Goal: Task Accomplishment & Management: Manage account settings

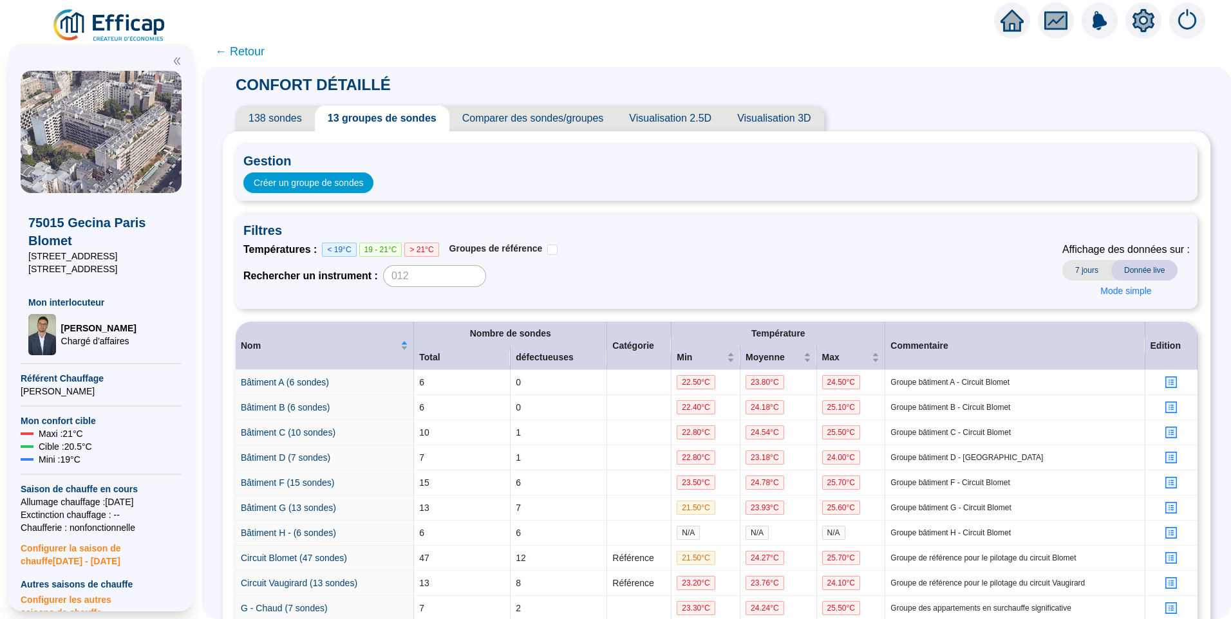
click at [705, 230] on span "Filtres" at bounding box center [716, 230] width 946 height 18
drag, startPoint x: 1137, startPoint y: 28, endPoint x: 1000, endPoint y: 21, distance: 137.3
click at [1138, 28] on icon "setting" at bounding box center [1143, 20] width 23 height 23
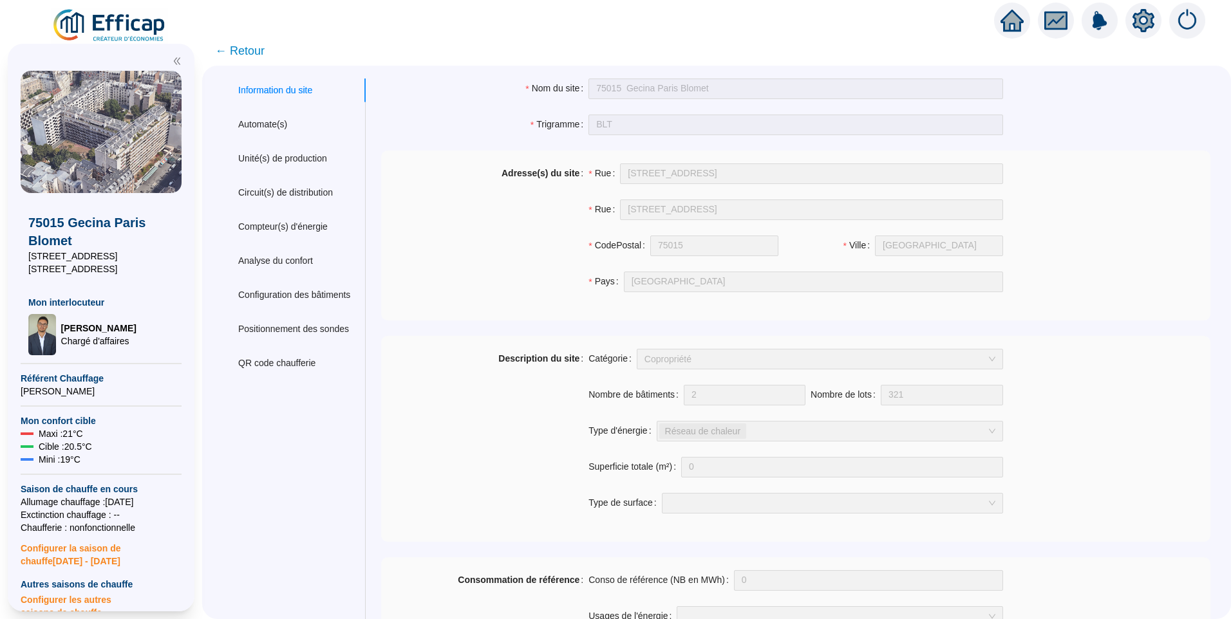
click at [248, 51] on span "← Retour" at bounding box center [240, 51] width 50 height 18
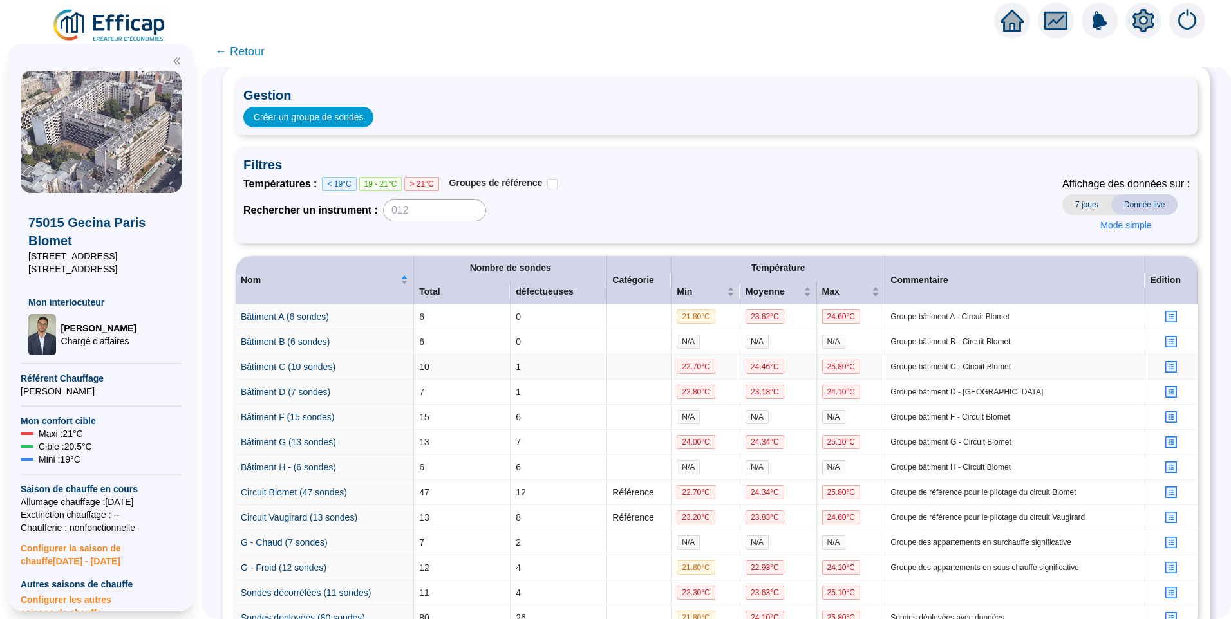
scroll to position [158, 0]
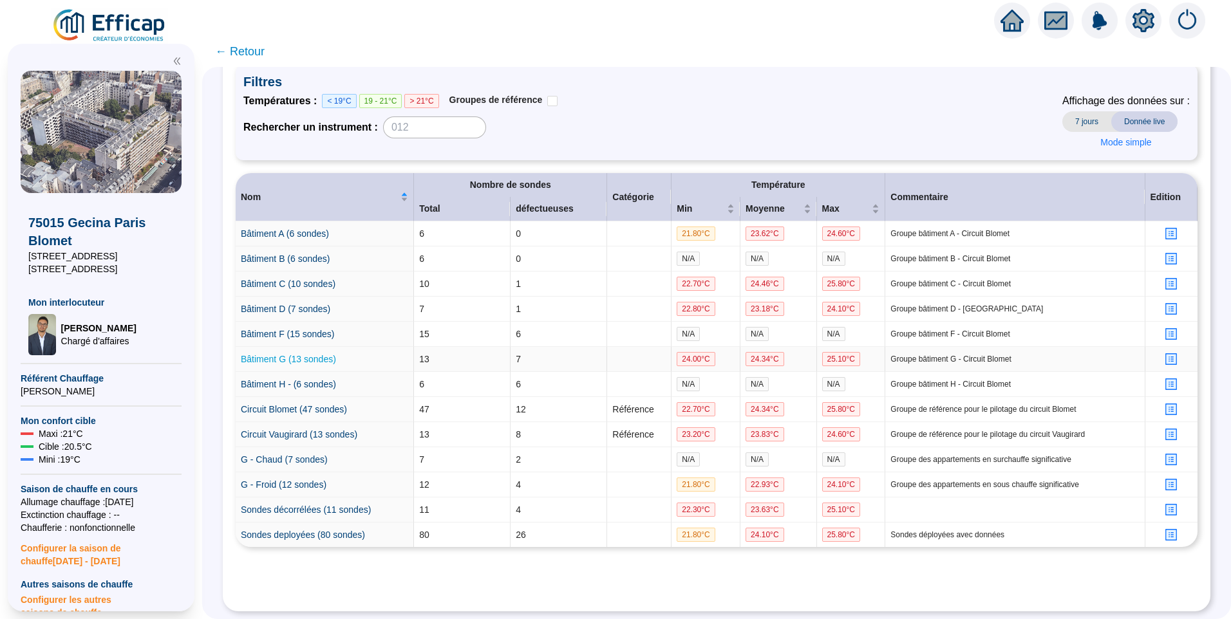
click at [307, 354] on link "Bâtiment G (13 sondes)" at bounding box center [288, 359] width 95 height 10
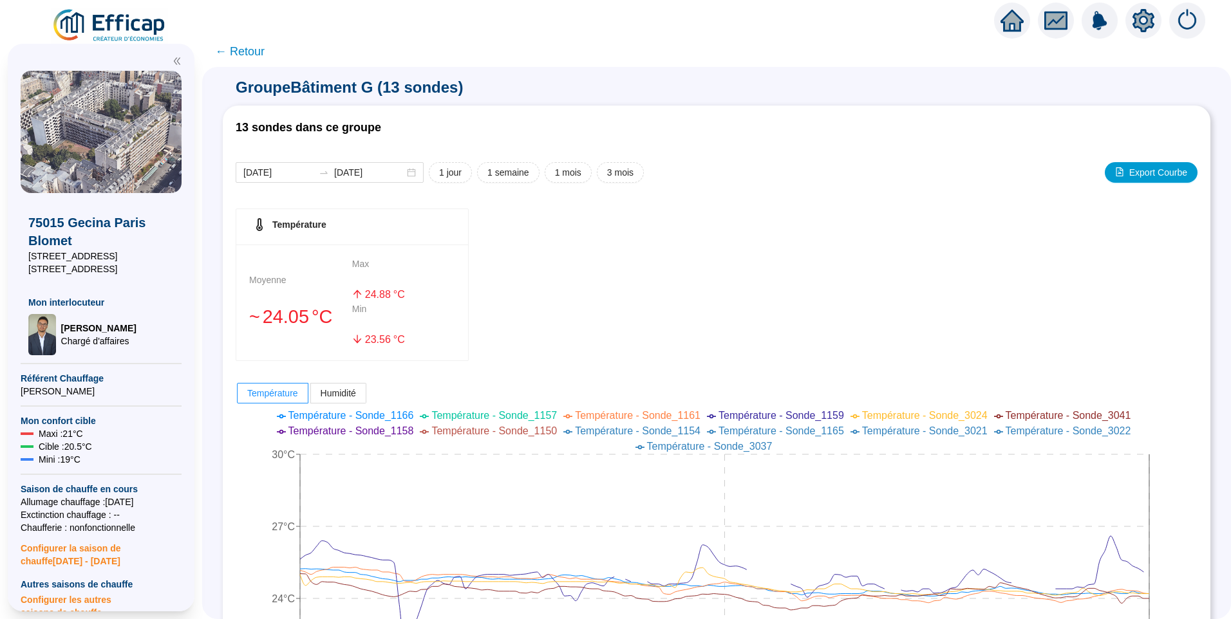
click at [252, 49] on span "← Retour" at bounding box center [240, 51] width 50 height 18
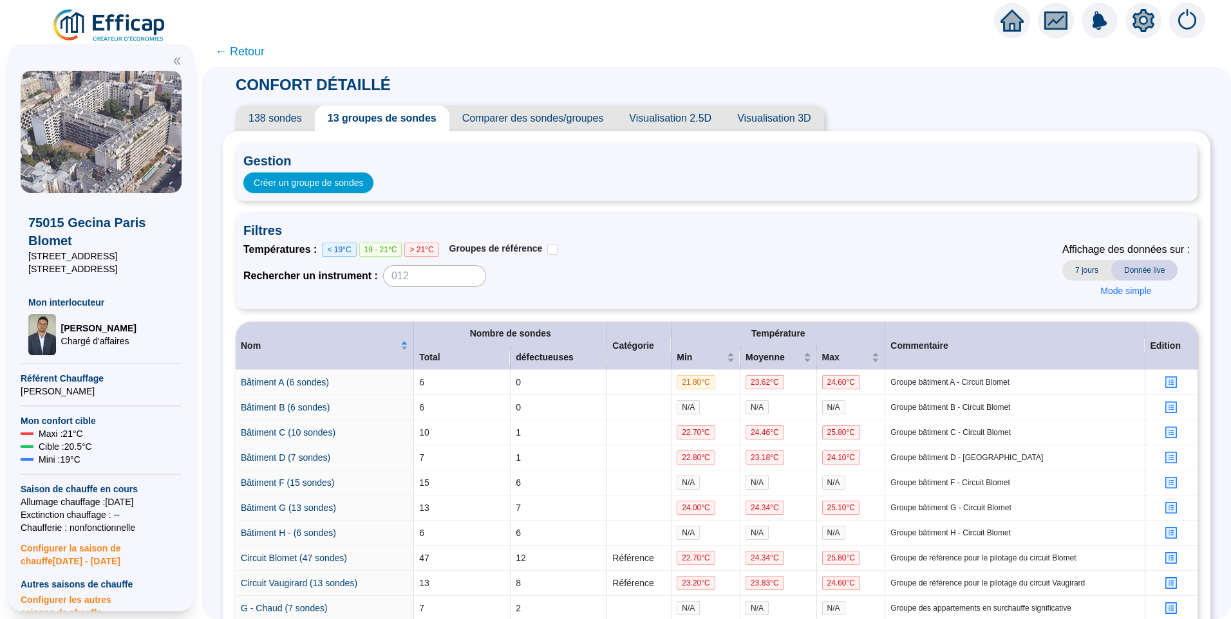
click at [282, 113] on span "138 sondes" at bounding box center [275, 119] width 79 height 26
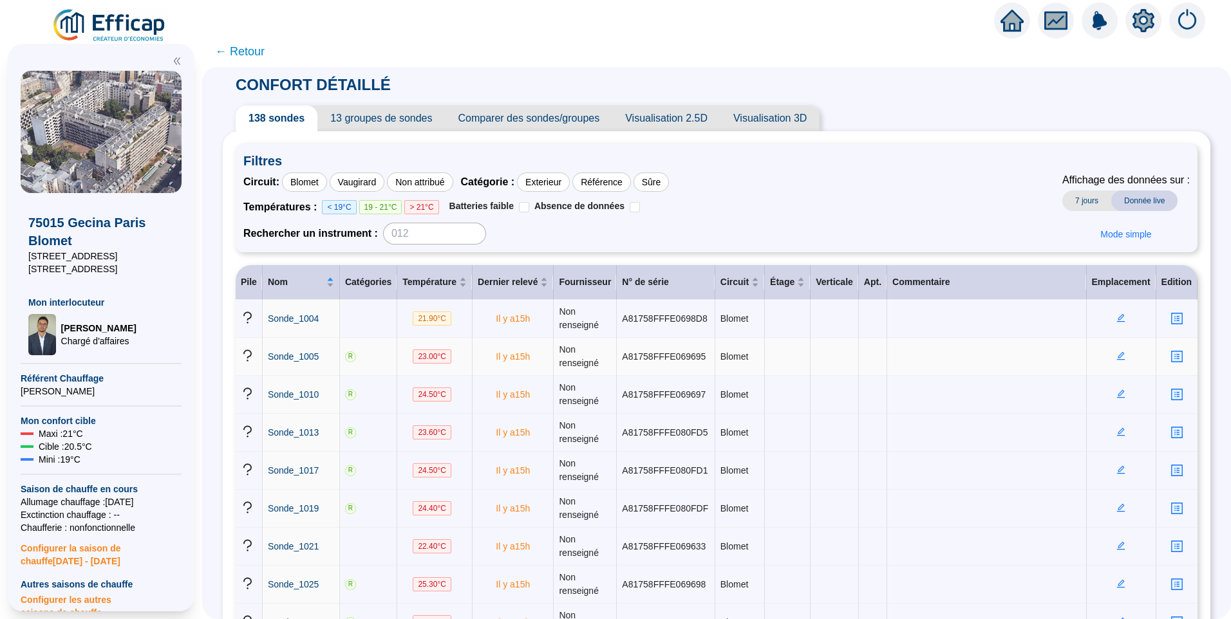
click at [1116, 353] on icon "edit" at bounding box center [1120, 355] width 9 height 9
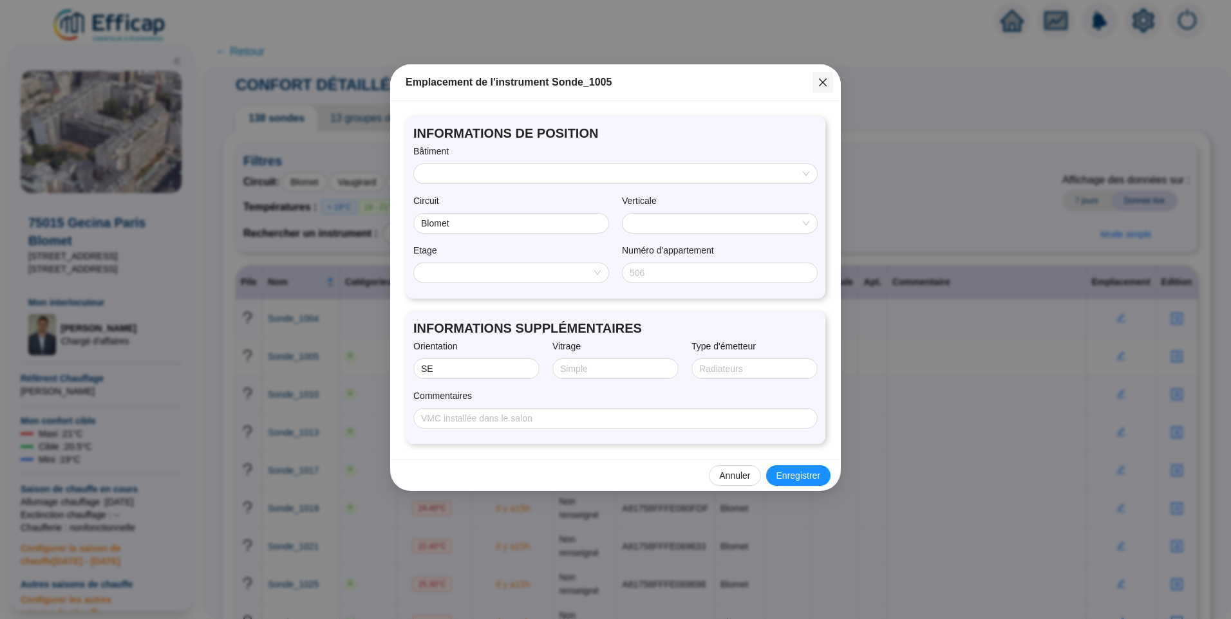
click at [826, 79] on icon "close" at bounding box center [823, 83] width 8 height 8
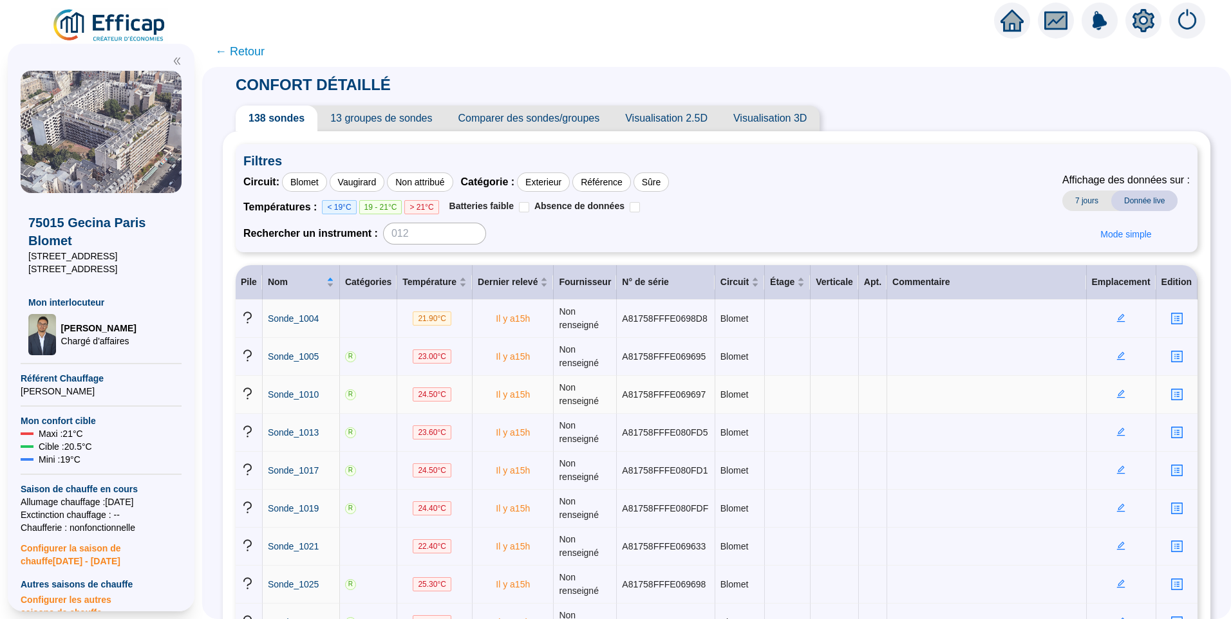
click at [1172, 395] on icon "profile" at bounding box center [1177, 395] width 10 height 10
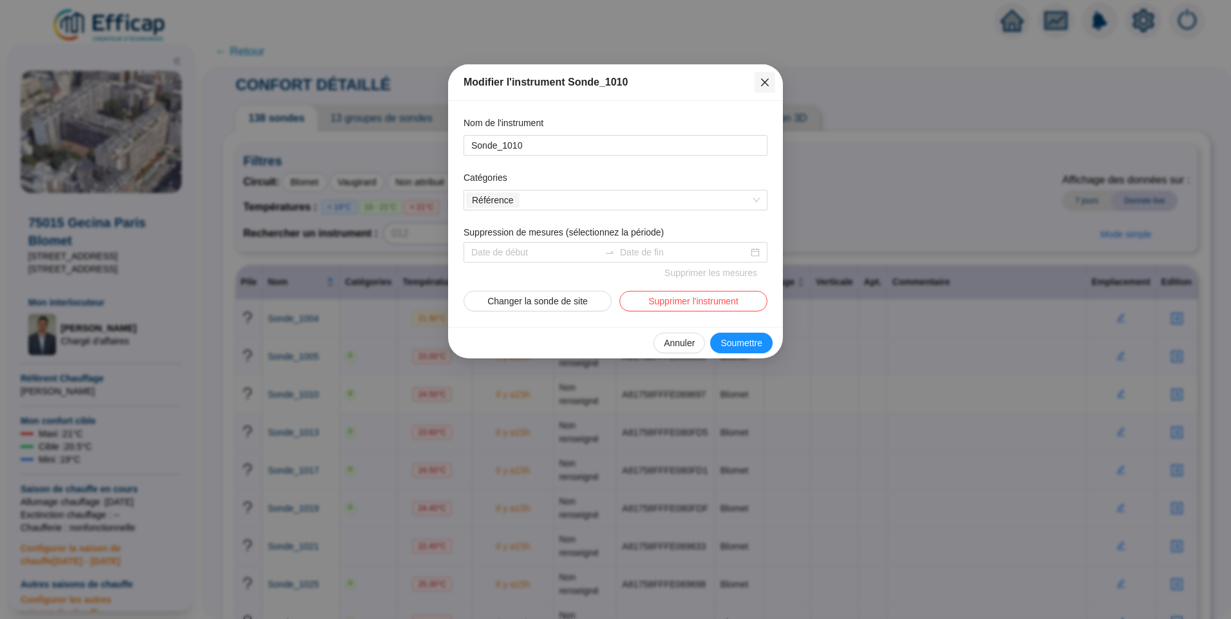
click at [766, 88] on button "Close" at bounding box center [764, 82] width 21 height 21
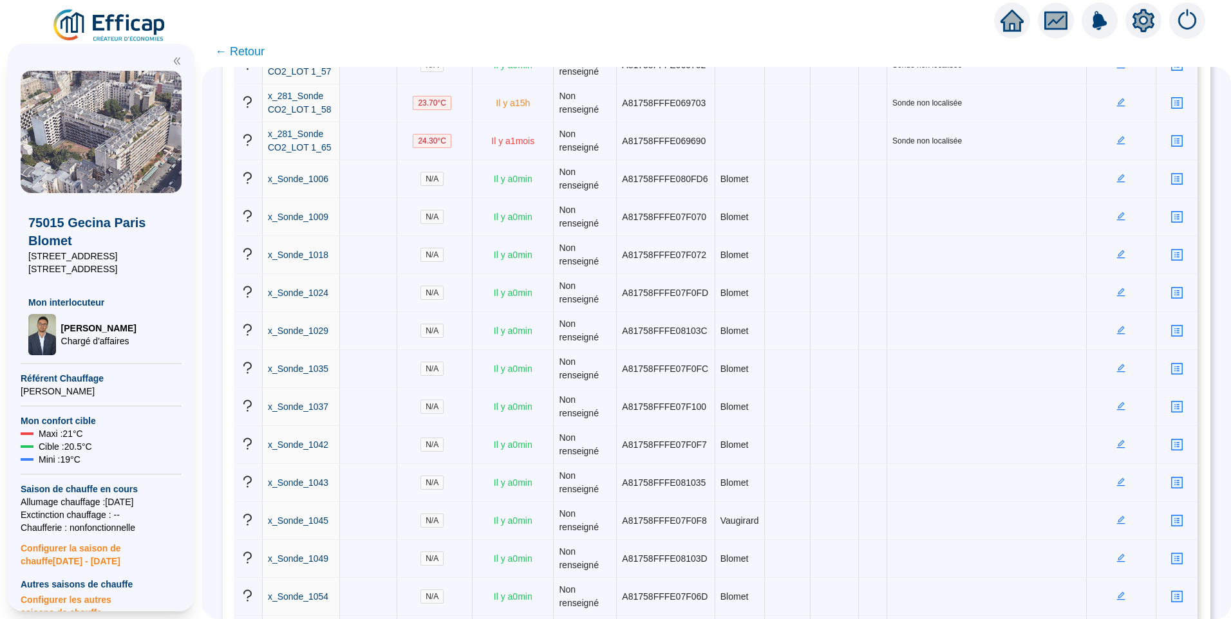
scroll to position [3565, 0]
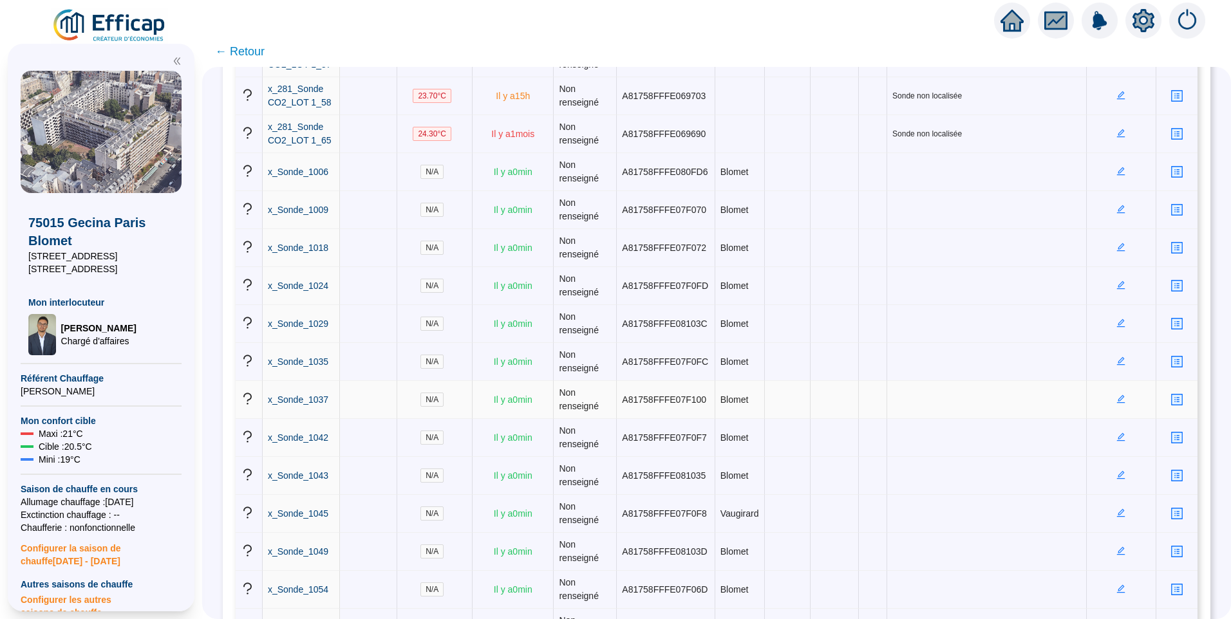
click at [1119, 404] on td at bounding box center [1122, 400] width 70 height 38
click at [1116, 402] on icon "edit" at bounding box center [1120, 399] width 9 height 9
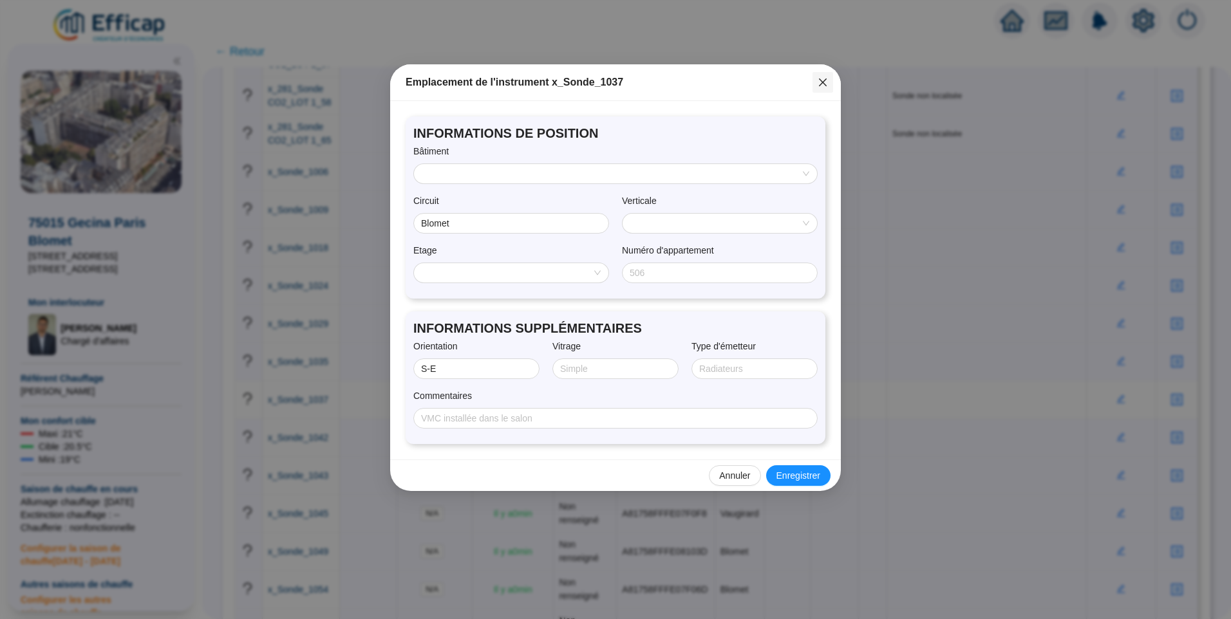
click at [825, 82] on icon "close" at bounding box center [823, 82] width 10 height 10
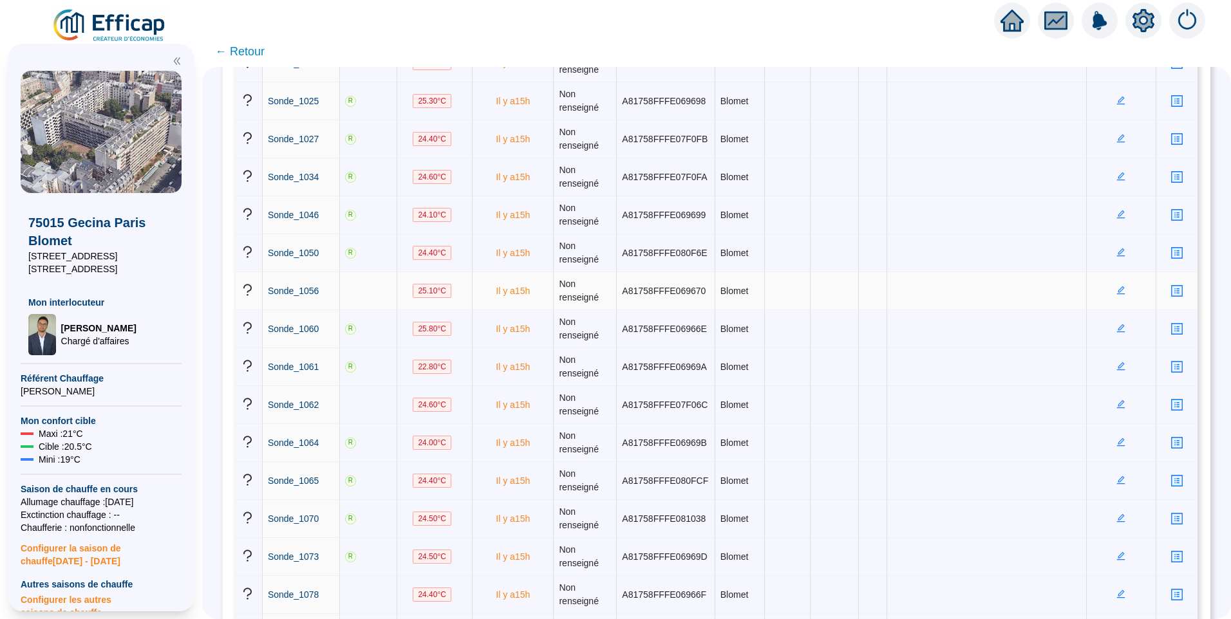
scroll to position [708, 0]
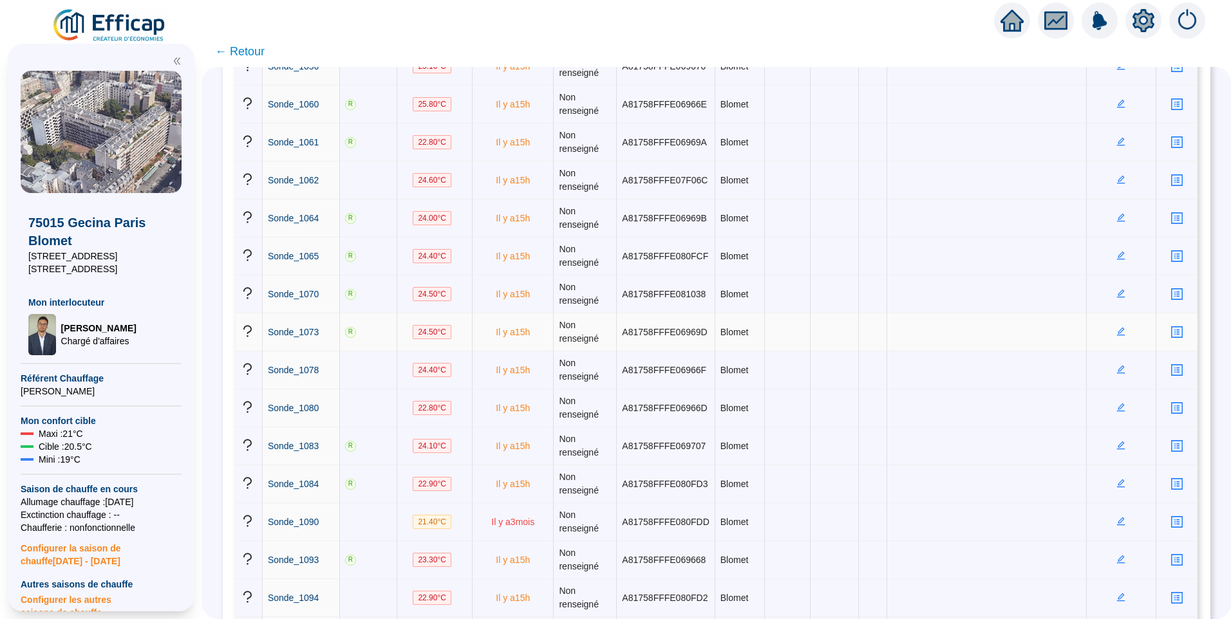
click at [1118, 330] on icon "edit" at bounding box center [1120, 331] width 9 height 9
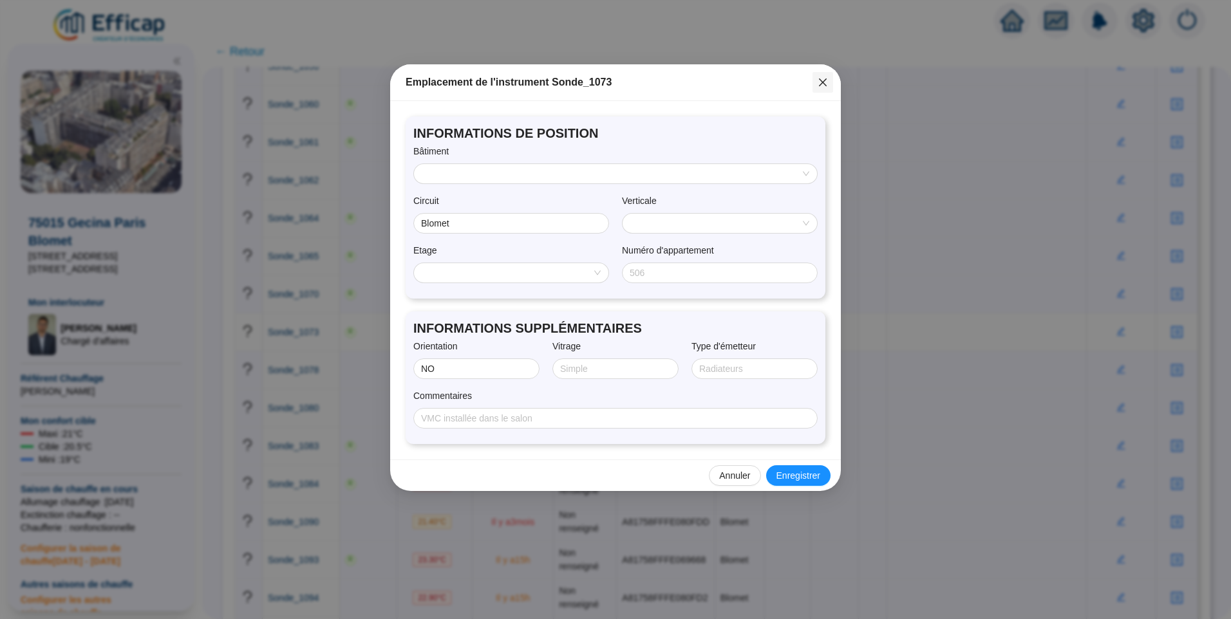
click at [824, 87] on icon "close" at bounding box center [823, 82] width 10 height 10
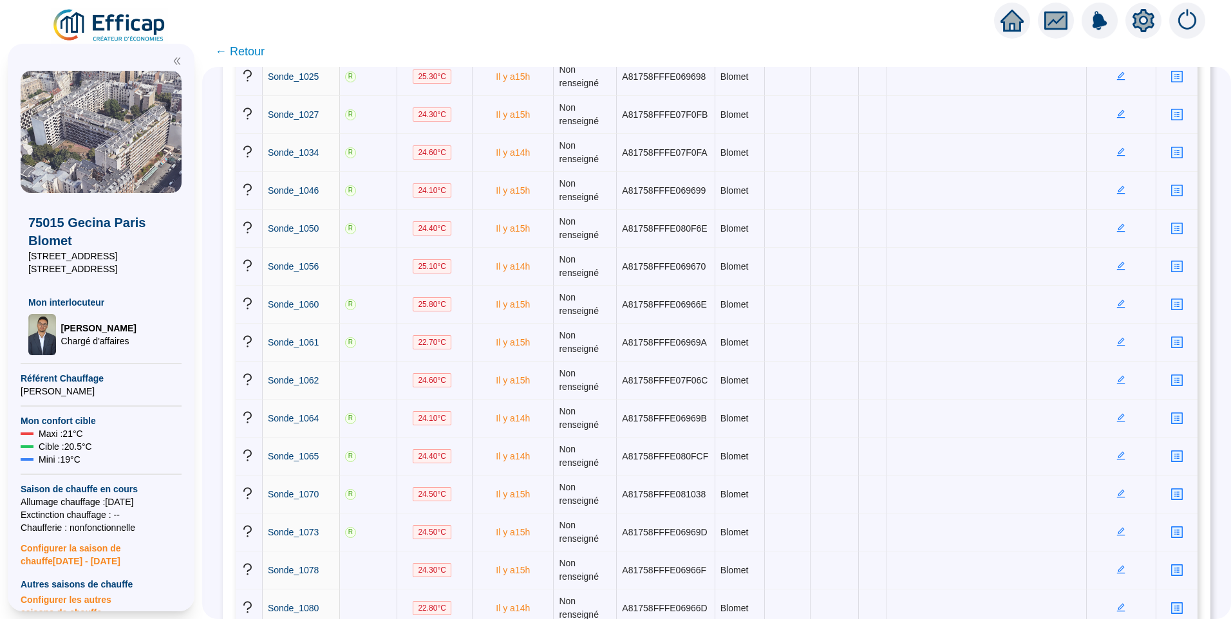
scroll to position [0, 0]
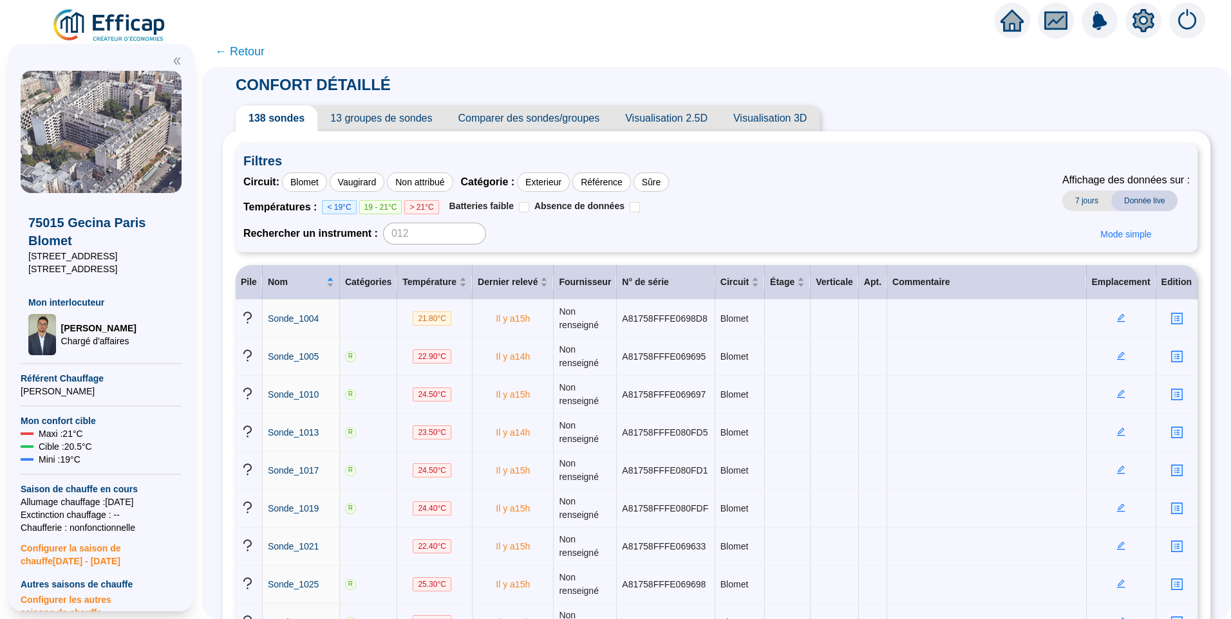
click at [1137, 20] on icon "setting" at bounding box center [1143, 20] width 22 height 21
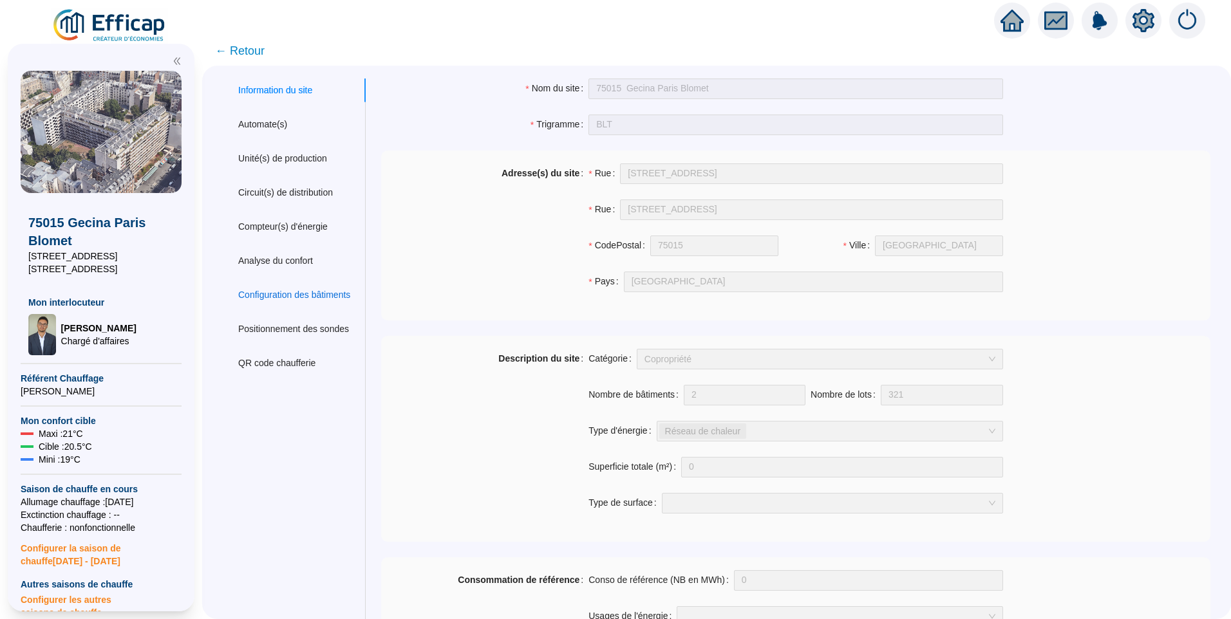
click at [305, 298] on div "Configuration des bâtiments" at bounding box center [294, 295] width 112 height 14
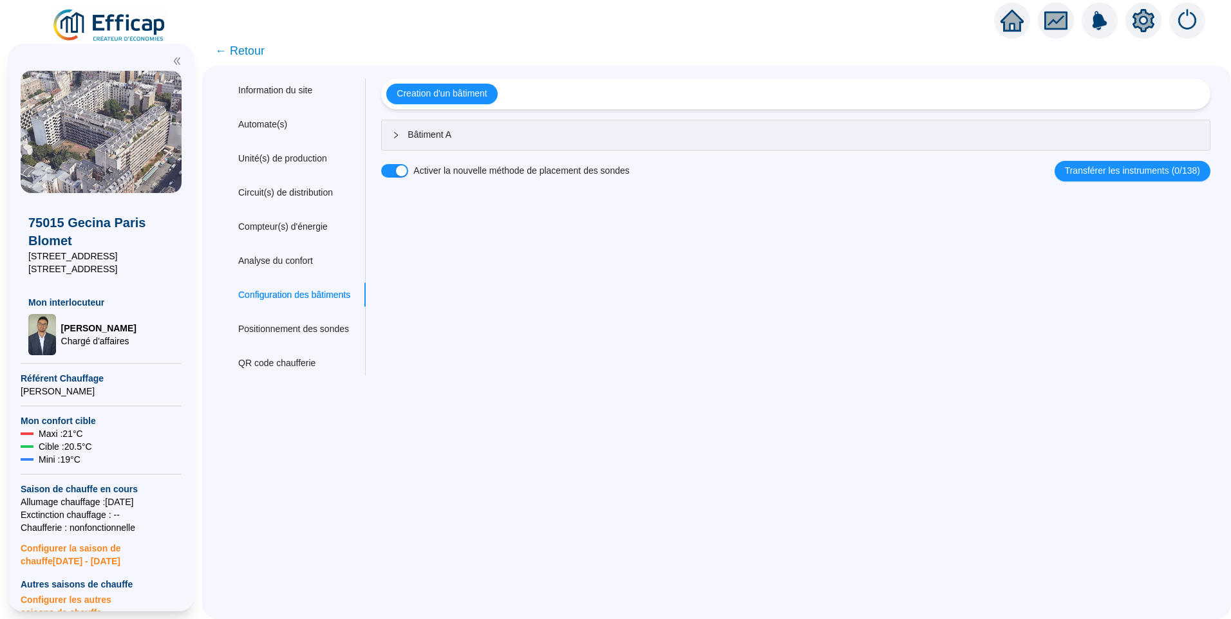
click at [505, 127] on div "Bâtiment A" at bounding box center [796, 135] width 828 height 30
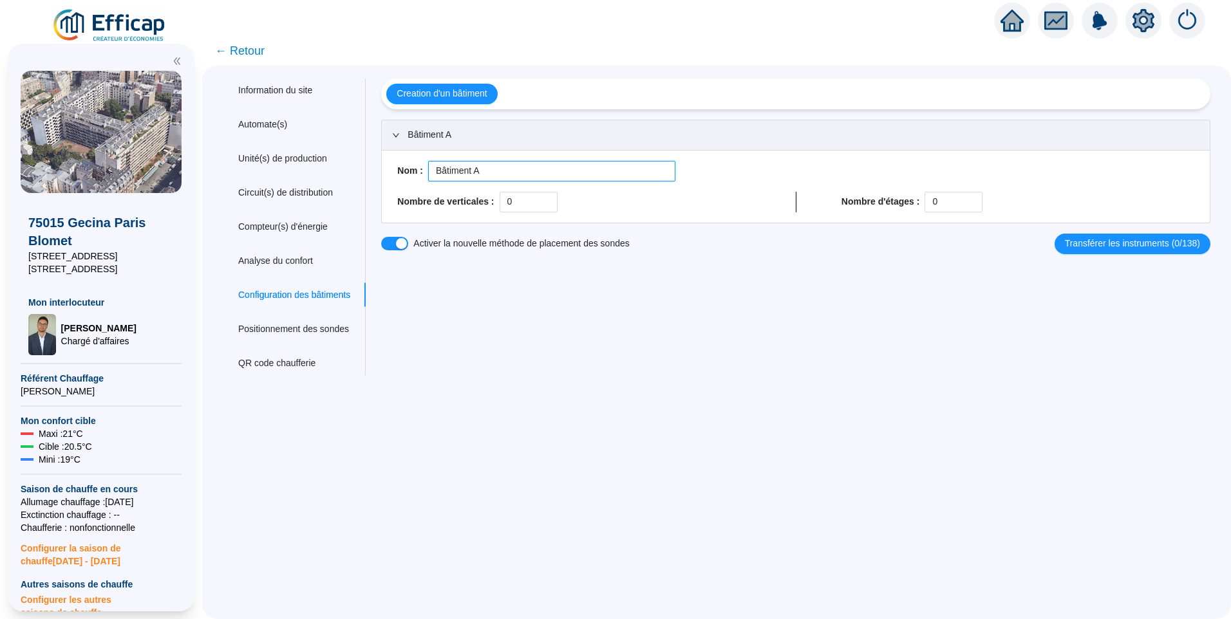
drag, startPoint x: 485, startPoint y: 174, endPoint x: 404, endPoint y: 179, distance: 81.3
click at [404, 179] on div "Nom : Bâtiment A" at bounding box center [795, 171] width 807 height 21
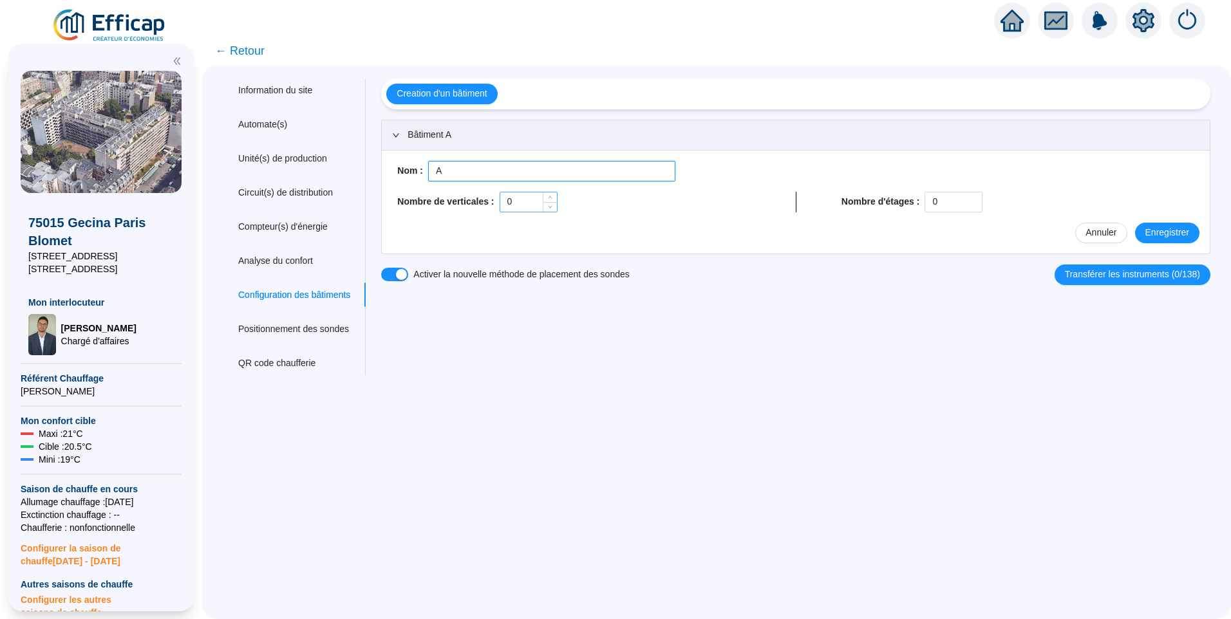
type input "A"
drag, startPoint x: 526, startPoint y: 203, endPoint x: 330, endPoint y: 188, distance: 196.9
click at [330, 188] on div "Information du site Automate(s) Unité(s) de production Circuit(s) de distributi…" at bounding box center [716, 227] width 987 height 297
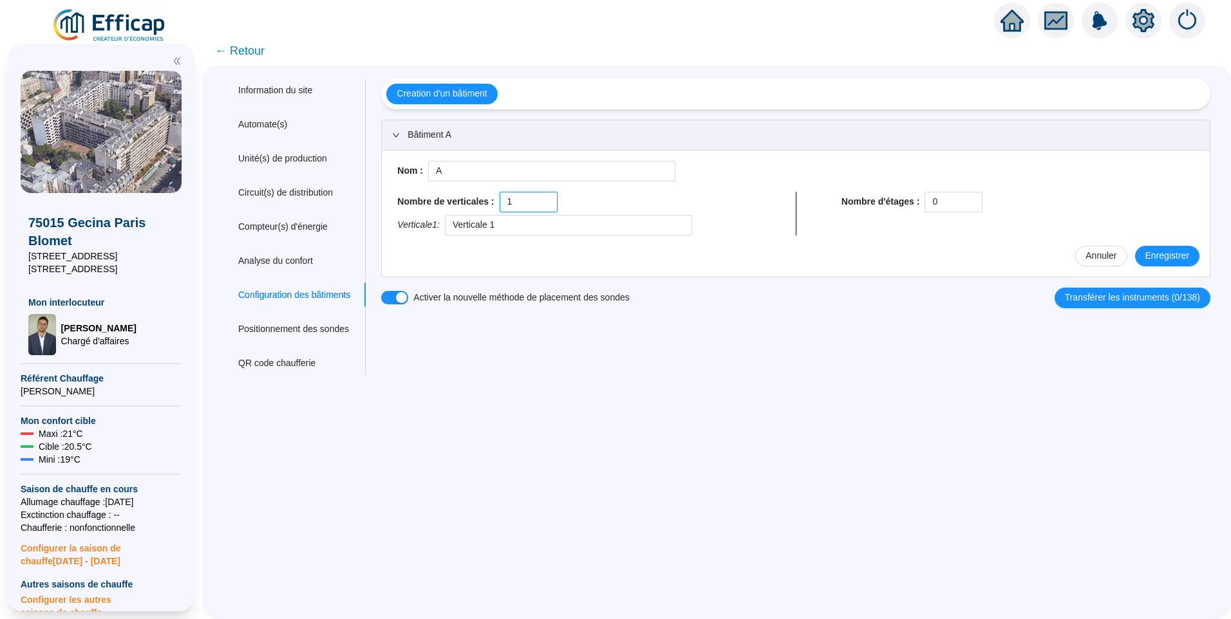
type input "1"
click at [5, 270] on div "75015 Gecina Paris Blomet 332 rue de Vaugirard 161 rue Blomet Mon interlocuteur…" at bounding box center [101, 327] width 202 height 583
copy span "[STREET_ADDRESS]"
drag, startPoint x: 940, startPoint y: 203, endPoint x: 815, endPoint y: 192, distance: 125.4
click at [815, 192] on div "Nombre de verticales : 1 Verticale 1 : Verticale 1 Nombre d'étages : 0" at bounding box center [795, 214] width 807 height 44
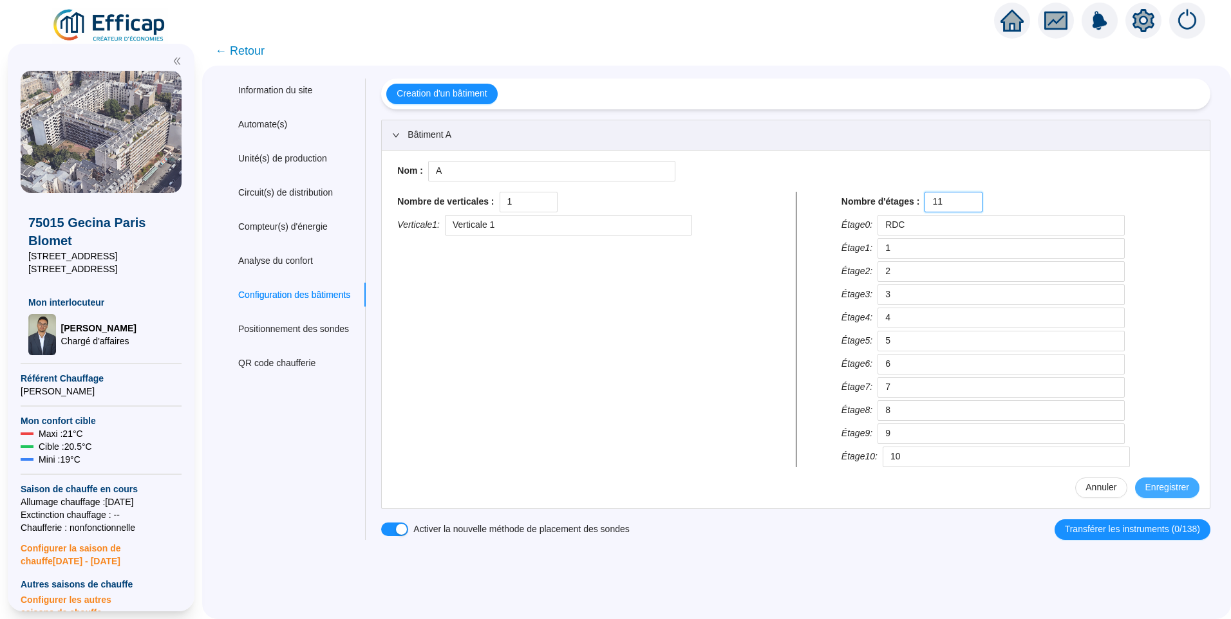
type input "11"
click at [1168, 484] on span "Enregistrer" at bounding box center [1167, 488] width 44 height 14
type input "RDC"
type input "1"
type input "2"
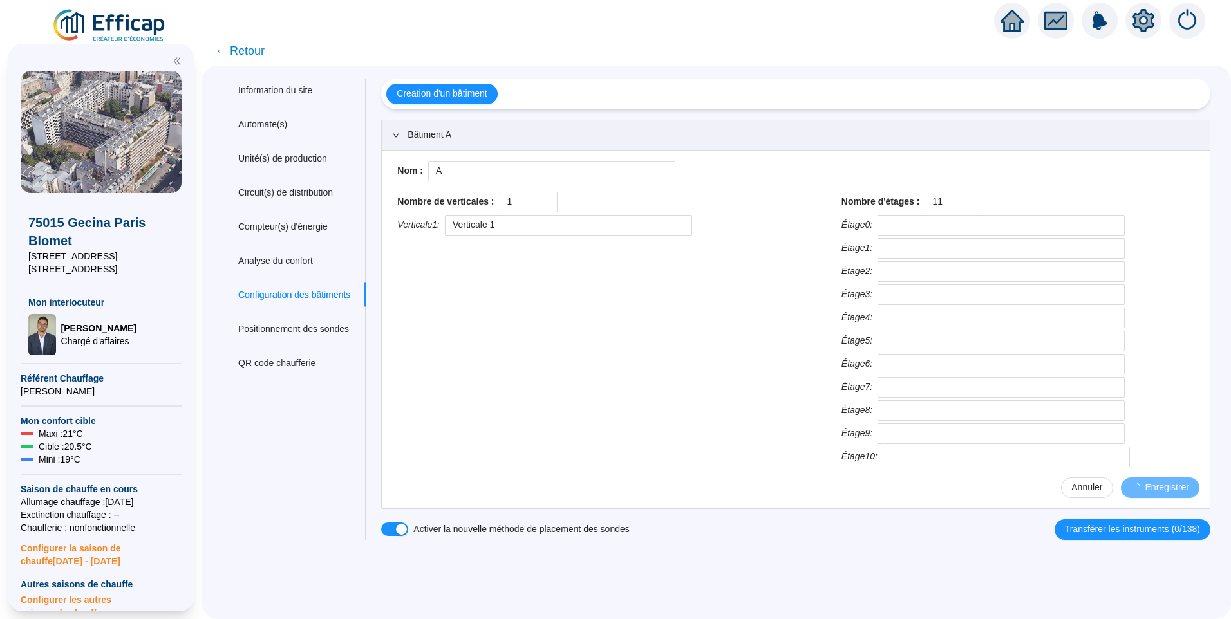
type input "3"
type input "4"
type input "5"
type input "6"
type input "7"
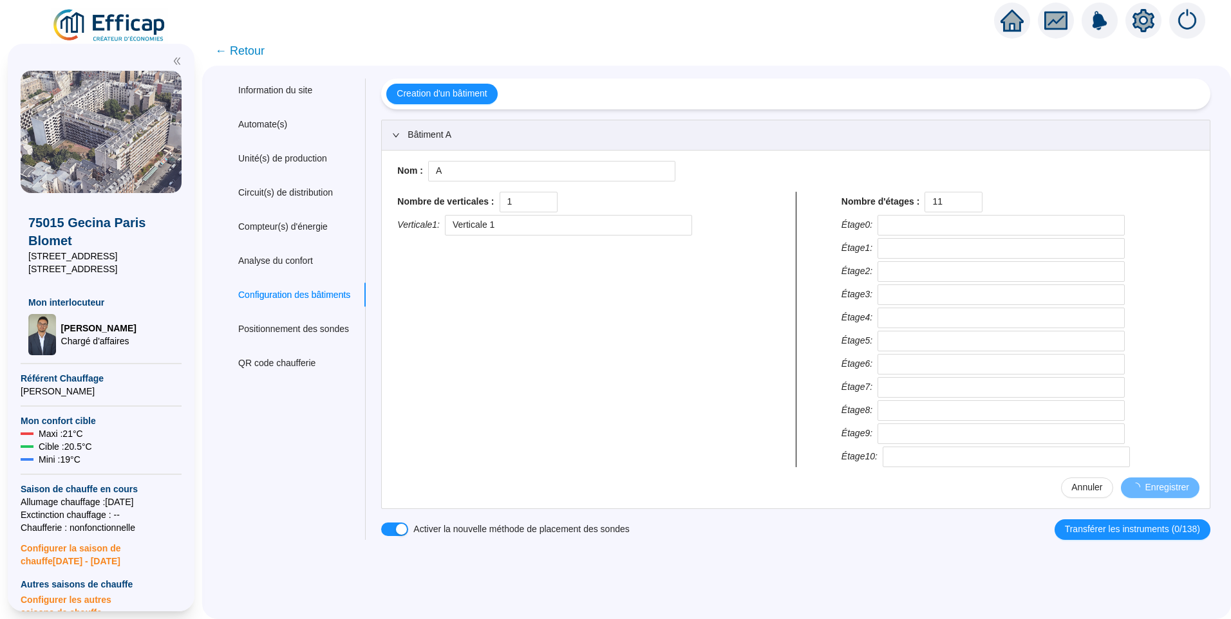
type input "8"
type input "9"
type input "10"
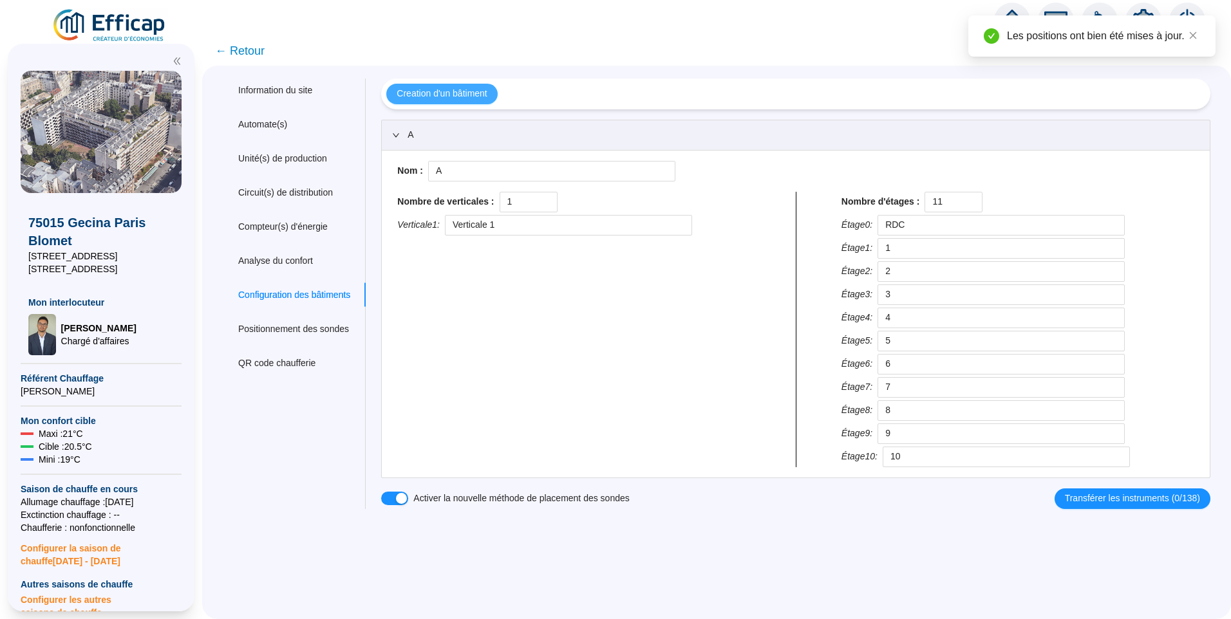
click at [451, 97] on span "Creation d'un bâtiment" at bounding box center [442, 94] width 90 height 14
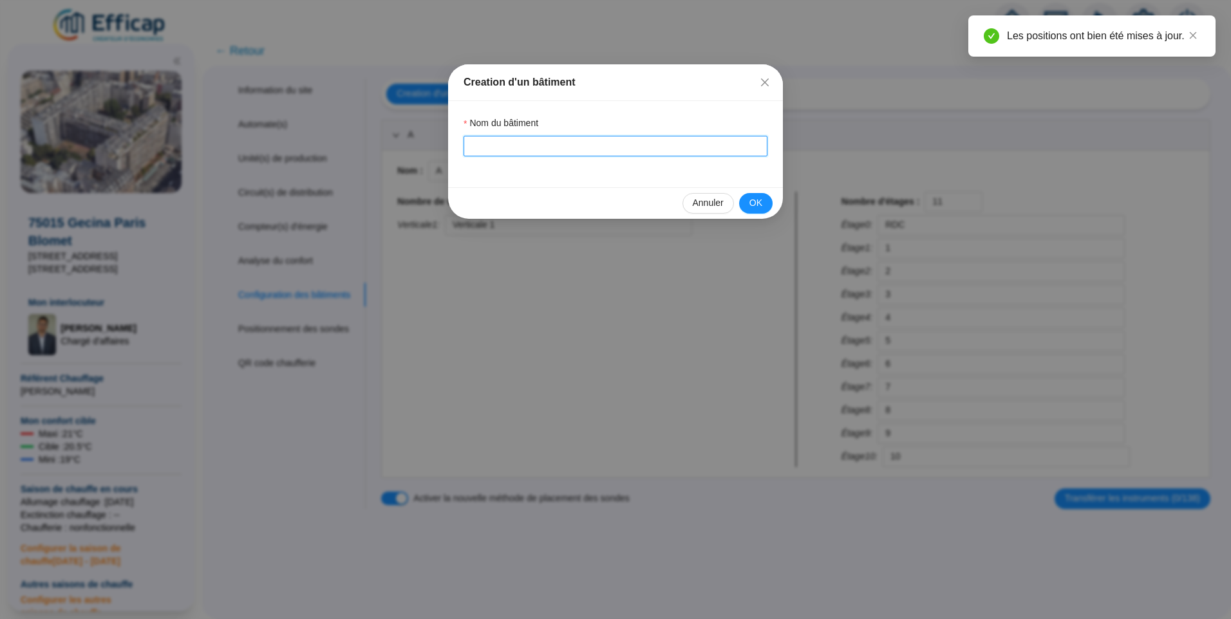
click at [524, 142] on input "Nom du bâtiment" at bounding box center [615, 146] width 304 height 21
type input "B"
click at [760, 203] on span "OK" at bounding box center [755, 203] width 13 height 14
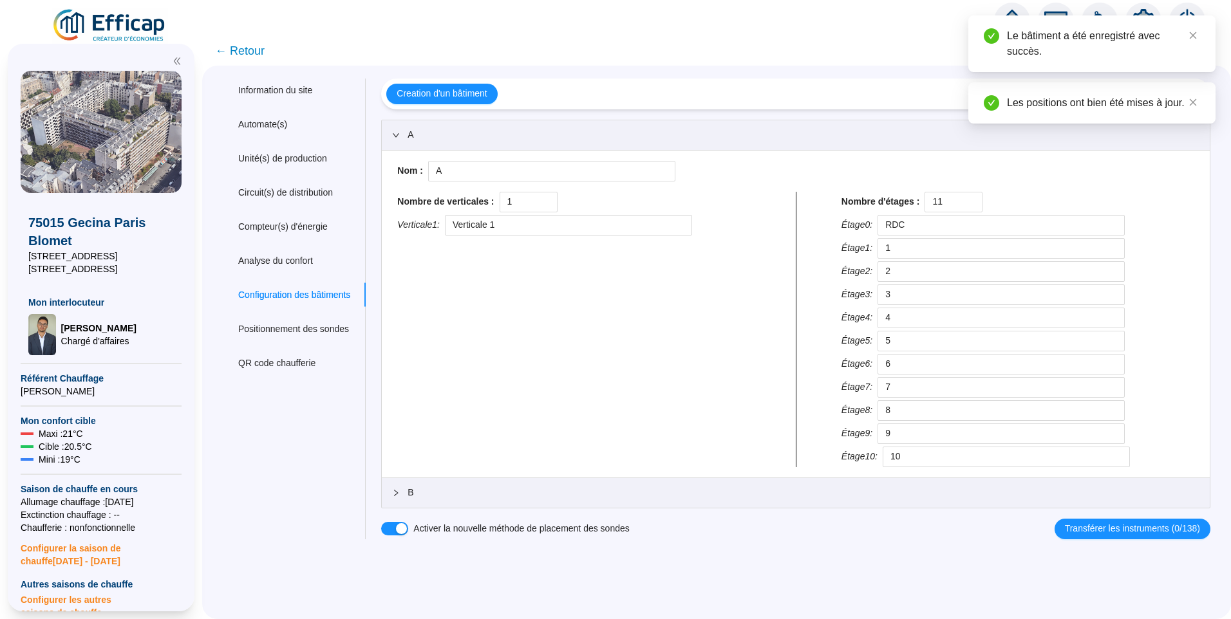
click at [450, 498] on span "B" at bounding box center [803, 493] width 792 height 14
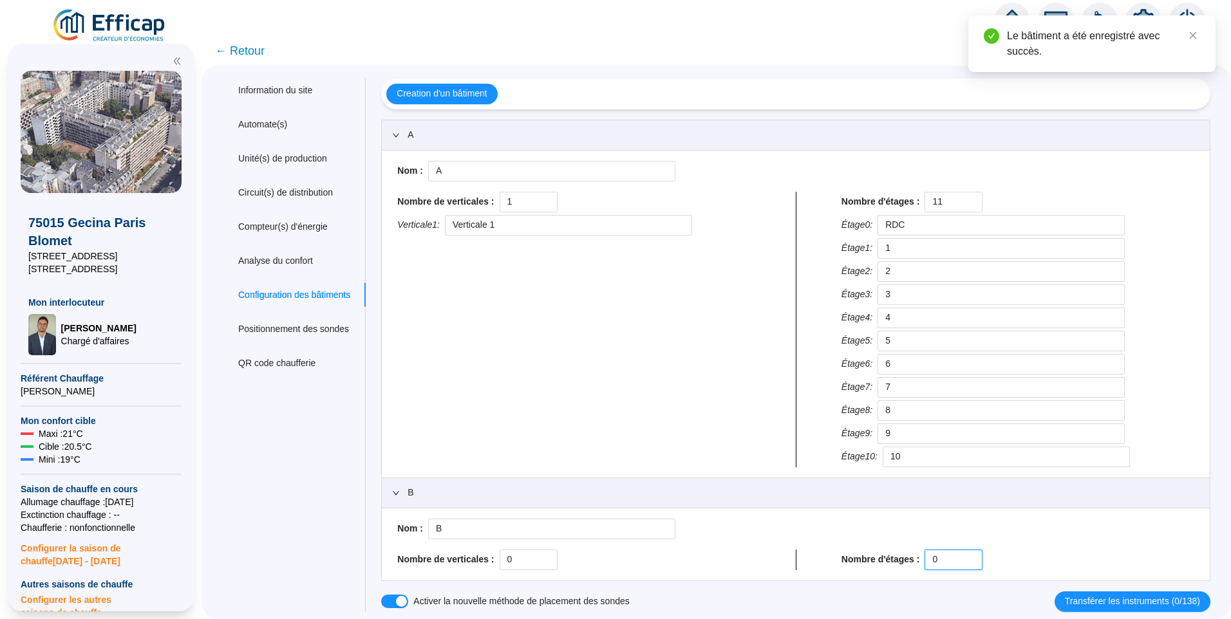
drag, startPoint x: 948, startPoint y: 565, endPoint x: 886, endPoint y: 557, distance: 62.3
click at [886, 557] on div "Nombre d'étages : 0" at bounding box center [1017, 560] width 353 height 21
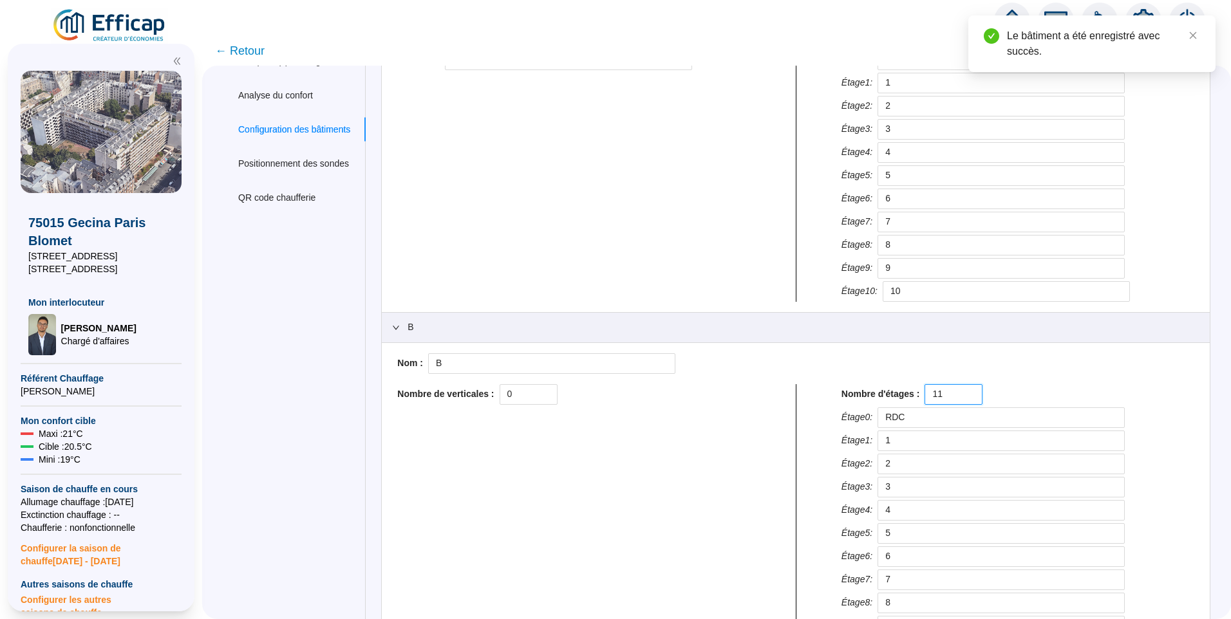
scroll to position [279, 0]
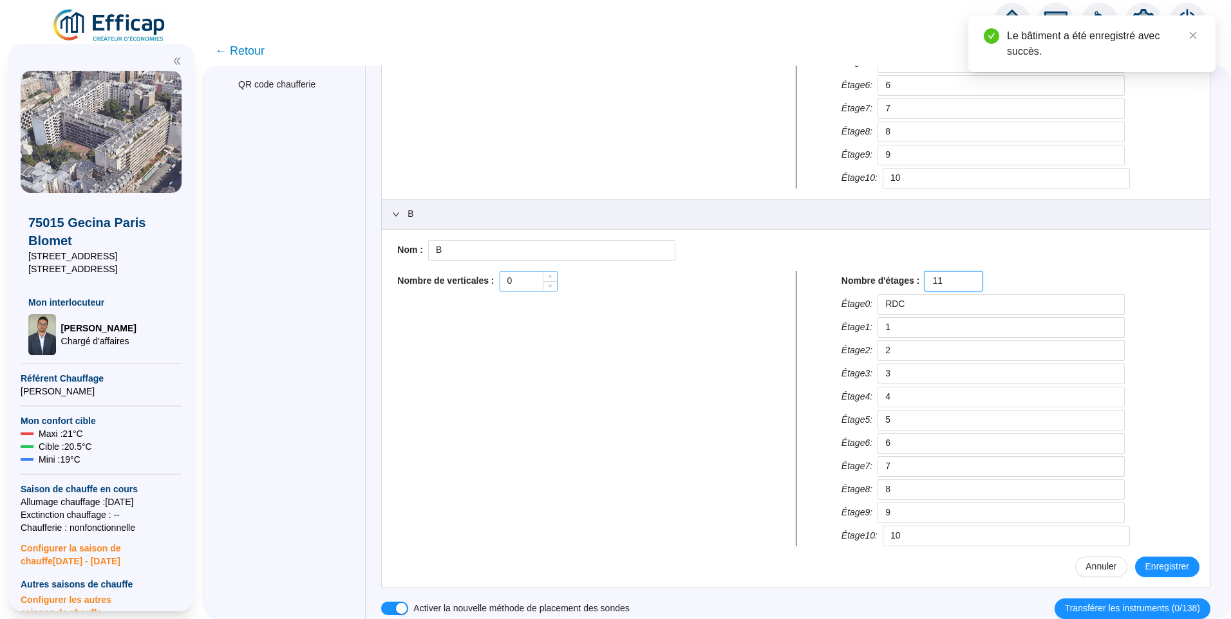
type input "11"
drag, startPoint x: 537, startPoint y: 282, endPoint x: 416, endPoint y: 274, distance: 121.3
click at [457, 276] on div "Nombre de verticales : 0" at bounding box center [573, 281] width 353 height 21
type input "1"
click at [1159, 572] on span "Enregistrer" at bounding box center [1167, 567] width 44 height 14
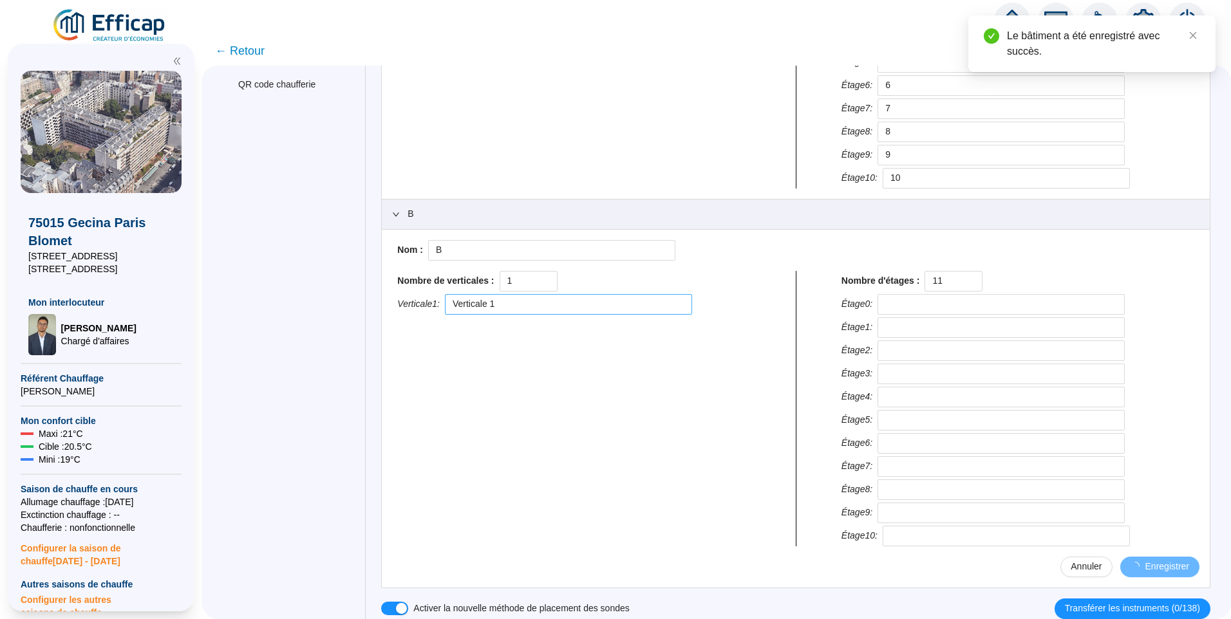
type input "RDC"
type input "1"
type input "2"
type input "3"
type input "4"
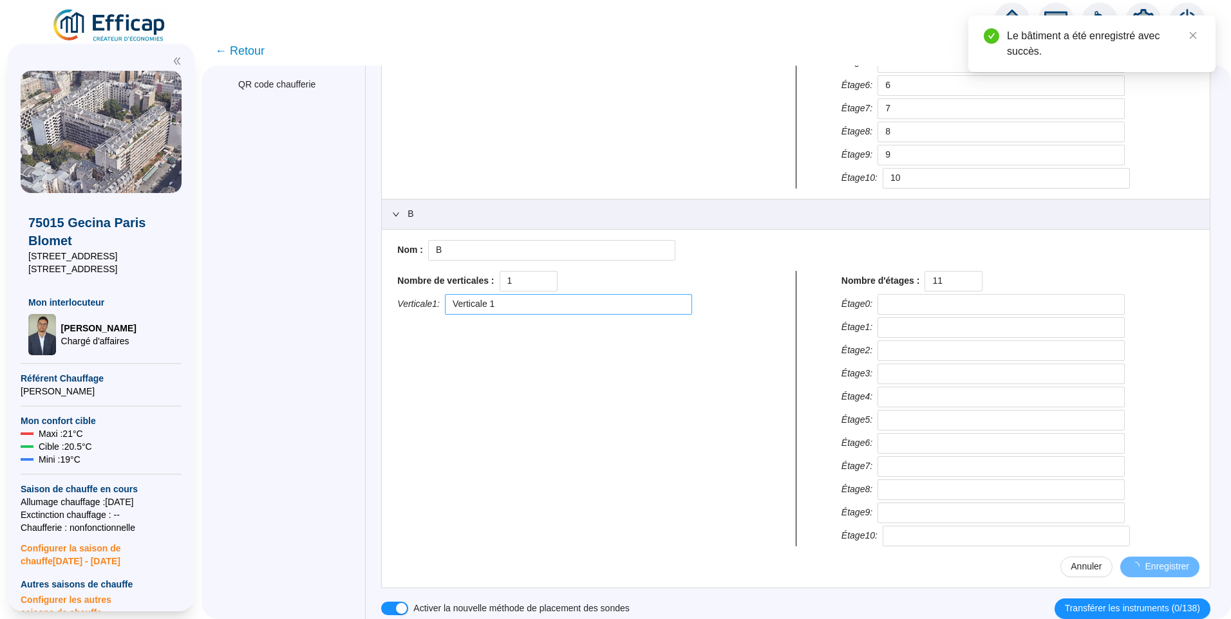
type input "5"
type input "6"
type input "7"
type input "8"
type input "9"
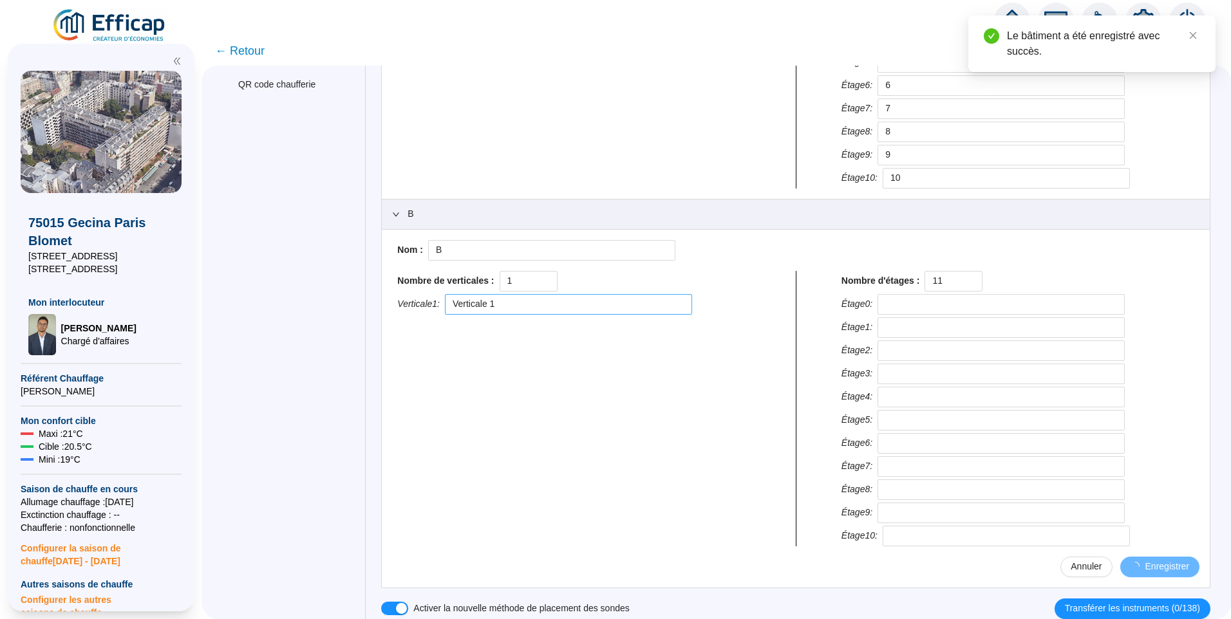
type input "10"
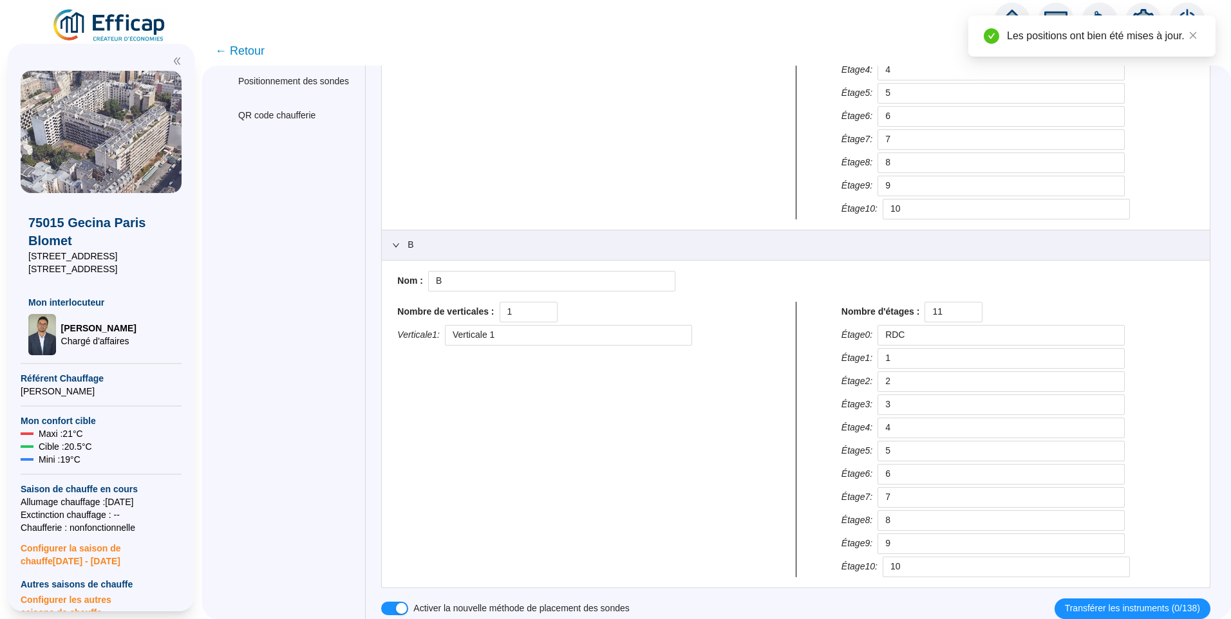
click at [400, 241] on span "expanded" at bounding box center [396, 245] width 8 height 8
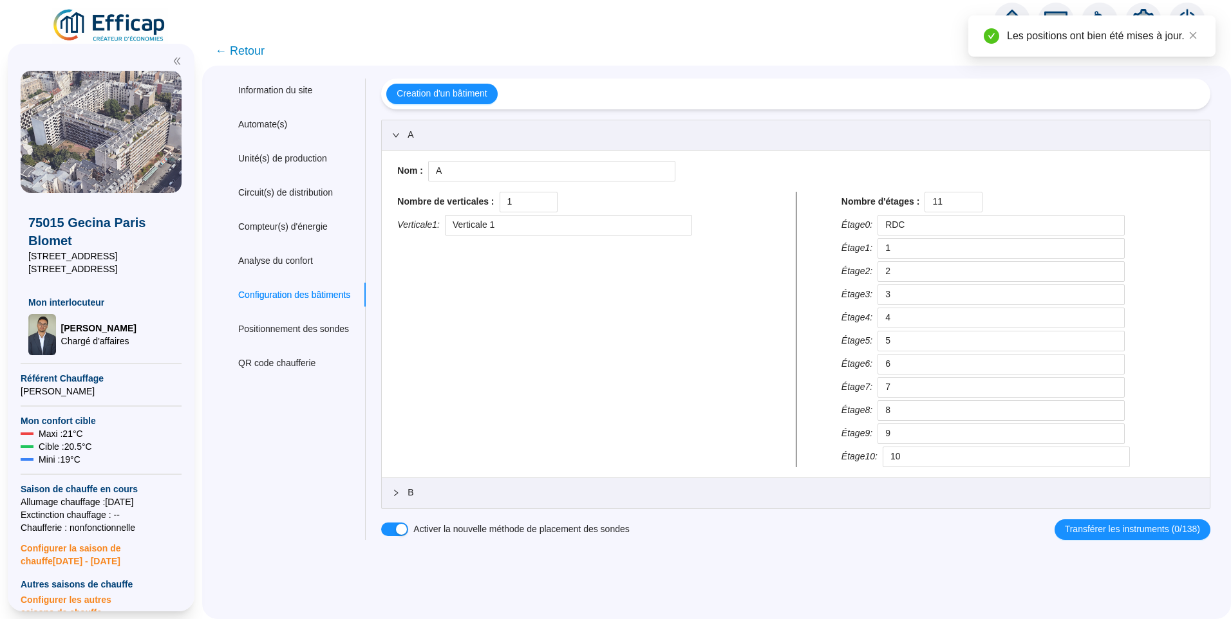
scroll to position [0, 0]
click at [400, 137] on icon "expanded" at bounding box center [396, 135] width 8 height 8
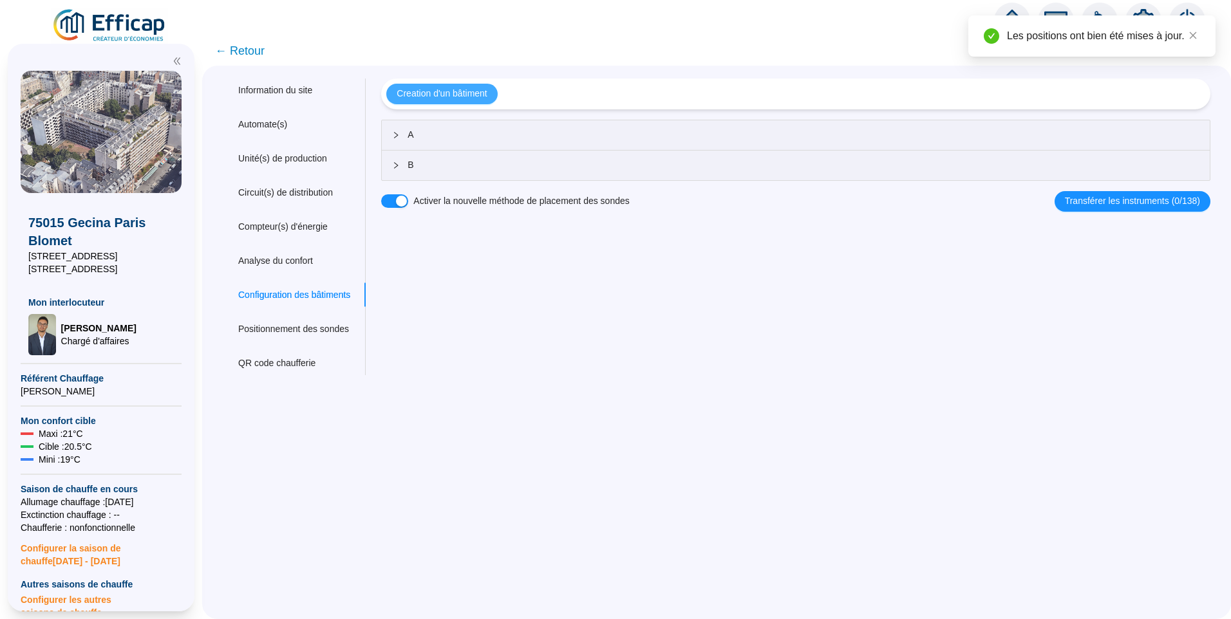
click at [440, 95] on span "Creation d'un bâtiment" at bounding box center [442, 94] width 90 height 14
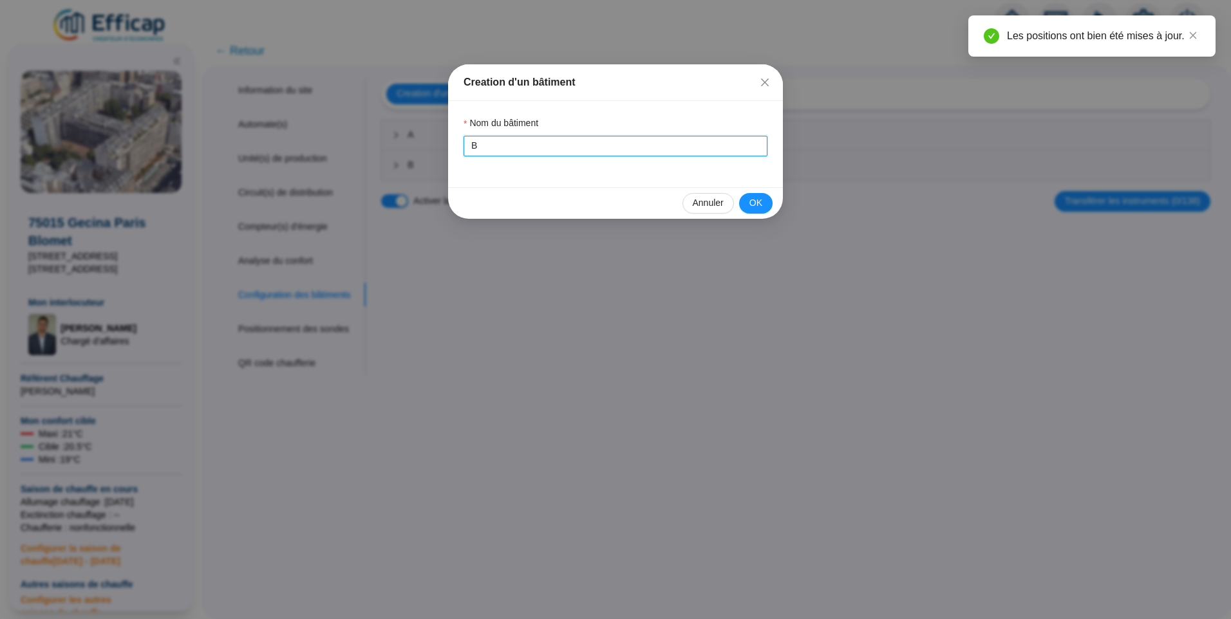
drag, startPoint x: 279, startPoint y: 154, endPoint x: 198, endPoint y: 155, distance: 81.1
click at [198, 155] on div "Creation d'un bâtiment Nom du bâtiment B Annuler OK" at bounding box center [615, 309] width 1231 height 619
type input "C"
click at [754, 194] on button "OK" at bounding box center [755, 203] width 33 height 21
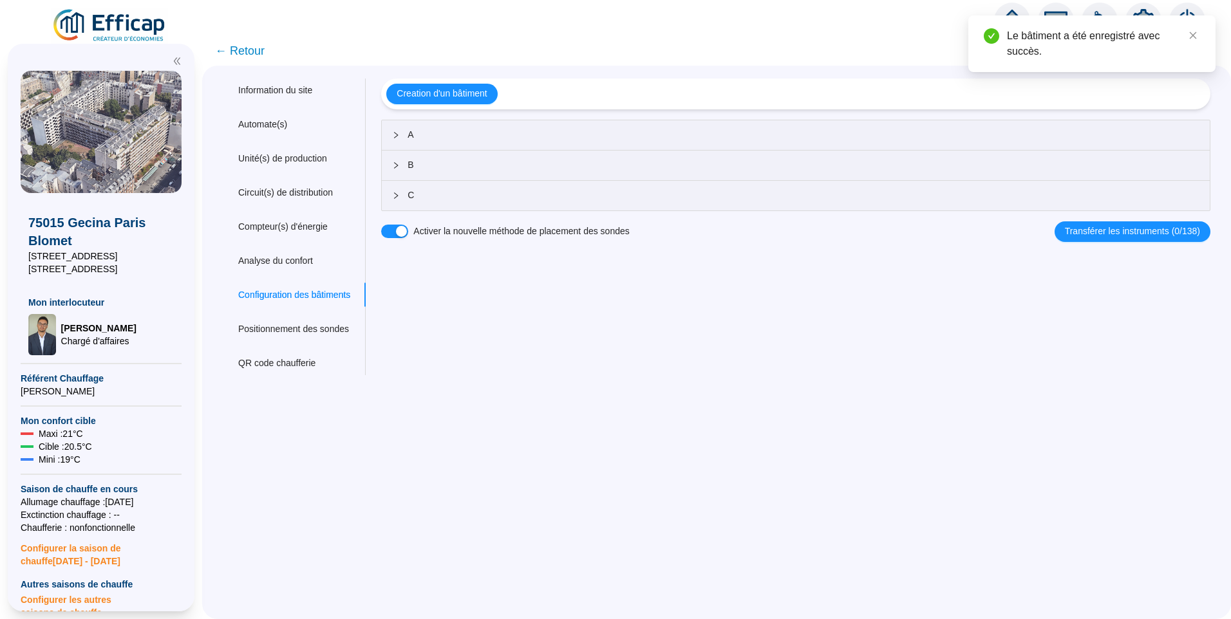
click at [586, 205] on div "C" at bounding box center [796, 196] width 828 height 30
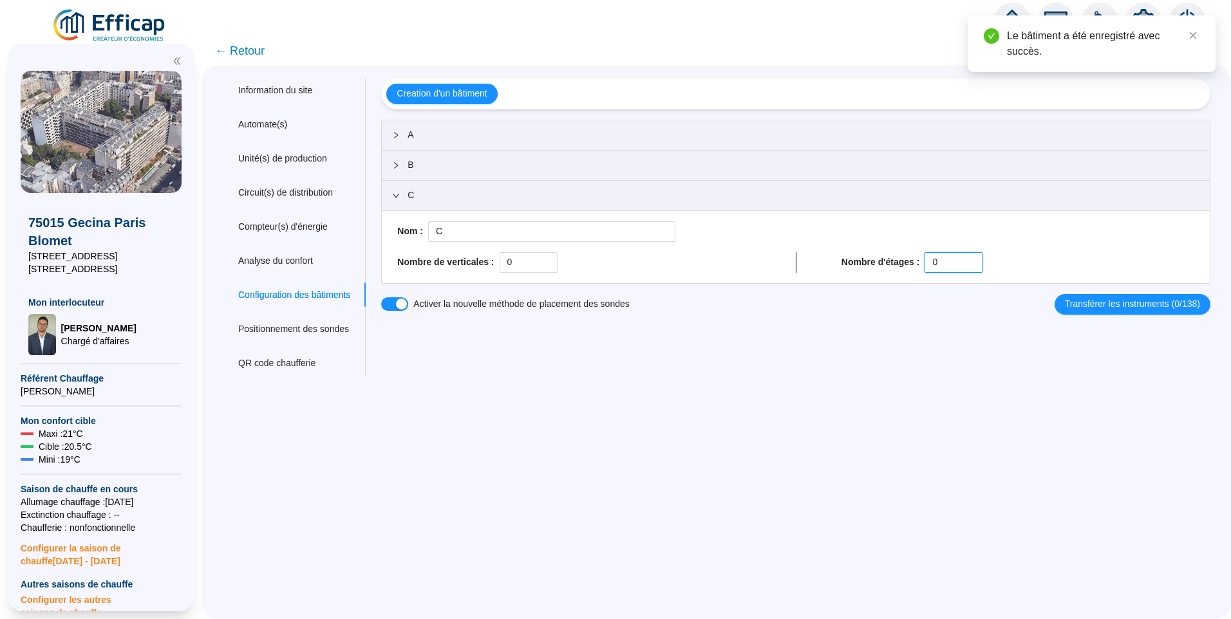
drag, startPoint x: 897, startPoint y: 253, endPoint x: 890, endPoint y: 252, distance: 6.5
click at [890, 252] on div "Nombre d'étages : 0" at bounding box center [1017, 262] width 353 height 21
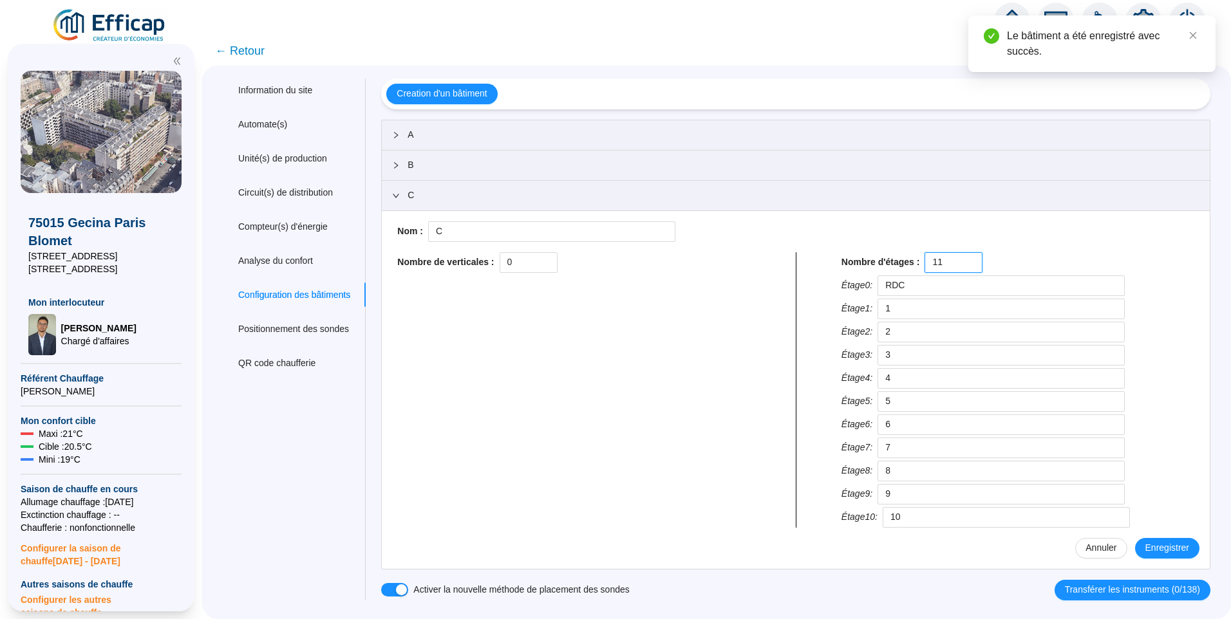
type input "11"
drag, startPoint x: 507, startPoint y: 263, endPoint x: 429, endPoint y: 266, distance: 78.6
click at [463, 265] on div "Nombre de verticales : 0" at bounding box center [573, 262] width 353 height 21
type input "1"
click at [1166, 542] on span "Enregistrer" at bounding box center [1167, 548] width 44 height 14
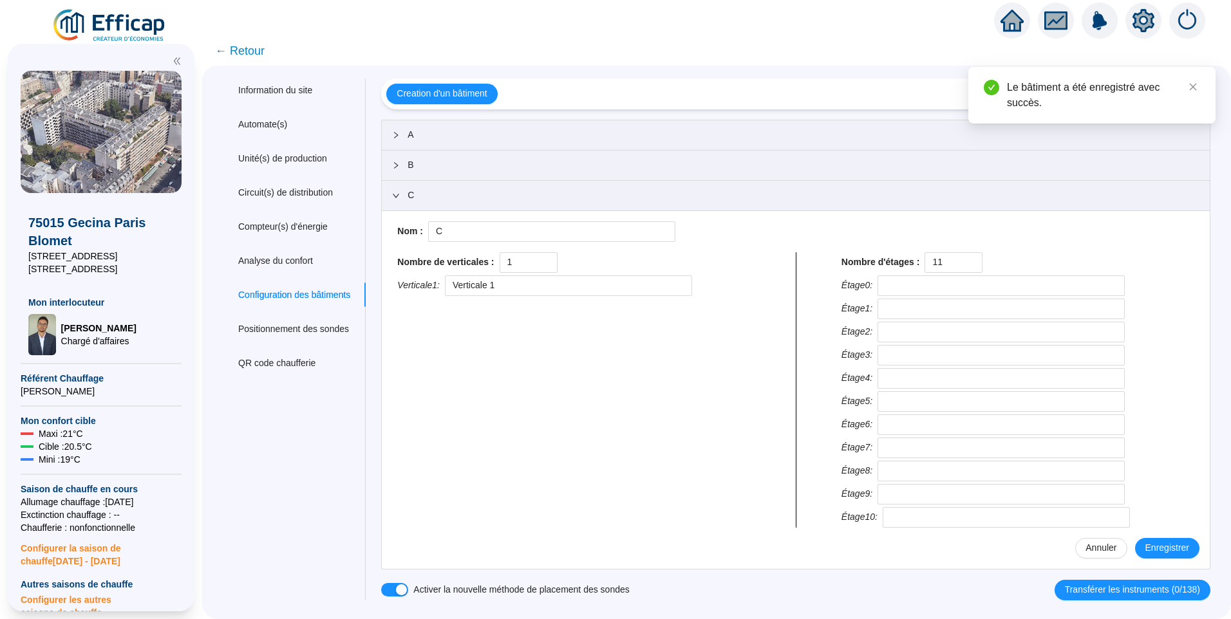
type input "RDC"
type input "1"
type input "2"
type input "3"
type input "4"
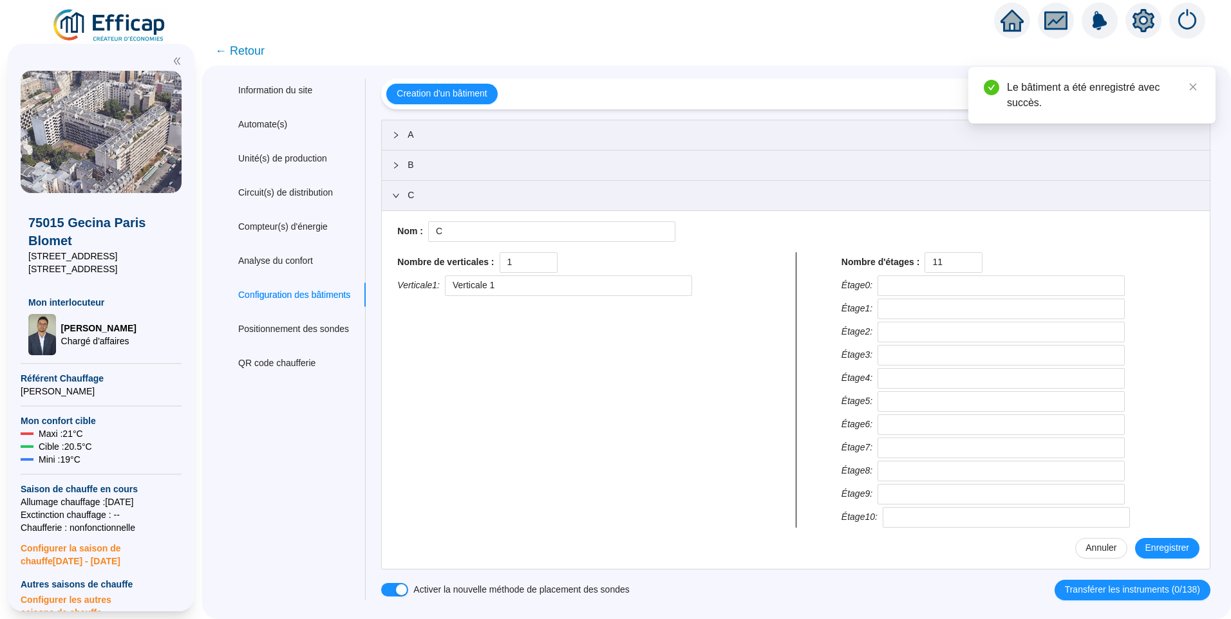
type input "5"
type input "6"
type input "7"
type input "8"
type input "9"
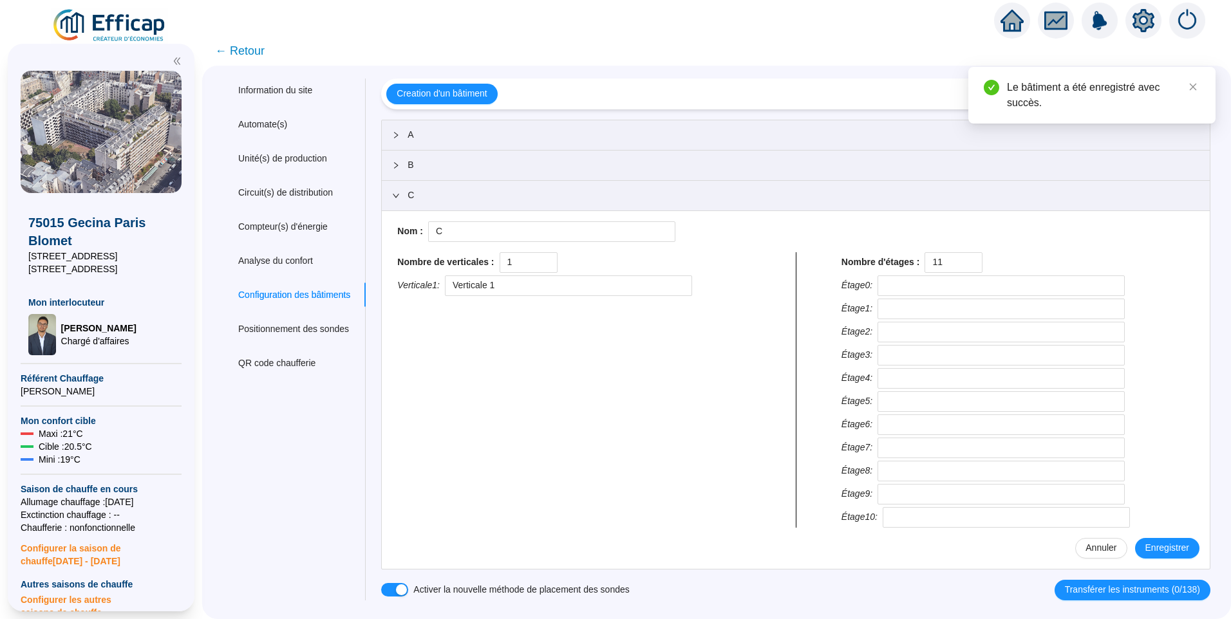
type input "10"
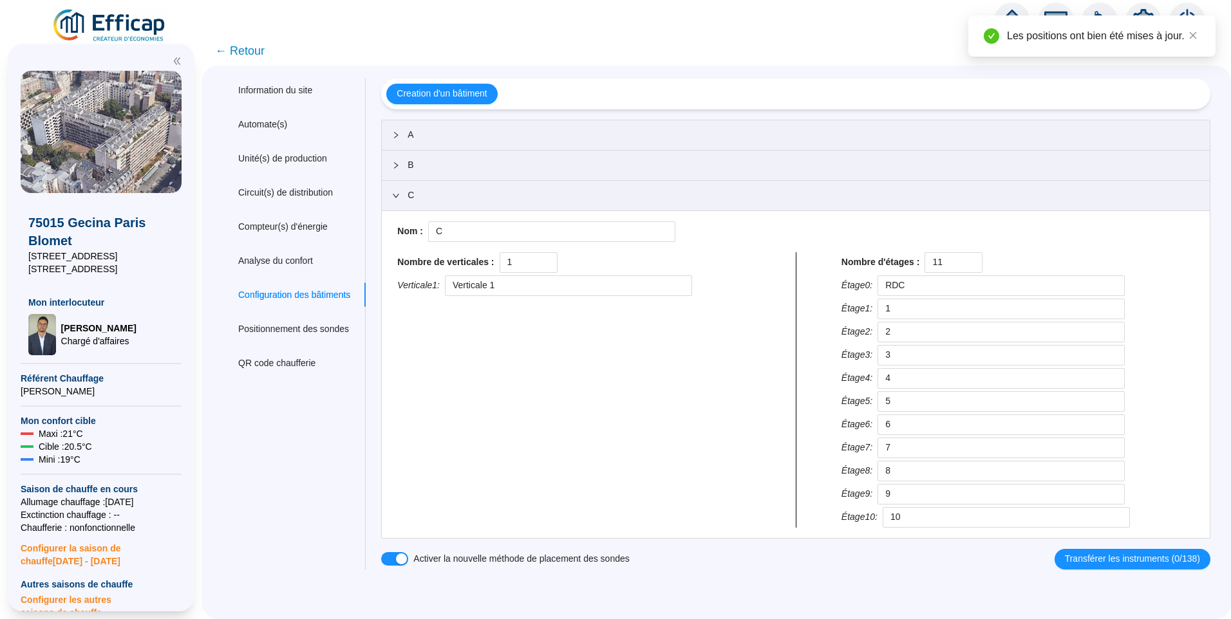
click at [338, 487] on div "Information du site Automate(s) Unité(s) de production Circuit(s) de distributi…" at bounding box center [294, 324] width 143 height 491
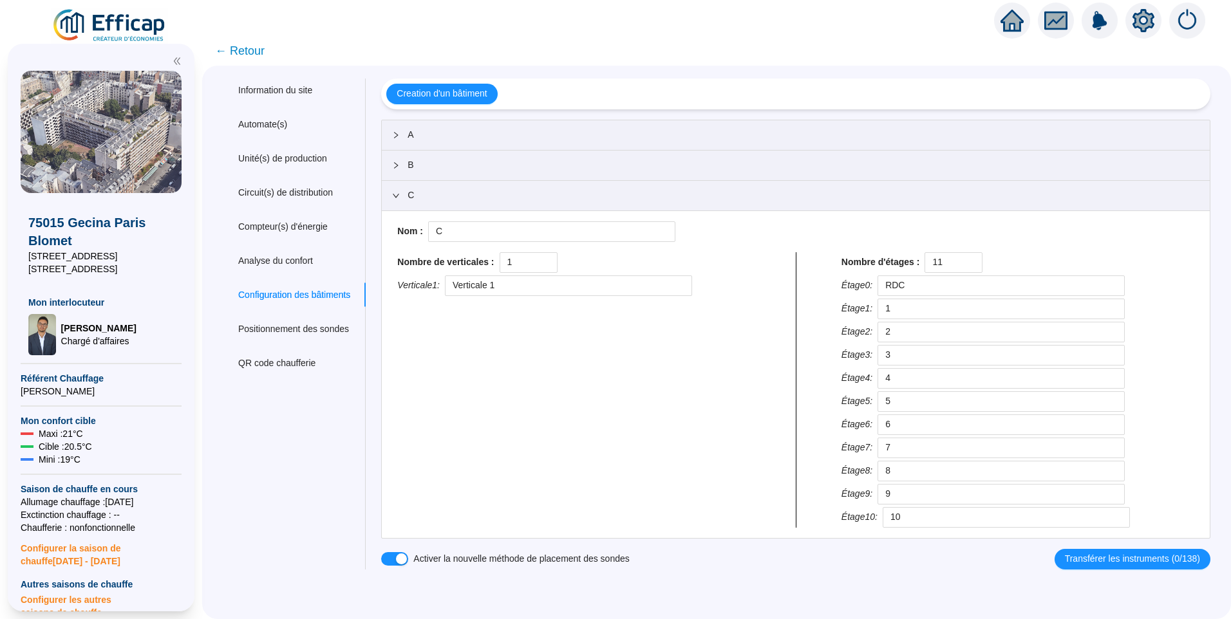
click at [400, 199] on icon "expanded" at bounding box center [396, 196] width 8 height 8
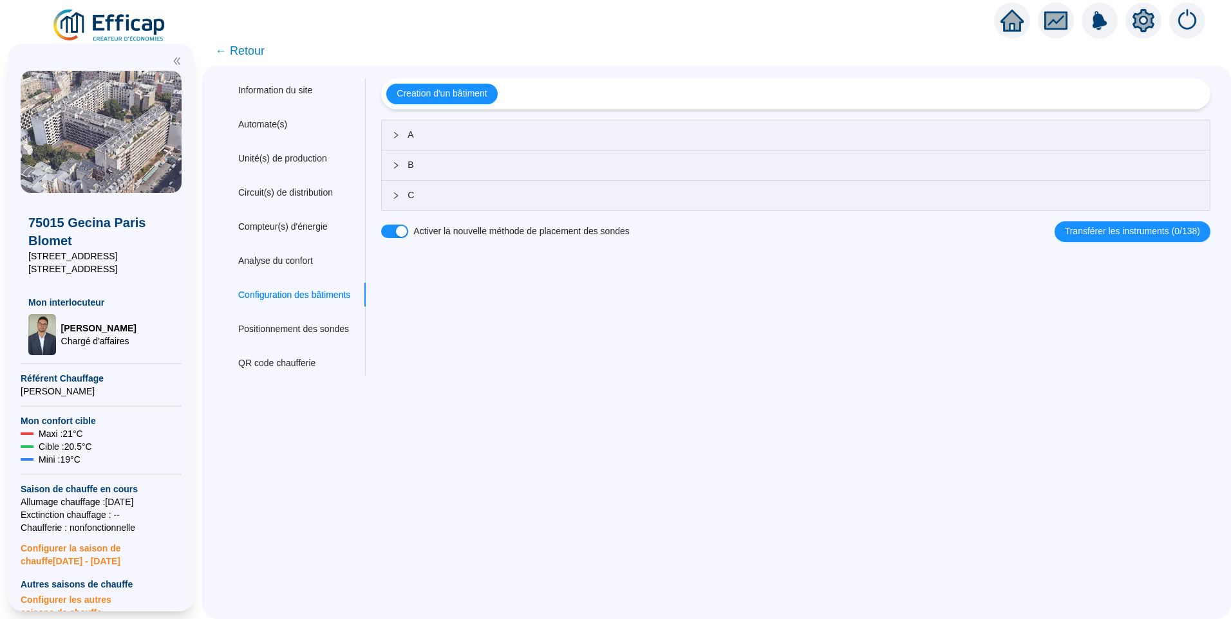
click at [407, 200] on div at bounding box center [399, 196] width 15 height 14
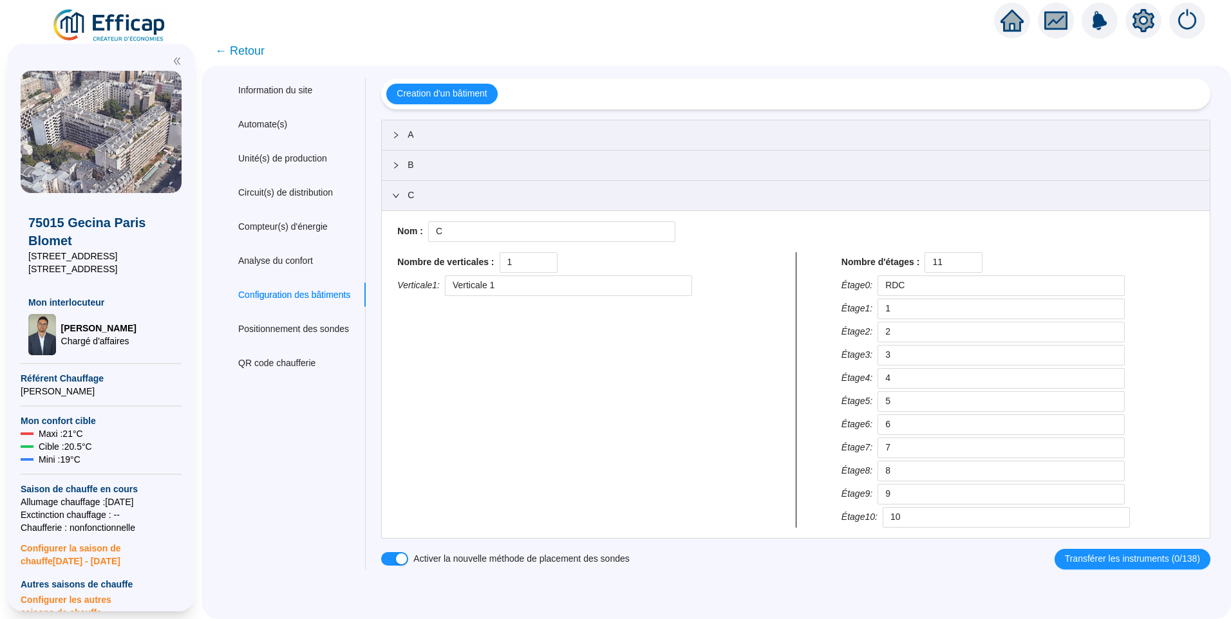
click at [407, 200] on div at bounding box center [399, 196] width 15 height 14
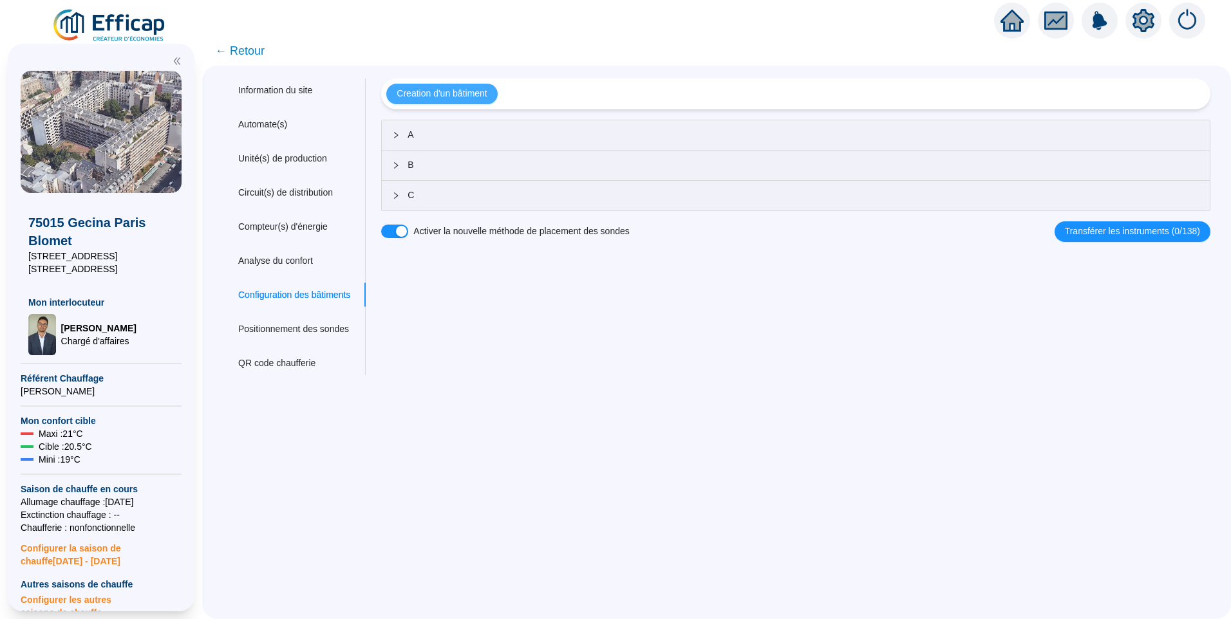
click at [454, 97] on span "Creation d'un bâtiment" at bounding box center [442, 94] width 90 height 14
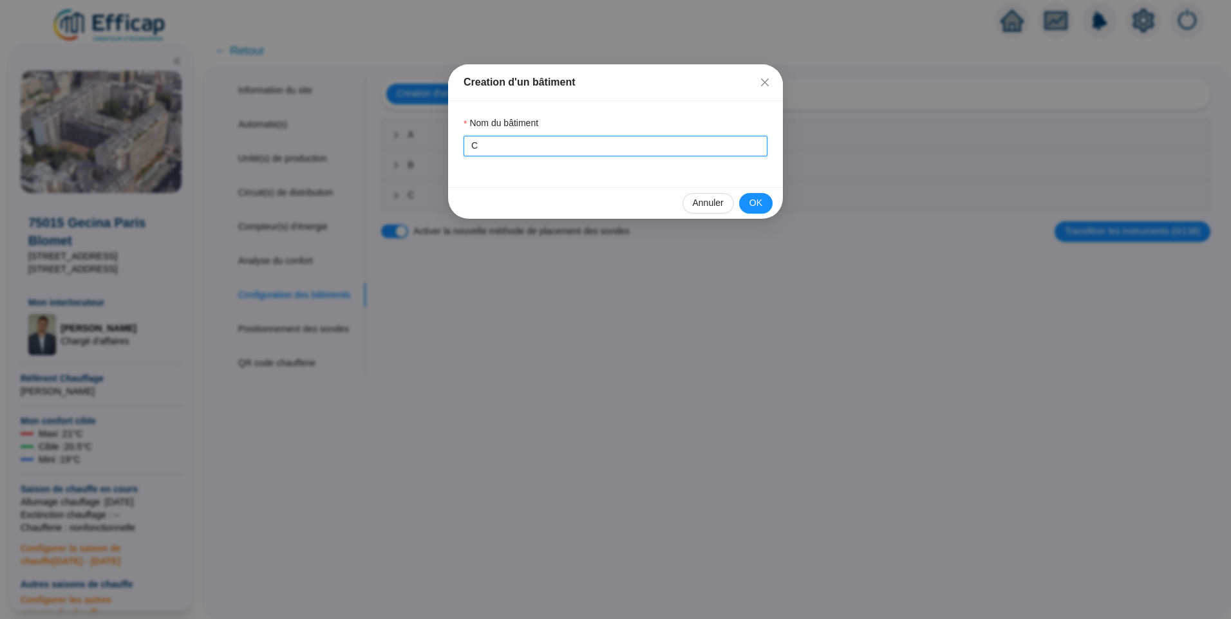
drag, startPoint x: 508, startPoint y: 141, endPoint x: 350, endPoint y: 146, distance: 157.8
click at [350, 146] on div "Creation d'un bâtiment Nom du bâtiment C Annuler OK" at bounding box center [615, 309] width 1231 height 619
type input "D"
click at [762, 201] on button "OK" at bounding box center [755, 203] width 33 height 21
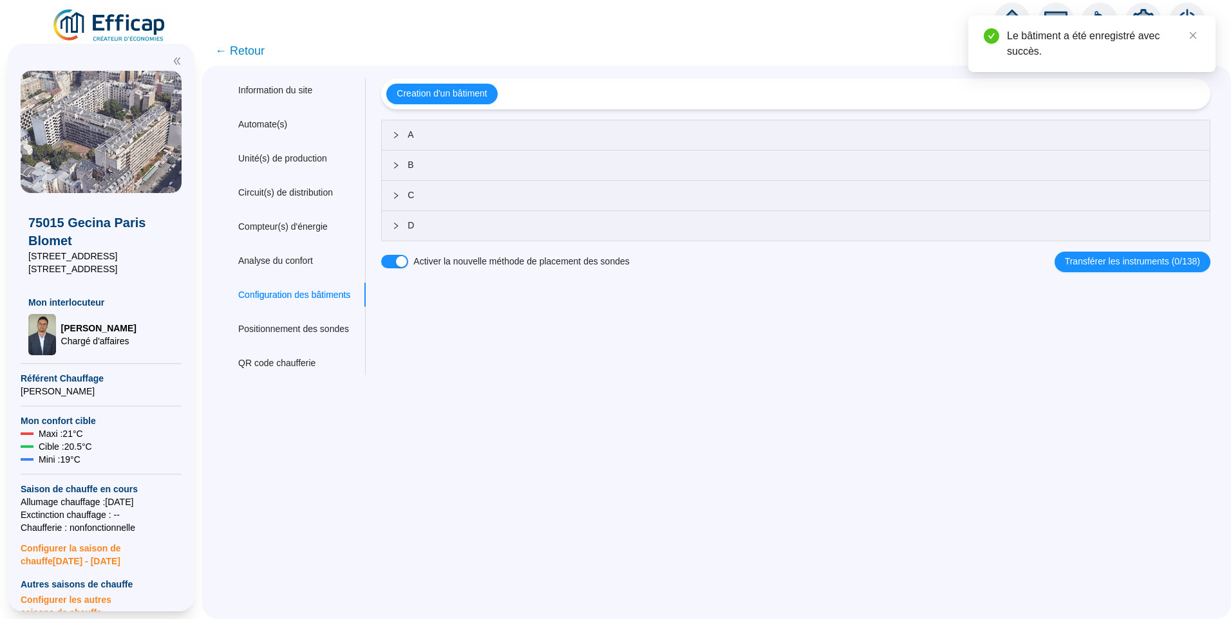
click at [428, 232] on span "D" at bounding box center [803, 226] width 792 height 14
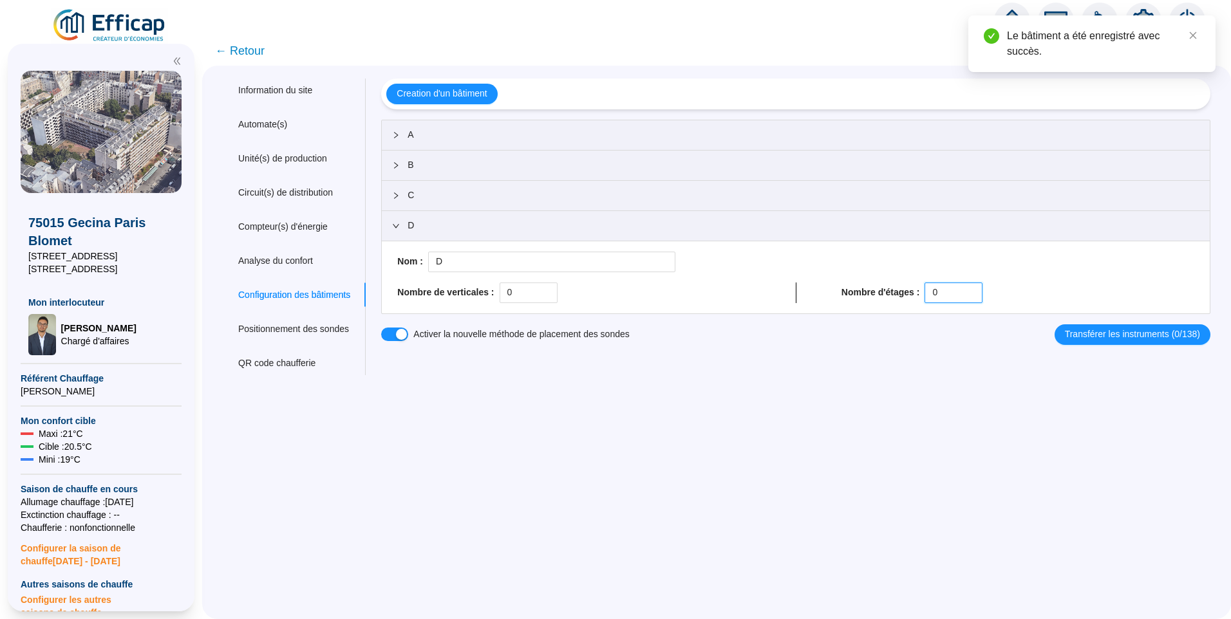
click at [918, 299] on div "Nombre d'étages : 0" at bounding box center [1017, 293] width 353 height 21
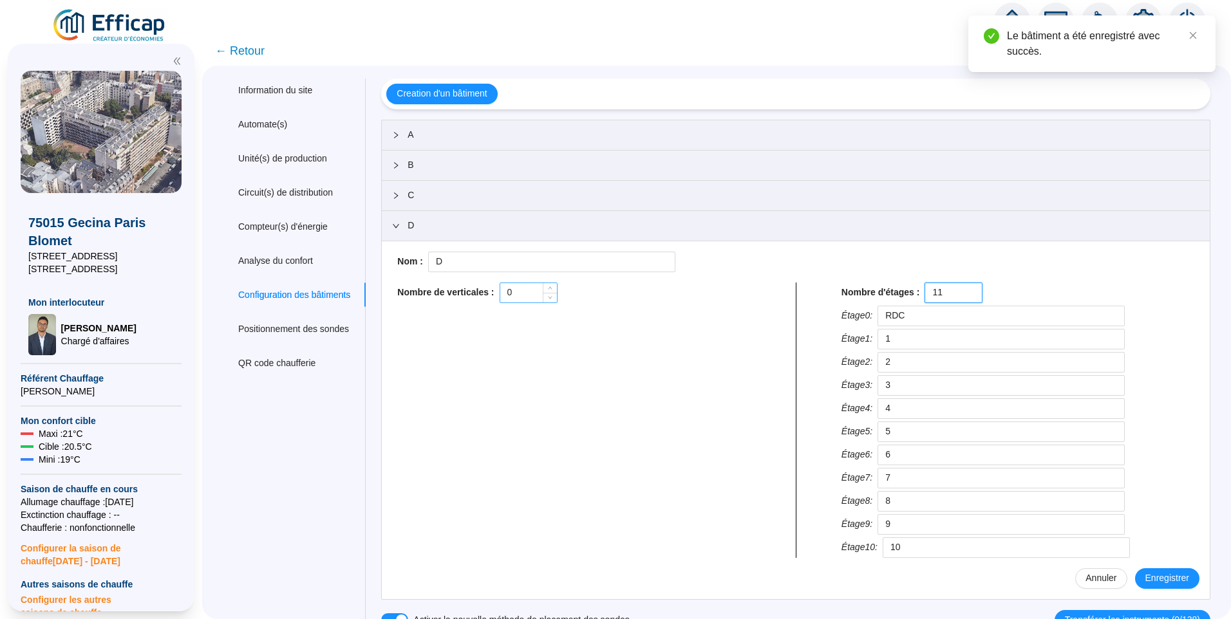
type input "11"
drag, startPoint x: 514, startPoint y: 299, endPoint x: 481, endPoint y: 300, distance: 32.9
click at [482, 300] on div "Nombre de verticales : 0" at bounding box center [573, 293] width 353 height 21
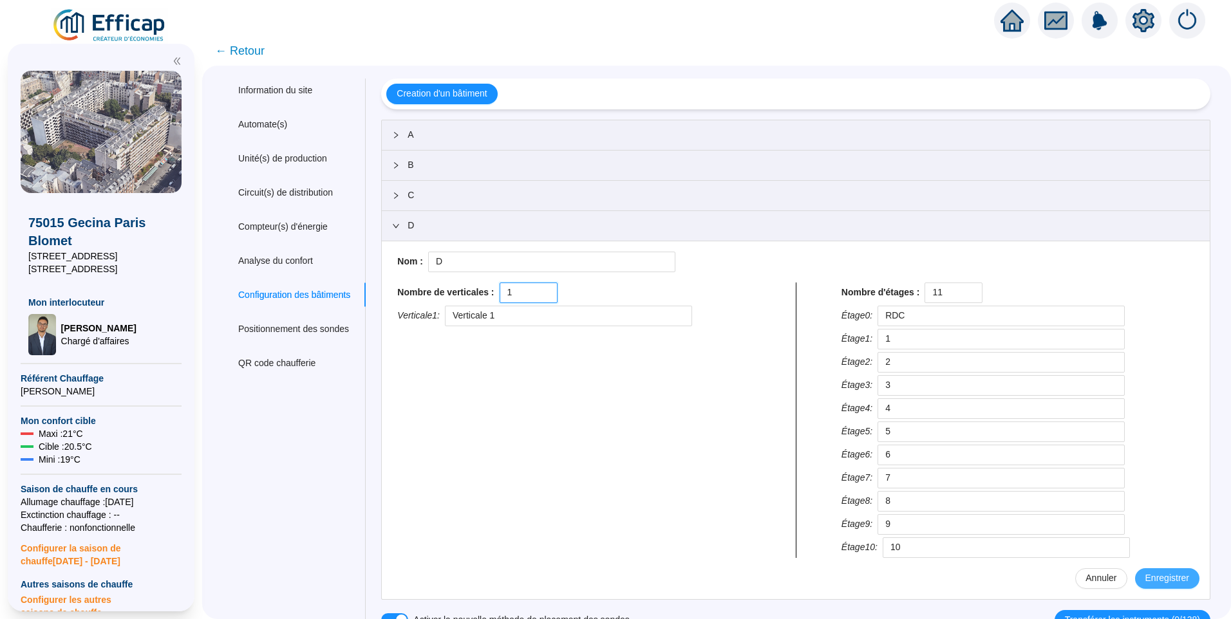
type input "1"
click at [1149, 574] on span "Enregistrer" at bounding box center [1167, 579] width 44 height 14
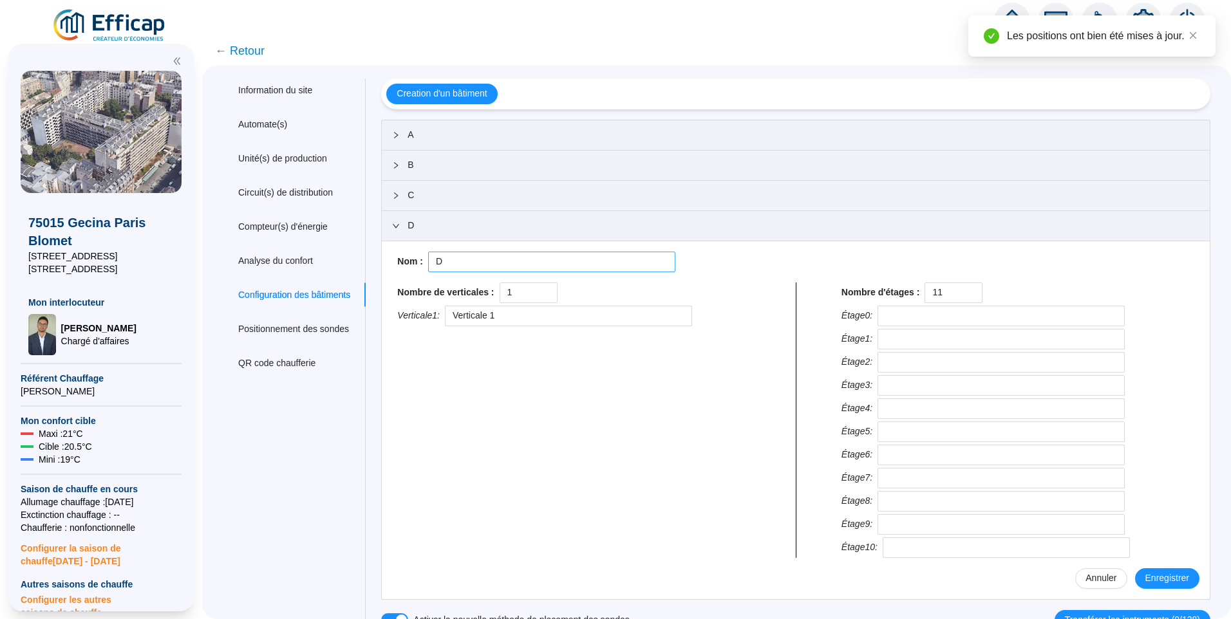
type input "RDC"
type input "1"
type input "2"
type input "3"
type input "4"
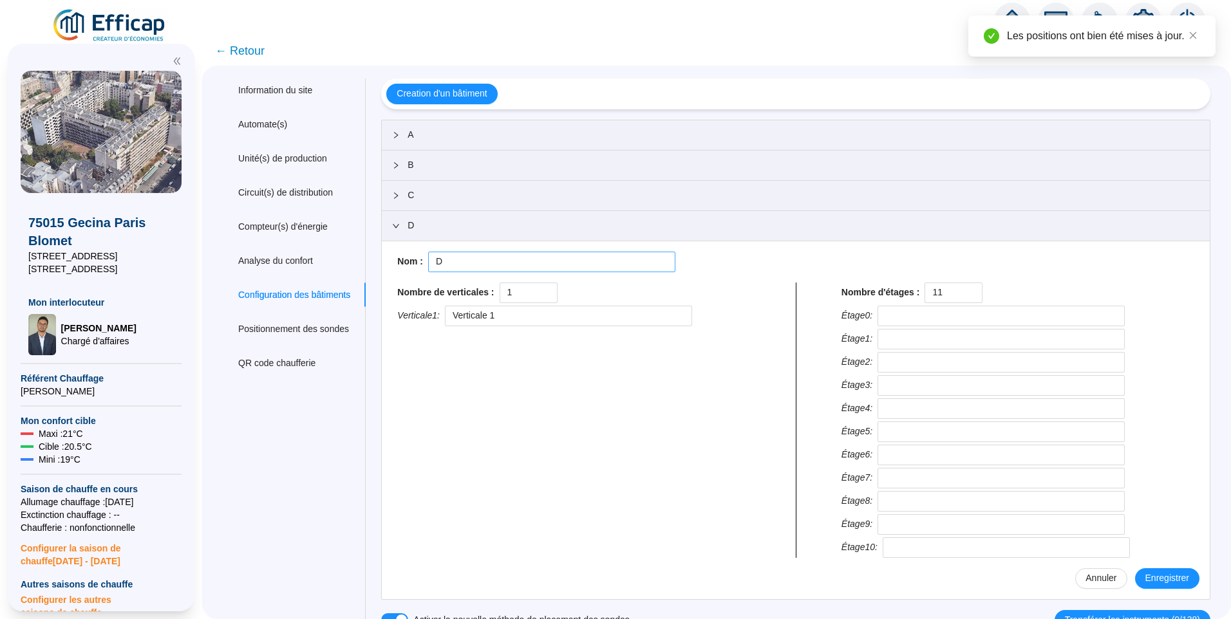
type input "5"
type input "6"
type input "7"
type input "8"
type input "9"
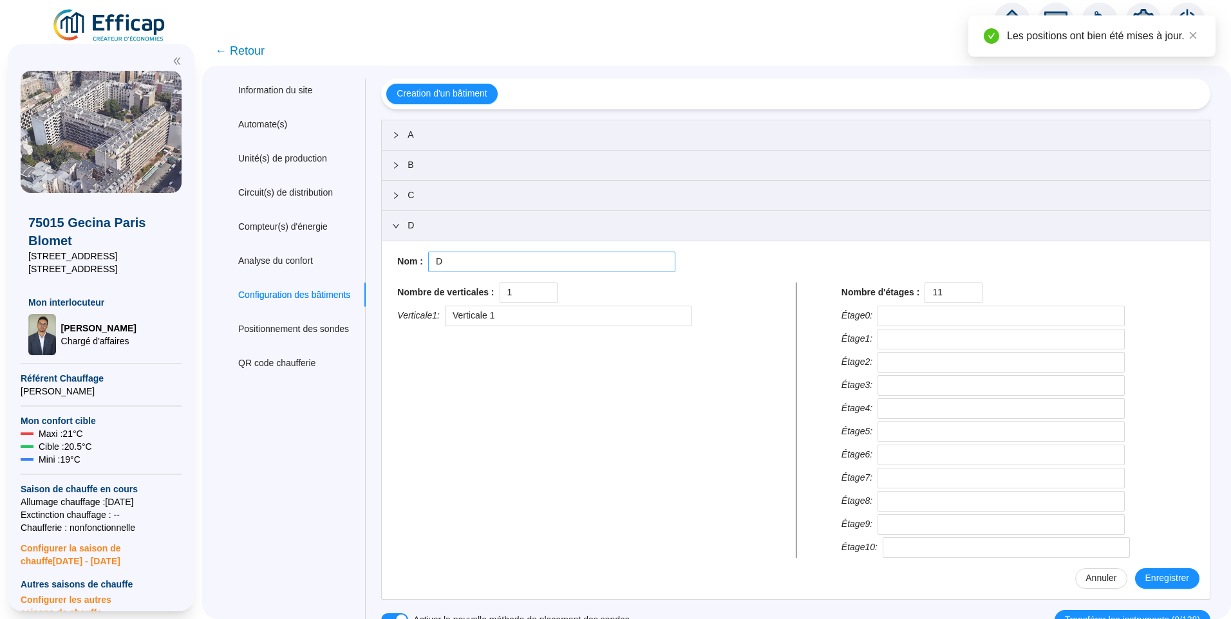
type input "10"
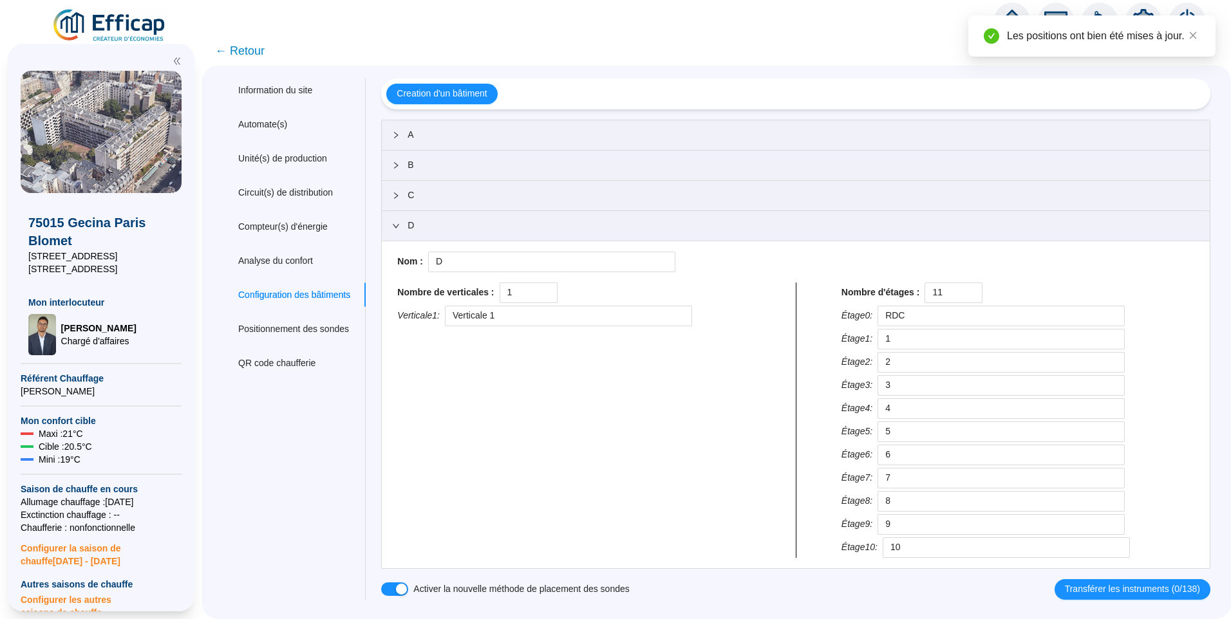
click at [394, 200] on div "C" at bounding box center [796, 196] width 828 height 30
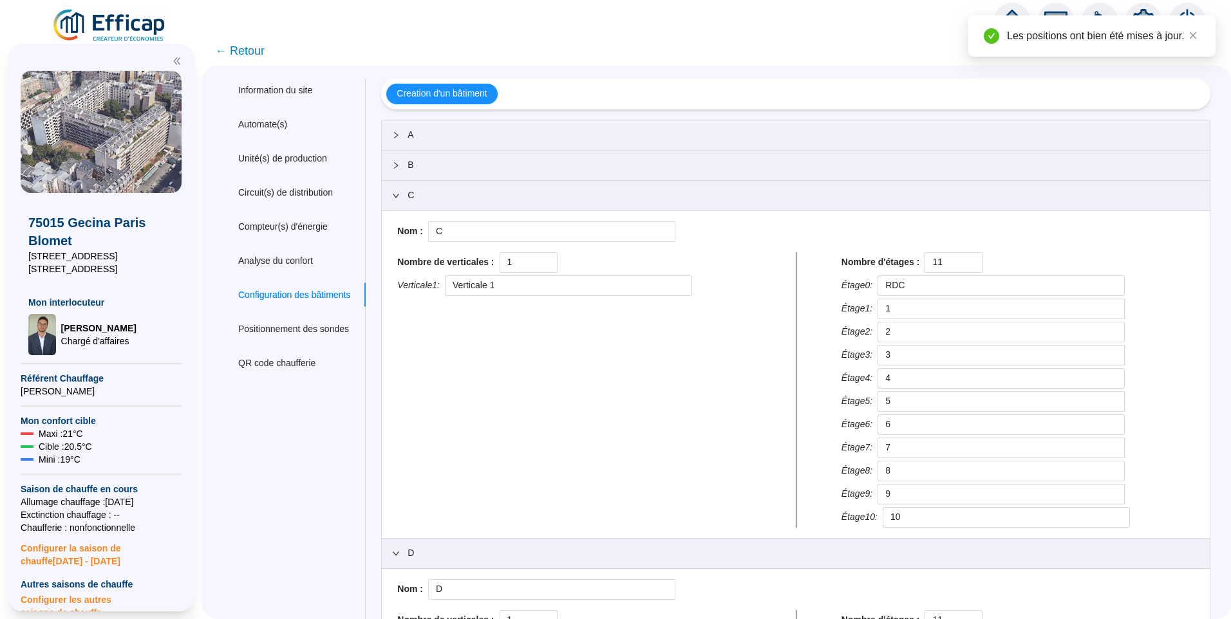
click at [394, 200] on div "C" at bounding box center [796, 196] width 828 height 30
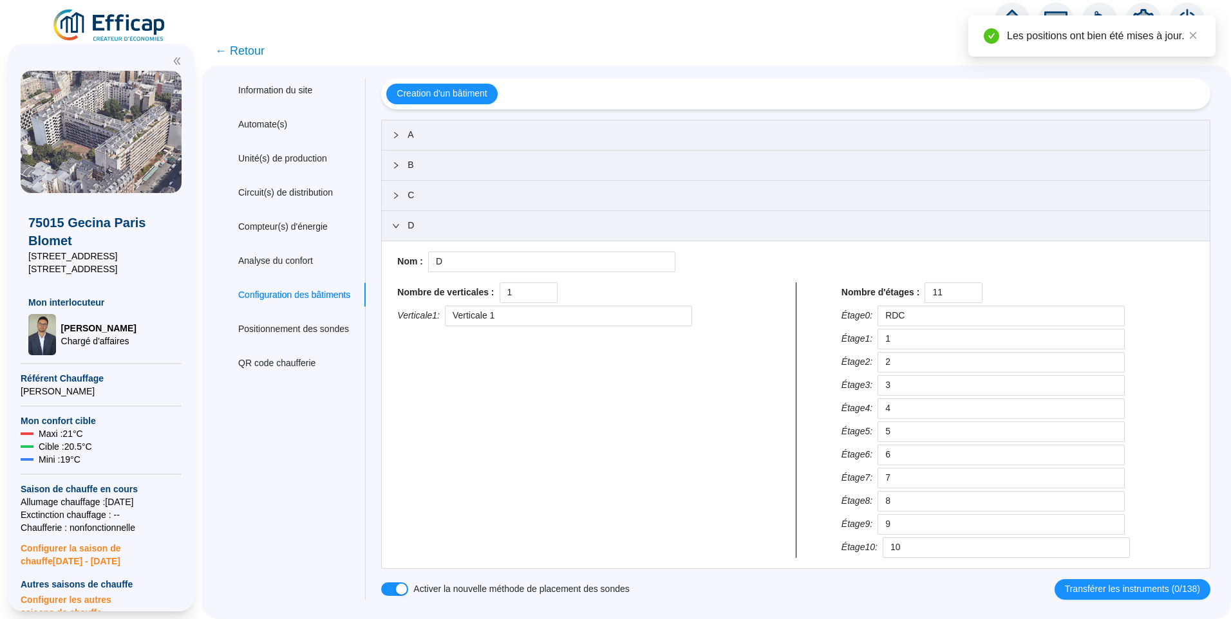
click at [407, 231] on div at bounding box center [399, 226] width 15 height 14
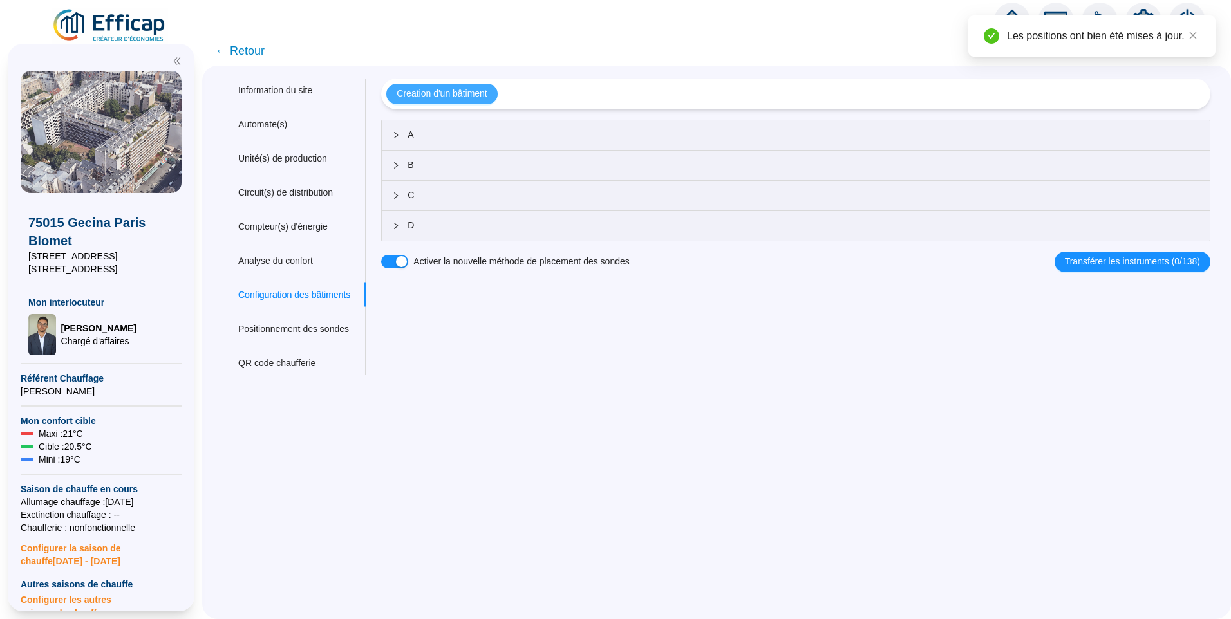
click at [448, 97] on span "Creation d'un bâtiment" at bounding box center [442, 94] width 90 height 14
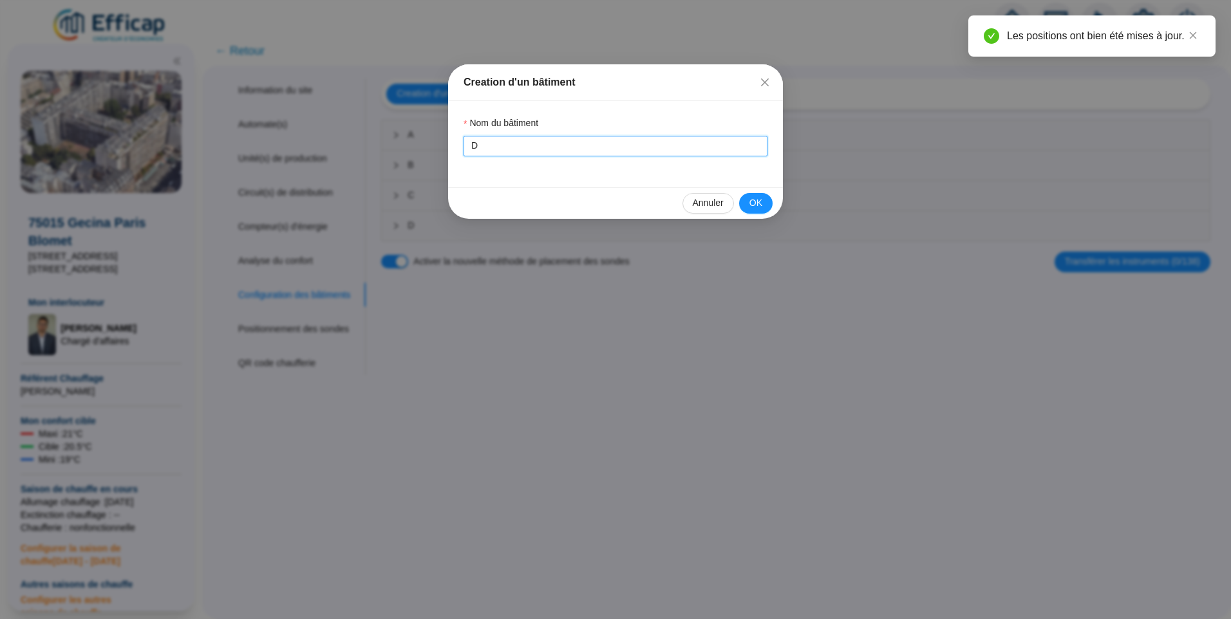
drag, startPoint x: 436, startPoint y: 145, endPoint x: 422, endPoint y: 144, distance: 13.5
click at [422, 144] on div "Creation d'un bâtiment Nom du bâtiment D Annuler OK" at bounding box center [615, 309] width 1231 height 619
type input "E"
click at [739, 179] on div "Nom du bâtiment E" at bounding box center [615, 144] width 335 height 86
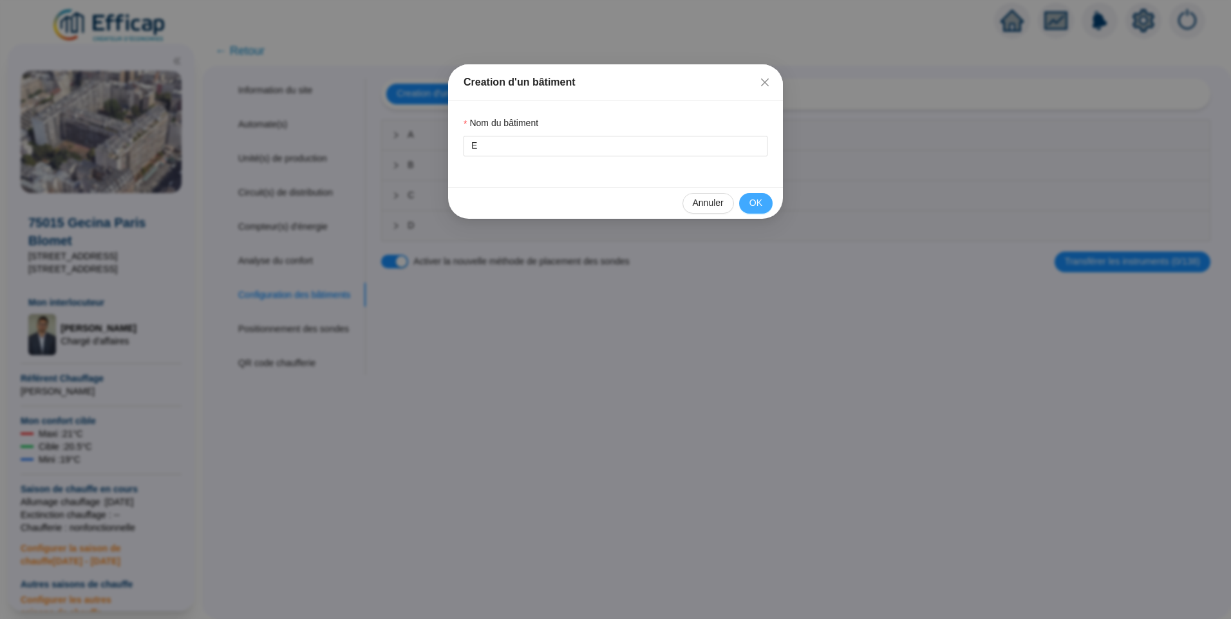
click at [752, 198] on span "OK" at bounding box center [755, 203] width 13 height 14
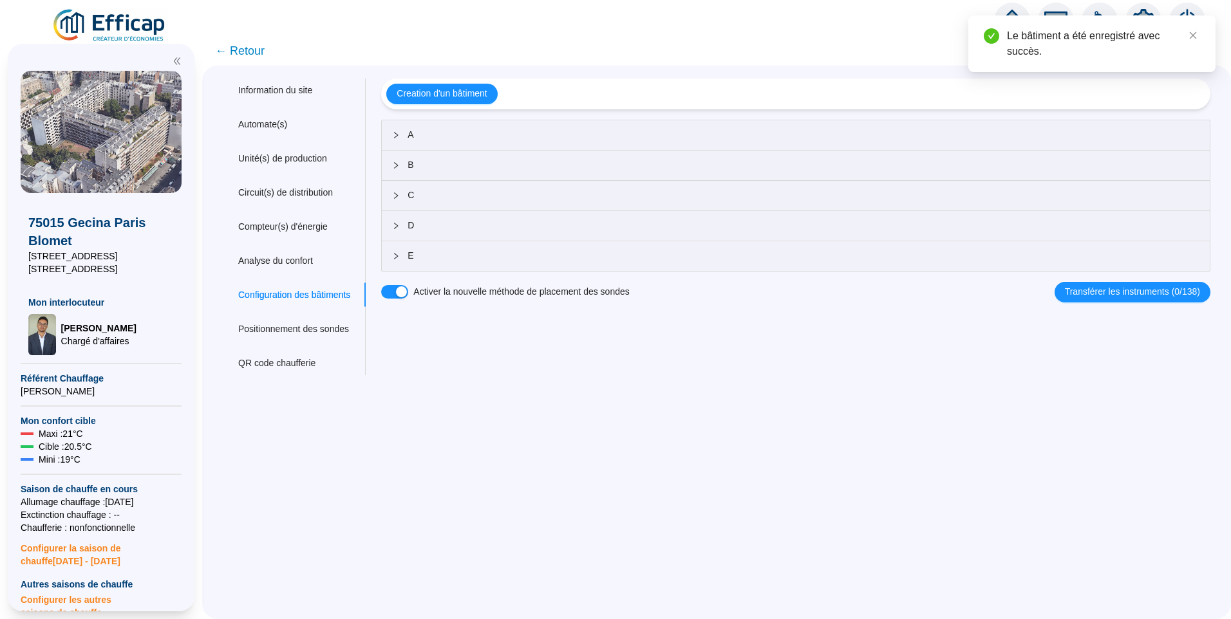
click at [467, 253] on span "E" at bounding box center [803, 256] width 792 height 14
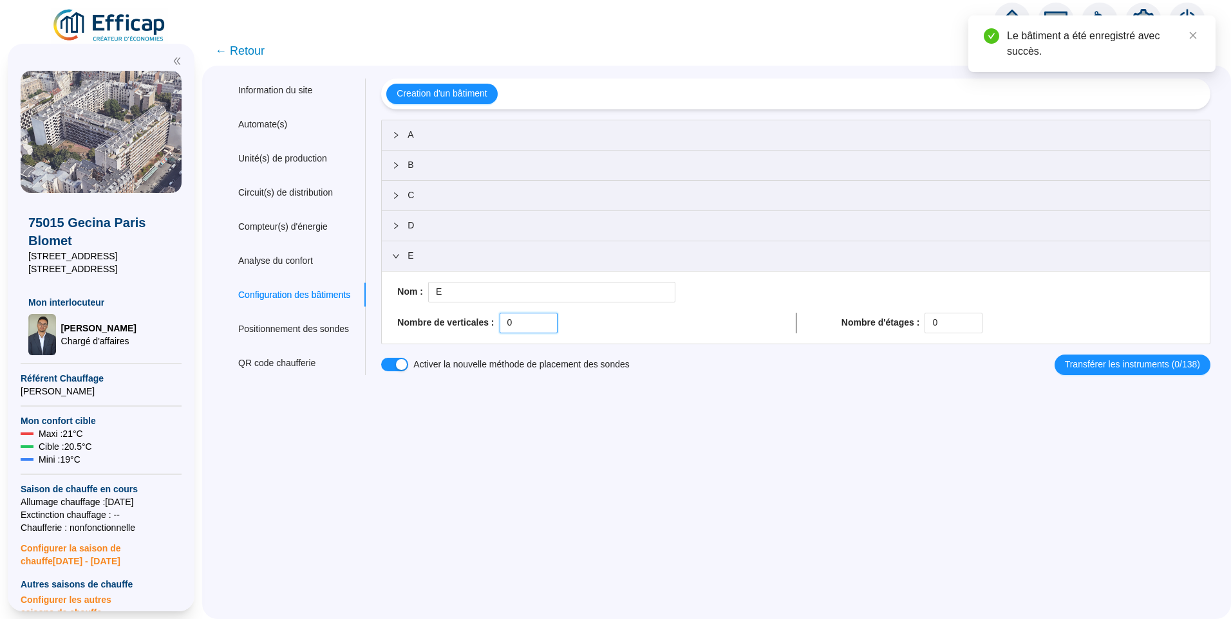
drag, startPoint x: 518, startPoint y: 318, endPoint x: 492, endPoint y: 318, distance: 25.7
click at [492, 318] on div "Nombre de verticales : 0" at bounding box center [573, 323] width 353 height 21
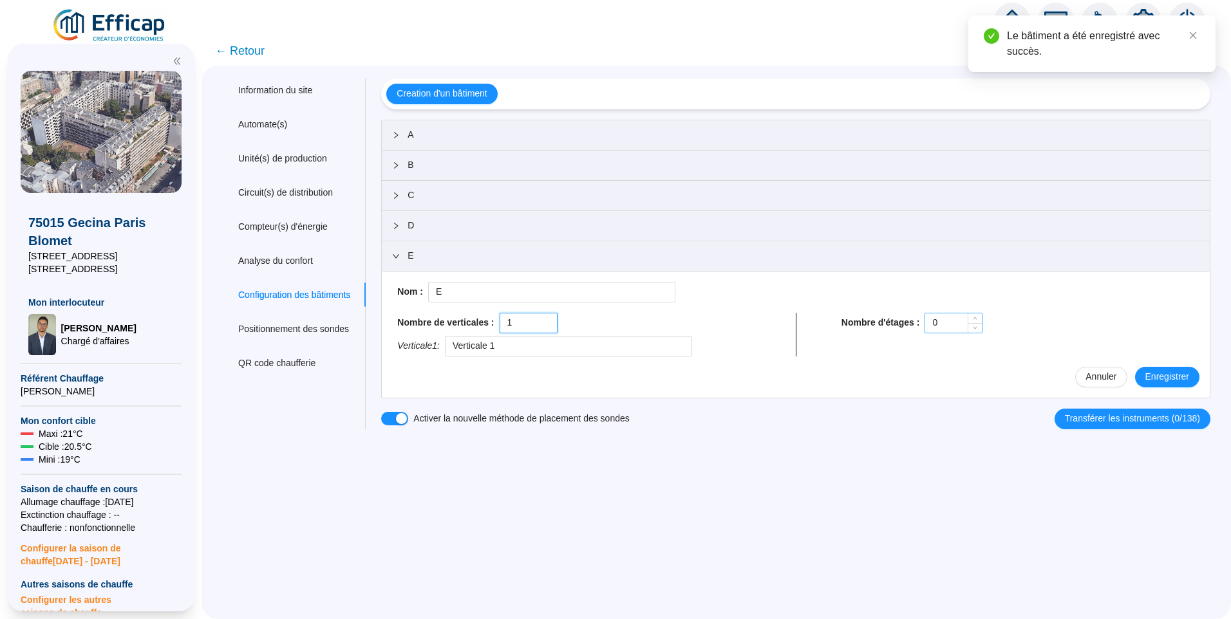
type input "1"
drag, startPoint x: 944, startPoint y: 323, endPoint x: 859, endPoint y: 321, distance: 85.0
click at [859, 321] on div "Nombre d'étages : 0" at bounding box center [1017, 323] width 353 height 21
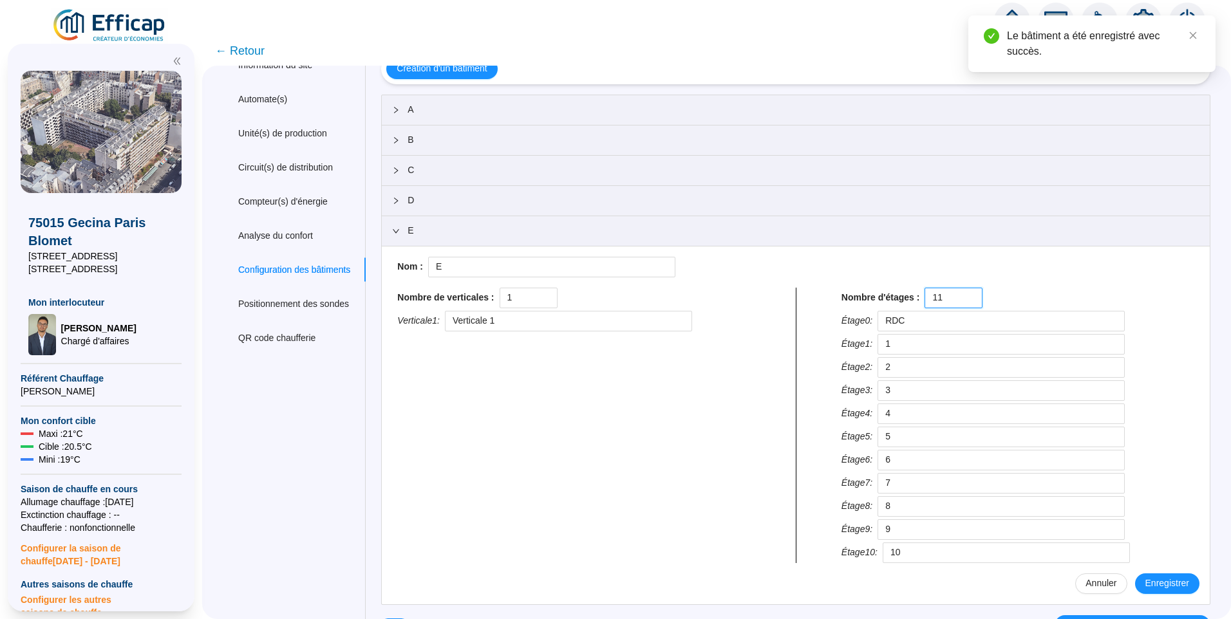
scroll to position [42, 0]
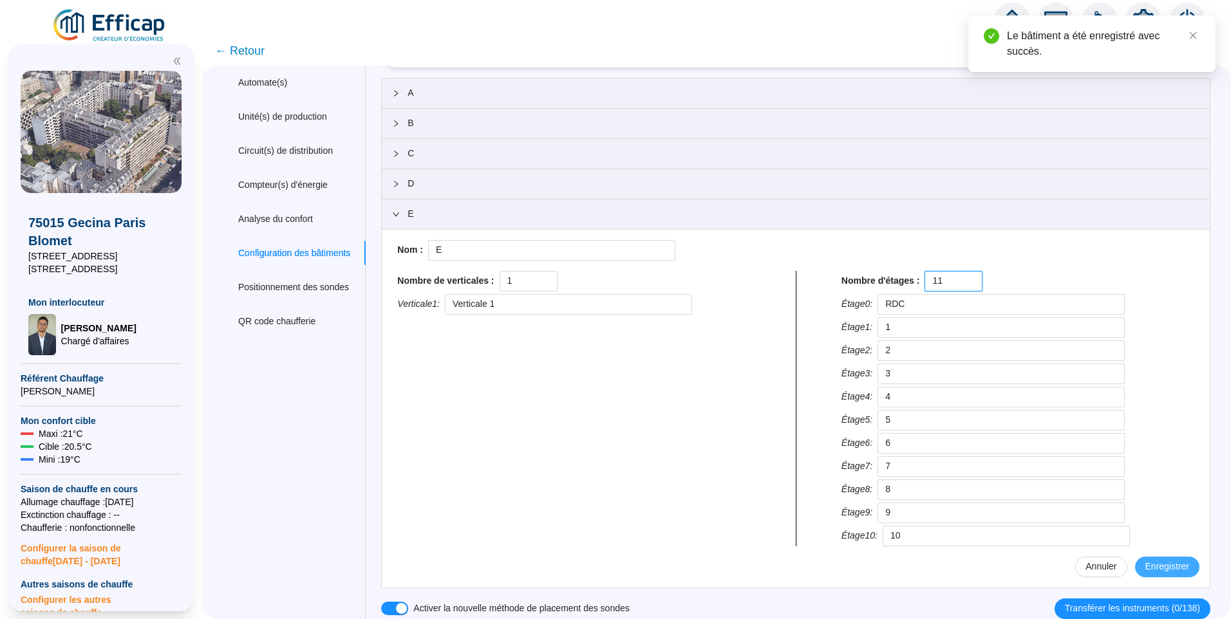
type input "11"
click at [1166, 562] on span "Enregistrer" at bounding box center [1167, 567] width 44 height 14
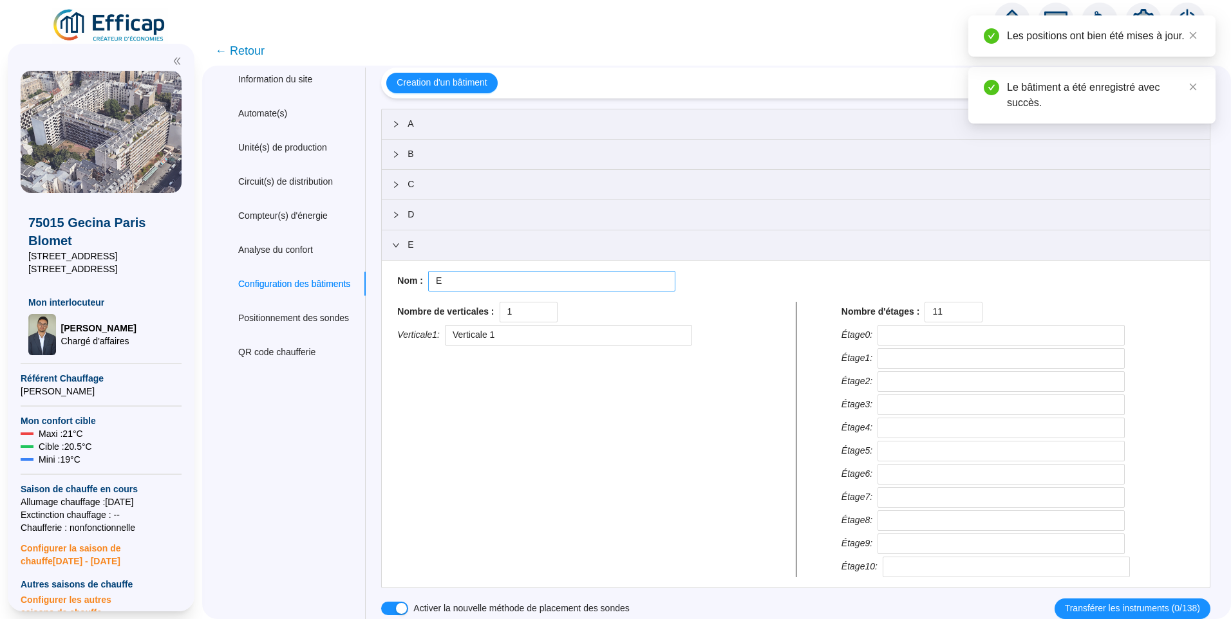
type input "RDC"
type input "1"
type input "2"
type input "3"
type input "4"
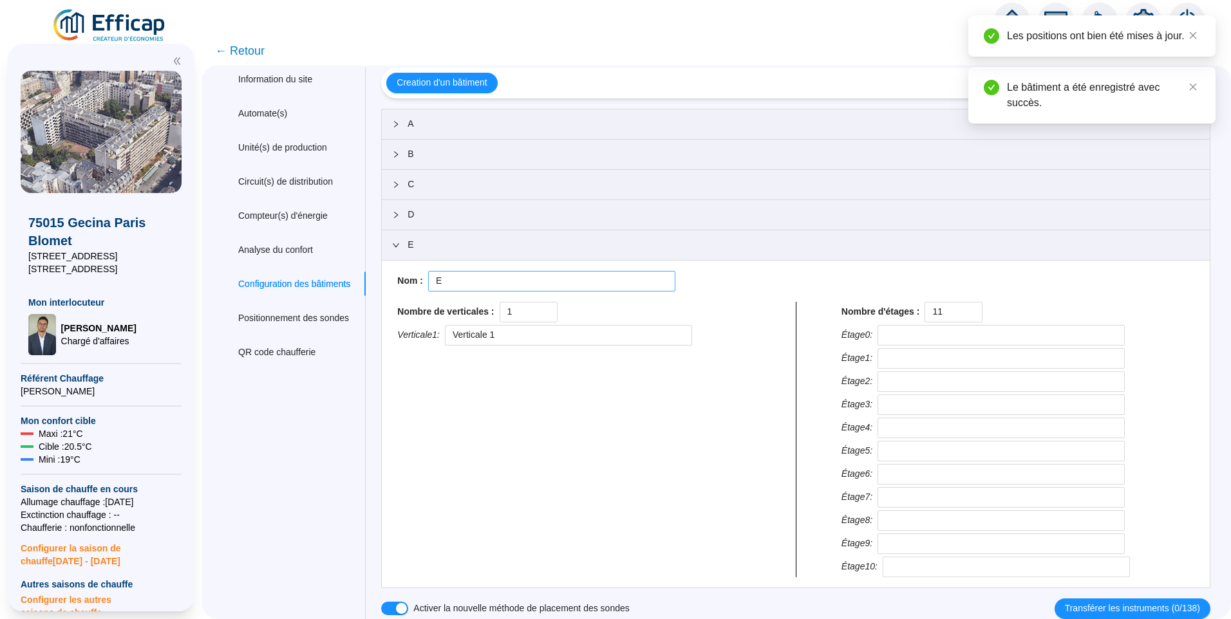
type input "5"
type input "6"
type input "7"
type input "8"
type input "9"
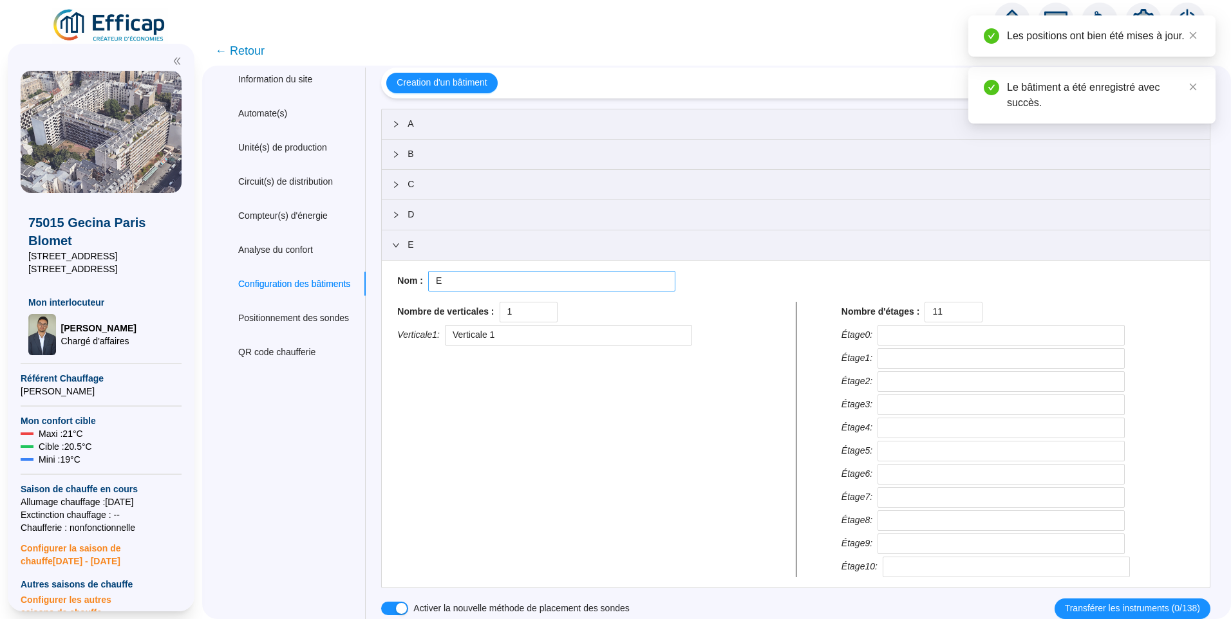
type input "10"
click at [407, 246] on div at bounding box center [399, 245] width 15 height 14
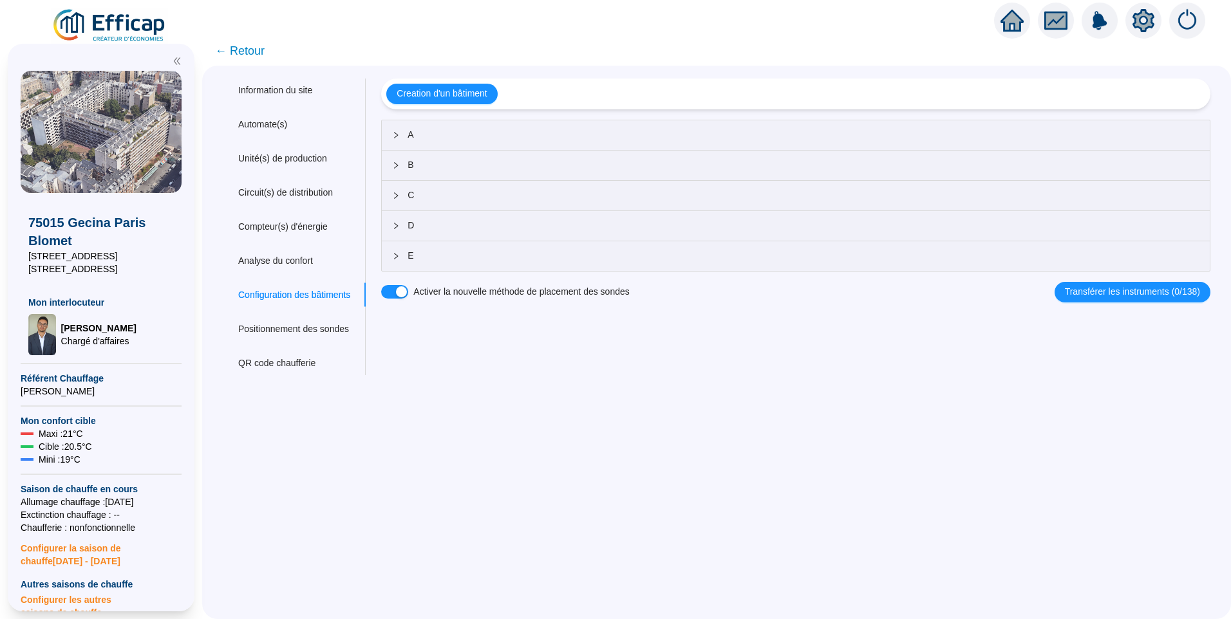
drag, startPoint x: 247, startPoint y: 48, endPoint x: 1115, endPoint y: 1, distance: 869.0
click at [247, 48] on span "← Retour" at bounding box center [240, 51] width 50 height 18
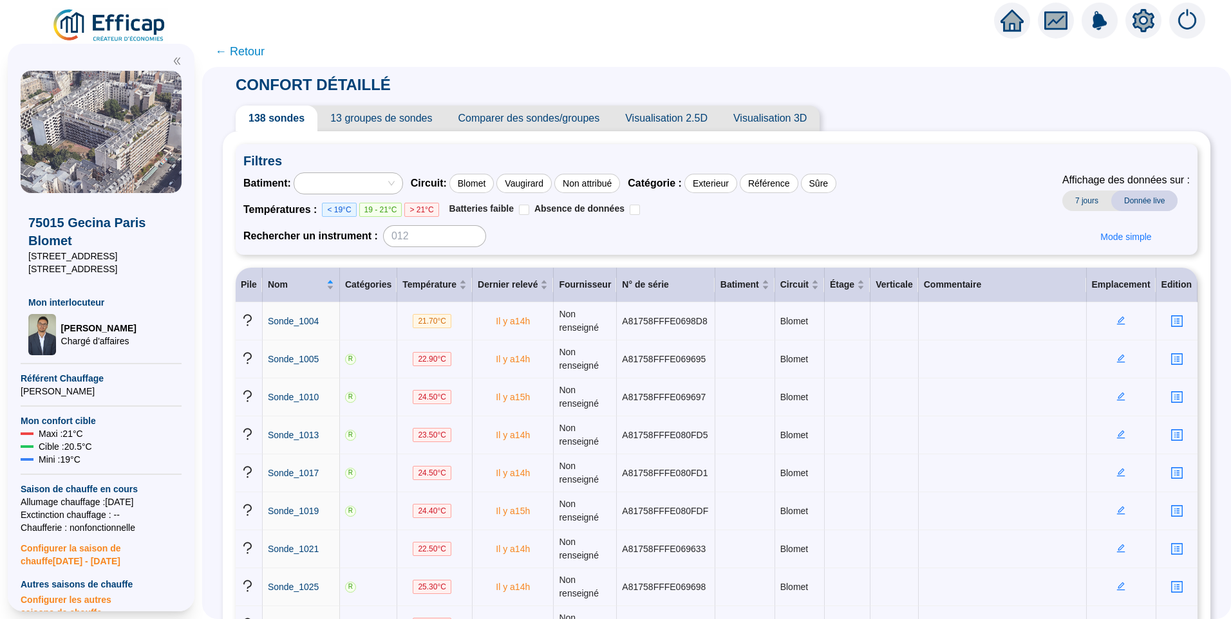
click at [389, 126] on span "13 groupes de sondes" at bounding box center [380, 119] width 127 height 26
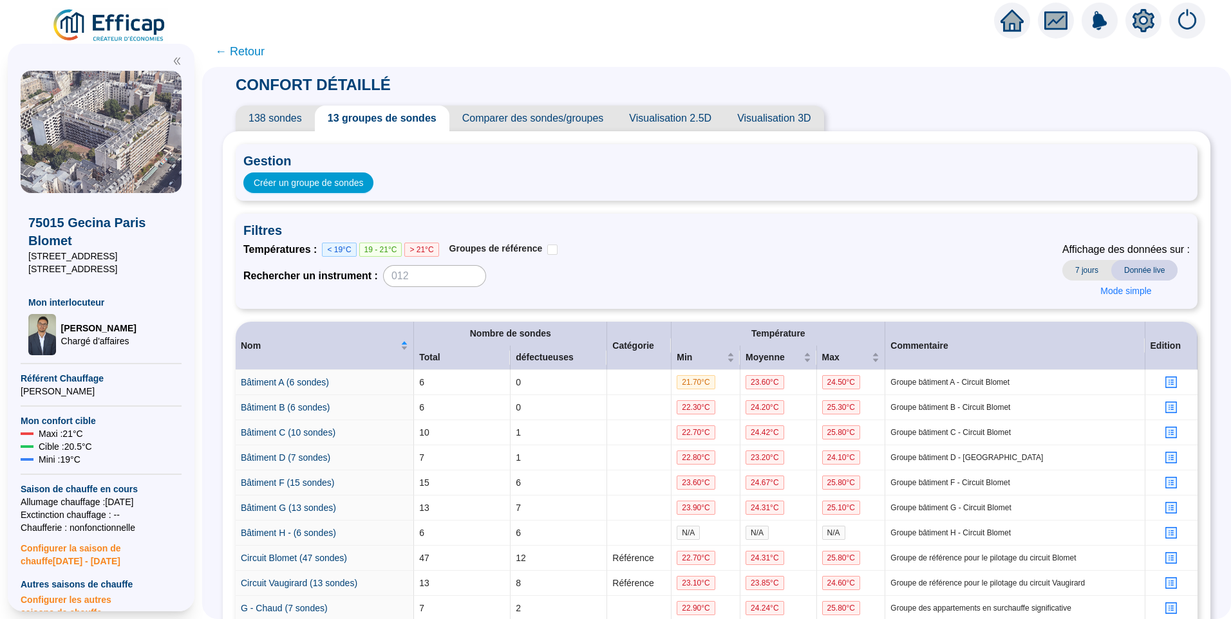
click at [293, 121] on span "138 sondes" at bounding box center [275, 119] width 79 height 26
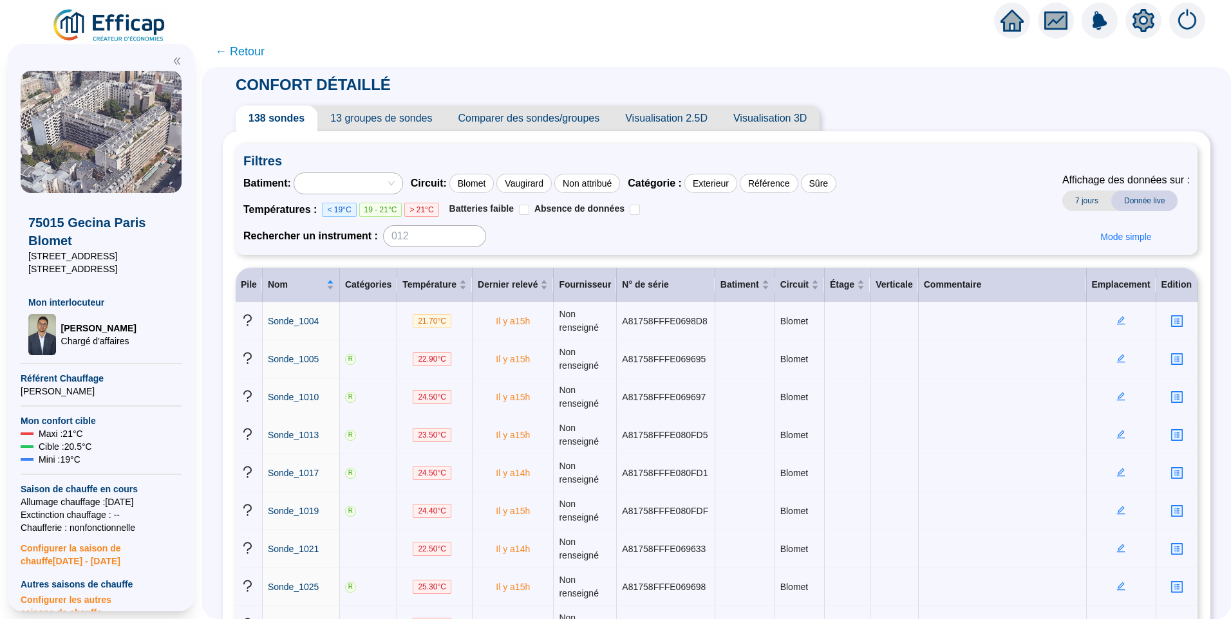
scroll to position [386, 0]
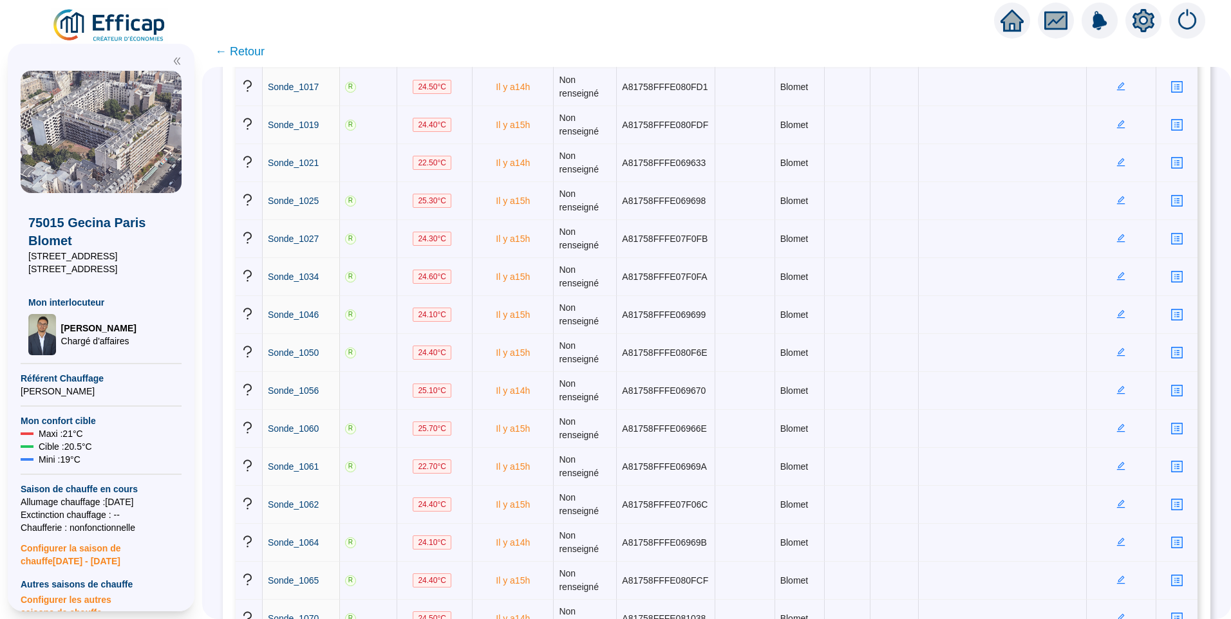
click at [226, 360] on div "CONFORT DÉTAILLÉ 138 sondes 13 groupes de sondes Comparer des sondes/groupes Vi…" at bounding box center [716, 343] width 1029 height 552
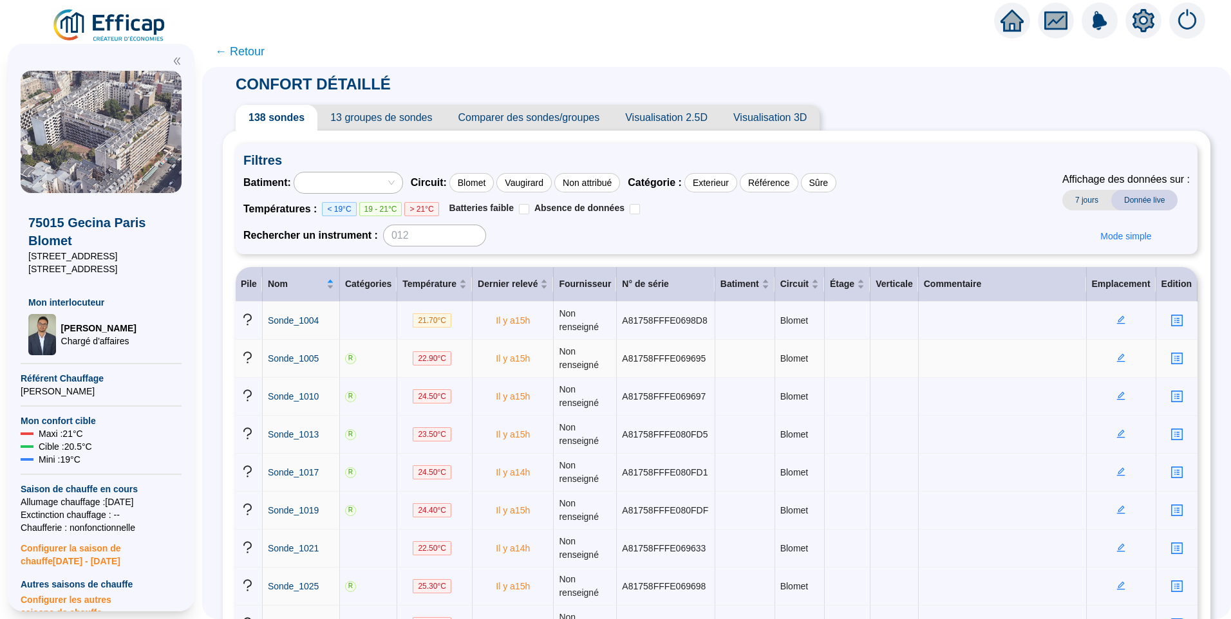
scroll to position [0, 0]
click at [1148, 24] on icon "setting" at bounding box center [1143, 20] width 22 height 21
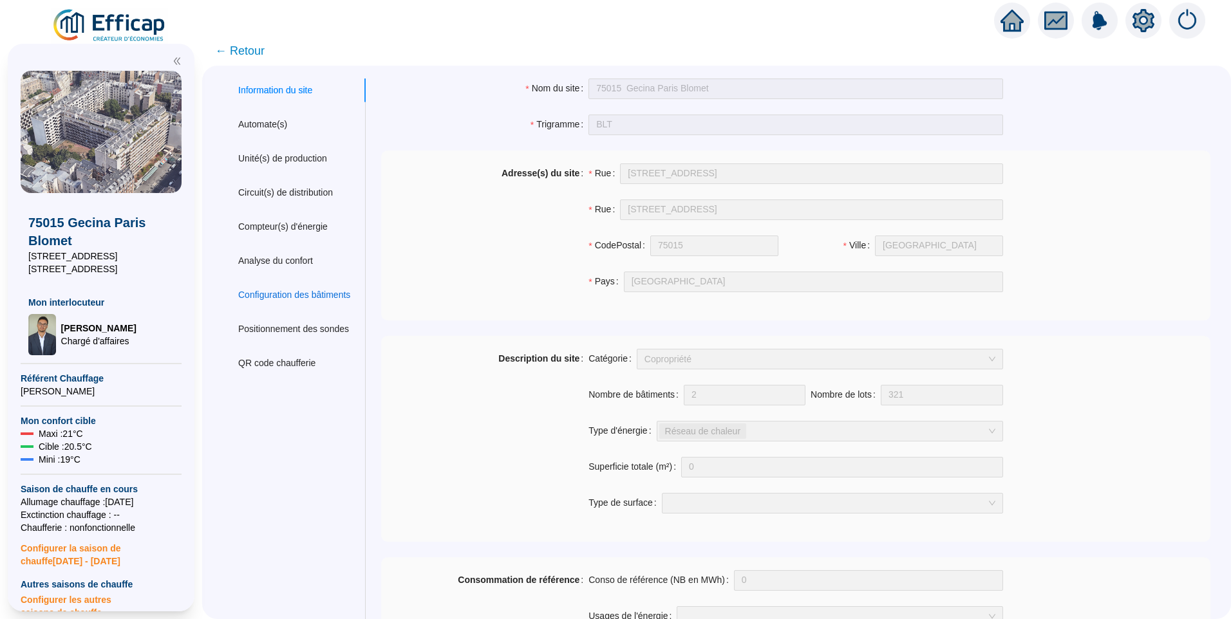
click at [286, 297] on div "Configuration des bâtiments" at bounding box center [294, 295] width 112 height 14
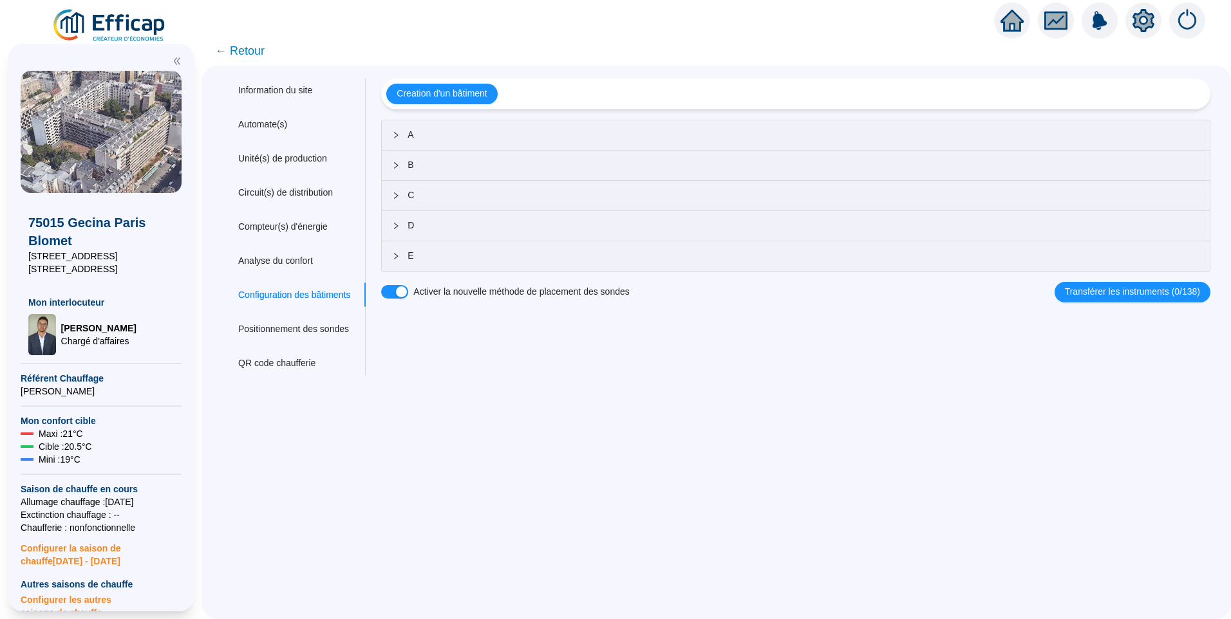
click at [426, 266] on div "E" at bounding box center [796, 256] width 828 height 30
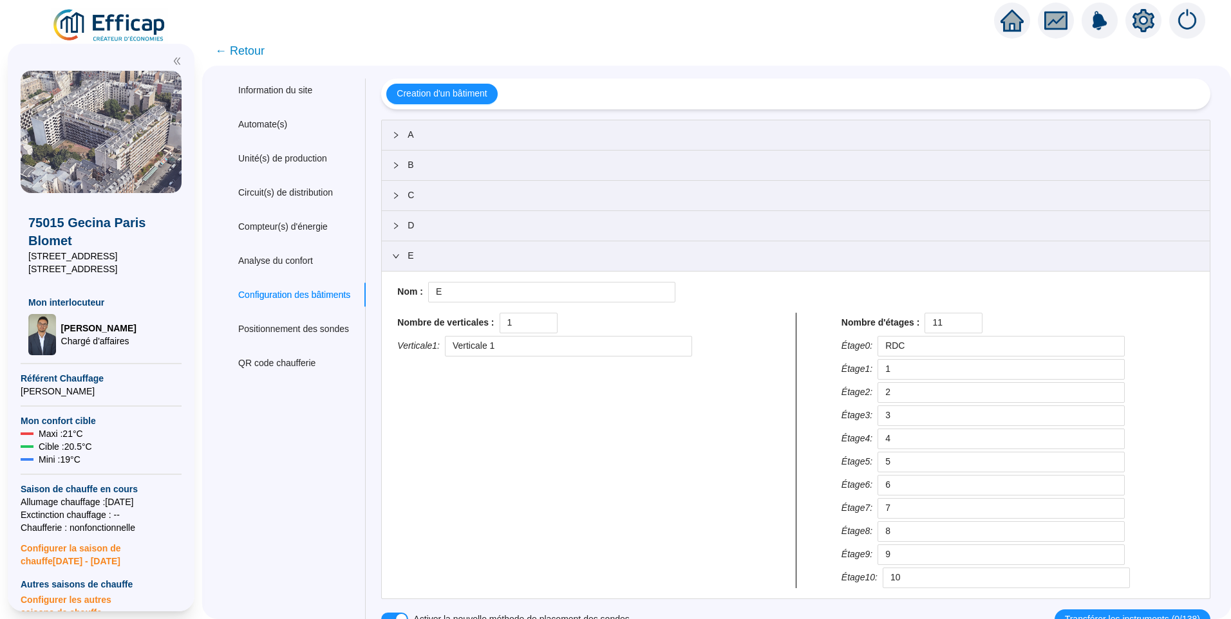
click at [427, 266] on div "E" at bounding box center [796, 256] width 828 height 30
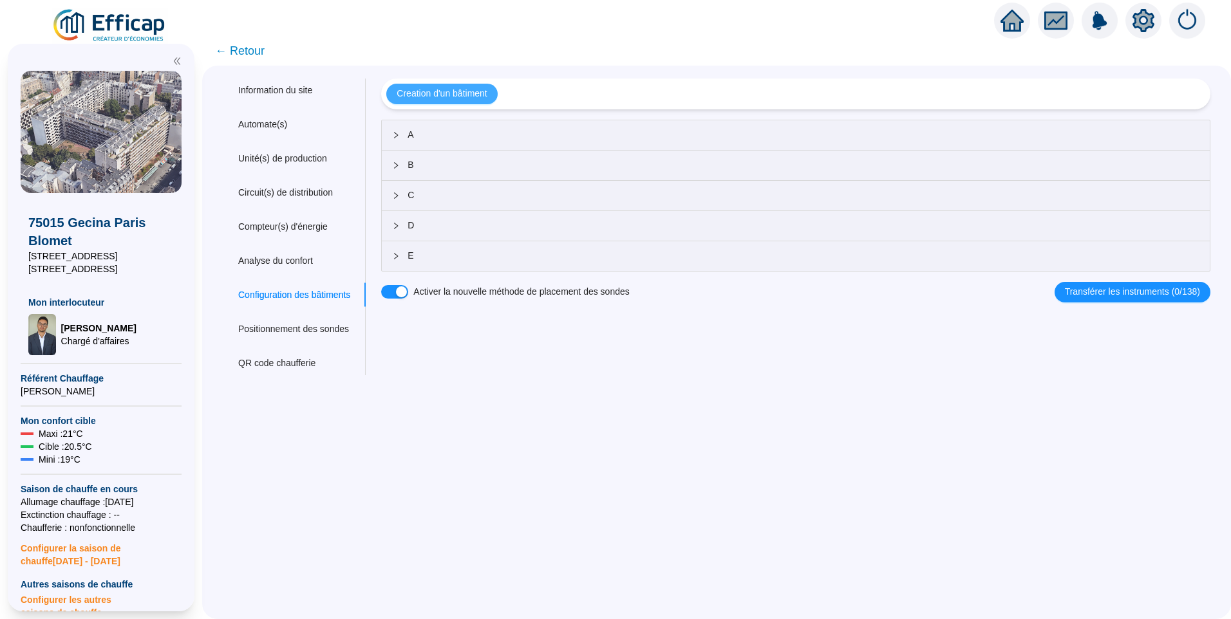
click at [466, 86] on button "Creation d'un bâtiment" at bounding box center [441, 94] width 111 height 21
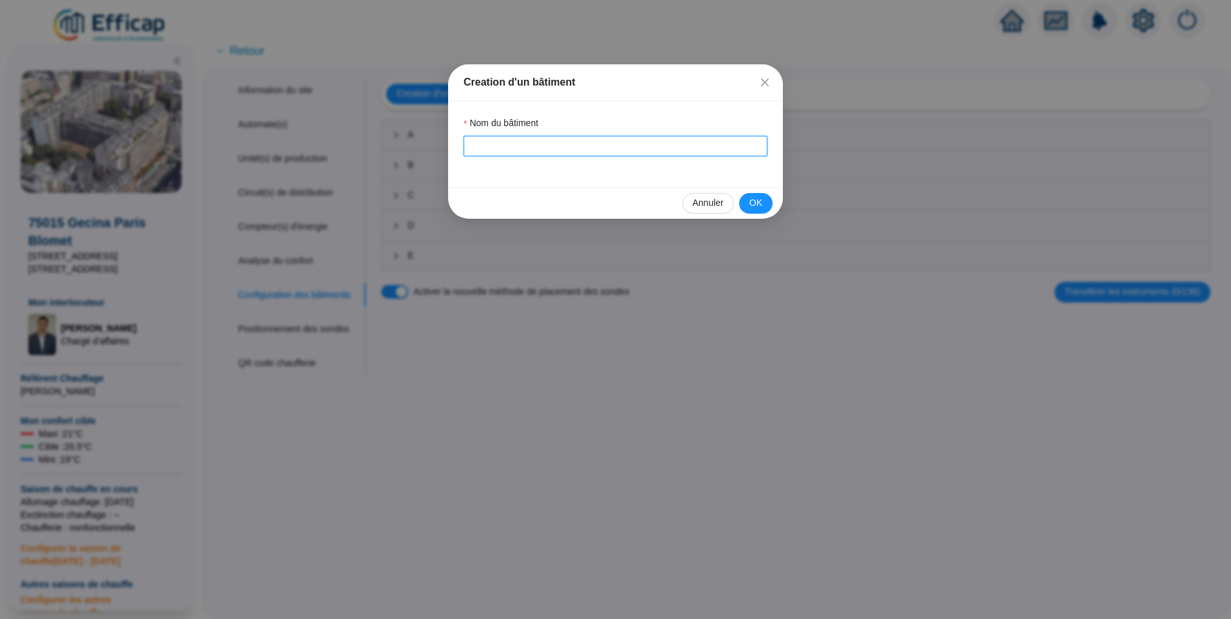
click at [477, 137] on input "Nom du bâtiment" at bounding box center [615, 146] width 304 height 21
type input "F"
click at [754, 197] on span "OK" at bounding box center [755, 203] width 13 height 14
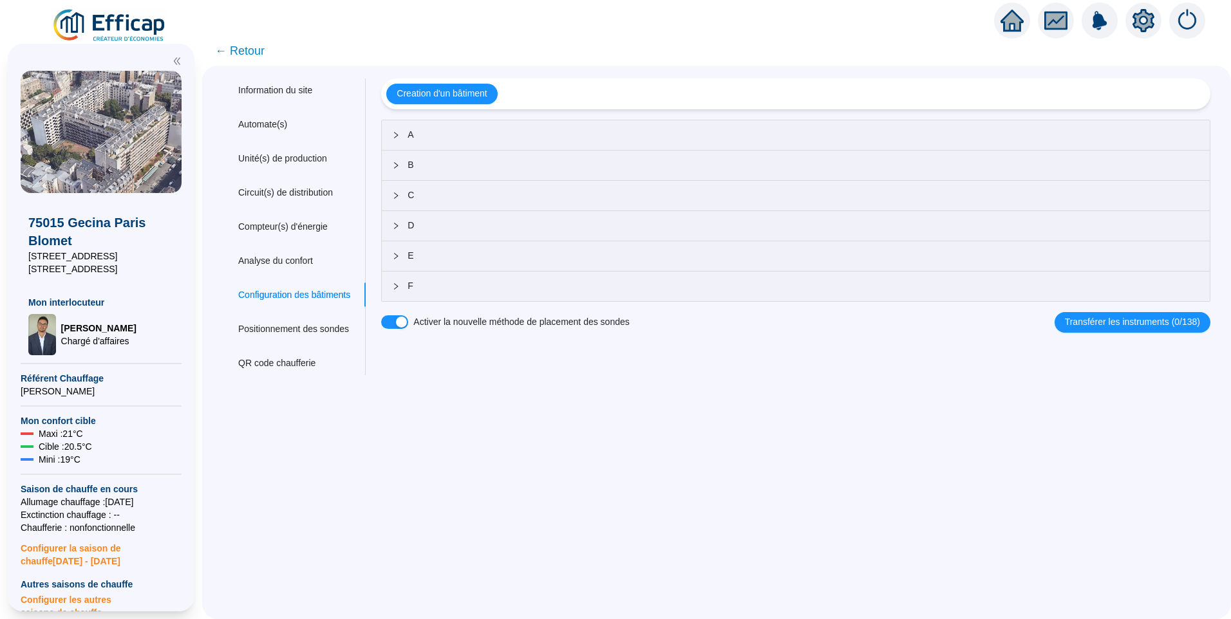
click at [255, 51] on span "← Retour" at bounding box center [240, 51] width 50 height 18
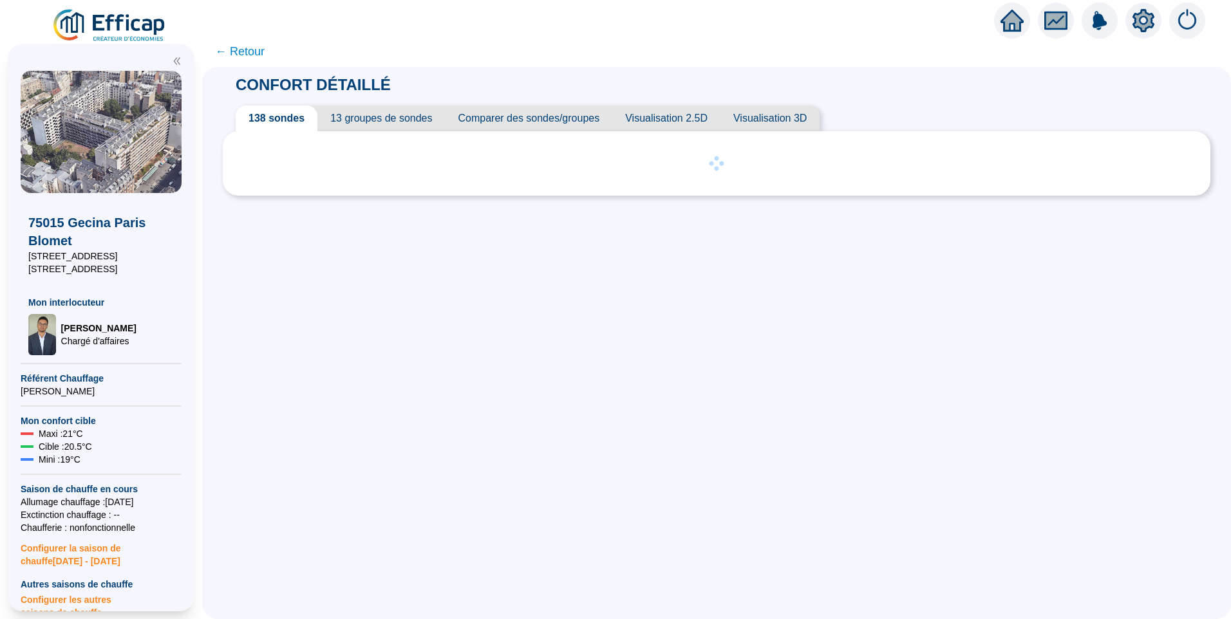
click at [662, 125] on span "Visualisation 2.5D" at bounding box center [666, 119] width 108 height 26
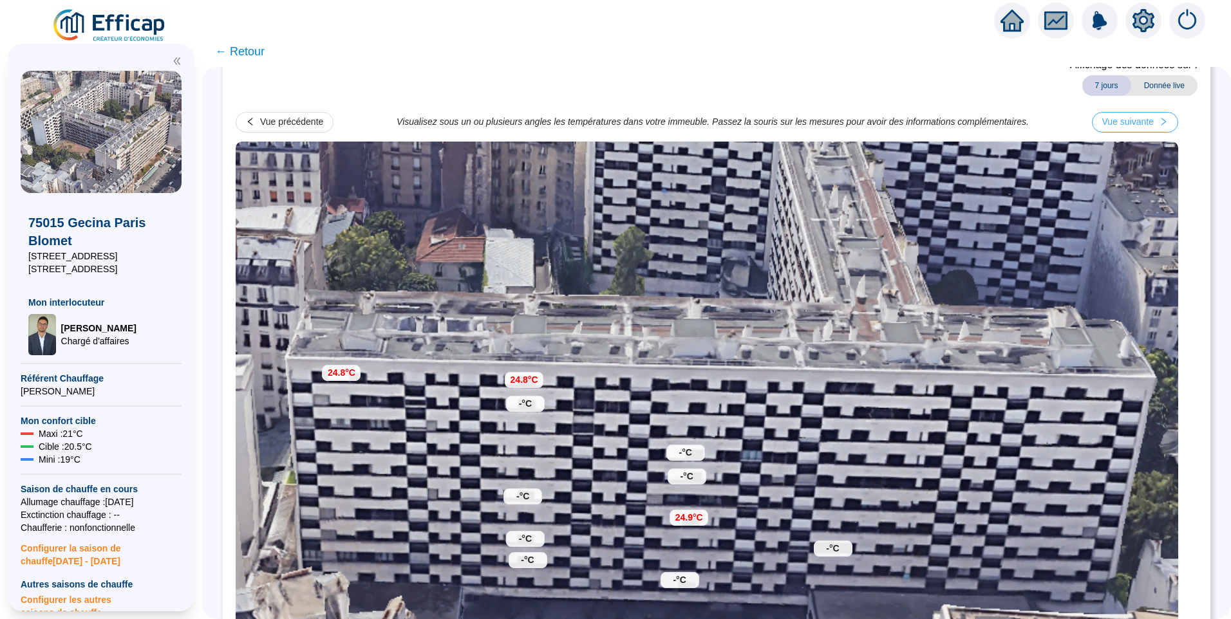
scroll to position [64, 0]
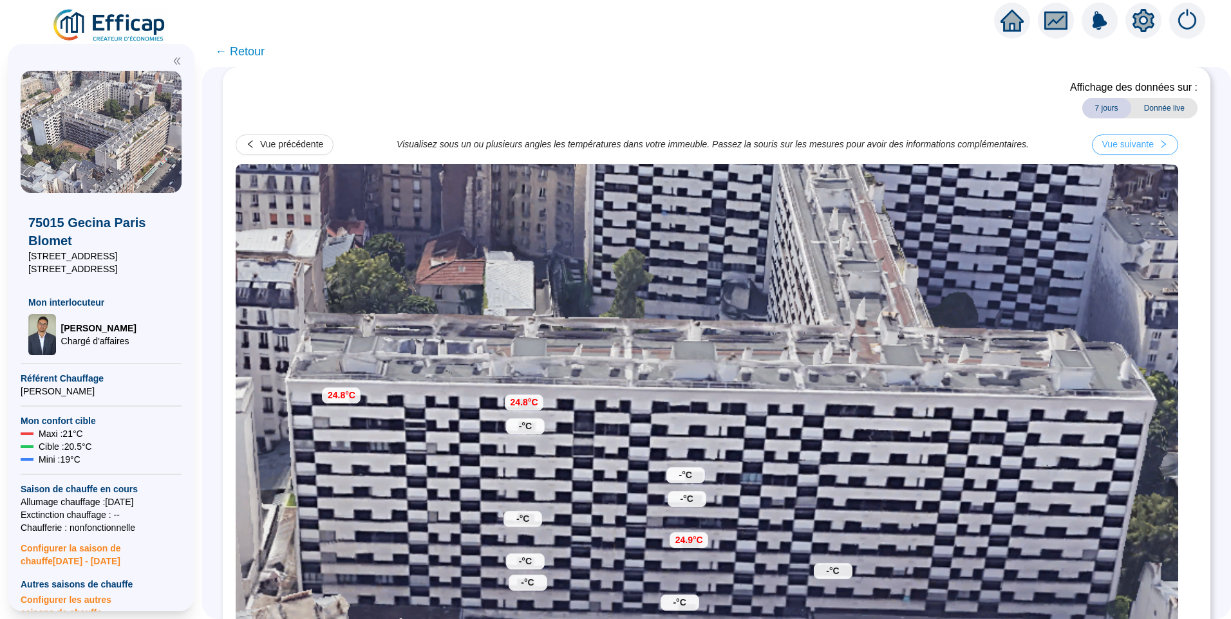
click at [1150, 144] on div "Vue suivante" at bounding box center [1127, 145] width 51 height 14
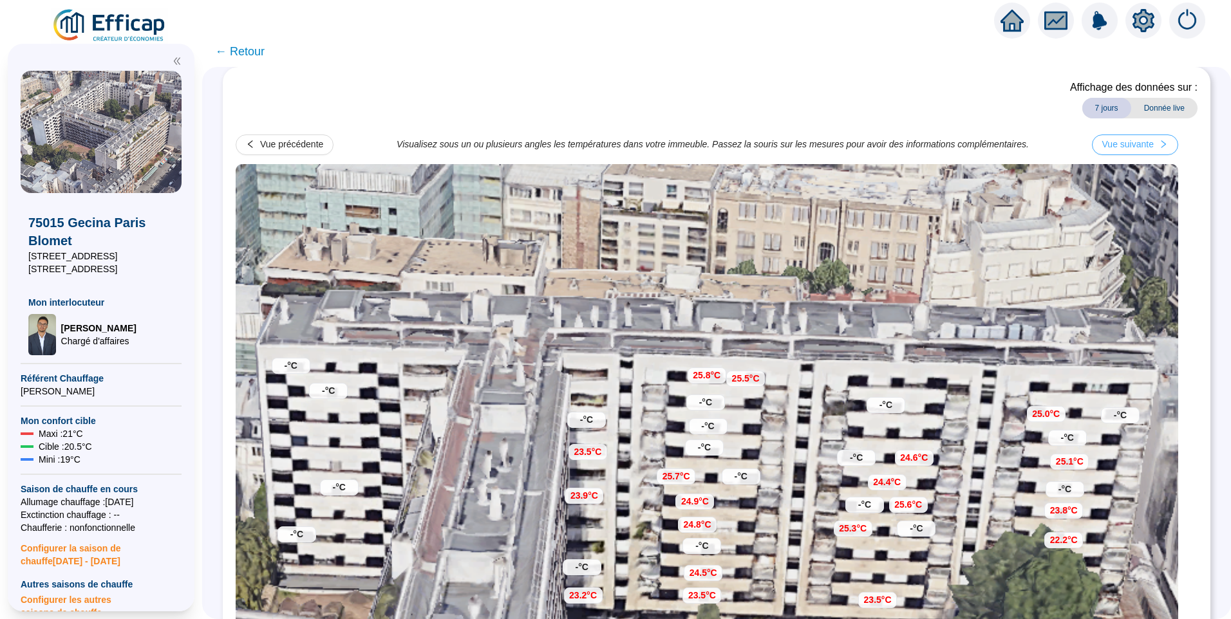
click at [1150, 144] on div "Vue suivante" at bounding box center [1127, 145] width 51 height 14
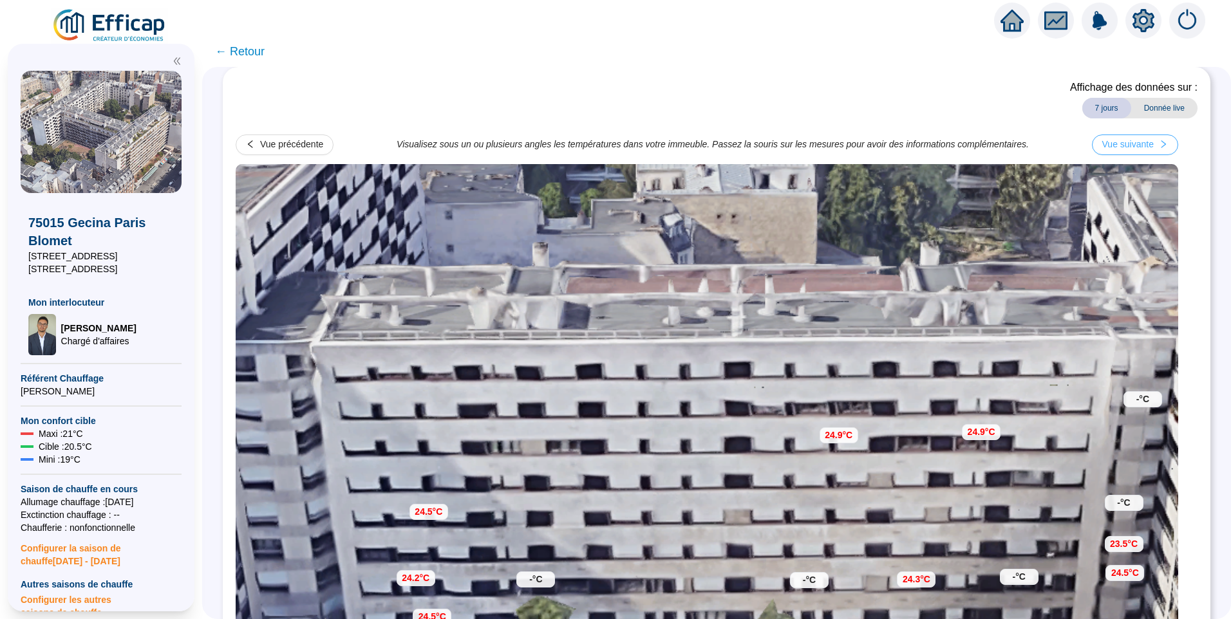
click at [1150, 144] on div "Vue suivante" at bounding box center [1127, 145] width 51 height 14
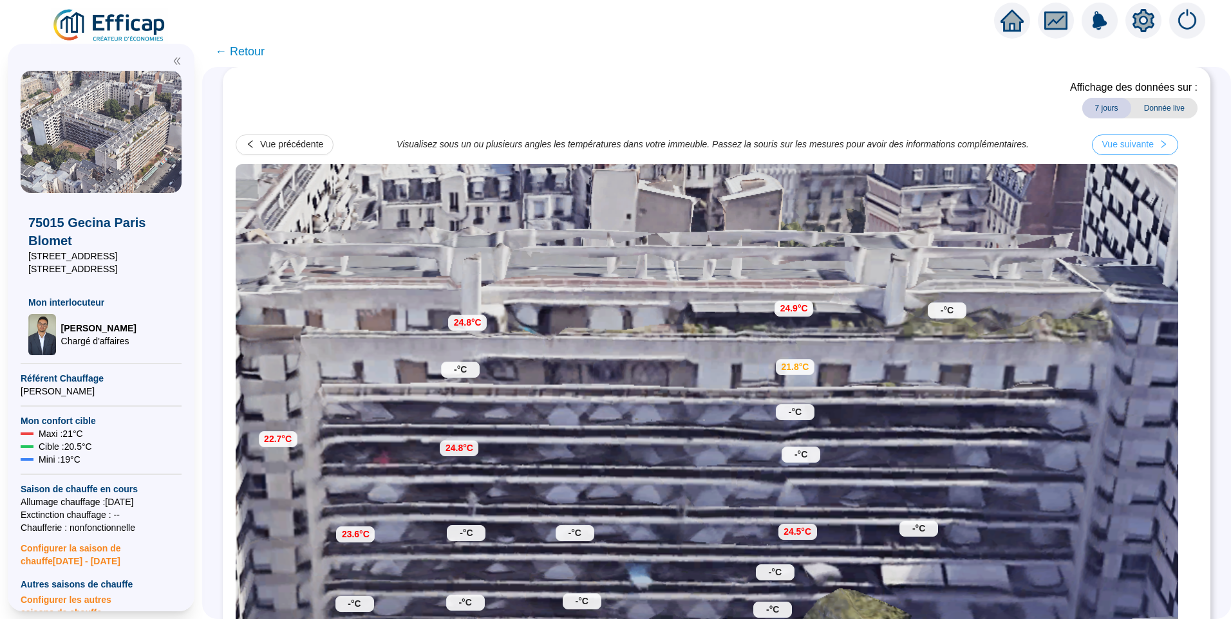
click at [1150, 144] on div "Vue suivante" at bounding box center [1127, 145] width 51 height 14
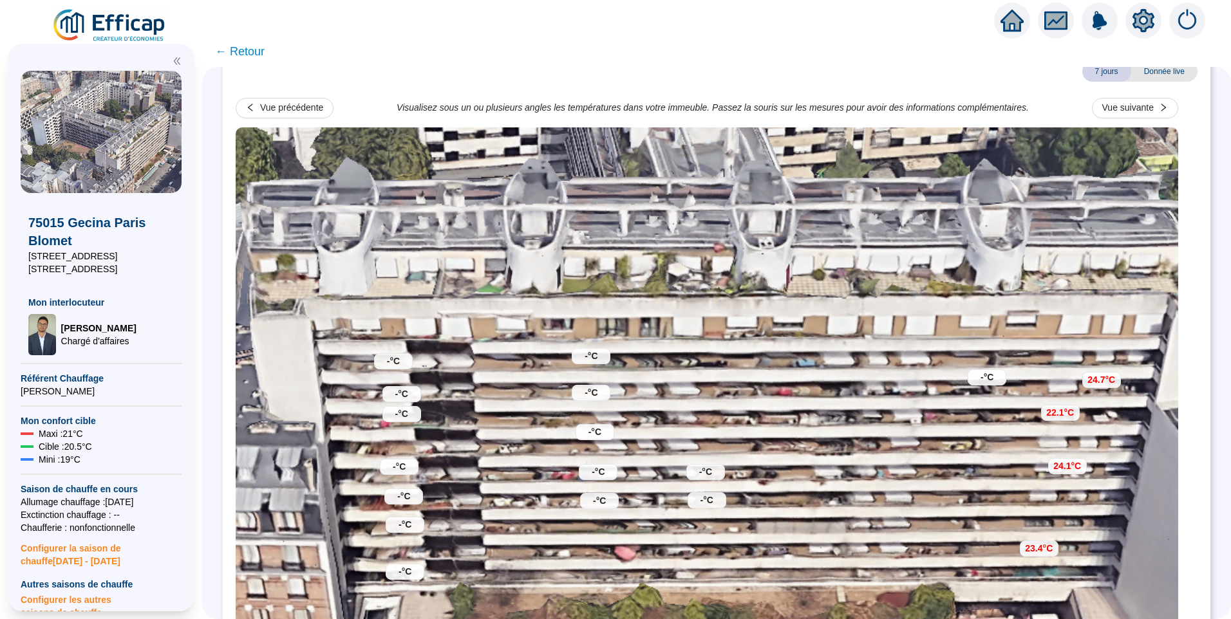
scroll to position [100, 0]
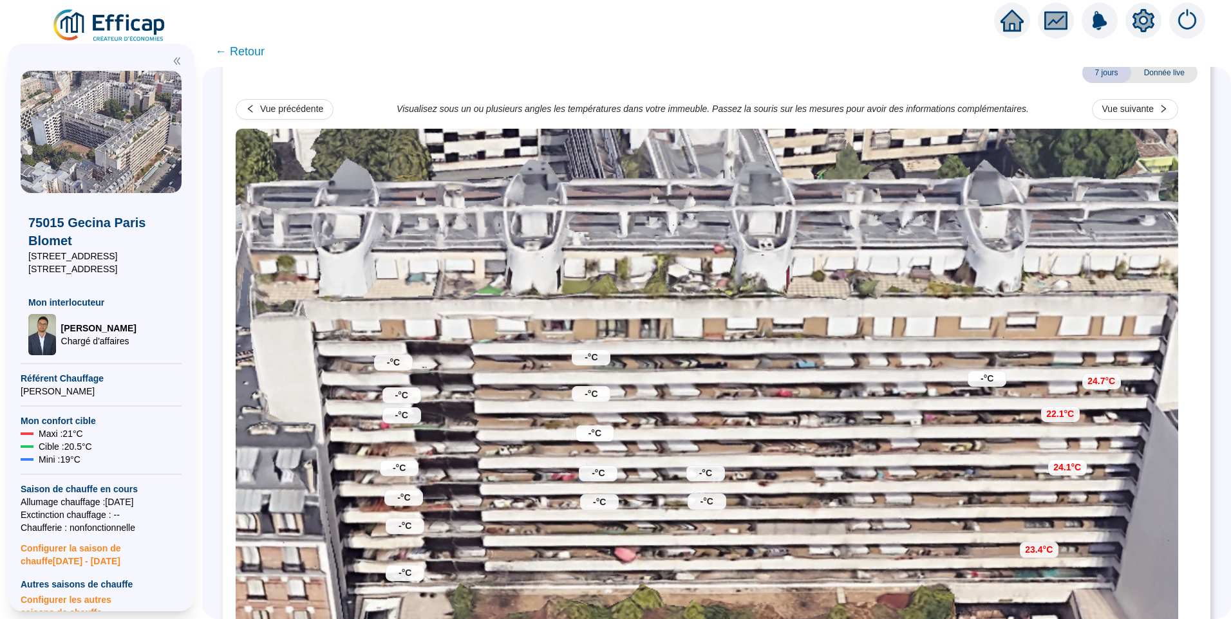
click at [259, 46] on span "← Retour" at bounding box center [240, 51] width 50 height 18
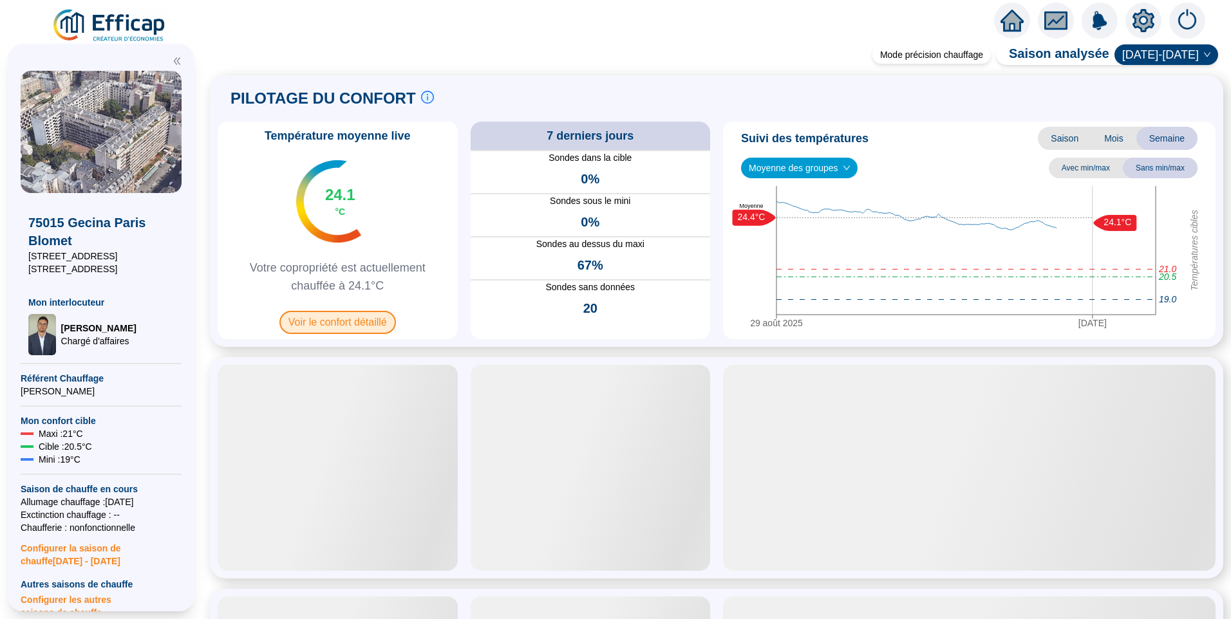
click at [364, 319] on span "Voir le confort détaillé" at bounding box center [337, 322] width 117 height 23
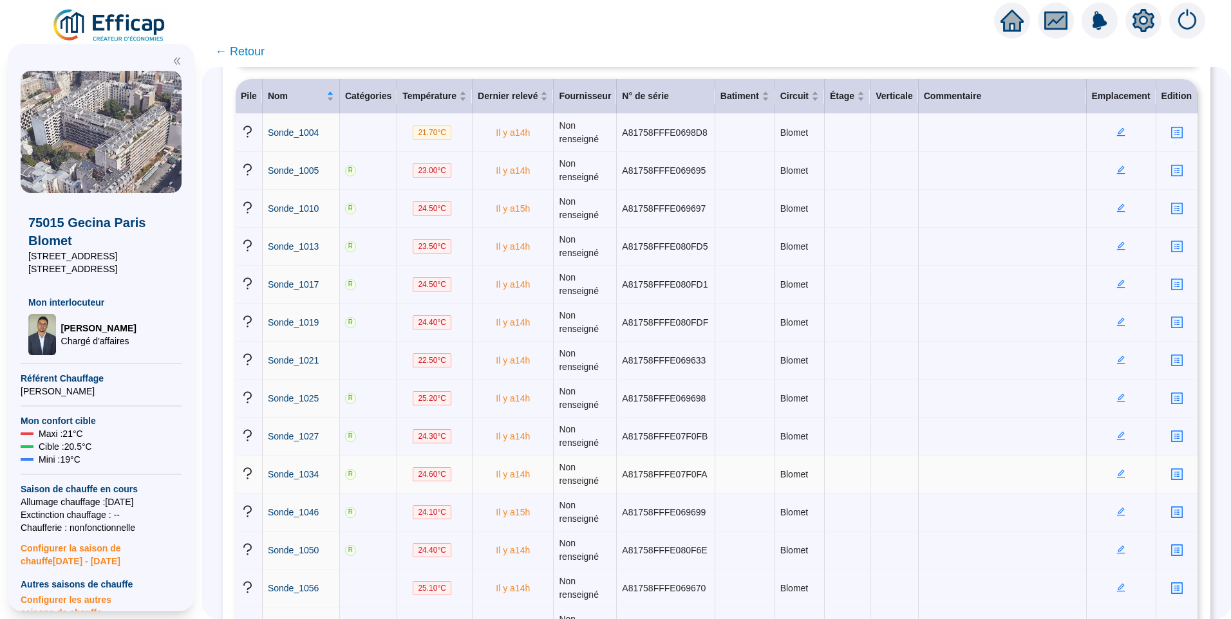
scroll to position [193, 0]
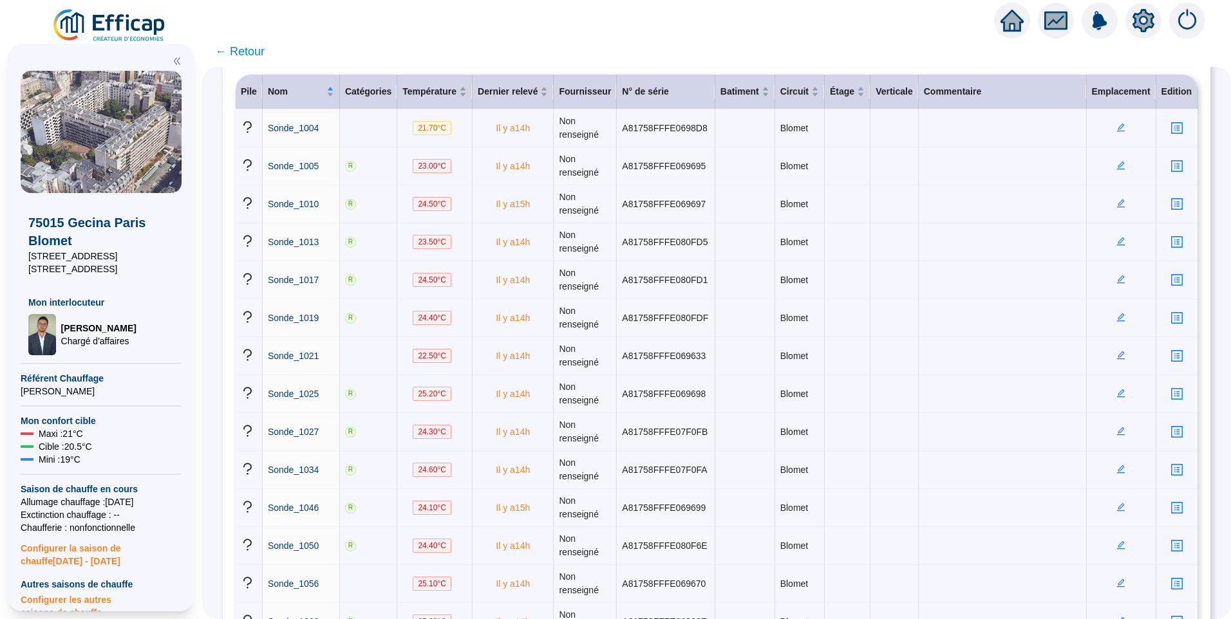
drag, startPoint x: 232, startPoint y: 493, endPoint x: 226, endPoint y: 491, distance: 6.7
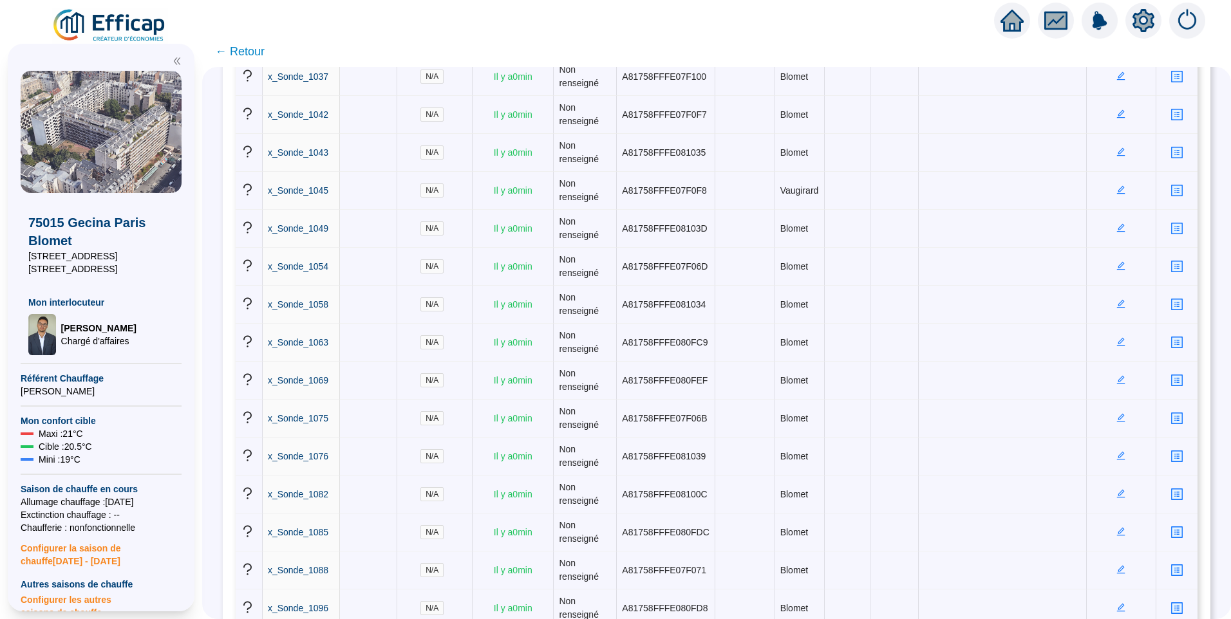
scroll to position [3440, 0]
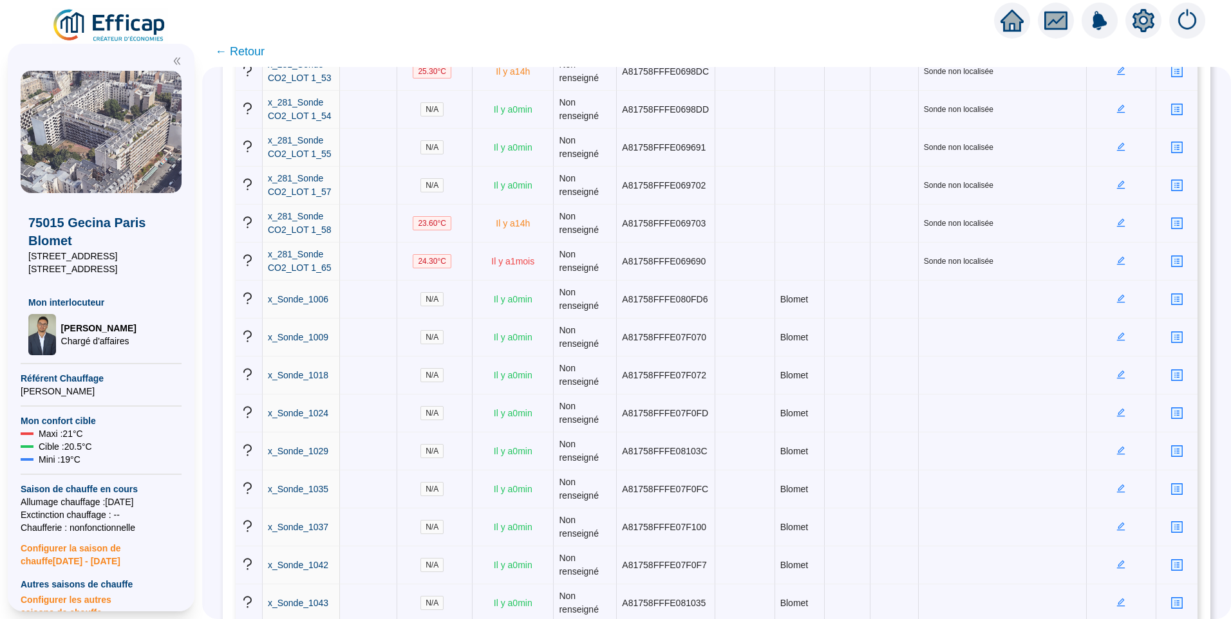
click at [1151, 23] on icon "setting" at bounding box center [1143, 20] width 22 height 23
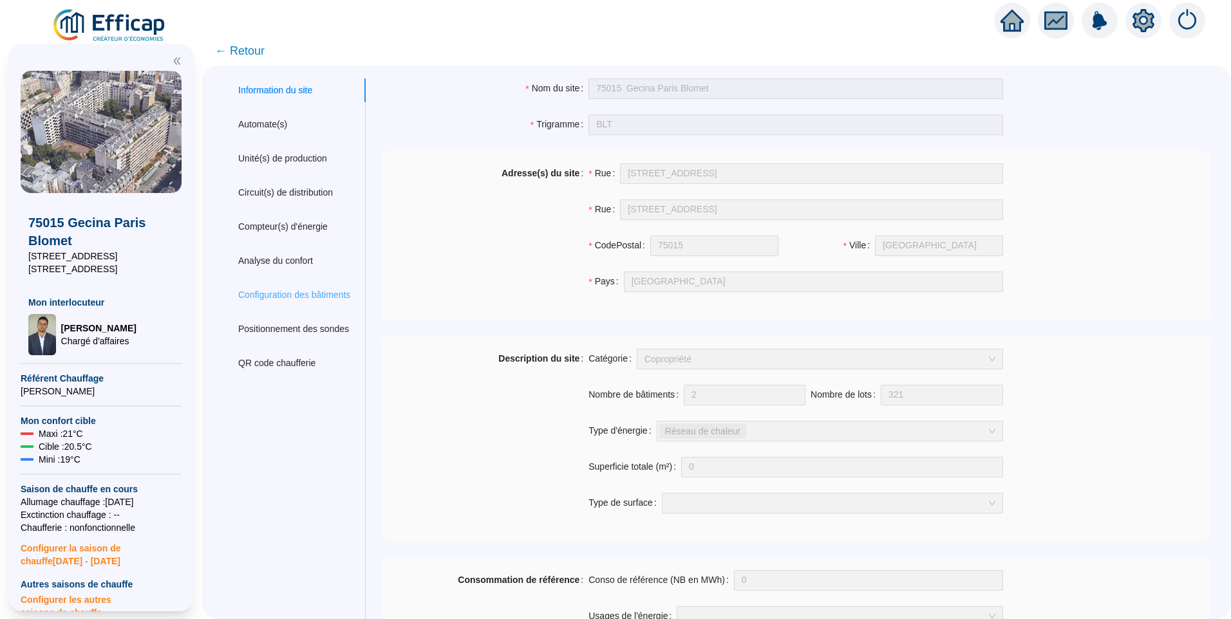
click at [303, 287] on div "Configuration des bâtiments" at bounding box center [294, 295] width 143 height 24
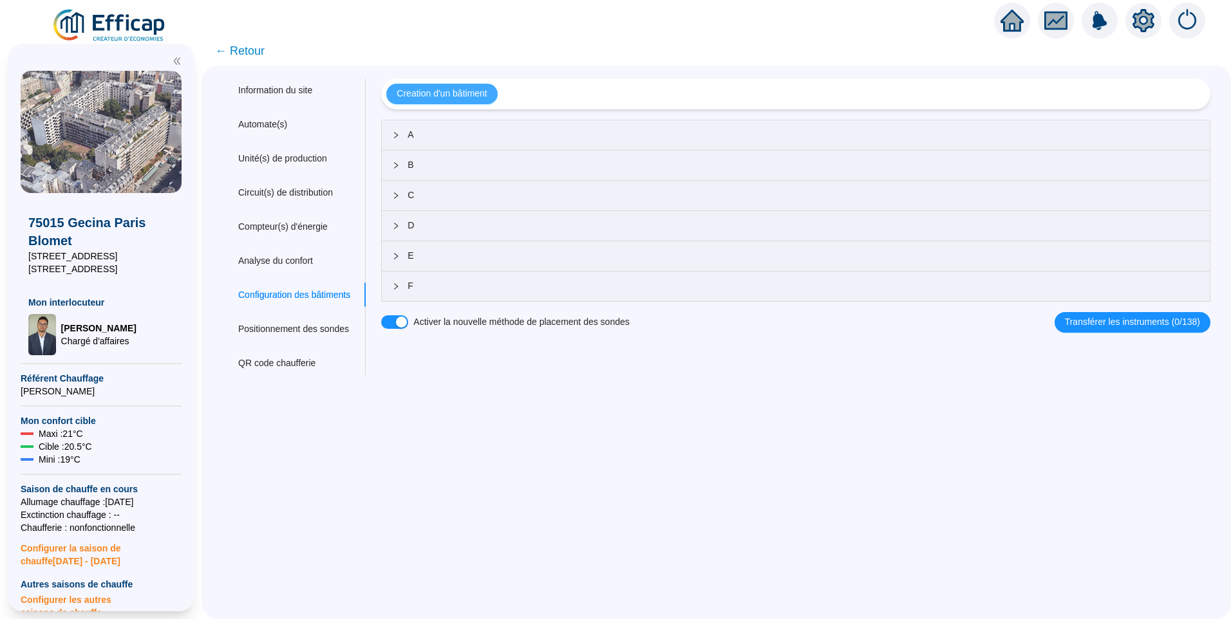
click at [453, 104] on button "Creation d'un bâtiment" at bounding box center [441, 94] width 111 height 21
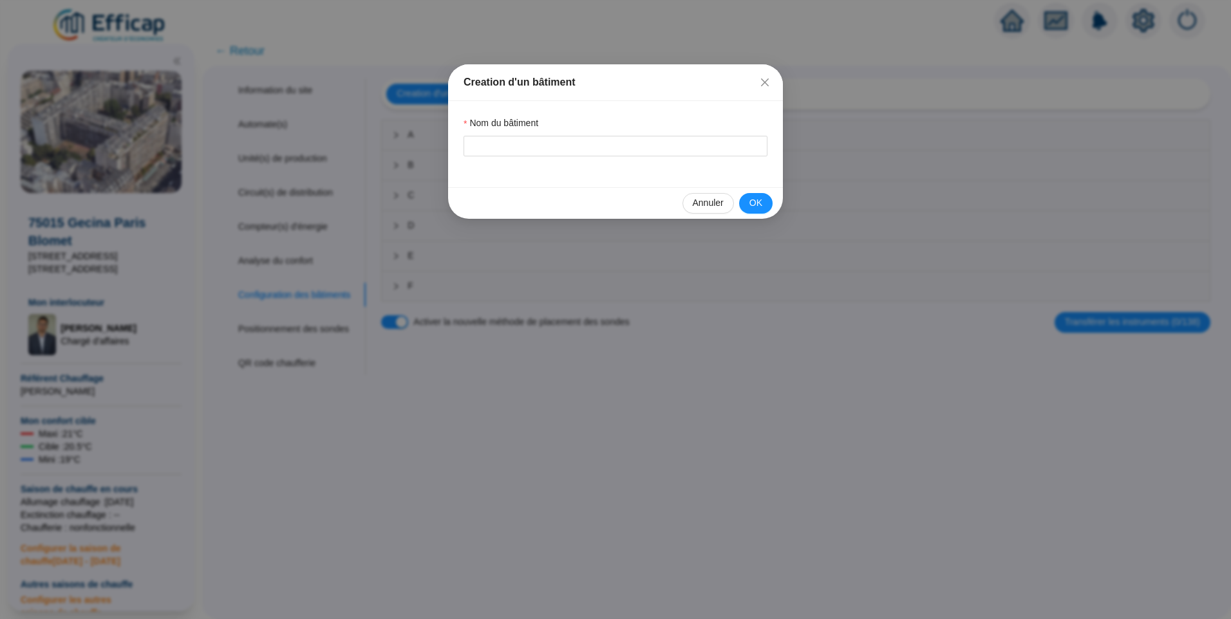
click at [610, 388] on div "Creation d'un bâtiment Nom du bâtiment Annuler OK" at bounding box center [615, 309] width 1231 height 619
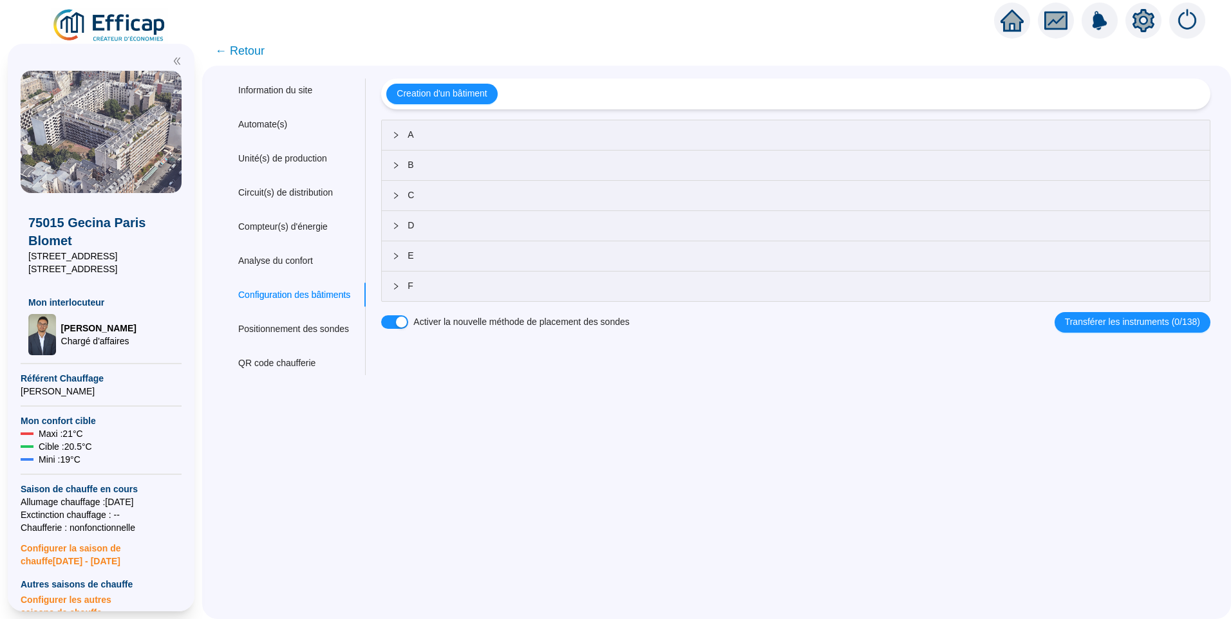
click at [444, 282] on div "F" at bounding box center [796, 287] width 828 height 30
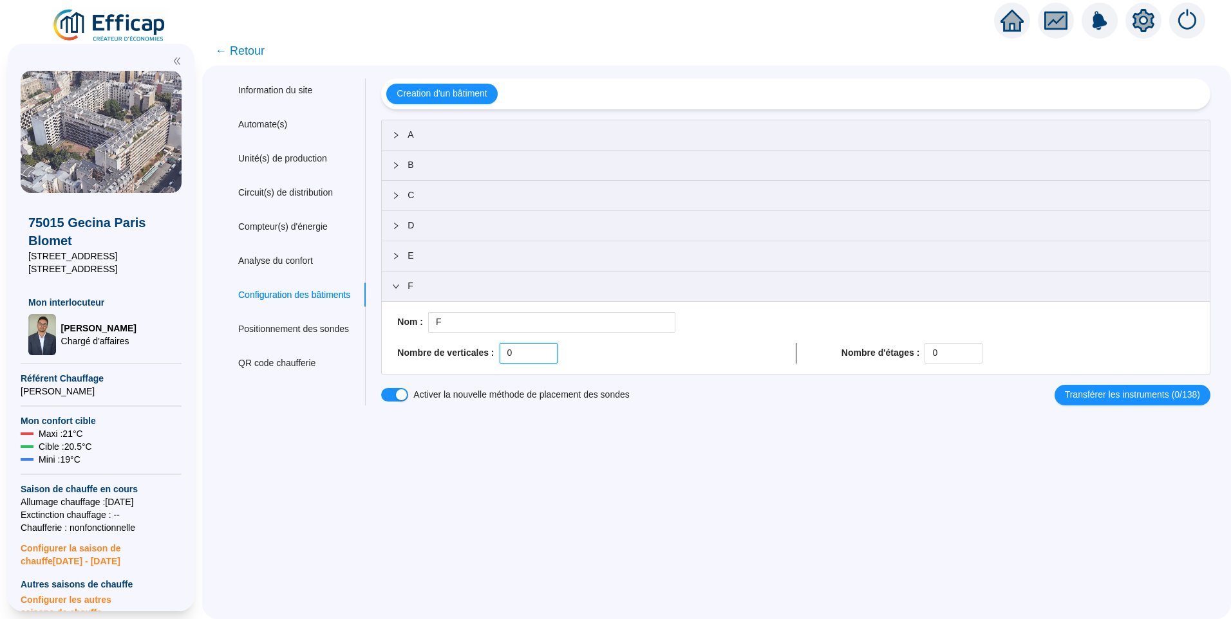
drag, startPoint x: 525, startPoint y: 354, endPoint x: 460, endPoint y: 352, distance: 64.4
click at [460, 352] on div "Nombre de verticales : 0" at bounding box center [573, 353] width 353 height 21
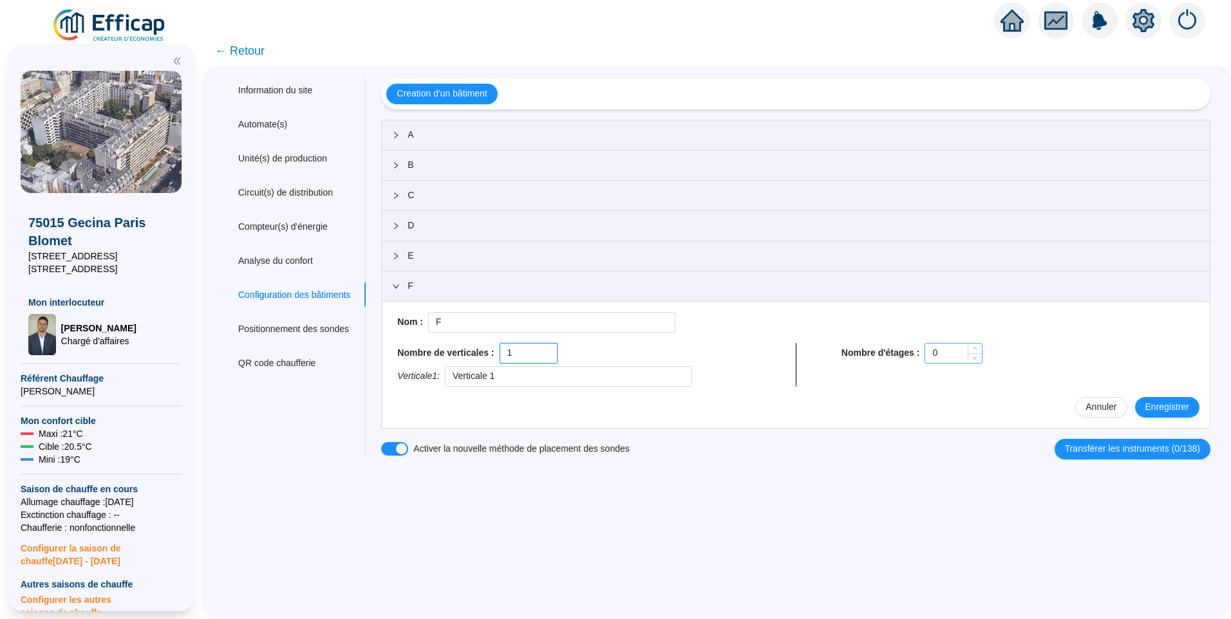
type input "1"
drag, startPoint x: 935, startPoint y: 356, endPoint x: 898, endPoint y: 353, distance: 36.8
click at [898, 353] on div "Nombre d'étages : 0" at bounding box center [1017, 353] width 353 height 21
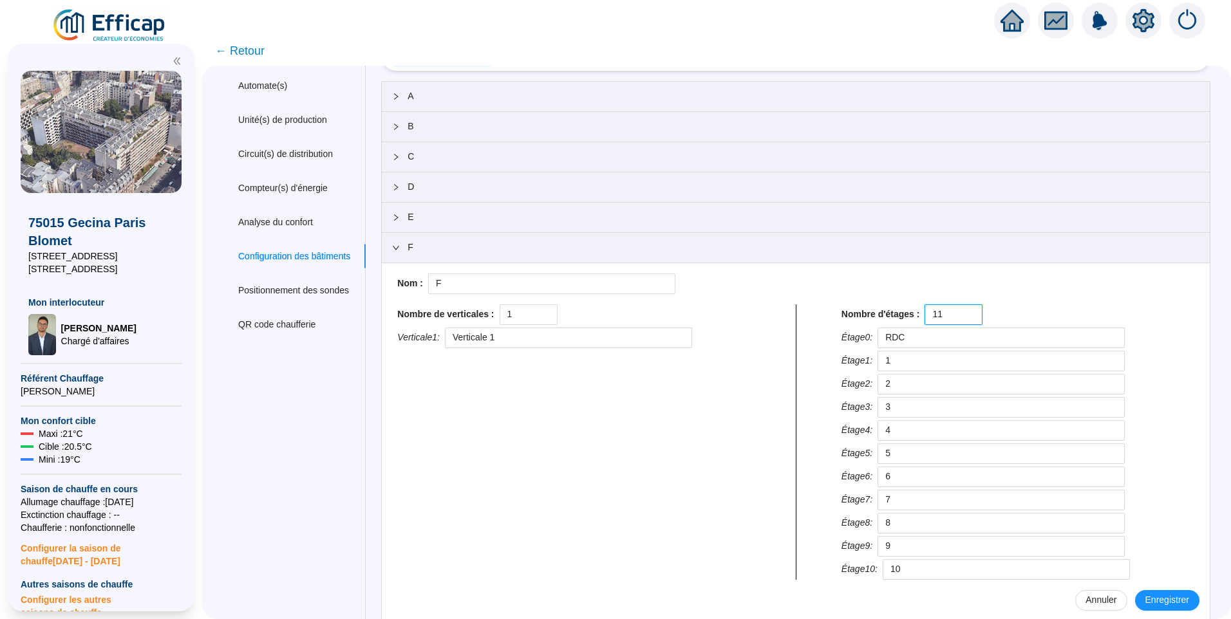
scroll to position [72, 0]
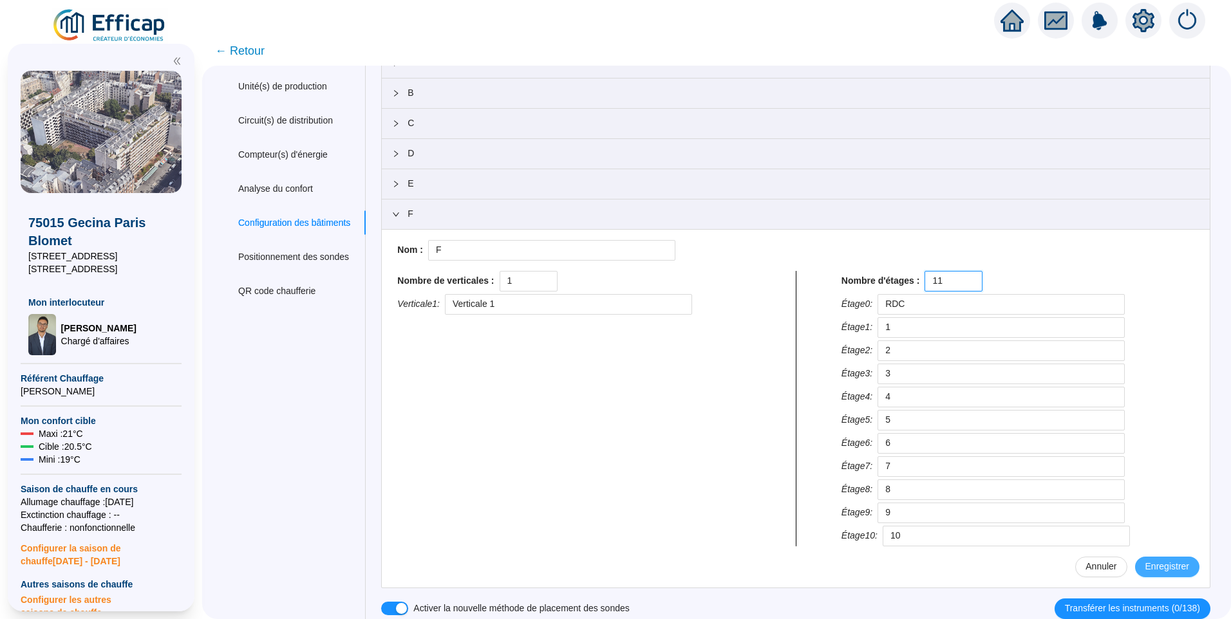
type input "11"
click at [1150, 568] on span "Enregistrer" at bounding box center [1167, 567] width 44 height 14
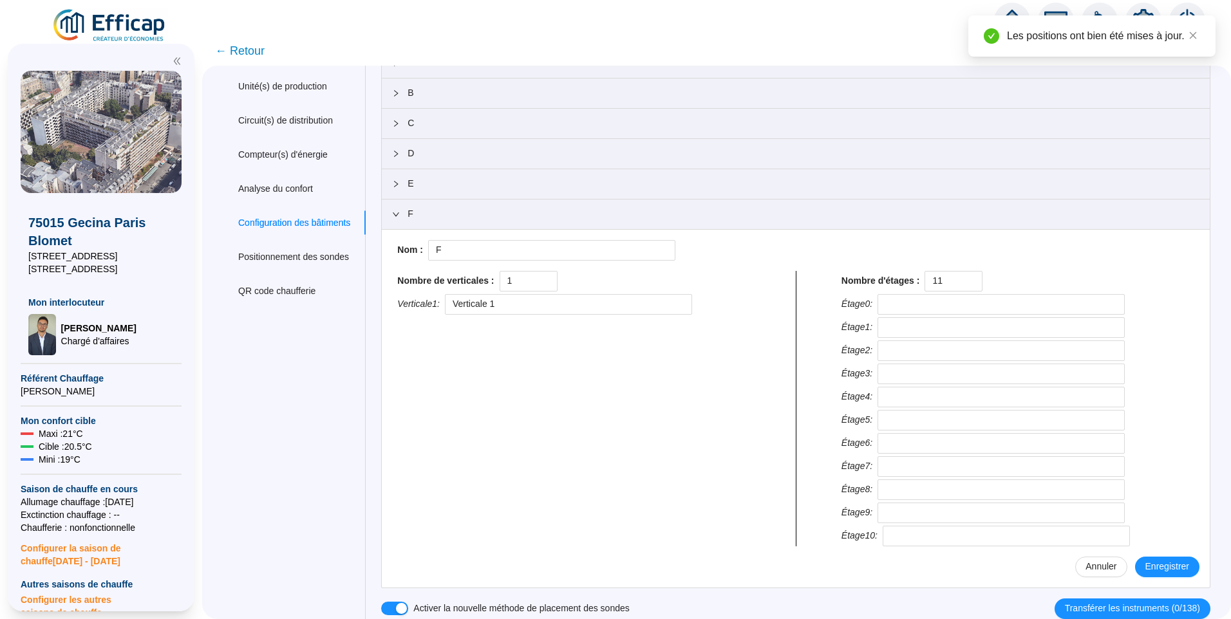
type input "RDC"
type input "1"
type input "2"
type input "3"
type input "4"
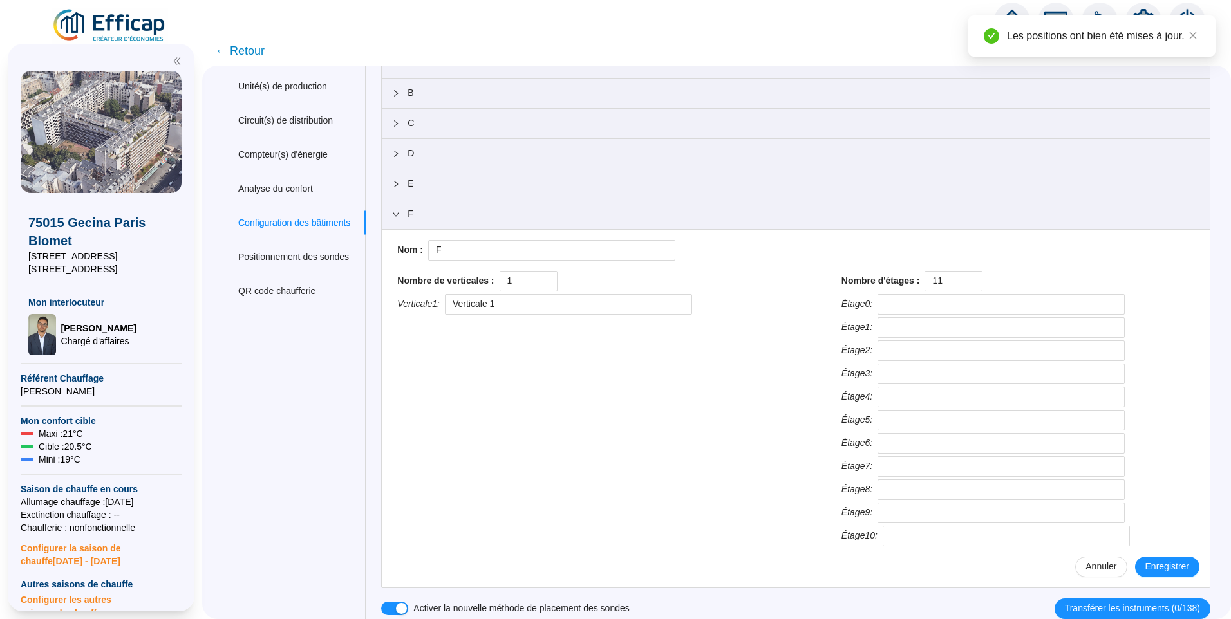
type input "5"
type input "6"
type input "7"
type input "8"
type input "9"
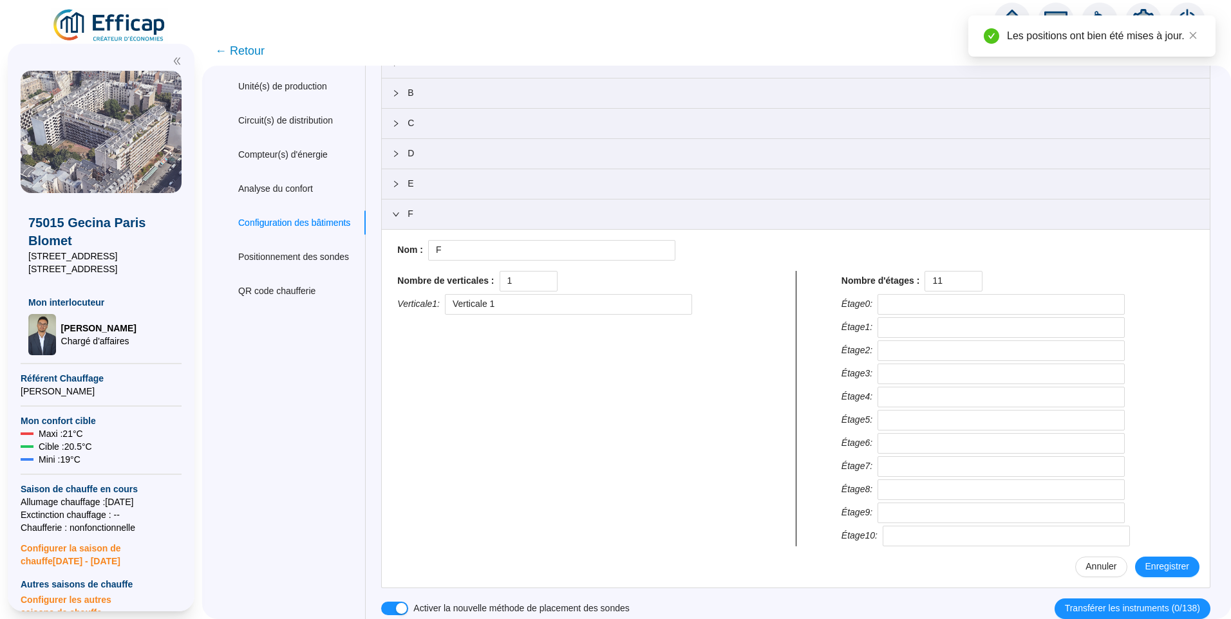
type input "10"
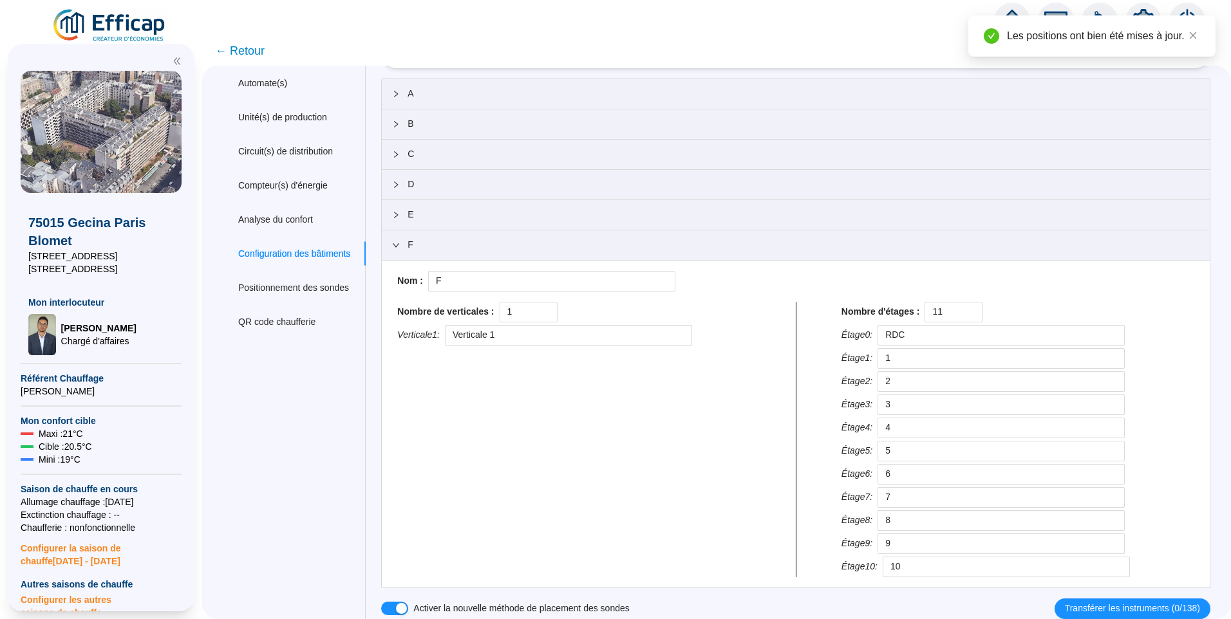
scroll to position [0, 0]
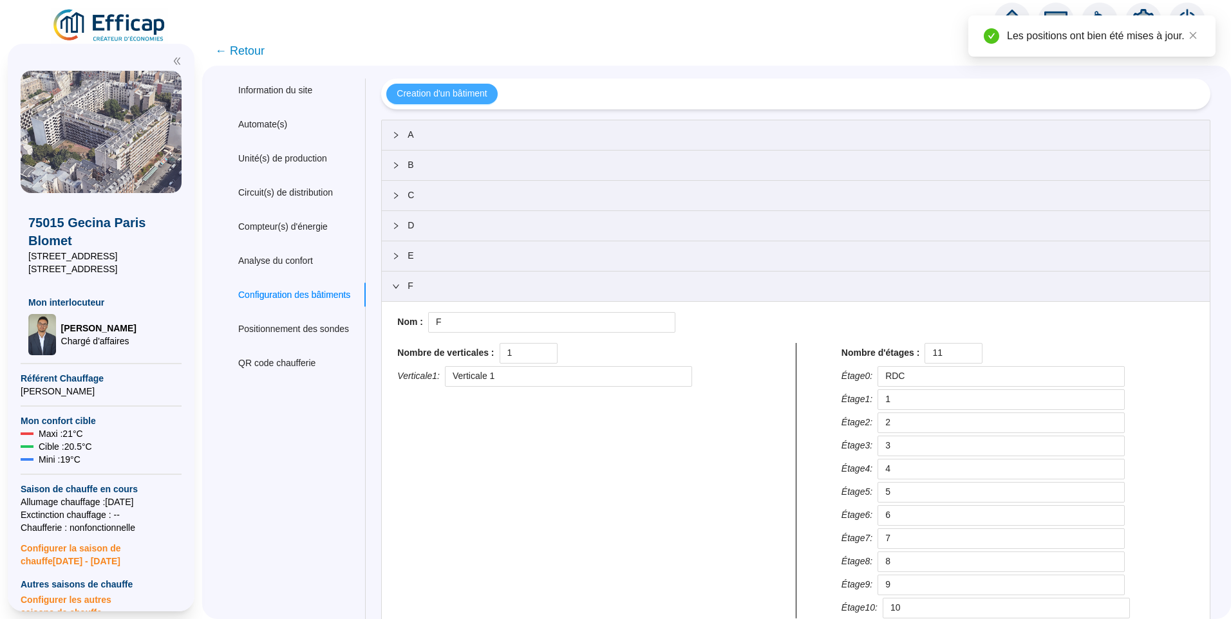
click at [438, 85] on button "Creation d'un bâtiment" at bounding box center [441, 94] width 111 height 21
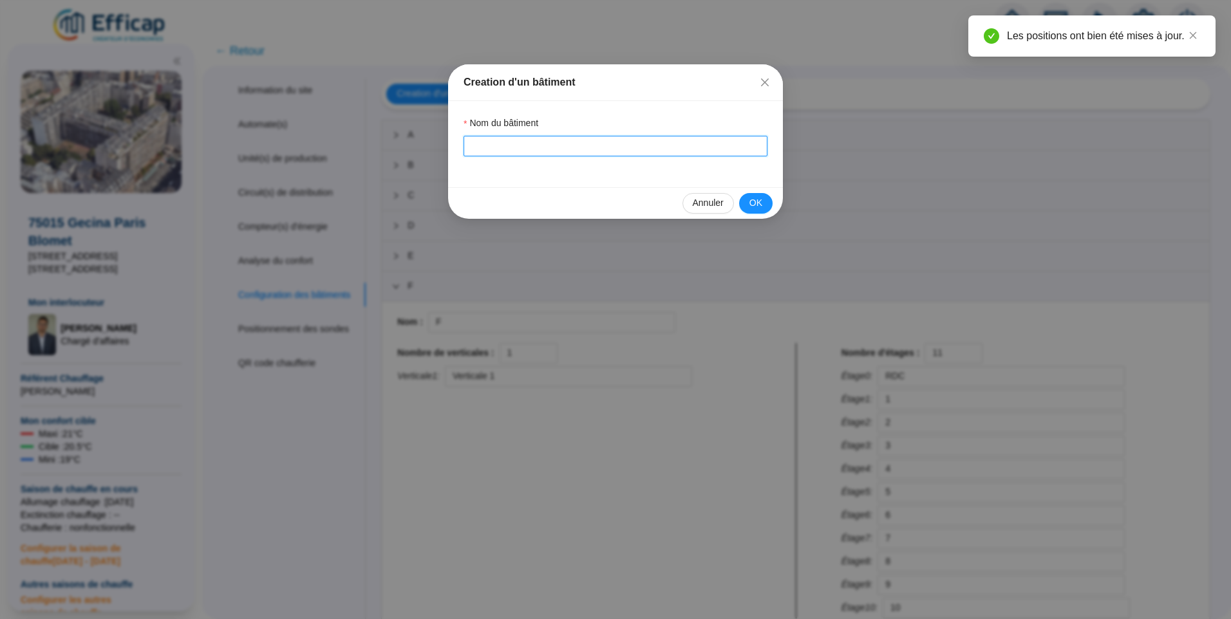
click at [487, 142] on input "Nom du bâtiment" at bounding box center [615, 146] width 304 height 21
type input "G"
click at [758, 205] on span "OK" at bounding box center [755, 203] width 13 height 14
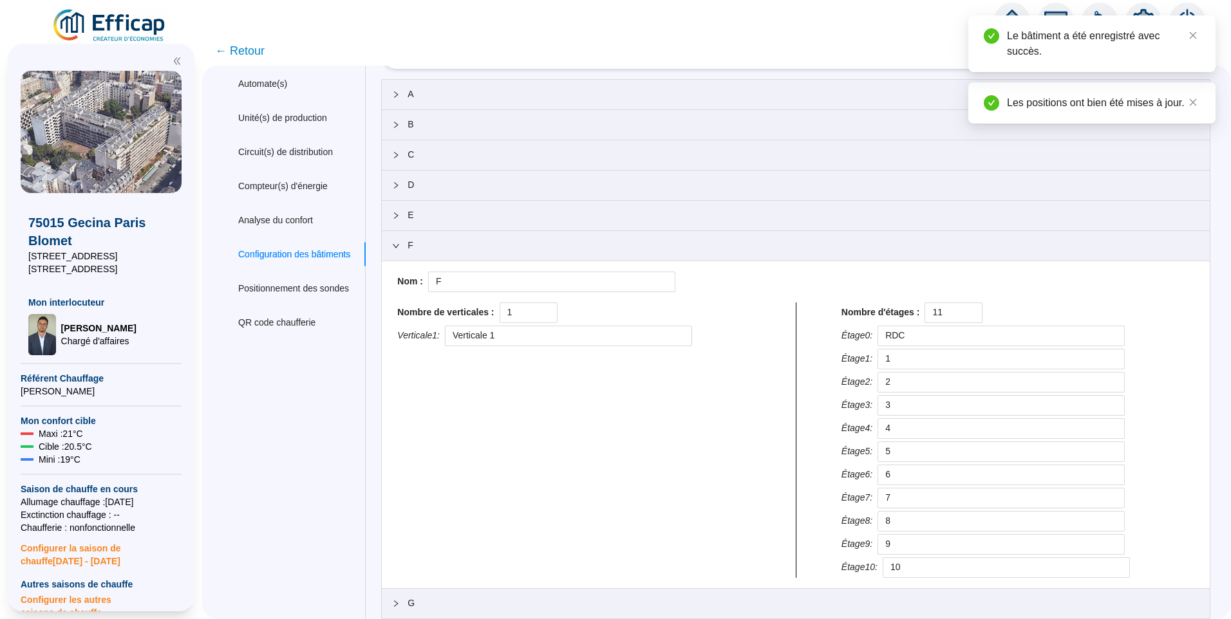
scroll to position [71, 0]
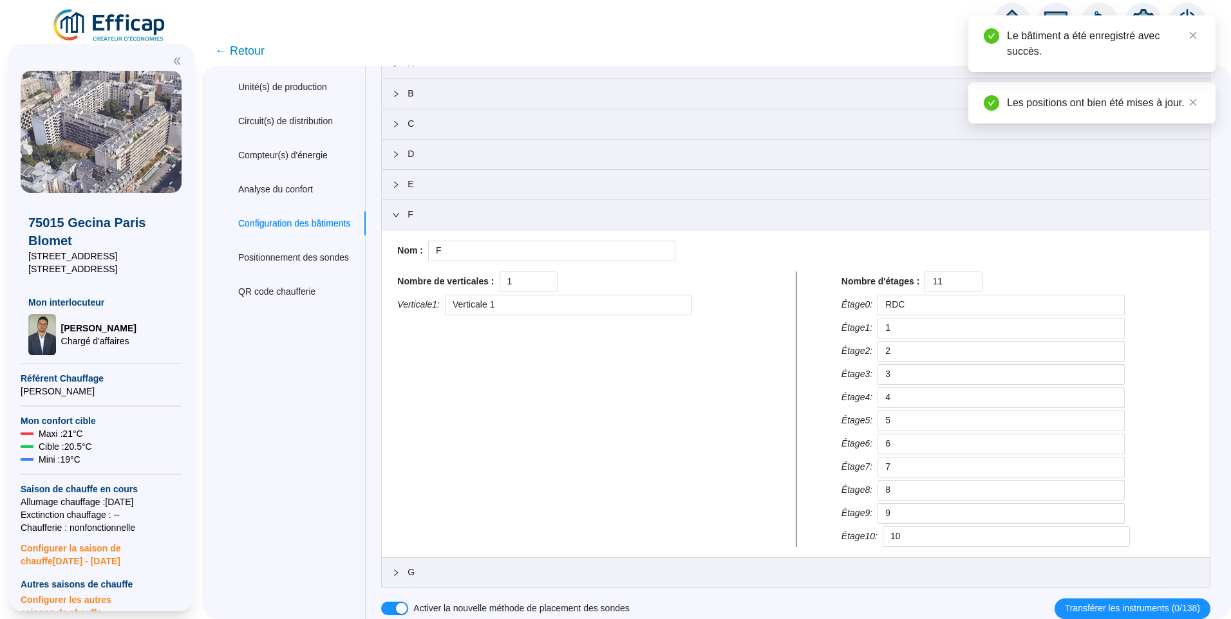
click at [468, 570] on span "G" at bounding box center [803, 573] width 792 height 14
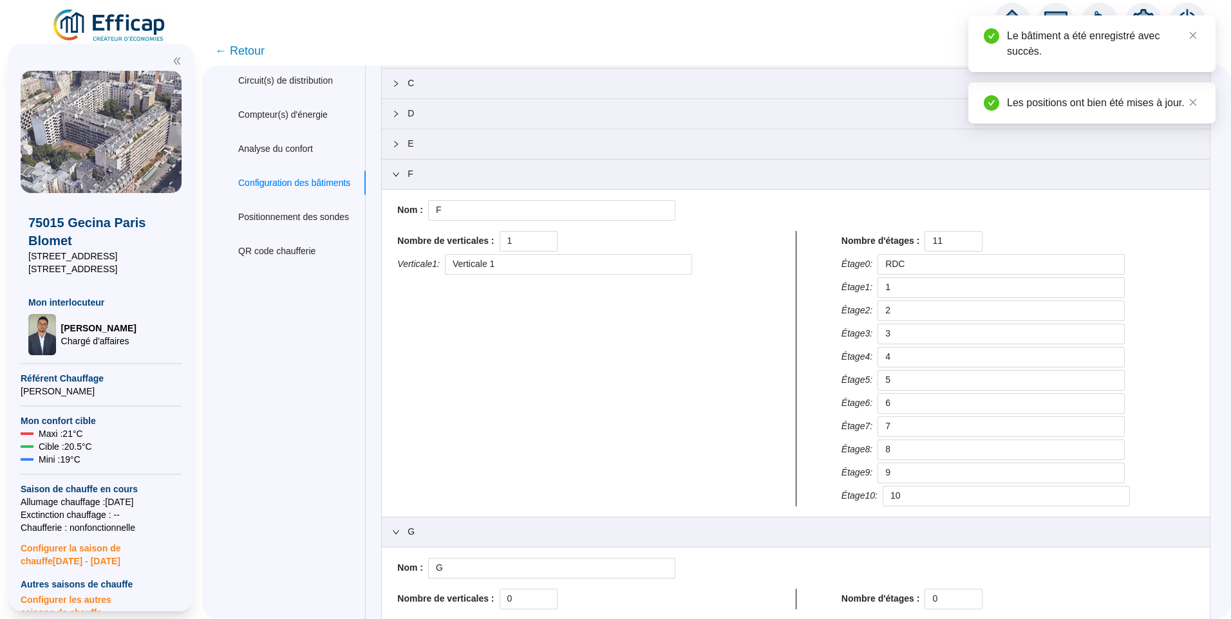
scroll to position [144, 0]
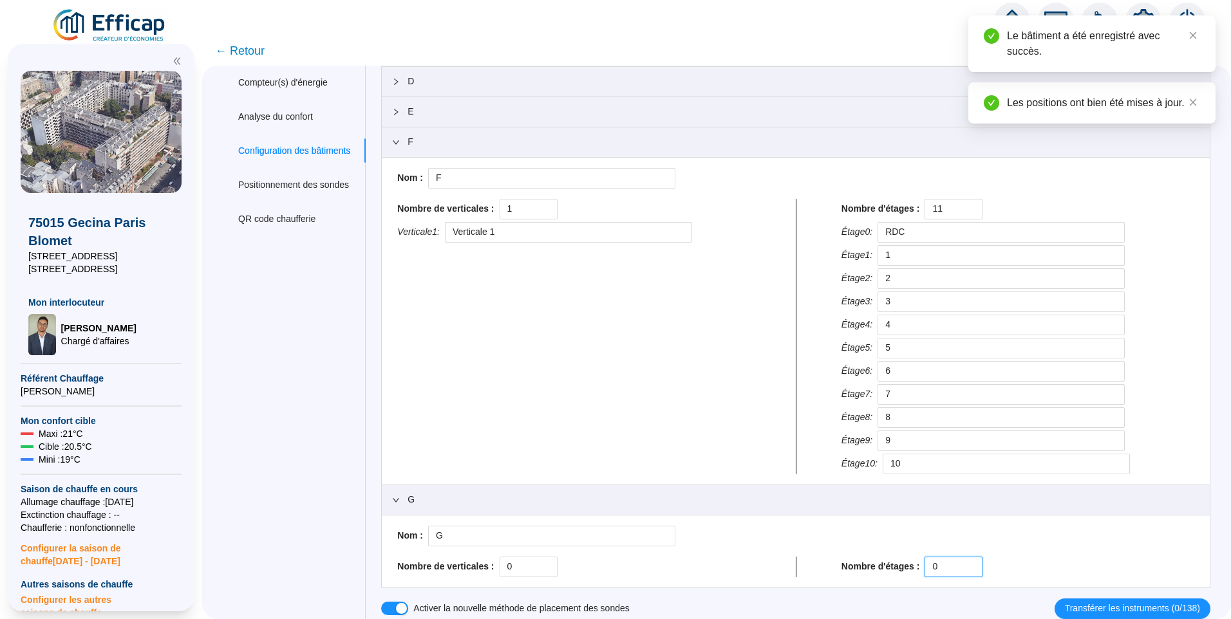
drag, startPoint x: 954, startPoint y: 566, endPoint x: 780, endPoint y: 556, distance: 174.1
click at [780, 556] on div "Nom : G Nombre de verticales : 0 Nombre d'étages : 0" at bounding box center [795, 551] width 807 height 51
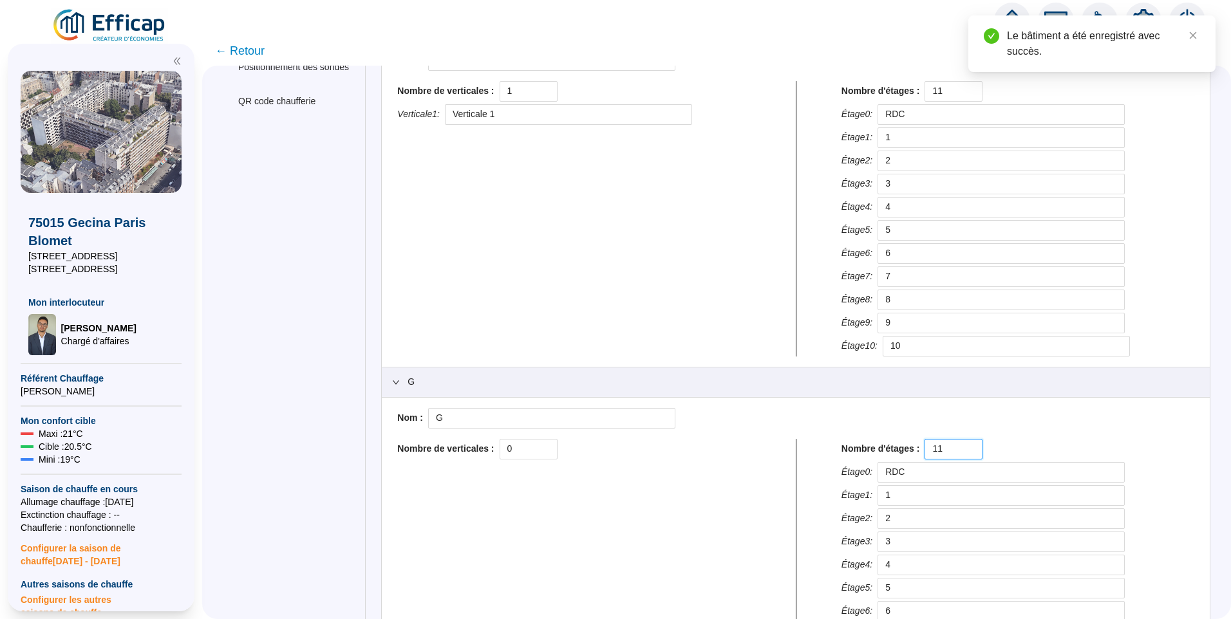
scroll to position [402, 0]
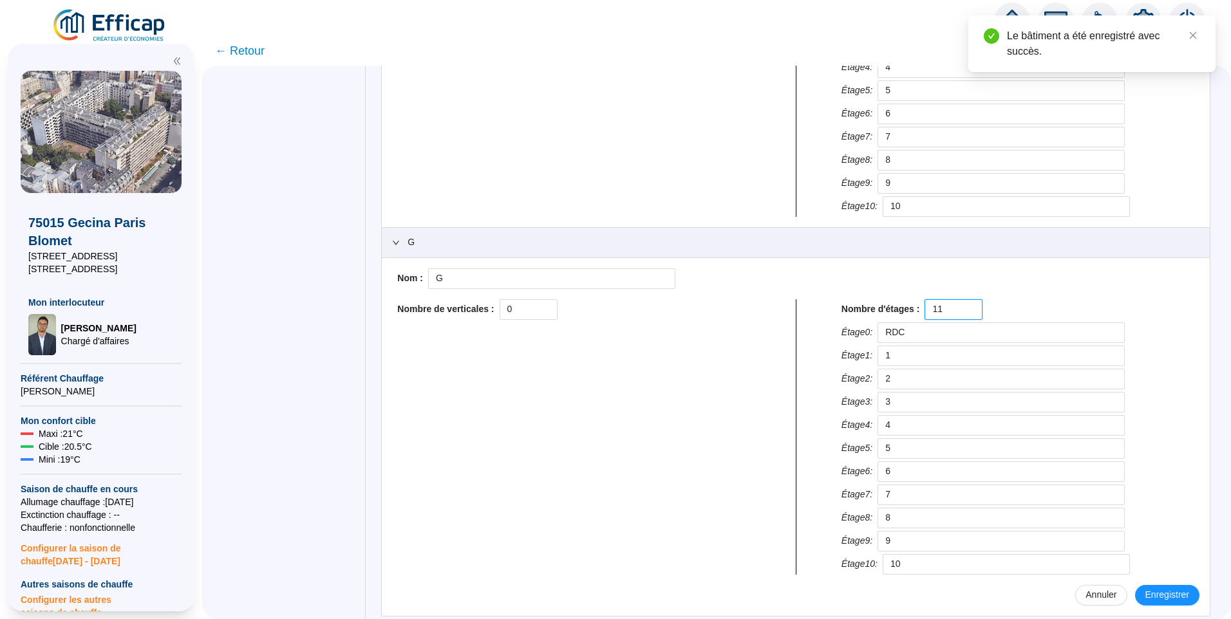
type input "11"
click at [492, 306] on div "Nombre de verticales : 0" at bounding box center [573, 309] width 353 height 21
type input "1"
click at [1165, 592] on span "Enregistrer" at bounding box center [1167, 595] width 44 height 14
type input "RDC"
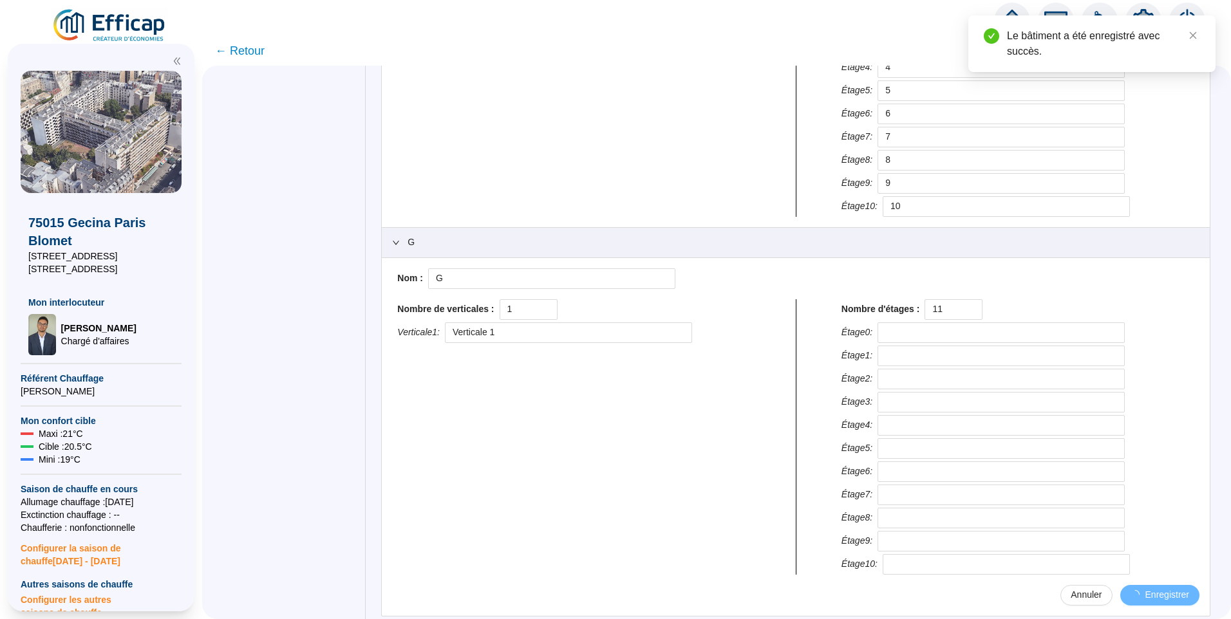
type input "1"
type input "2"
type input "3"
type input "4"
type input "5"
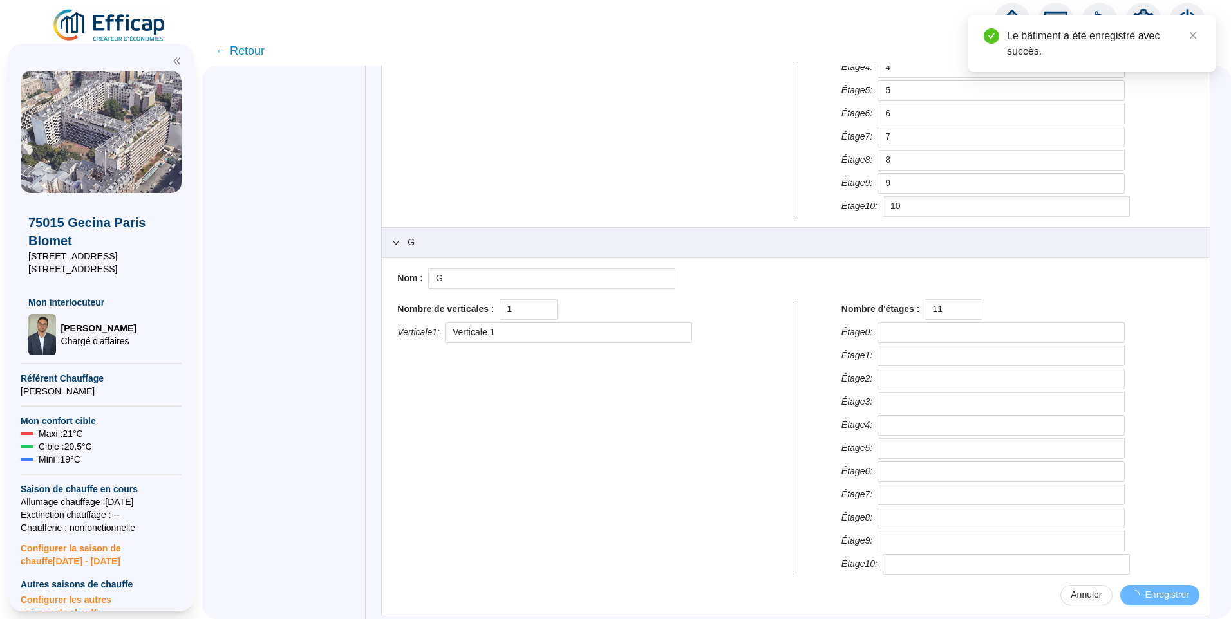
type input "6"
type input "7"
type input "8"
type input "9"
type input "10"
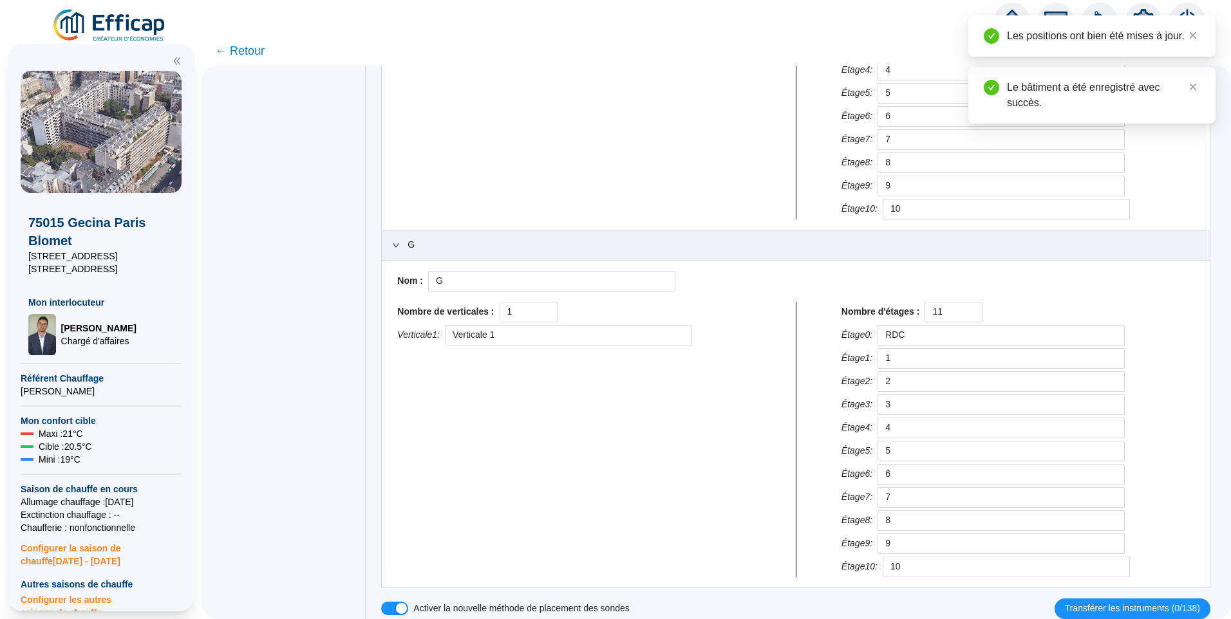
scroll to position [399, 0]
click at [397, 244] on div "G" at bounding box center [796, 245] width 828 height 30
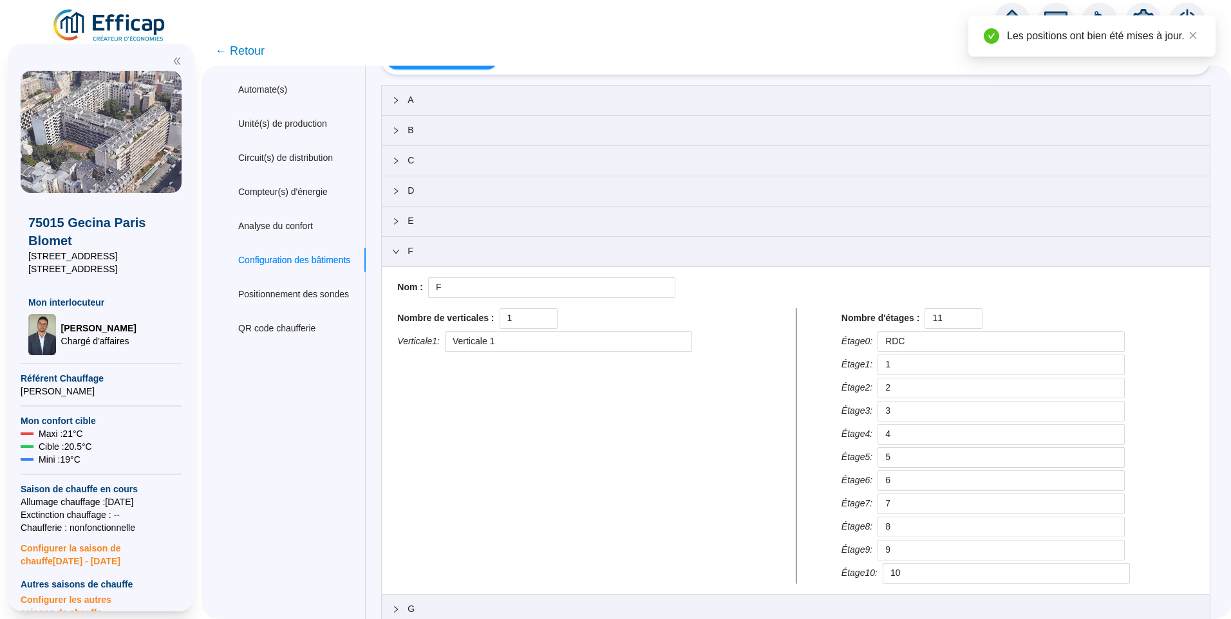
scroll to position [0, 0]
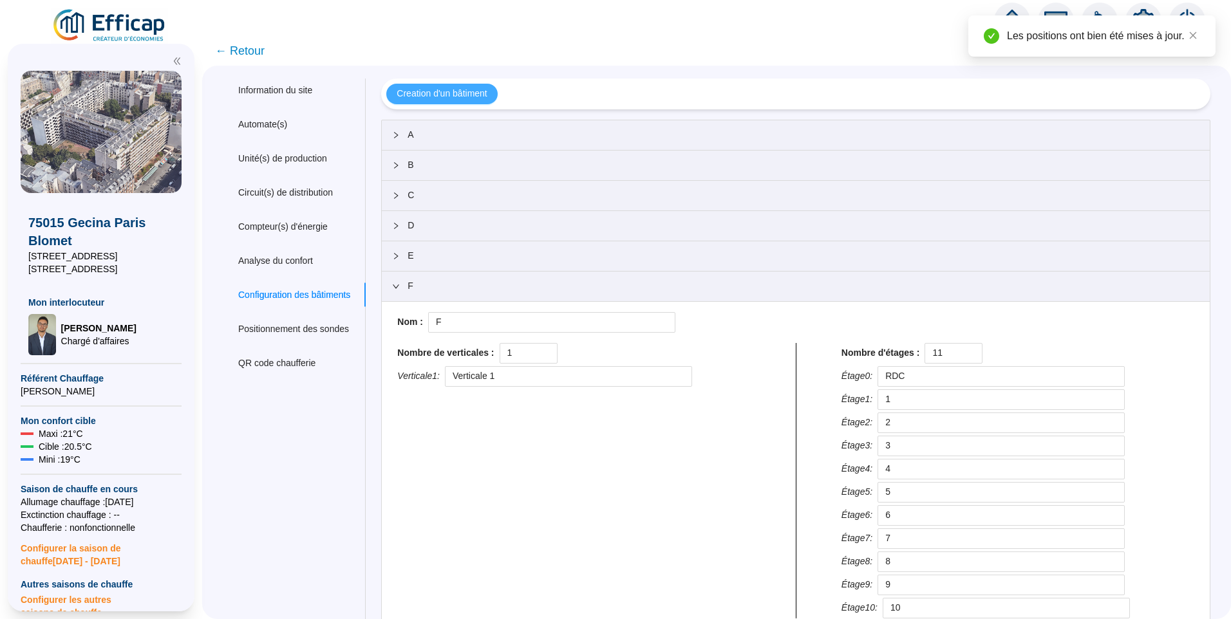
click at [449, 97] on span "Creation d'un bâtiment" at bounding box center [442, 94] width 90 height 14
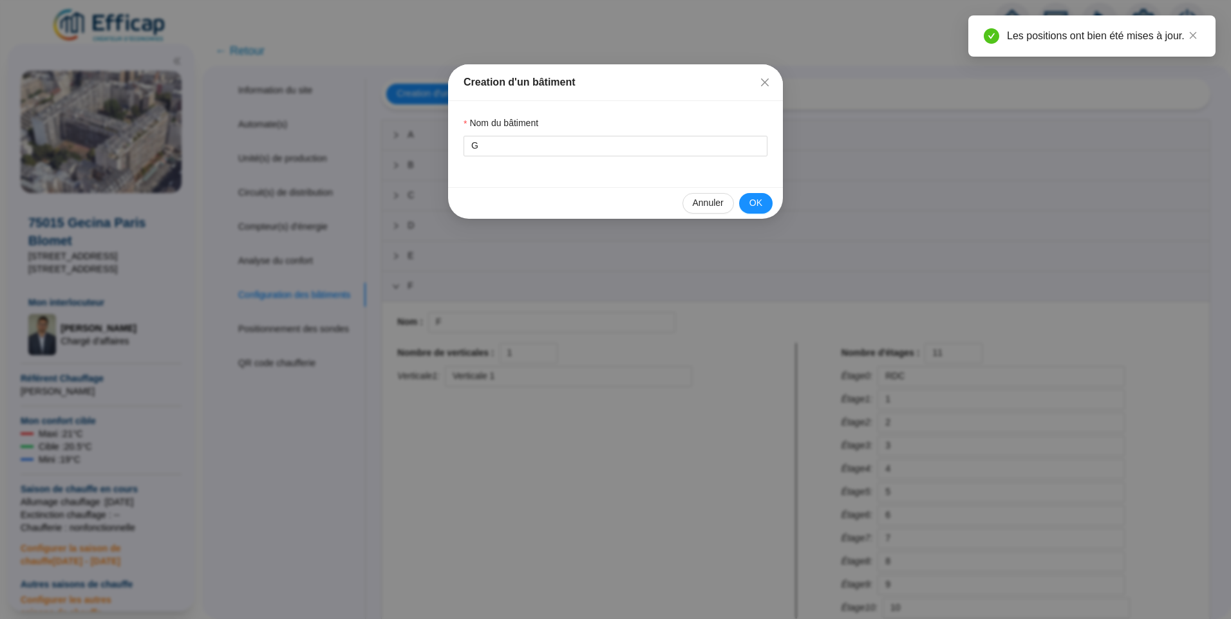
click at [489, 133] on div "Nom du bâtiment" at bounding box center [615, 126] width 304 height 19
drag, startPoint x: 489, startPoint y: 147, endPoint x: 212, endPoint y: 100, distance: 280.6
click at [212, 100] on div "Creation d'un bâtiment Nom du bâtiment G Annuler OK" at bounding box center [615, 309] width 1231 height 619
click at [749, 198] on button "OK" at bounding box center [755, 203] width 33 height 21
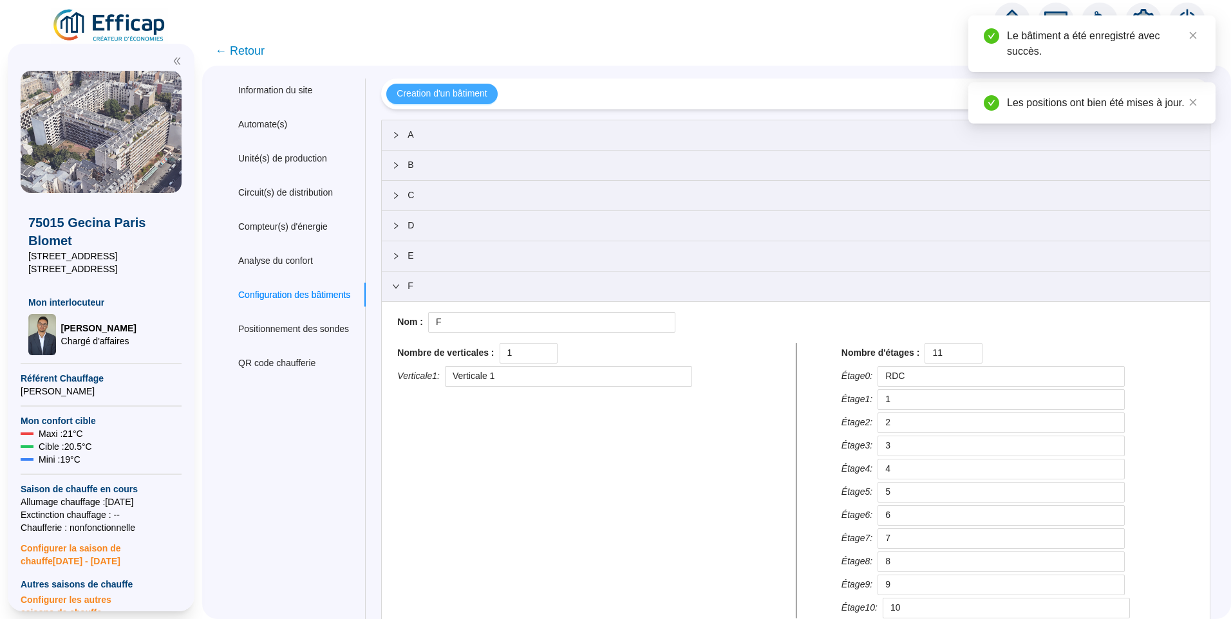
click at [453, 97] on span "Creation d'un bâtiment" at bounding box center [442, 94] width 90 height 14
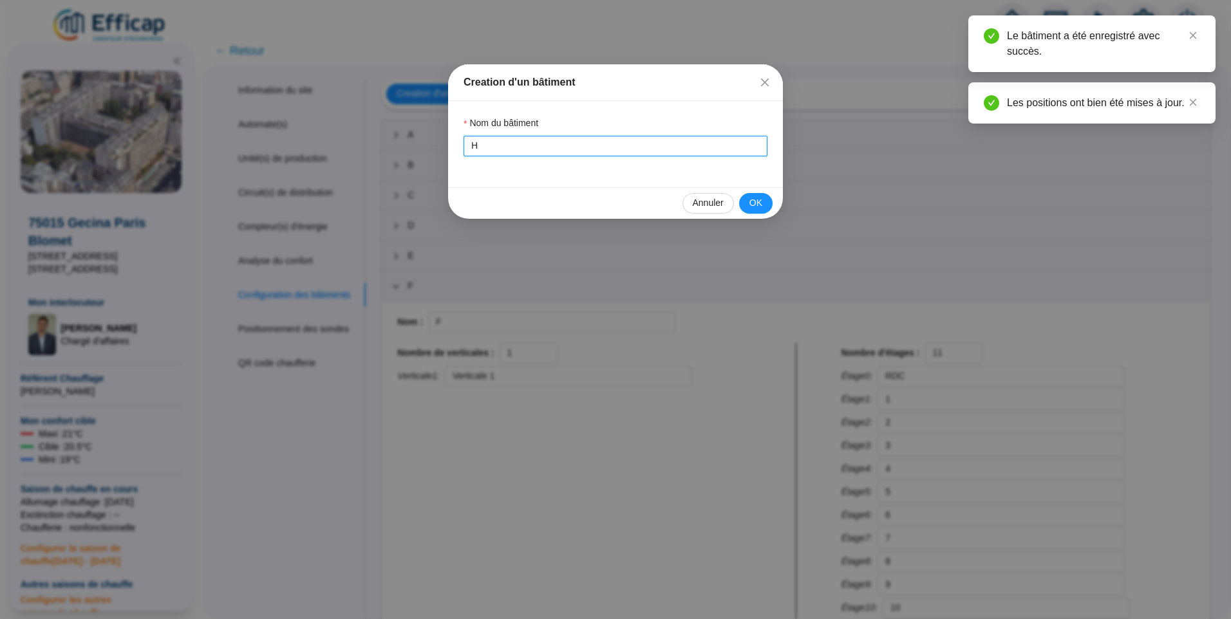
drag, startPoint x: 491, startPoint y: 142, endPoint x: 428, endPoint y: 147, distance: 62.7
click at [428, 147] on div "Creation d'un bâtiment Nom du bâtiment H Annuler OK" at bounding box center [615, 309] width 1231 height 619
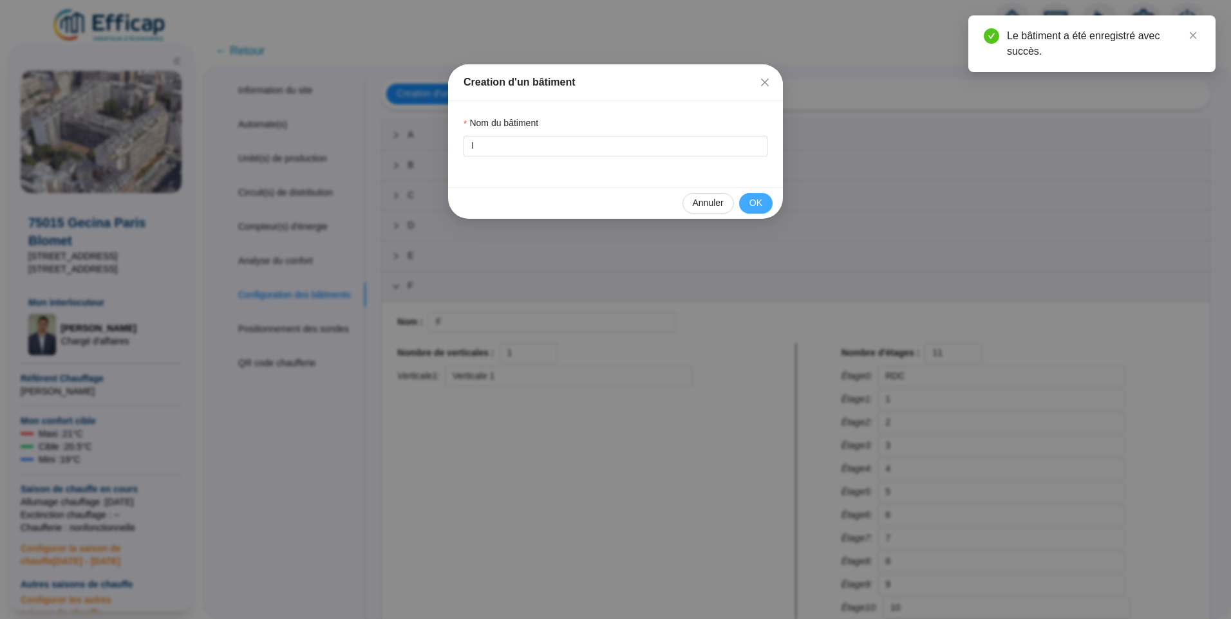
click at [749, 196] on button "OK" at bounding box center [755, 203] width 33 height 21
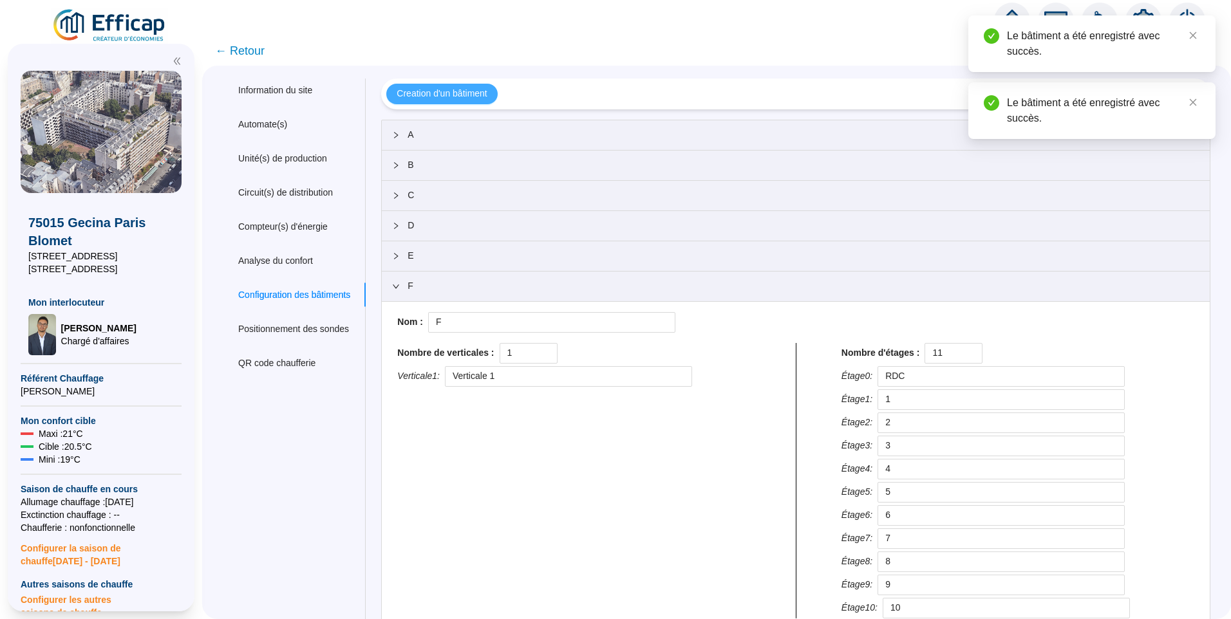
click at [460, 89] on span "Creation d'un bâtiment" at bounding box center [442, 94] width 90 height 14
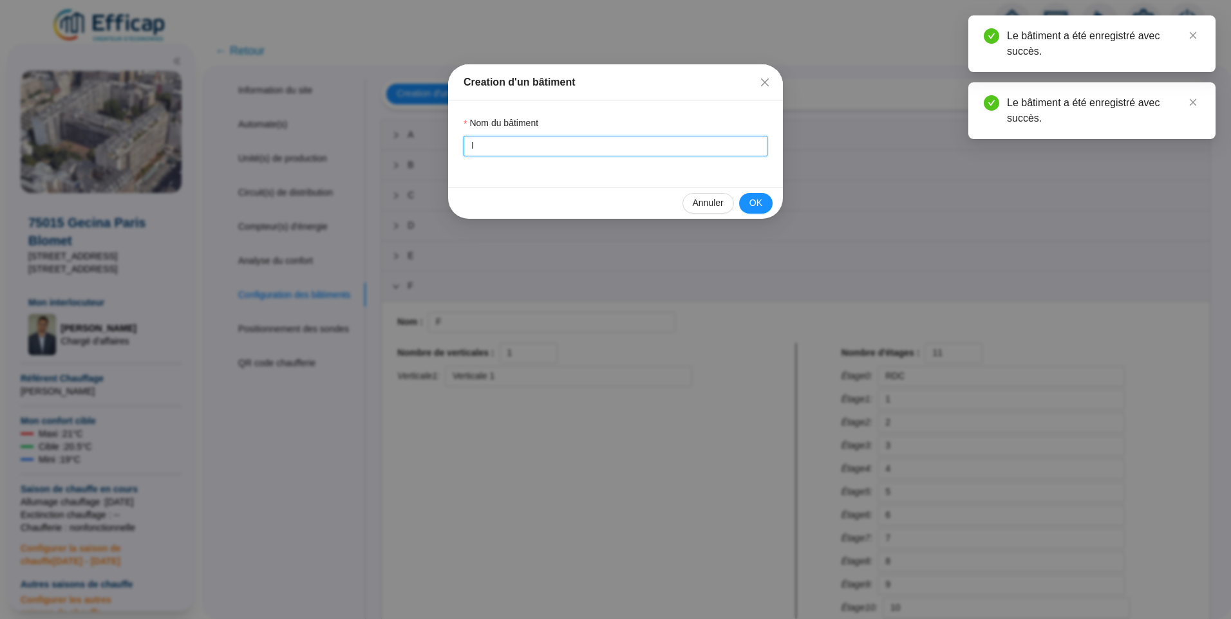
drag, startPoint x: 479, startPoint y: 149, endPoint x: 430, endPoint y: 151, distance: 49.0
click at [430, 151] on div "Creation d'un bâtiment Nom du bâtiment I Annuler OK" at bounding box center [615, 309] width 1231 height 619
click at [749, 200] on button "OK" at bounding box center [755, 203] width 33 height 21
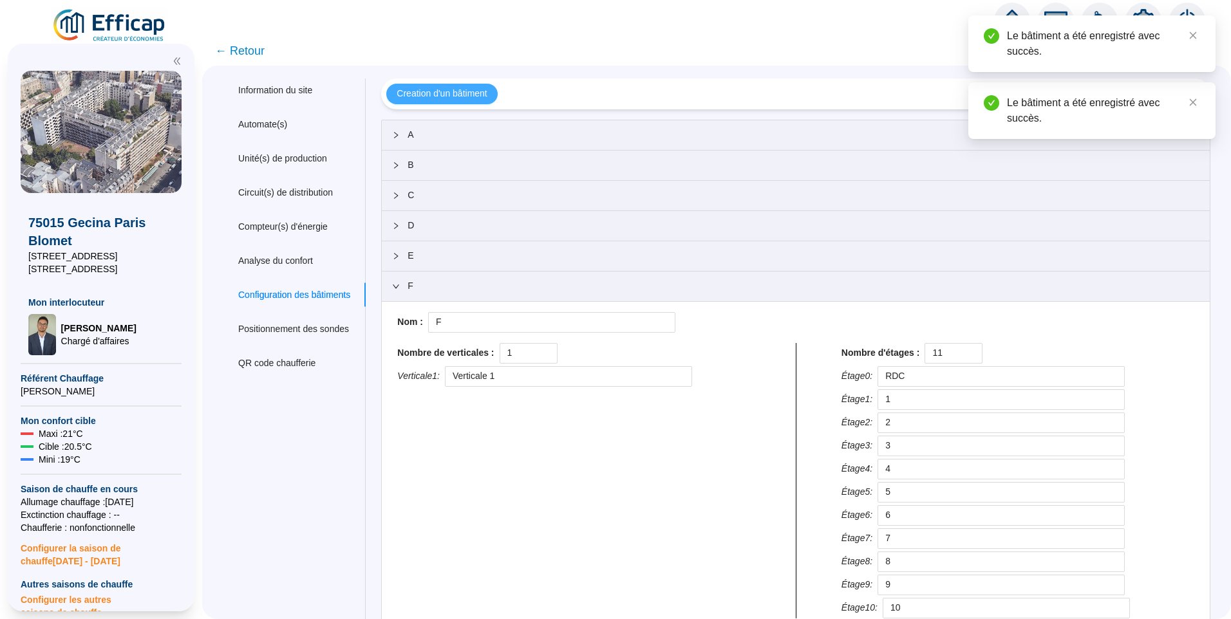
click at [406, 91] on button "Creation d'un bâtiment" at bounding box center [441, 94] width 111 height 21
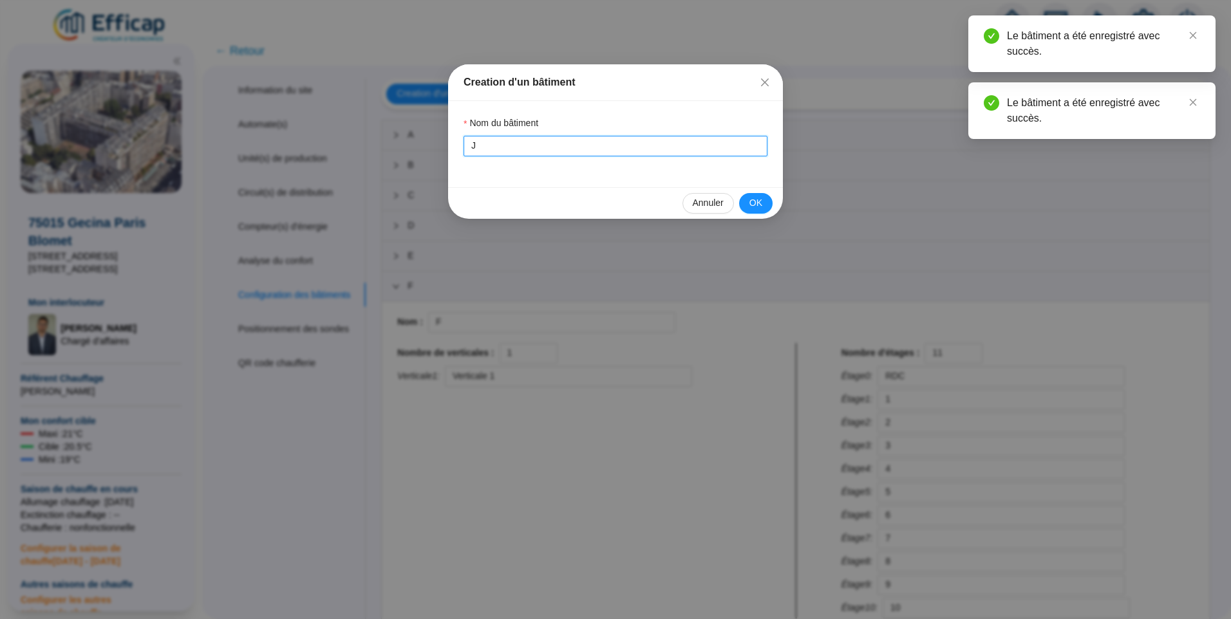
drag, startPoint x: 471, startPoint y: 153, endPoint x: 406, endPoint y: 157, distance: 65.2
click at [406, 157] on div "Creation d'un bâtiment Nom du bâtiment J Annuler OK" at bounding box center [615, 309] width 1231 height 619
type input "K"
click at [754, 198] on span "OK" at bounding box center [755, 203] width 13 height 14
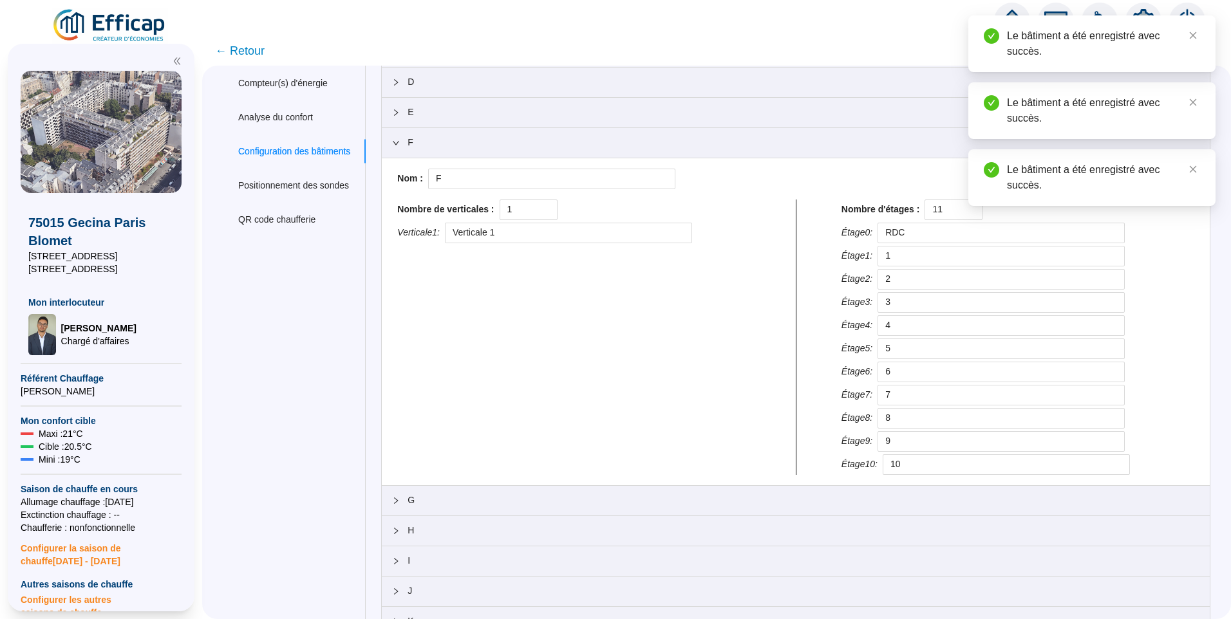
scroll to position [192, 0]
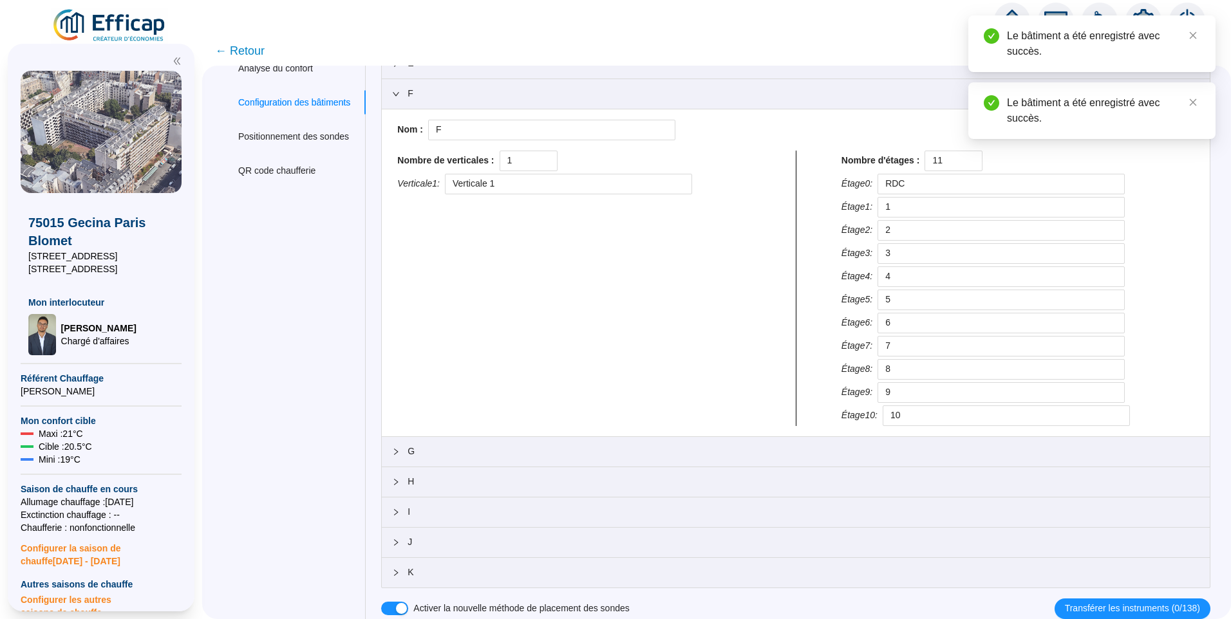
click at [430, 475] on span "H" at bounding box center [803, 482] width 792 height 14
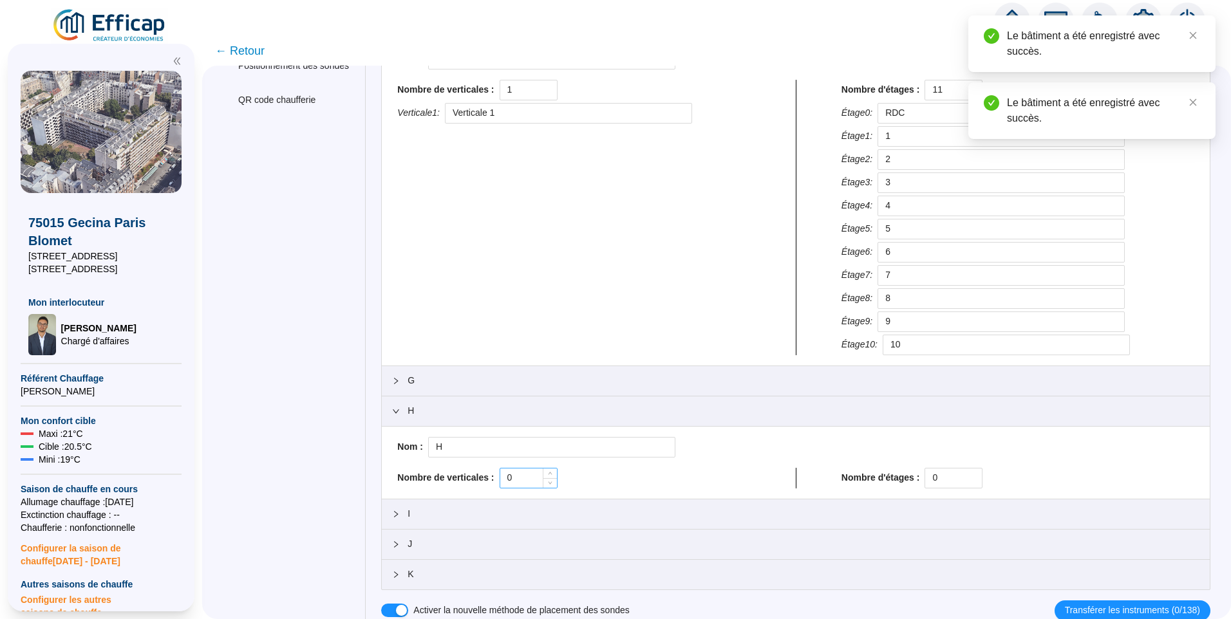
scroll to position [265, 0]
drag, startPoint x: 934, startPoint y: 478, endPoint x: 843, endPoint y: 477, distance: 90.8
click at [843, 477] on div "Nombre d'étages : 0" at bounding box center [1017, 476] width 353 height 21
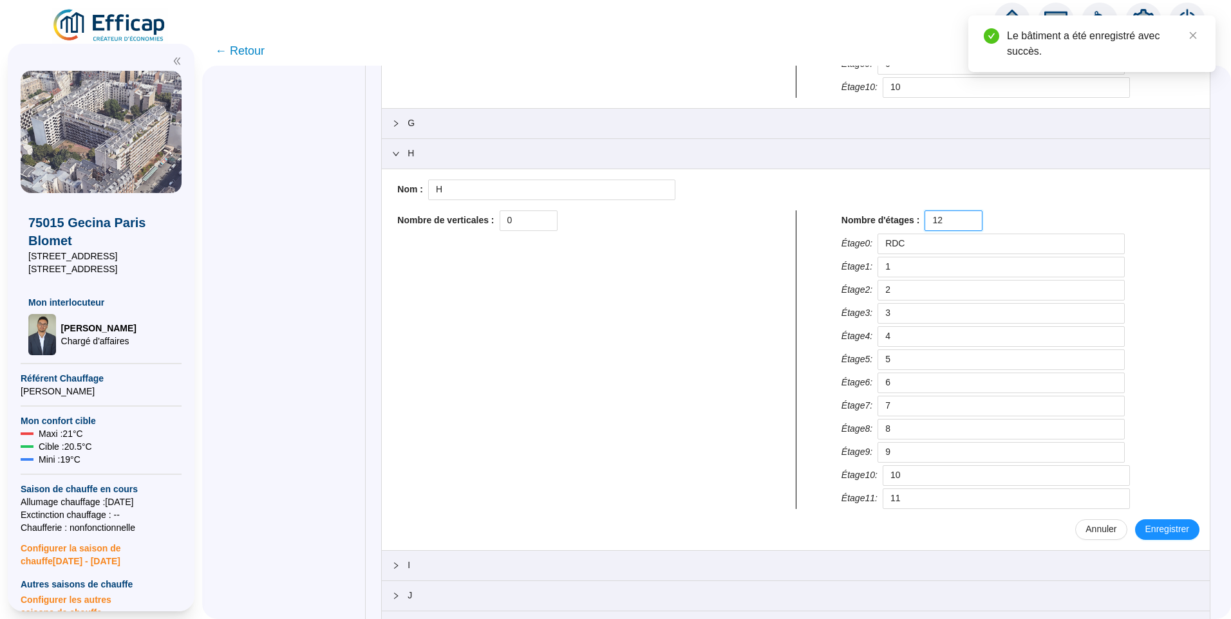
scroll to position [574, 0]
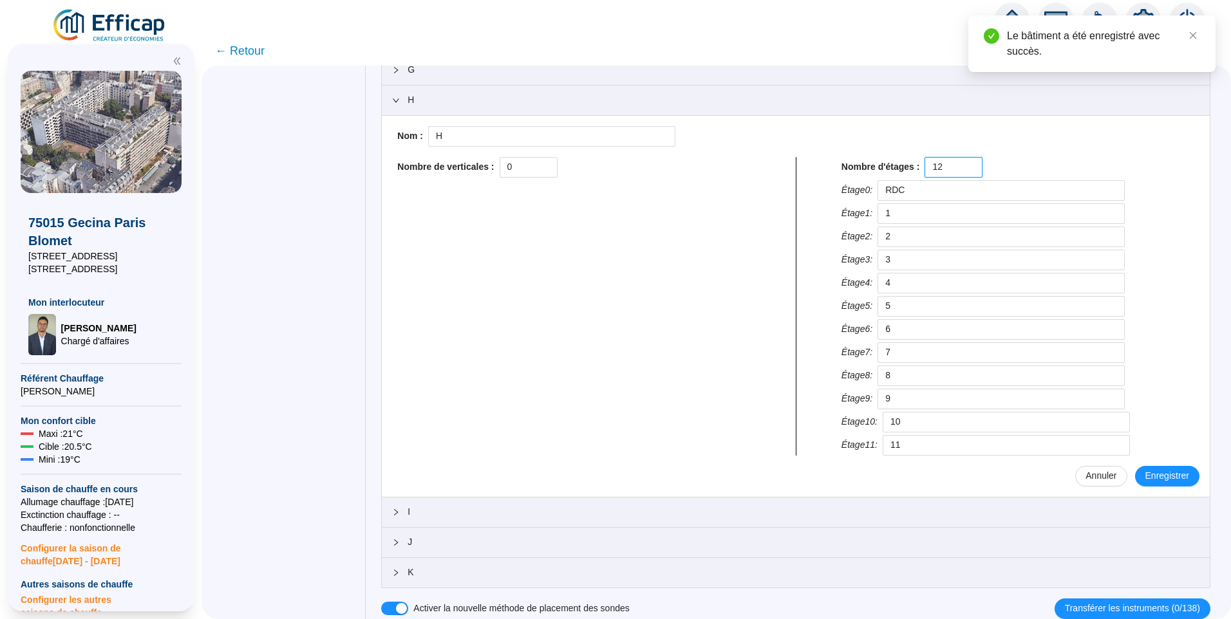
type input "12"
click at [459, 163] on div "Nombre de verticales : 0" at bounding box center [573, 167] width 353 height 21
type input "1"
click at [1152, 476] on span "Enregistrer" at bounding box center [1167, 476] width 44 height 14
type input "RDC"
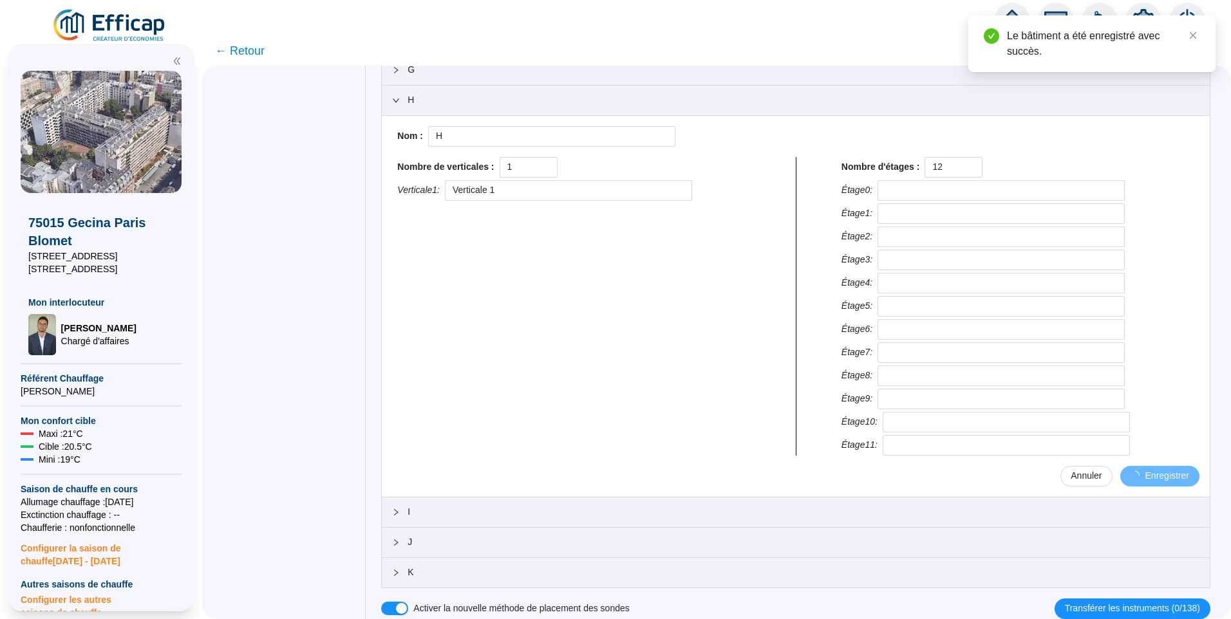
type input "1"
type input "2"
type input "3"
type input "4"
type input "5"
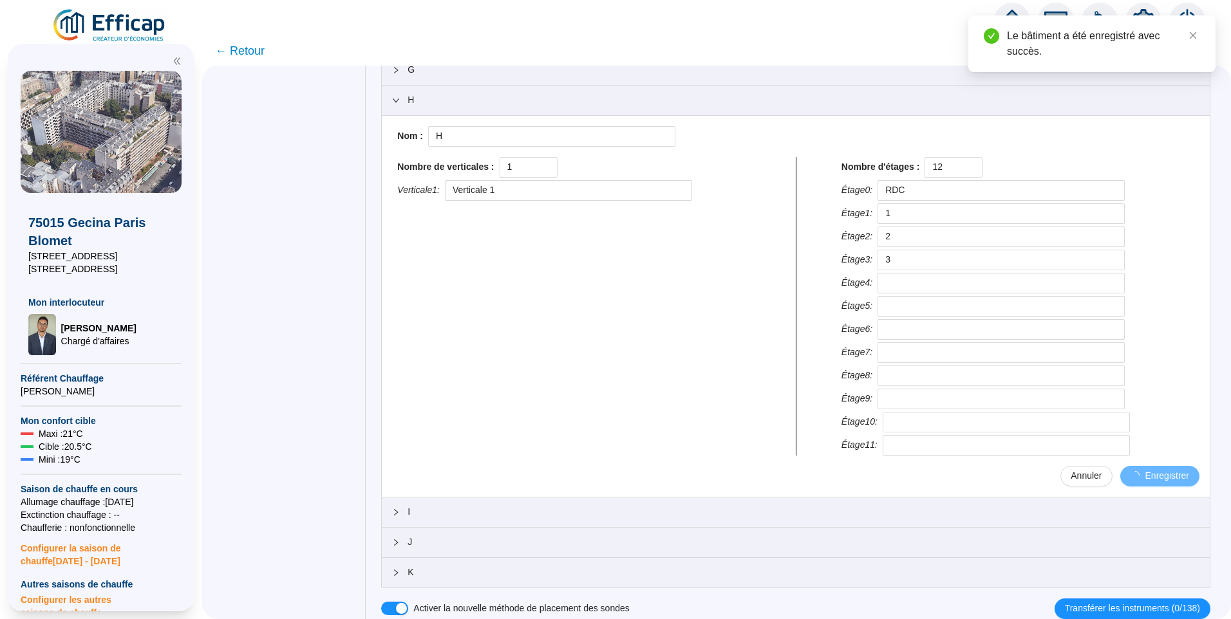
type input "6"
type input "7"
type input "8"
type input "9"
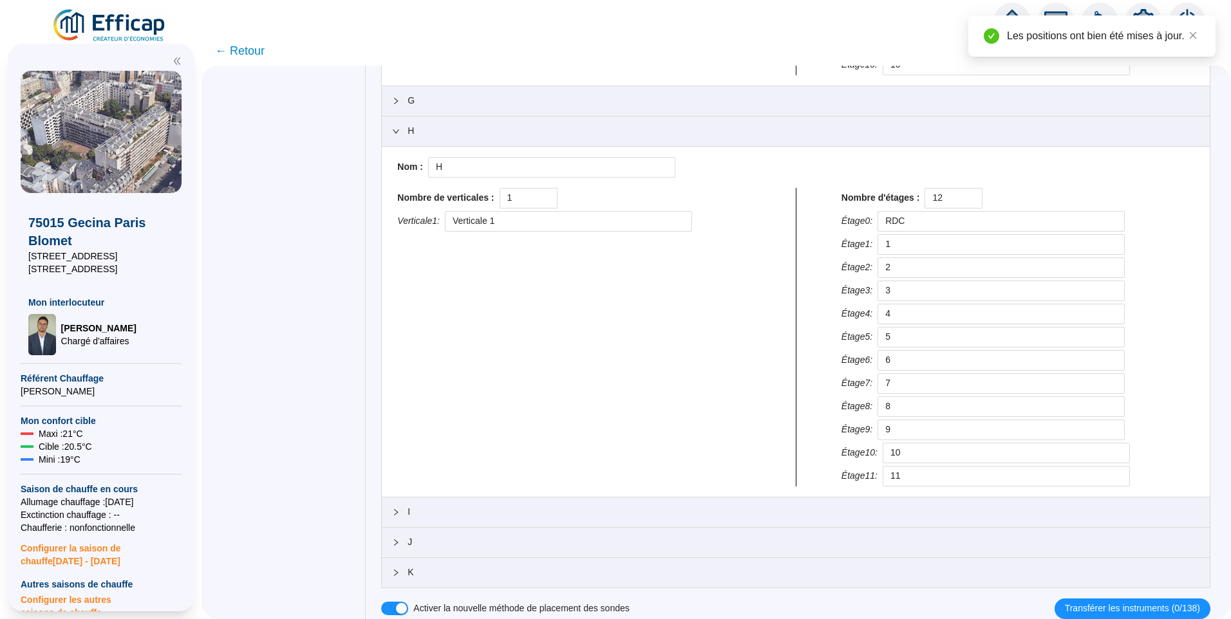
click at [399, 132] on icon "expanded" at bounding box center [396, 131] width 6 height 4
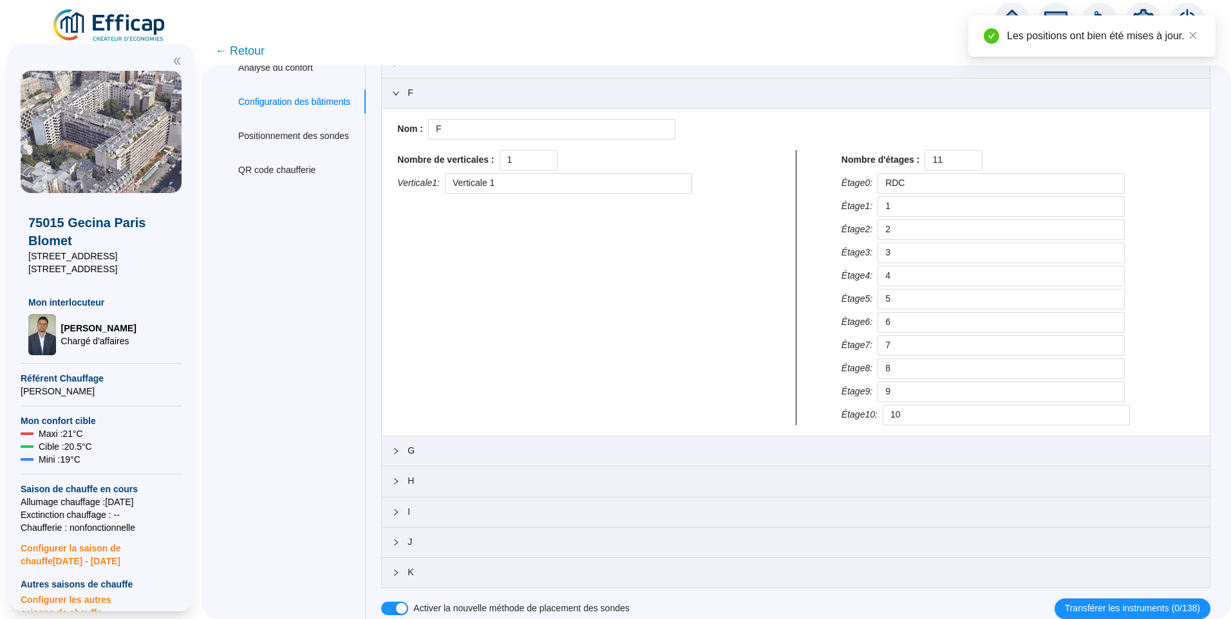
scroll to position [192, 0]
click at [442, 507] on span "I" at bounding box center [803, 512] width 792 height 14
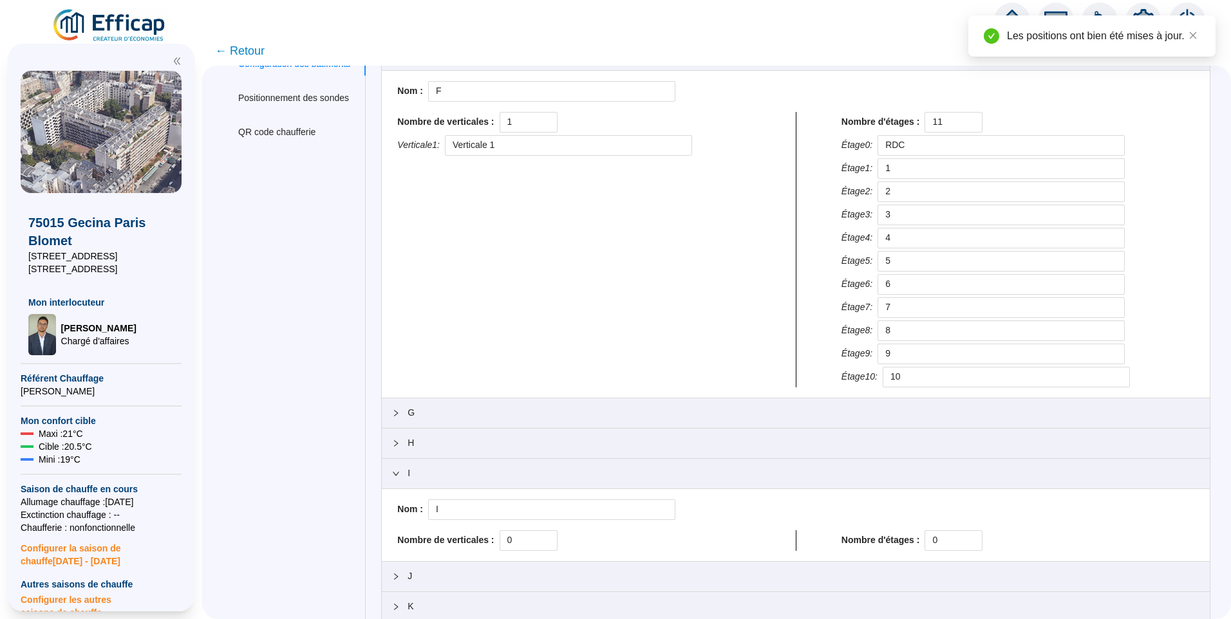
scroll to position [265, 0]
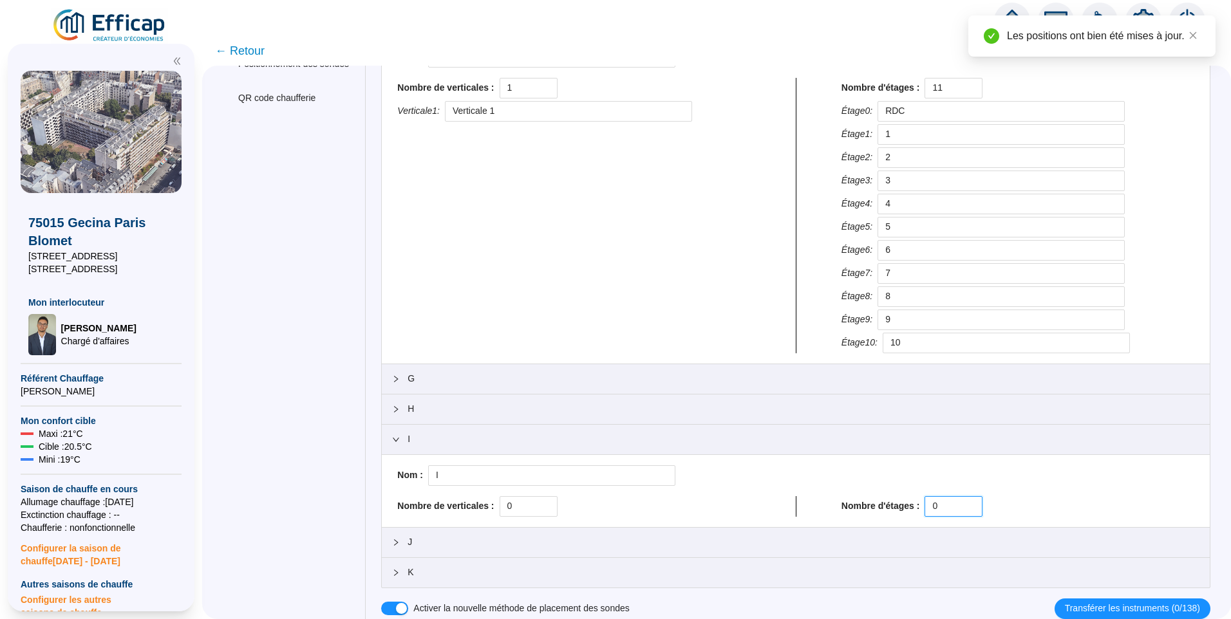
drag, startPoint x: 946, startPoint y: 505, endPoint x: 823, endPoint y: 496, distance: 123.3
click at [812, 492] on div "Nom : I Nombre de verticales : 0 Nombre d'étages : 0" at bounding box center [795, 490] width 807 height 51
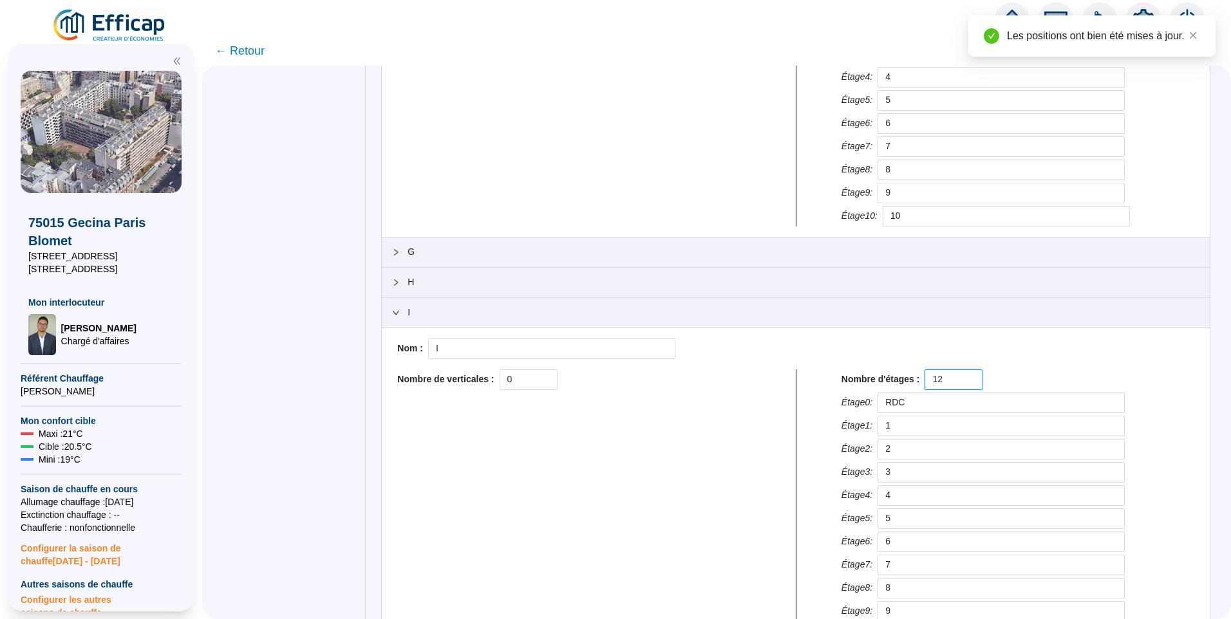
scroll to position [458, 0]
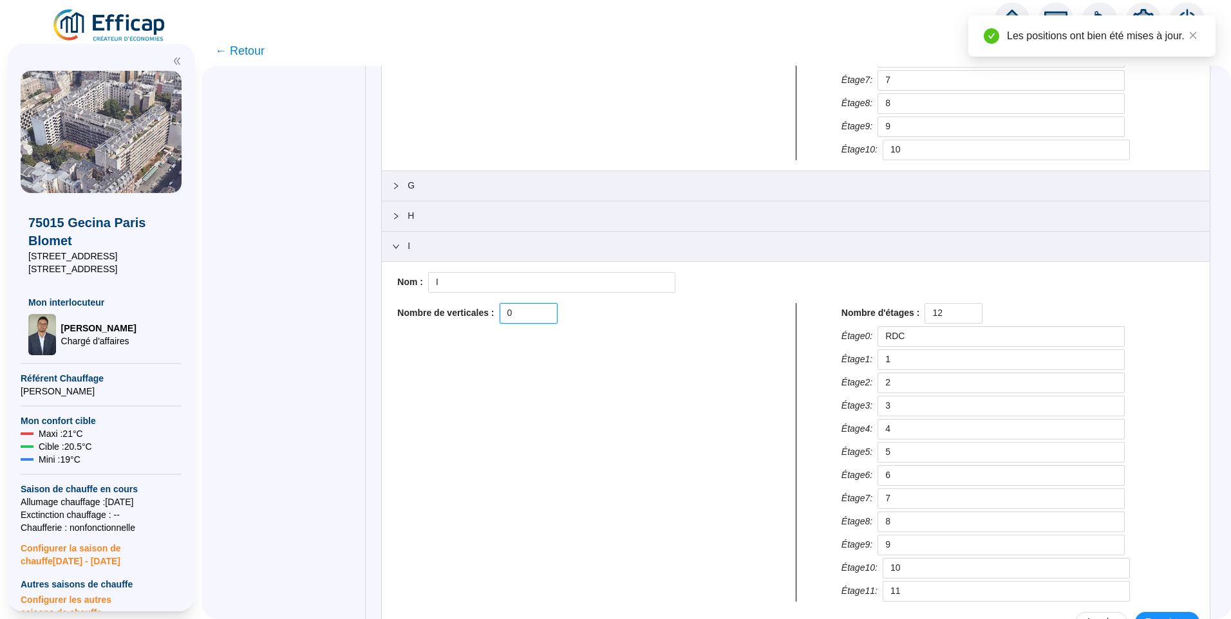
drag, startPoint x: 527, startPoint y: 313, endPoint x: 431, endPoint y: 310, distance: 95.9
click at [430, 310] on div "Nombre de verticales : 0" at bounding box center [573, 313] width 353 height 21
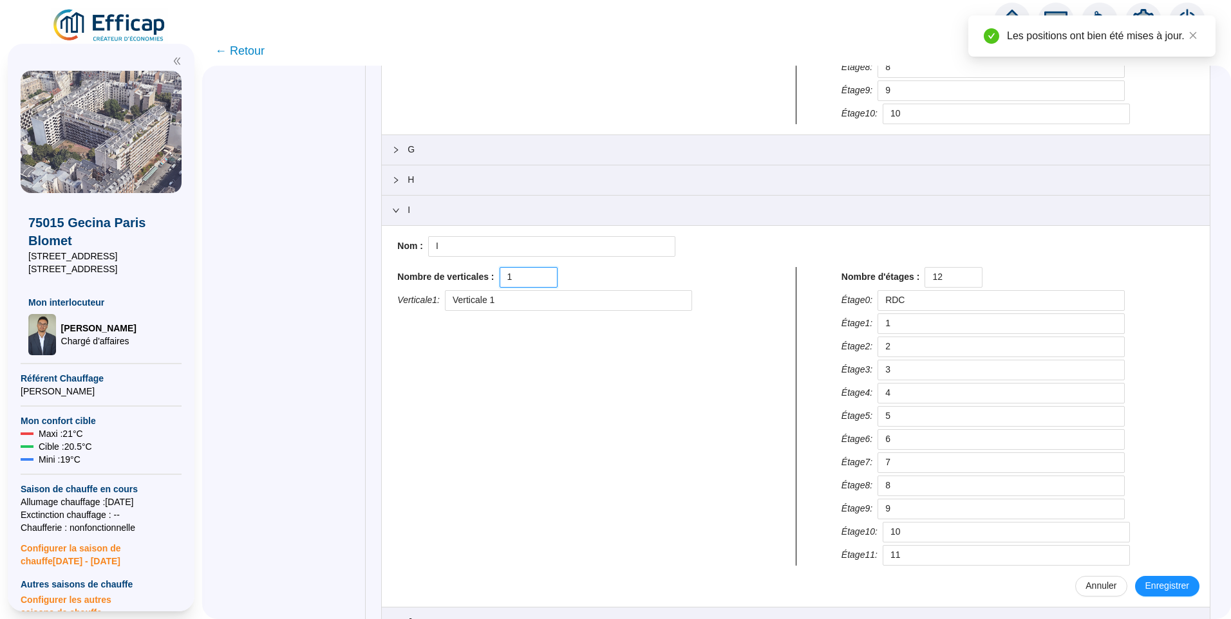
scroll to position [523, 0]
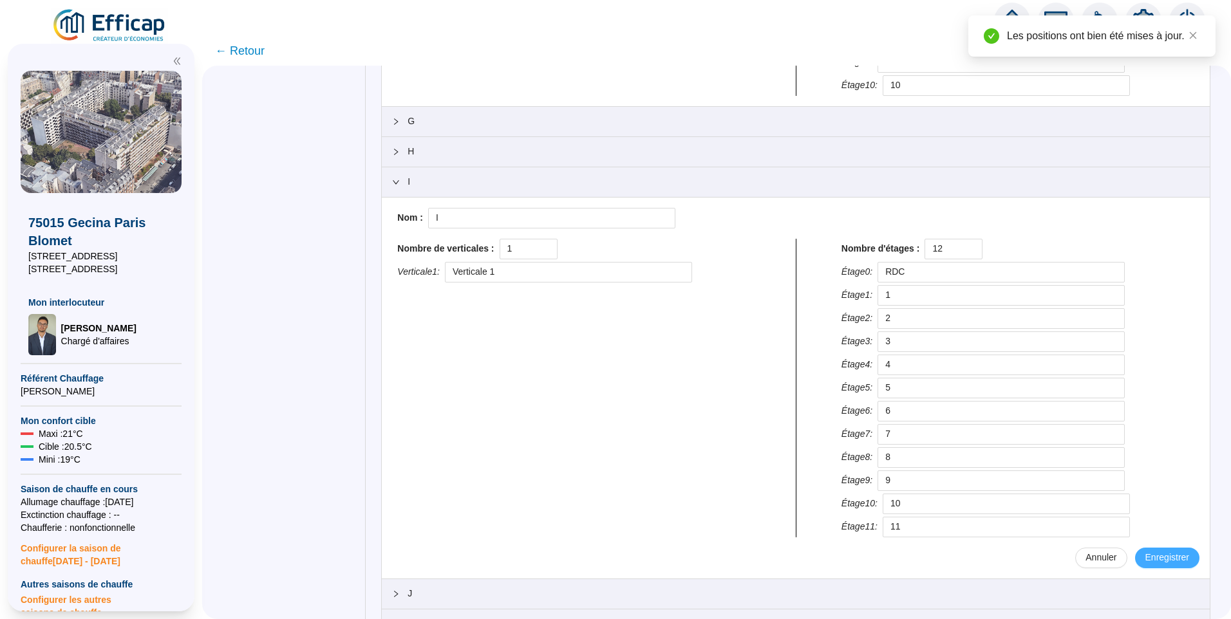
click at [1155, 550] on button "Enregistrer" at bounding box center [1167, 558] width 64 height 21
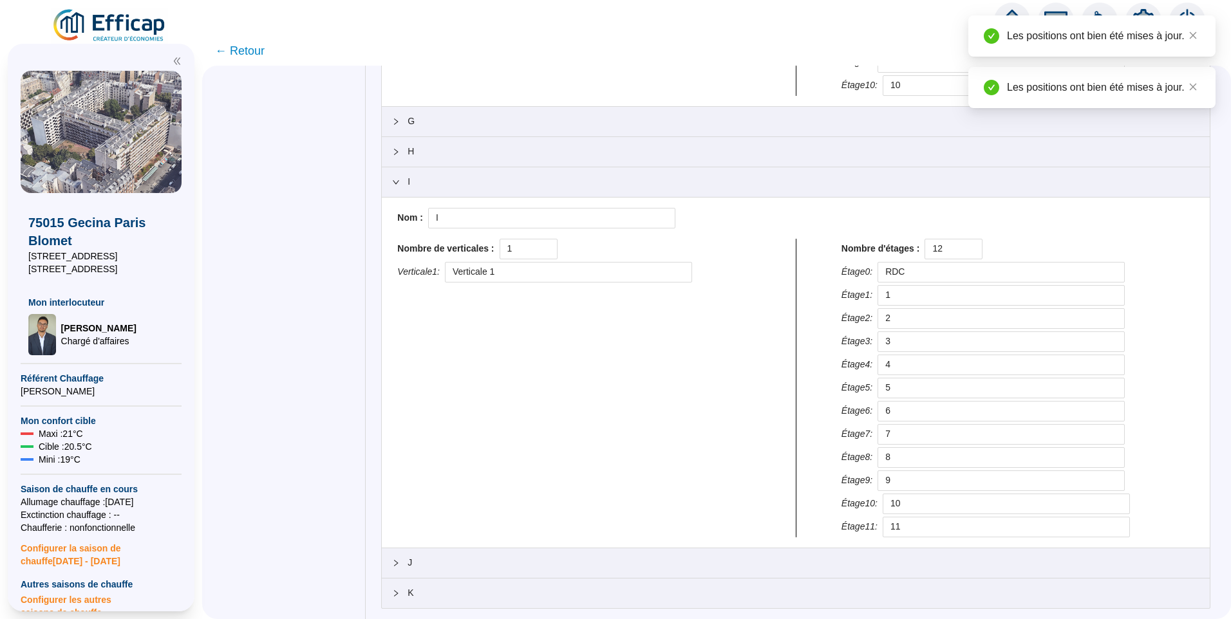
click at [407, 180] on div at bounding box center [399, 182] width 15 height 14
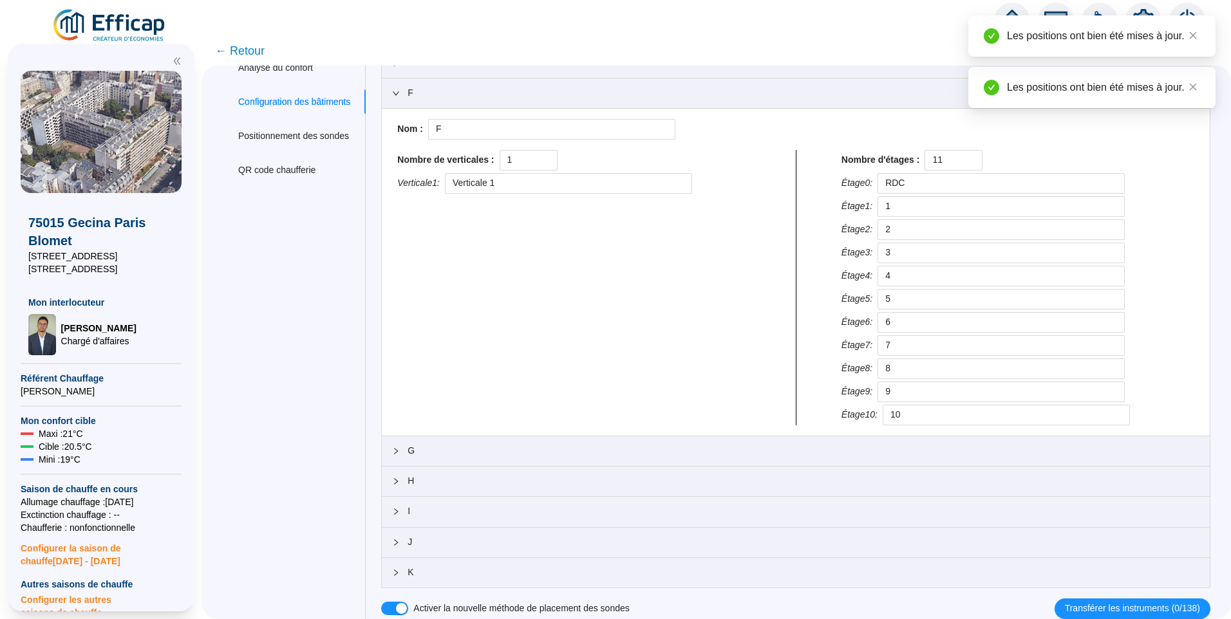
scroll to position [192, 0]
click at [435, 542] on span "J" at bounding box center [803, 543] width 792 height 14
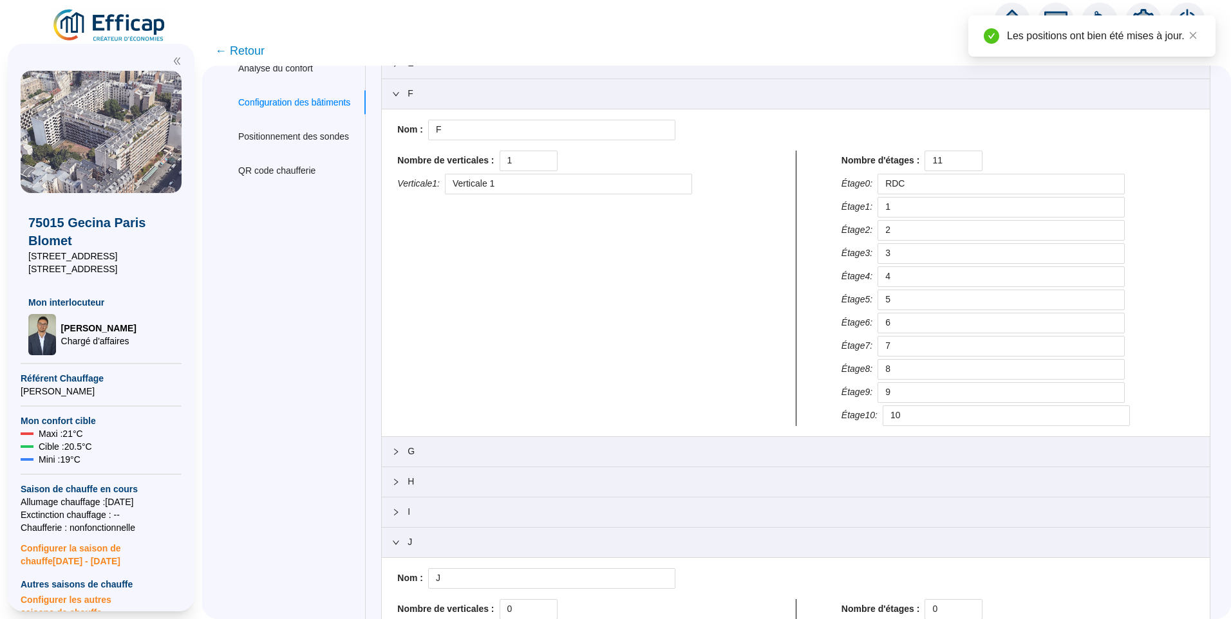
scroll to position [265, 0]
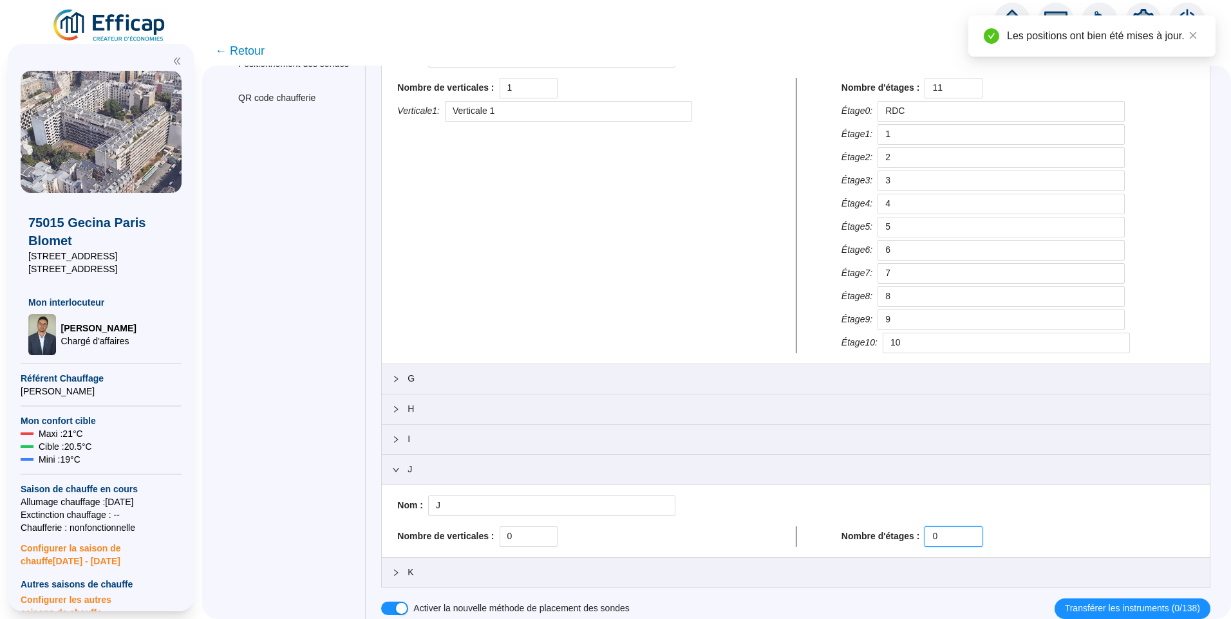
drag, startPoint x: 933, startPoint y: 537, endPoint x: 888, endPoint y: 532, distance: 45.9
click at [888, 532] on div "Nombre d'étages : 0" at bounding box center [1017, 537] width 353 height 21
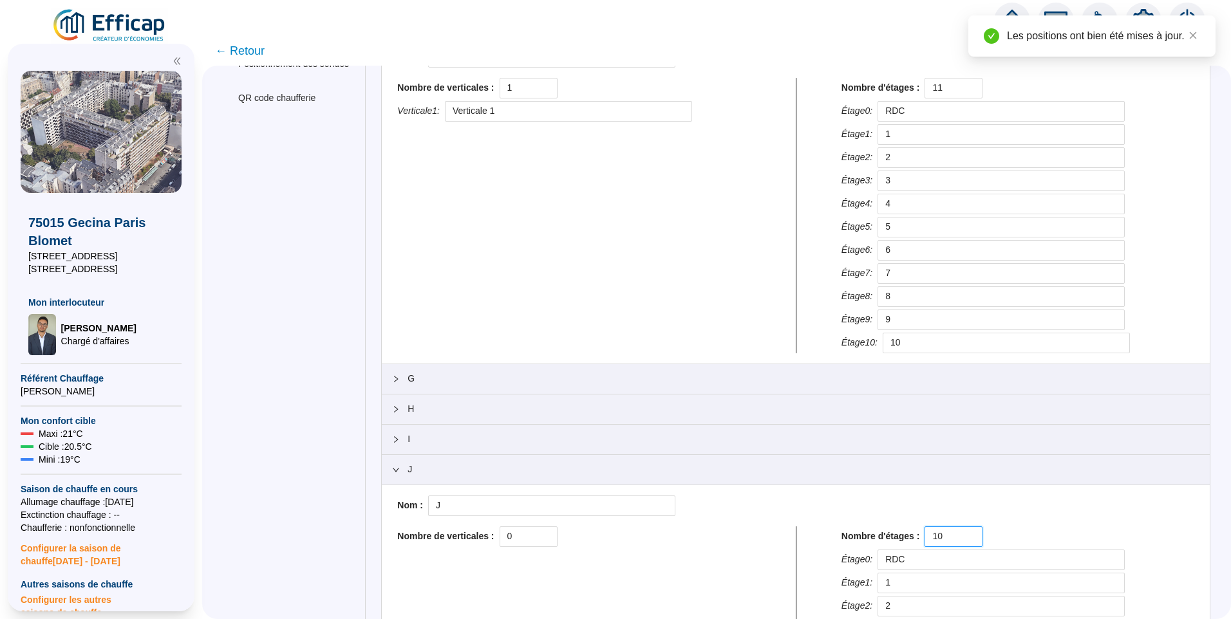
drag, startPoint x: 946, startPoint y: 544, endPoint x: 897, endPoint y: 526, distance: 52.1
click at [897, 527] on div "Nombre d'étages : 10" at bounding box center [1017, 537] width 353 height 21
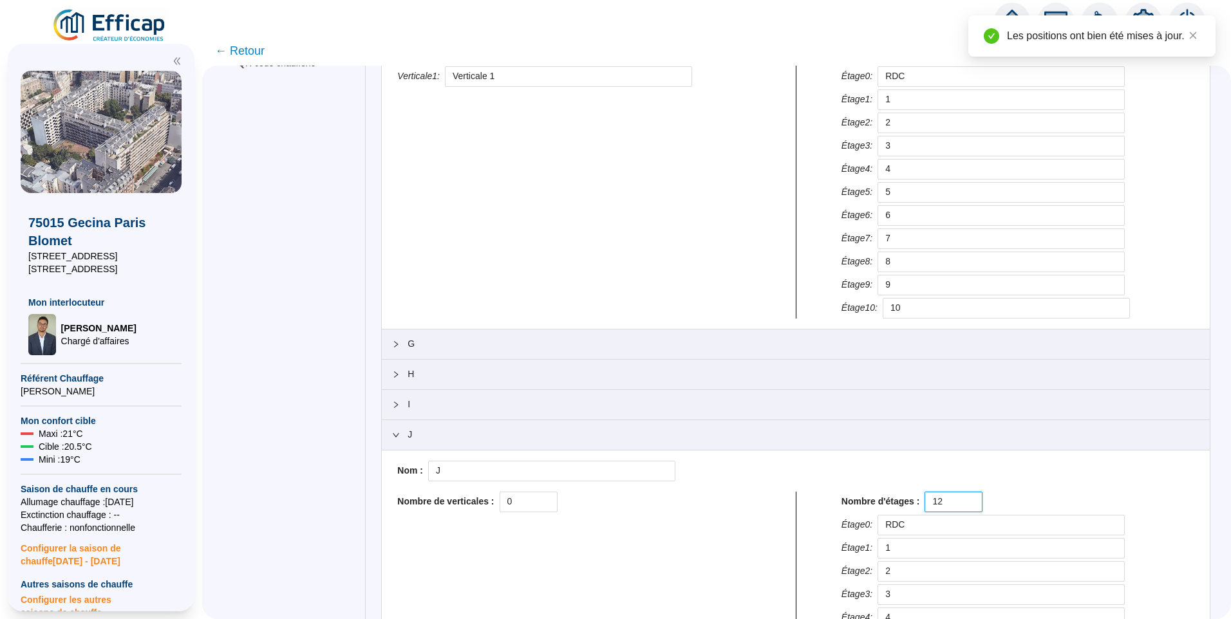
scroll to position [458, 0]
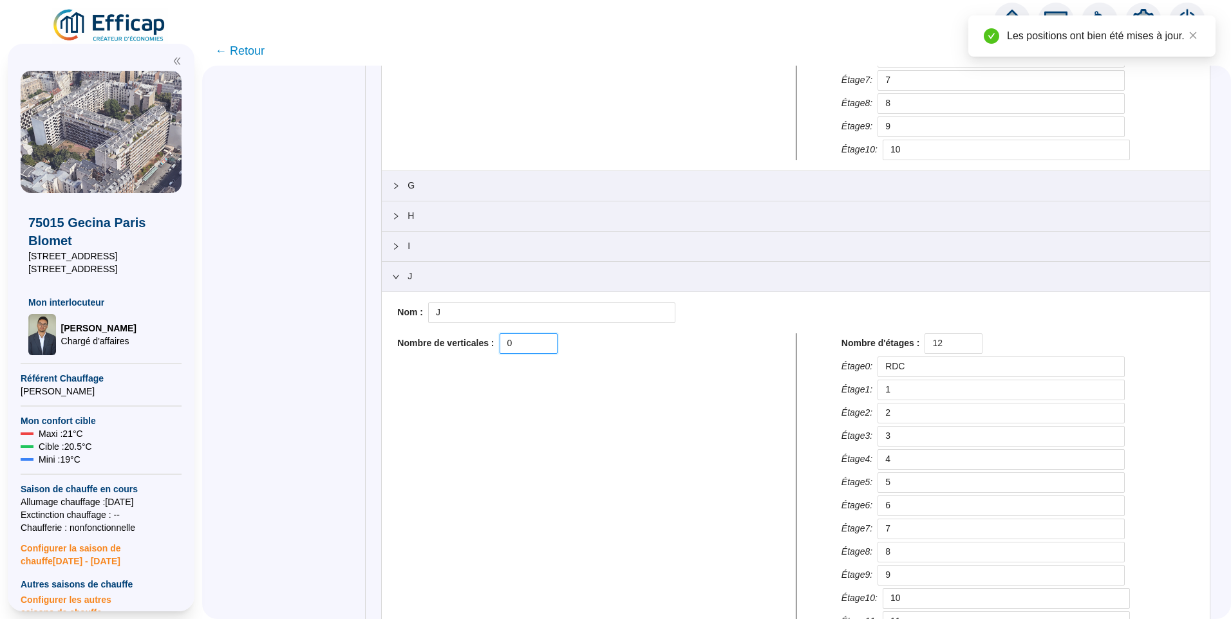
drag, startPoint x: 528, startPoint y: 343, endPoint x: 469, endPoint y: 338, distance: 59.4
click at [469, 338] on div "Nombre de verticales : 0" at bounding box center [573, 343] width 353 height 21
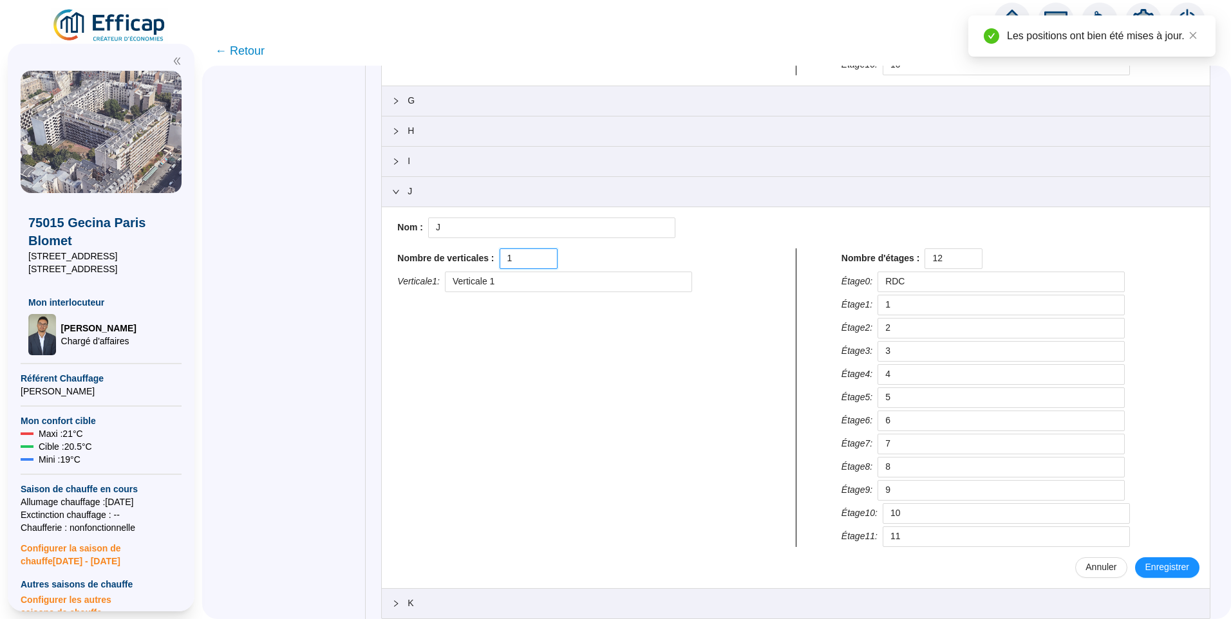
scroll to position [574, 0]
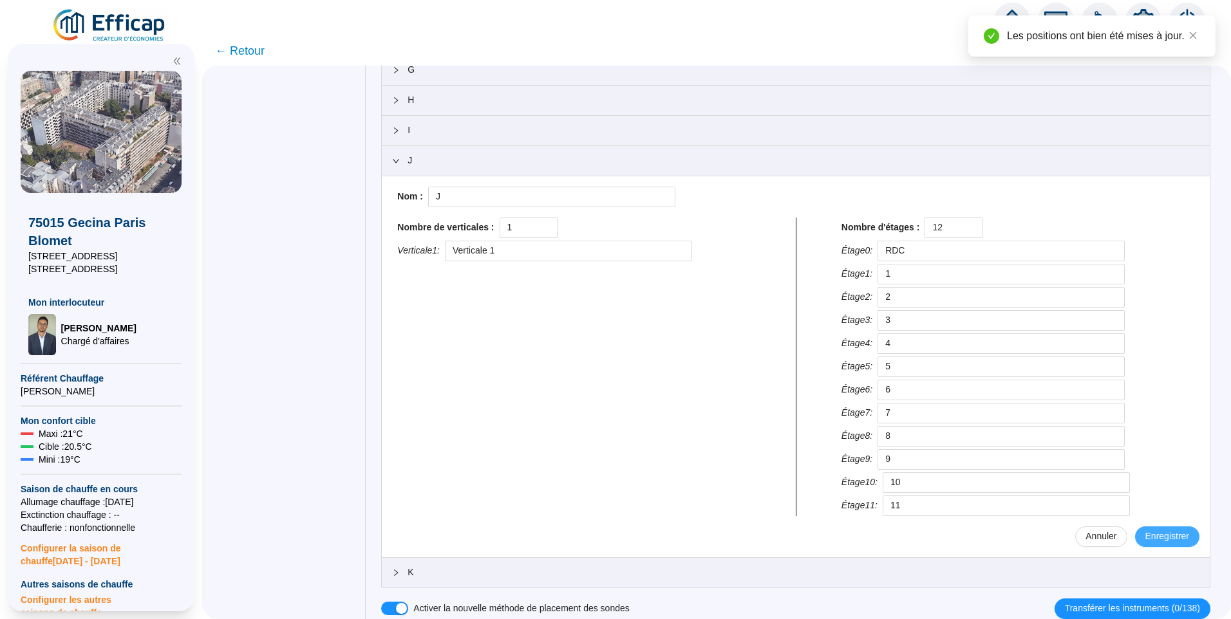
click at [1170, 529] on button "Enregistrer" at bounding box center [1167, 537] width 64 height 21
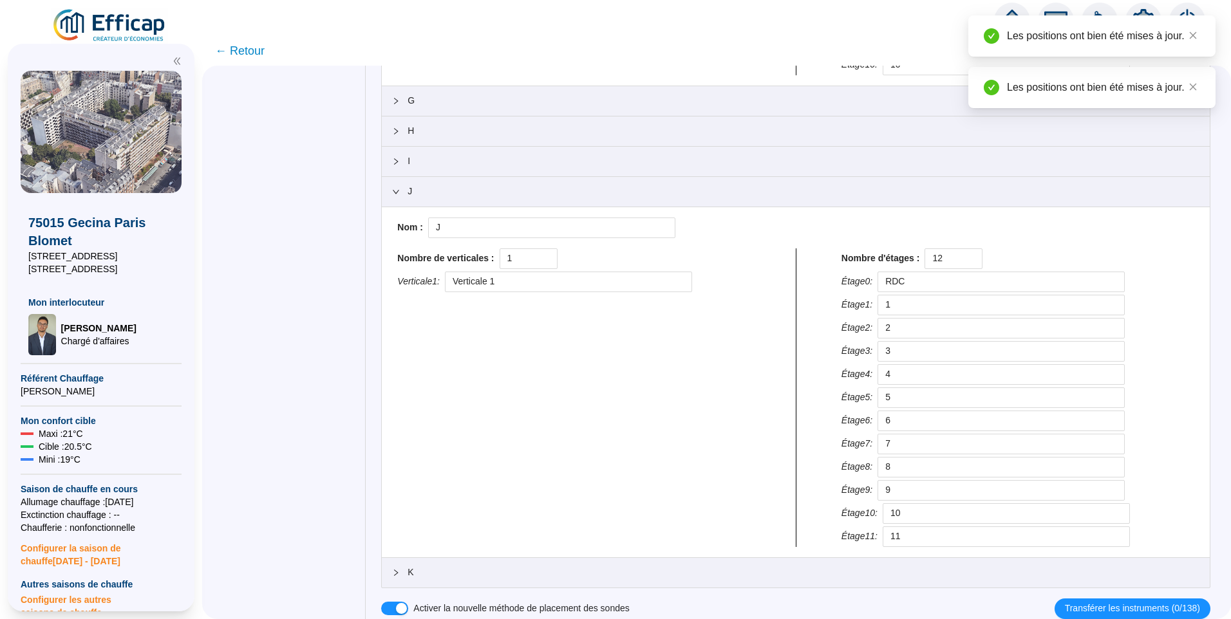
click at [407, 195] on div at bounding box center [399, 192] width 15 height 14
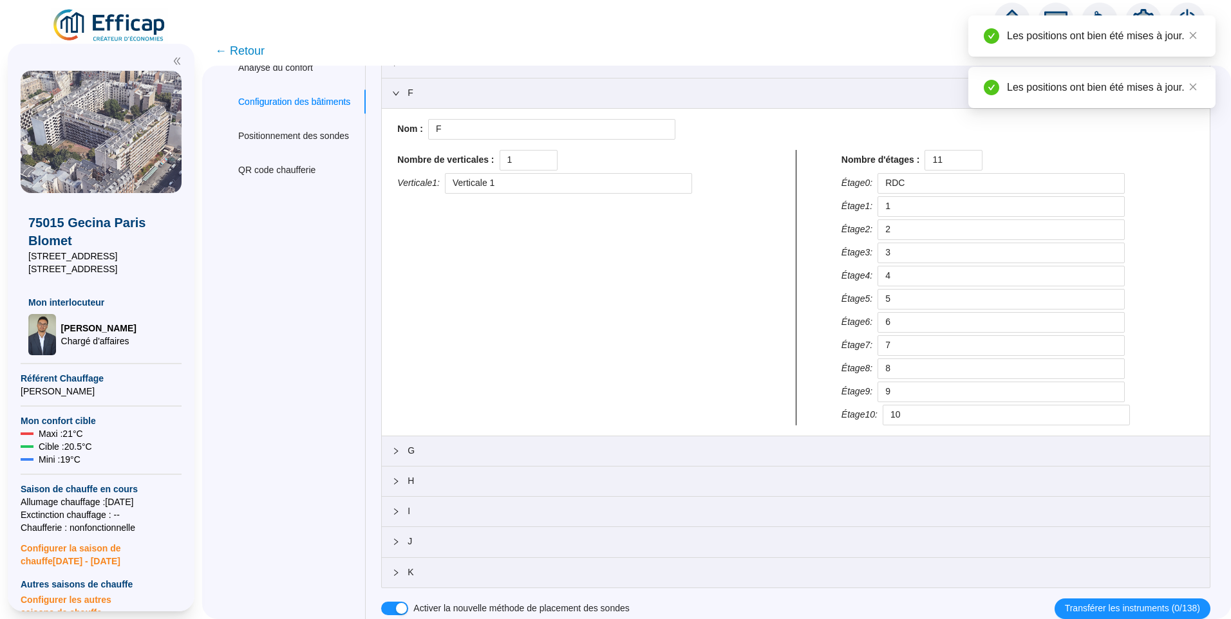
scroll to position [192, 0]
click at [439, 572] on span "K" at bounding box center [803, 573] width 792 height 14
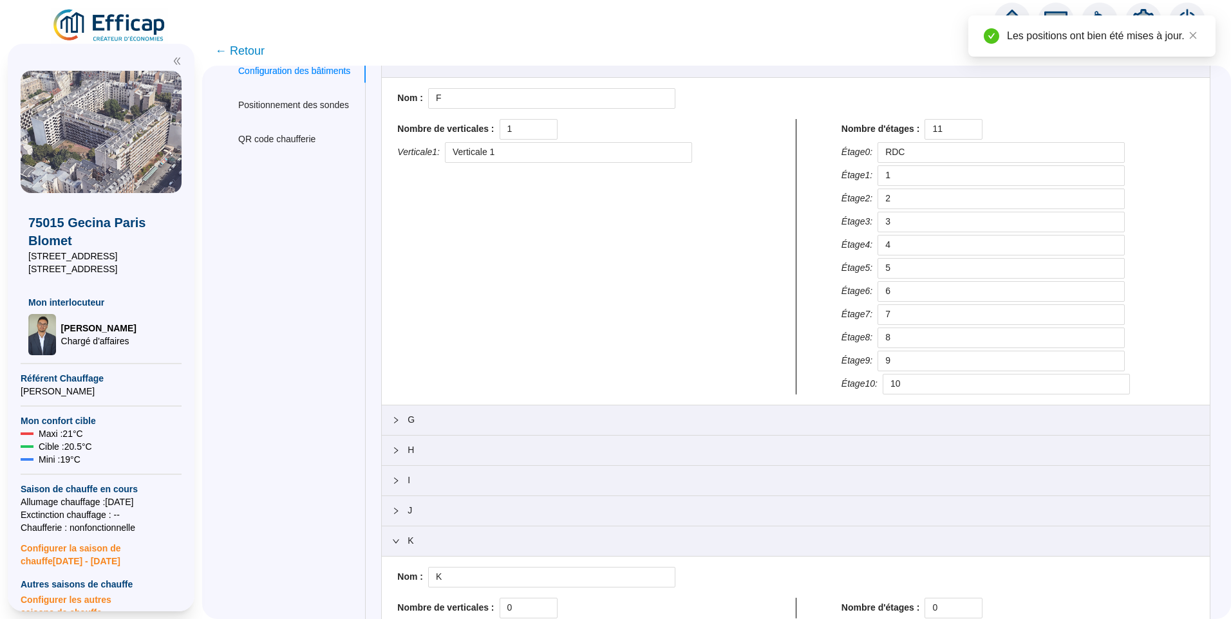
scroll to position [265, 0]
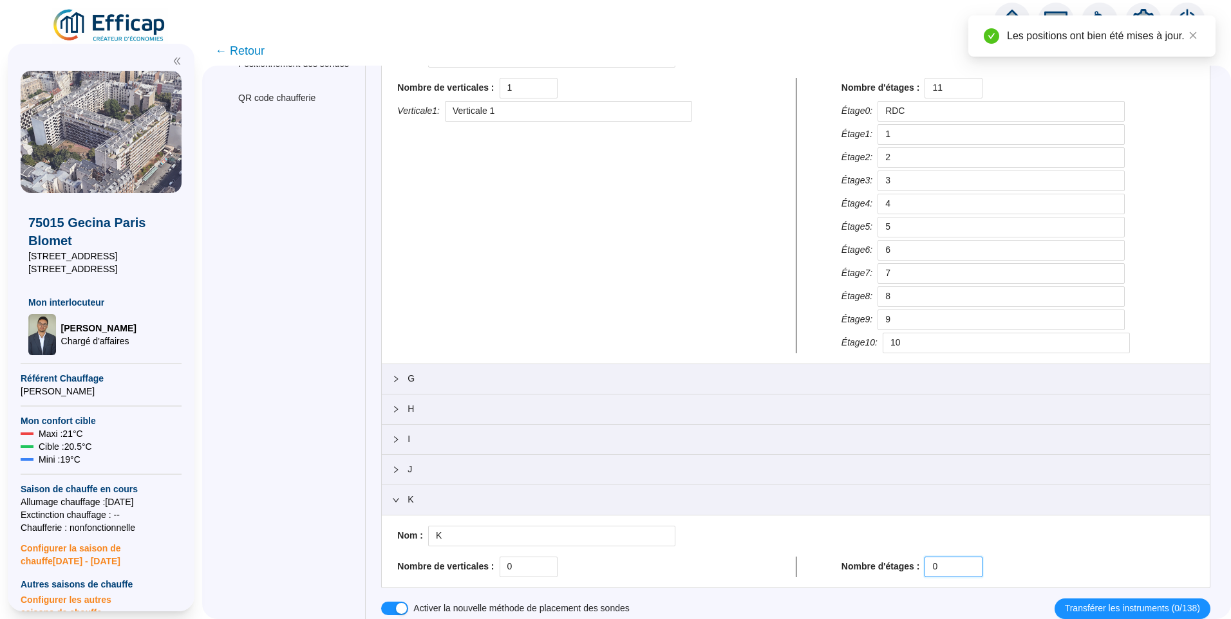
drag, startPoint x: 906, startPoint y: 554, endPoint x: 879, endPoint y: 548, distance: 27.6
click at [879, 548] on div "Nom : K Nombre de verticales : 0 Nombre d'étages : 0" at bounding box center [795, 551] width 807 height 51
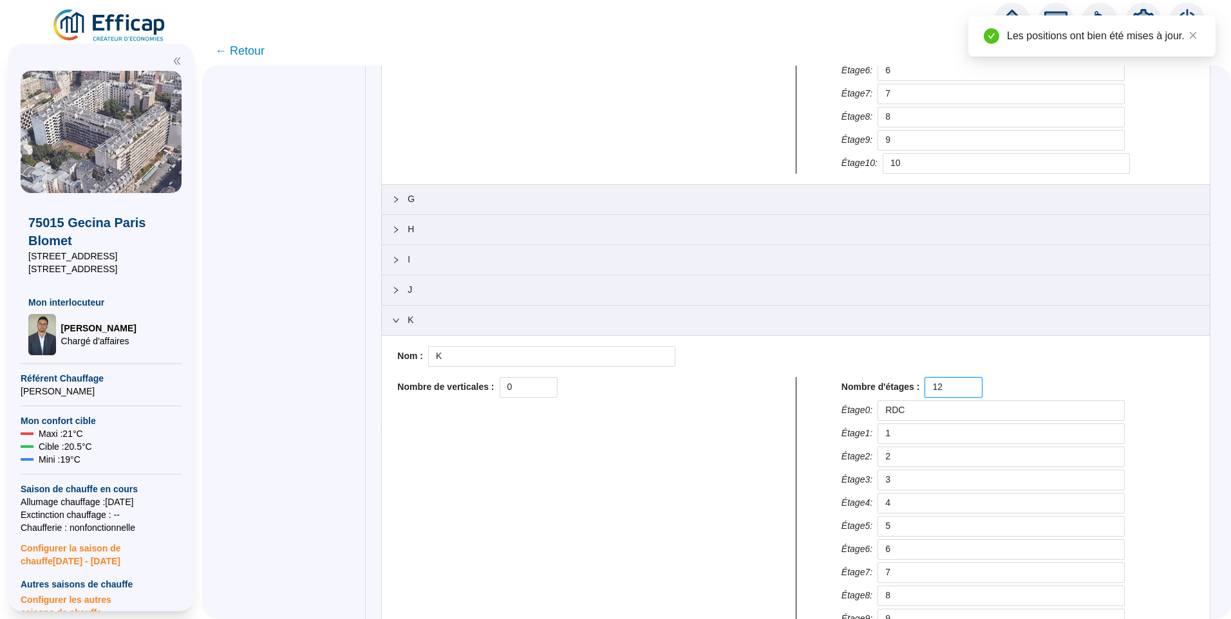
scroll to position [574, 0]
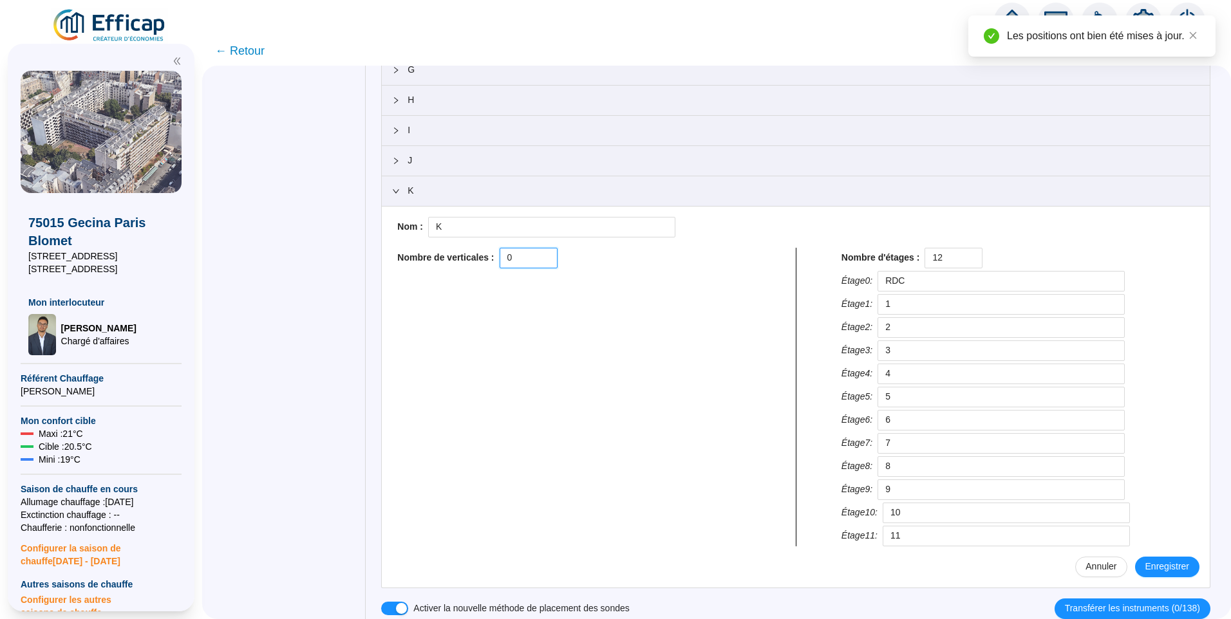
drag, startPoint x: 516, startPoint y: 257, endPoint x: 497, endPoint y: 255, distance: 19.5
click at [492, 256] on div "Nombre de verticales : 0" at bounding box center [573, 258] width 353 height 21
click at [1152, 566] on span "Enregistrer" at bounding box center [1167, 567] width 44 height 14
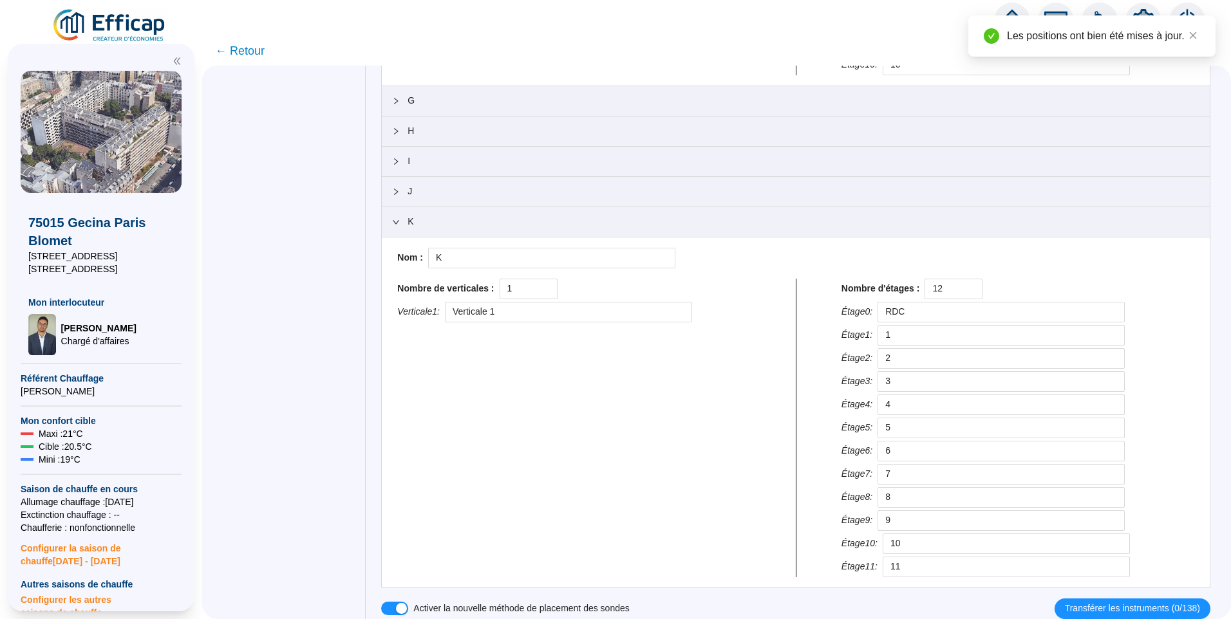
click at [407, 221] on div at bounding box center [399, 222] width 15 height 14
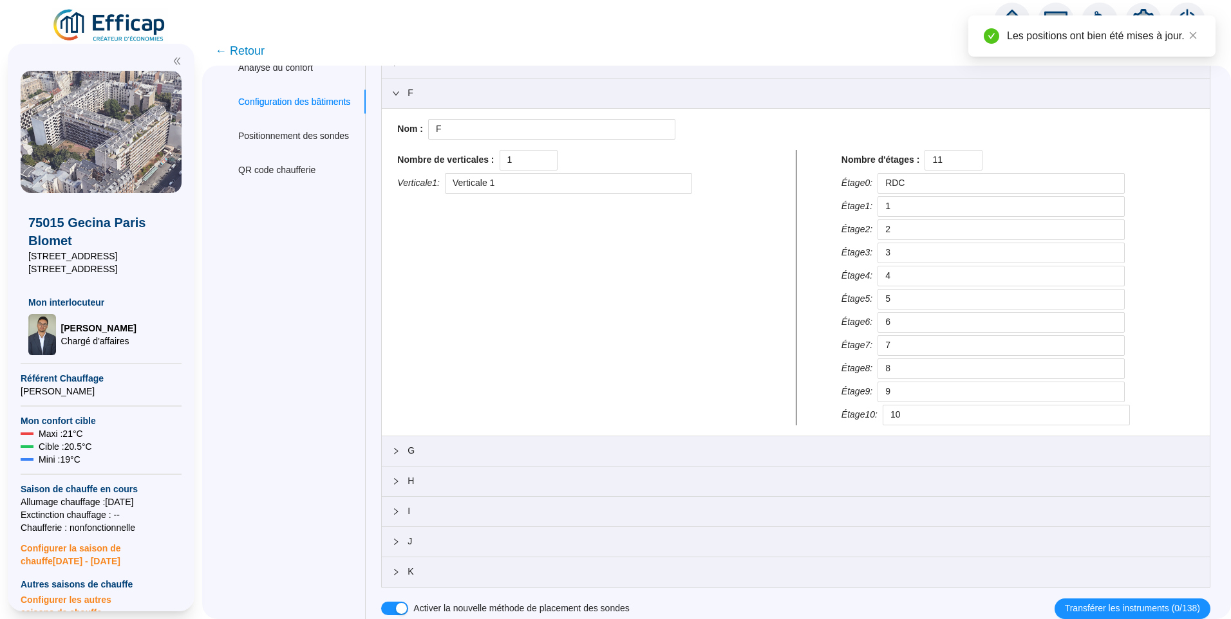
scroll to position [192, 0]
click at [399, 95] on icon "expanded" at bounding box center [396, 94] width 6 height 4
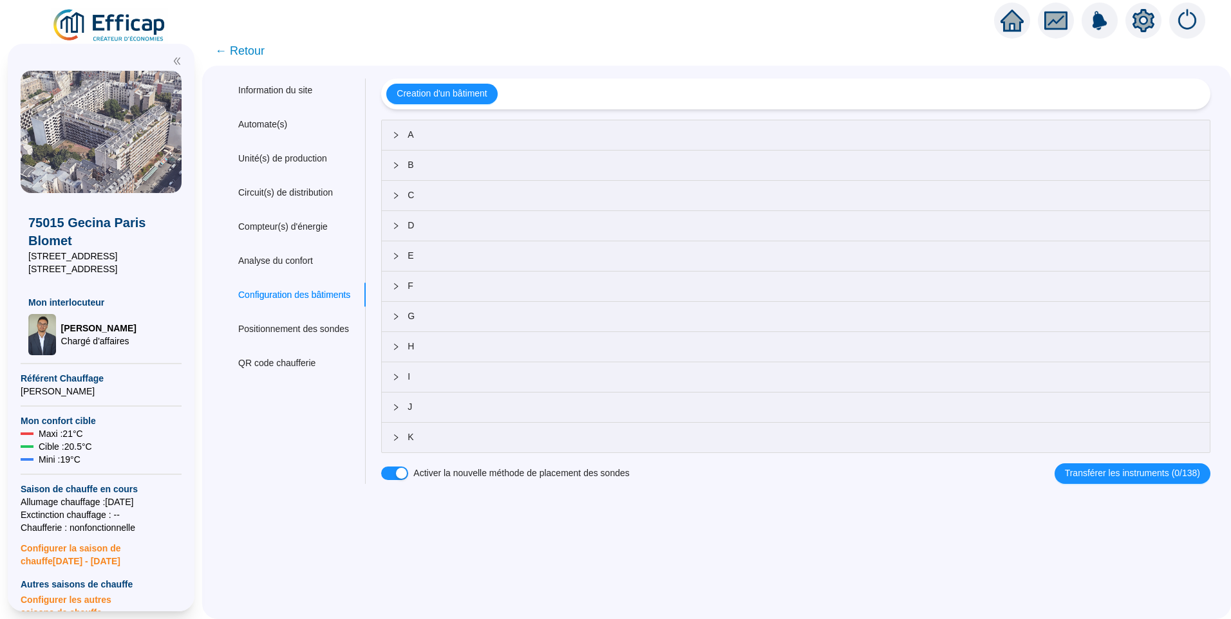
click at [268, 502] on div "Information du site Automate(s) Unité(s) de production Circuit(s) de distributi…" at bounding box center [716, 343] width 1029 height 554
click at [243, 47] on span "← Retour" at bounding box center [240, 51] width 50 height 18
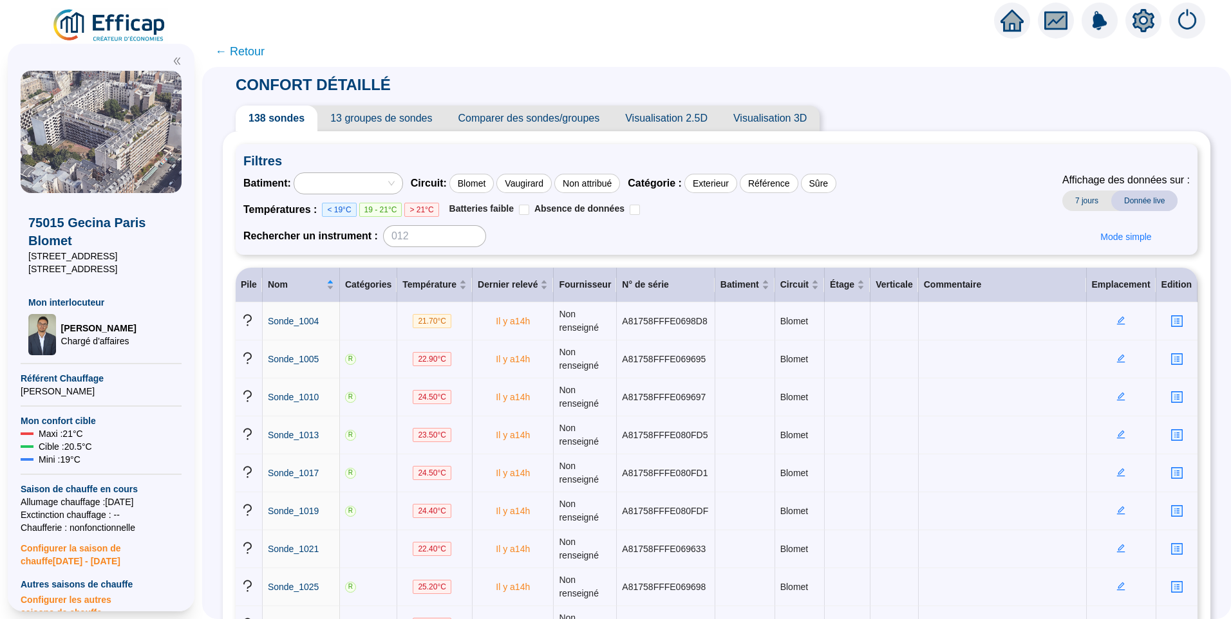
click at [215, 224] on div "CONFORT DÉTAILLÉ 138 sondes 13 groupes de sondes Comparer des sondes/groupes Vi…" at bounding box center [716, 343] width 1029 height 552
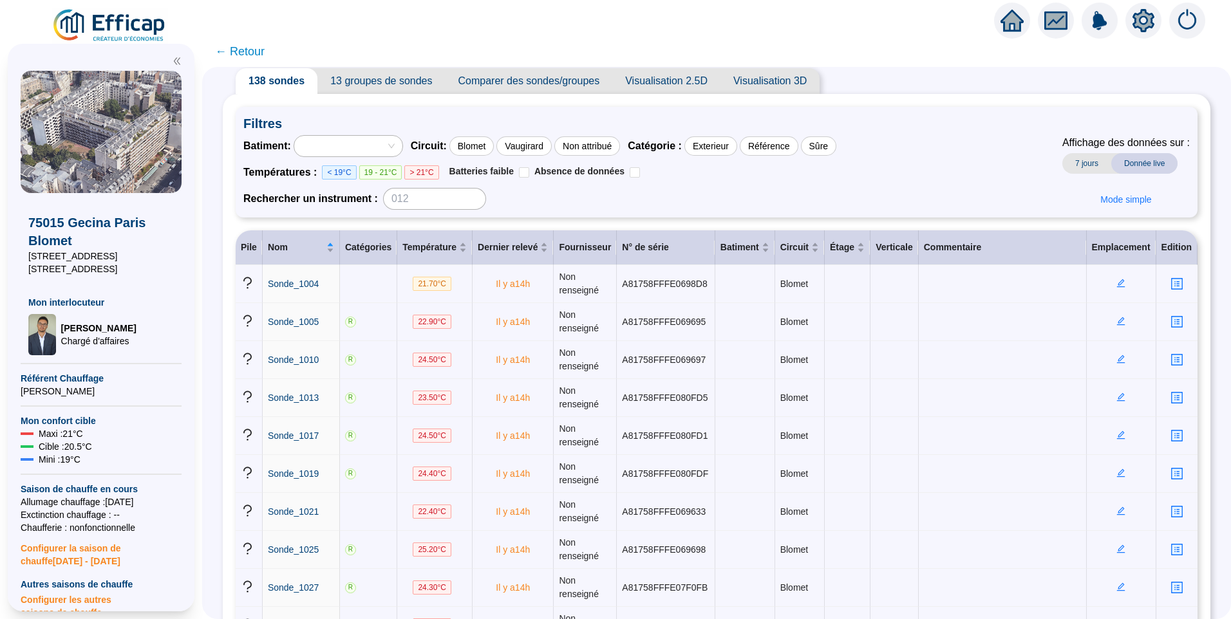
scroll to position [64, 0]
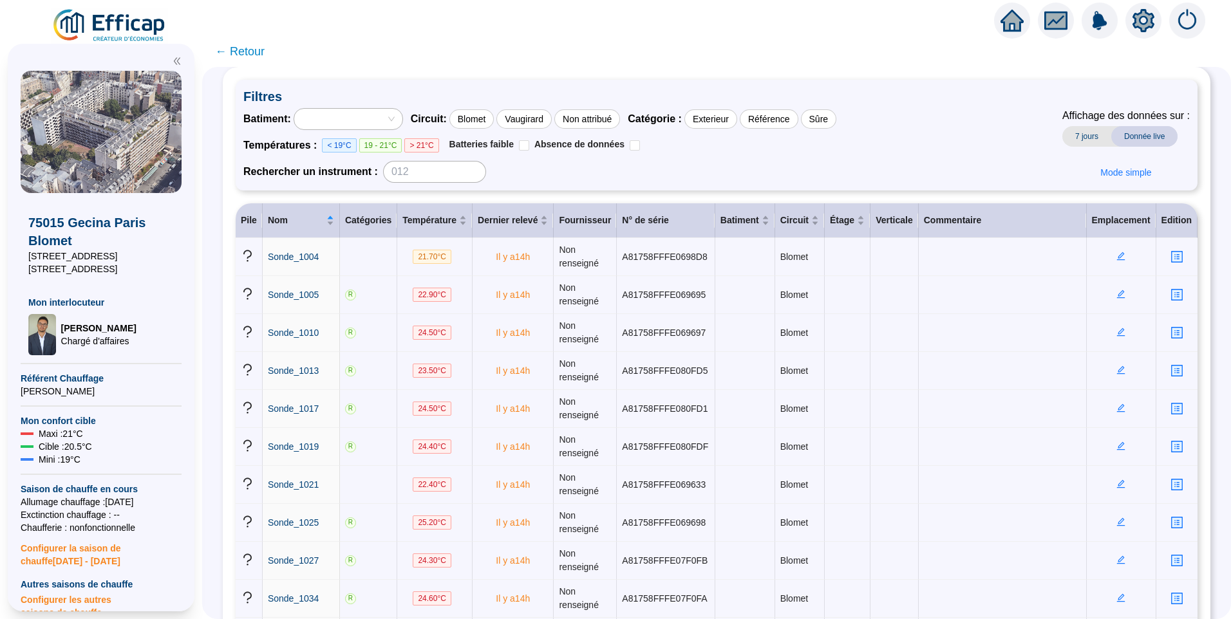
click at [230, 323] on div "CONFORT DÉTAILLÉ 138 sondes 13 groupes de sondes Comparer des sondes/groupes Vi…" at bounding box center [716, 343] width 1029 height 552
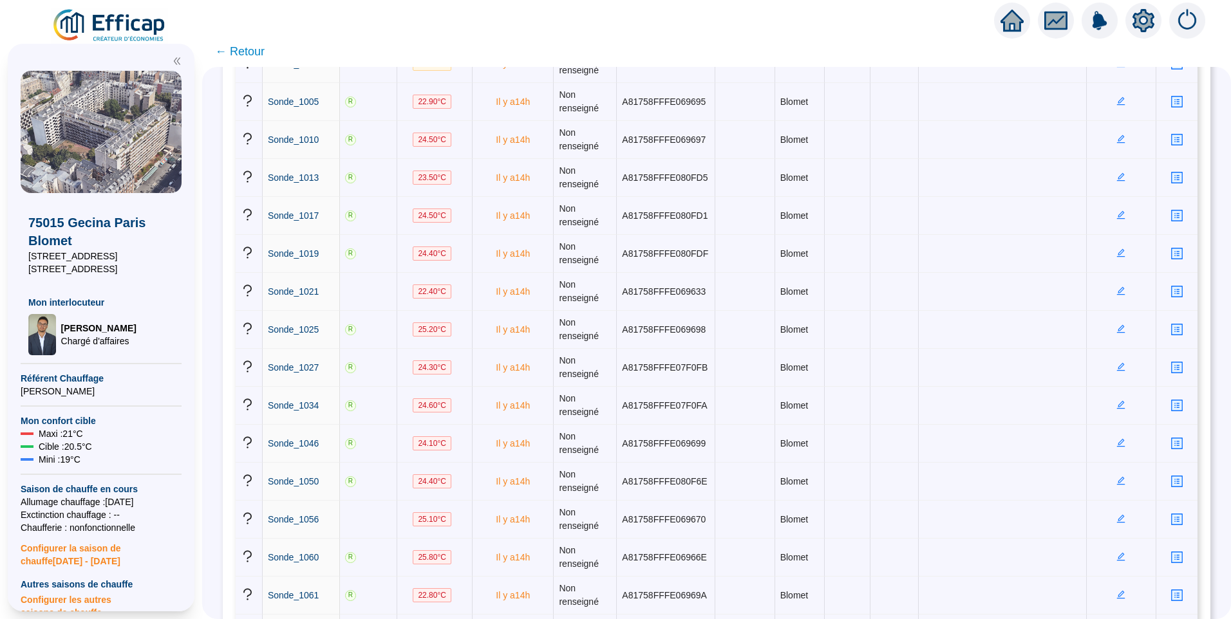
scroll to position [0, 0]
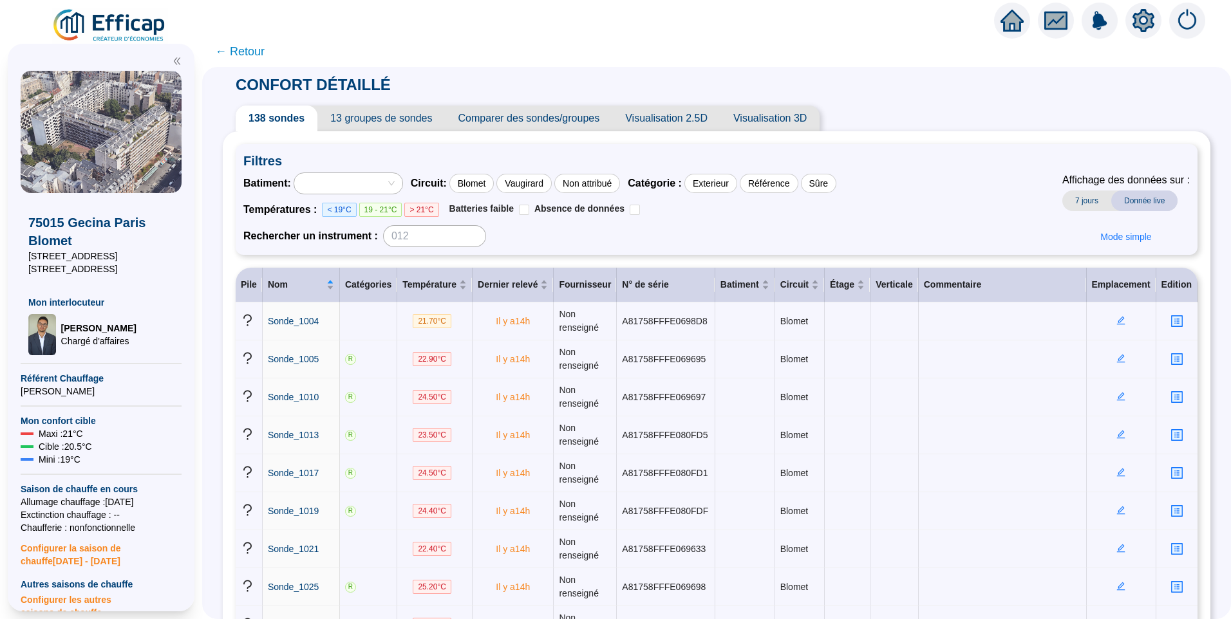
click at [232, 245] on div "CONFORT DÉTAILLÉ 138 sondes 13 groupes de sondes Comparer des sondes/groupes Vi…" at bounding box center [716, 343] width 1029 height 552
click at [503, 49] on span "← Retour" at bounding box center [716, 51] width 1029 height 31
click at [1116, 393] on icon "edit" at bounding box center [1120, 396] width 9 height 9
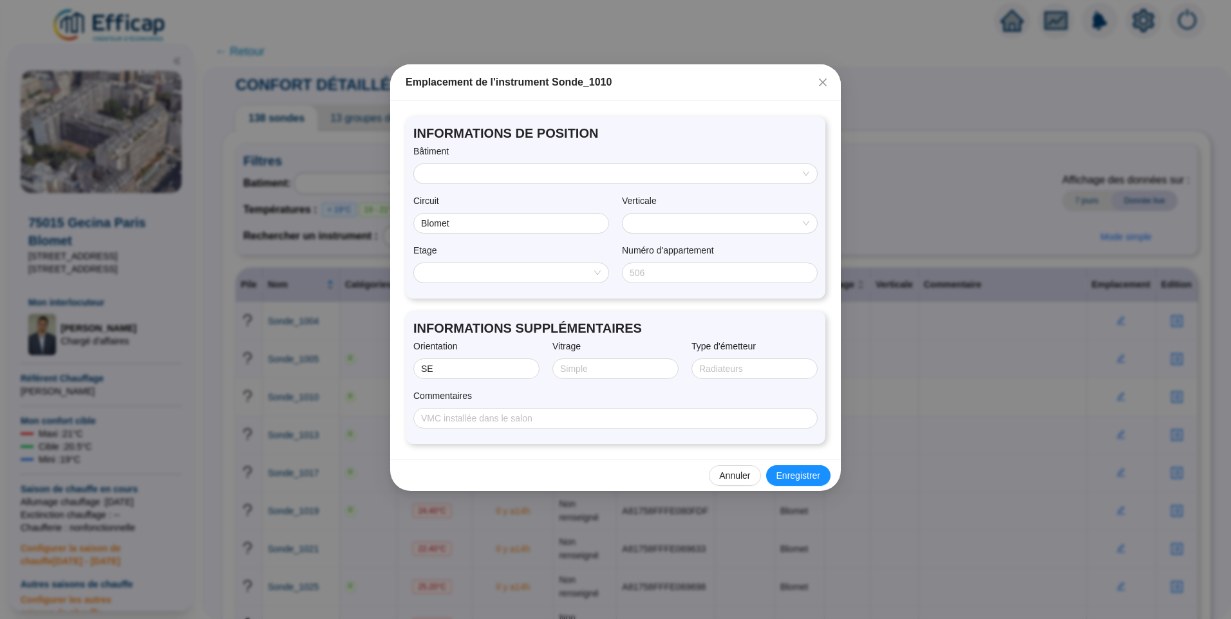
click at [676, 229] on input "search" at bounding box center [713, 223] width 167 height 19
click at [528, 175] on input "search" at bounding box center [610, 173] width 376 height 19
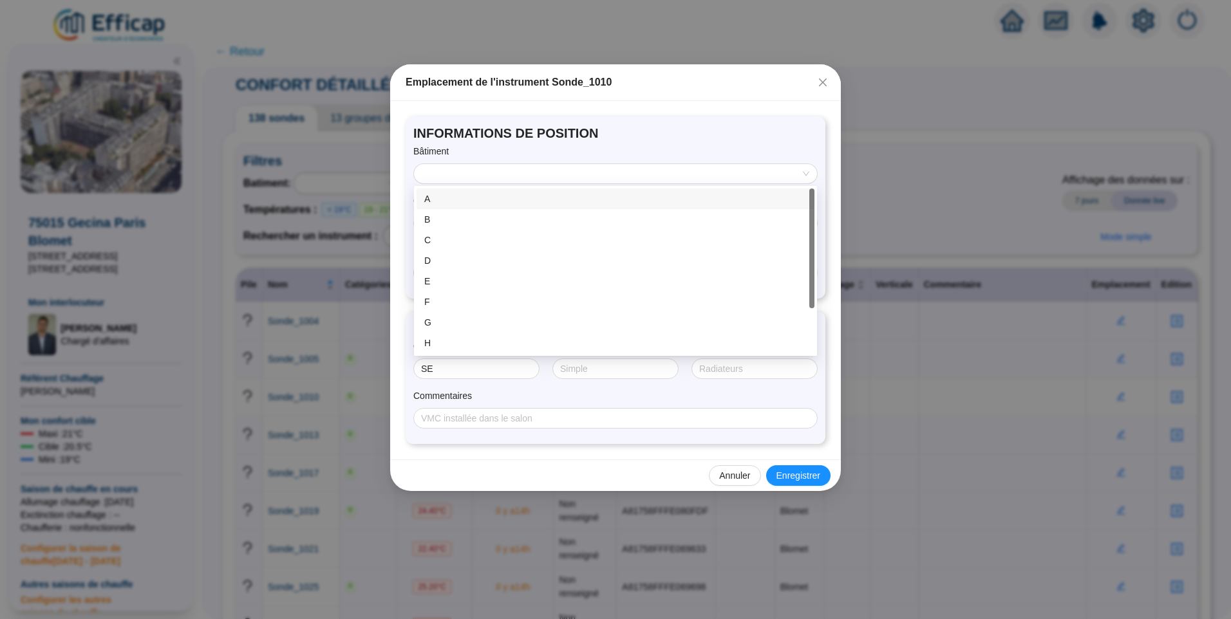
click at [460, 203] on div "A" at bounding box center [615, 199] width 382 height 14
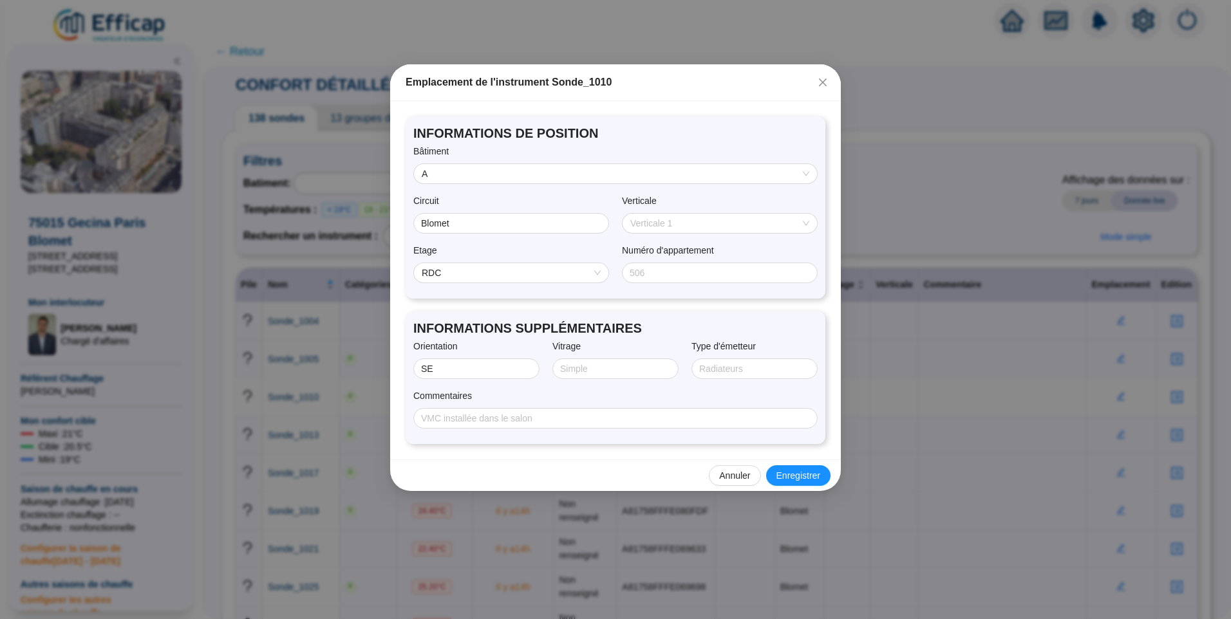
click at [703, 222] on span "Verticale 1" at bounding box center [719, 223] width 179 height 19
click at [501, 282] on span "RDC" at bounding box center [511, 272] width 179 height 19
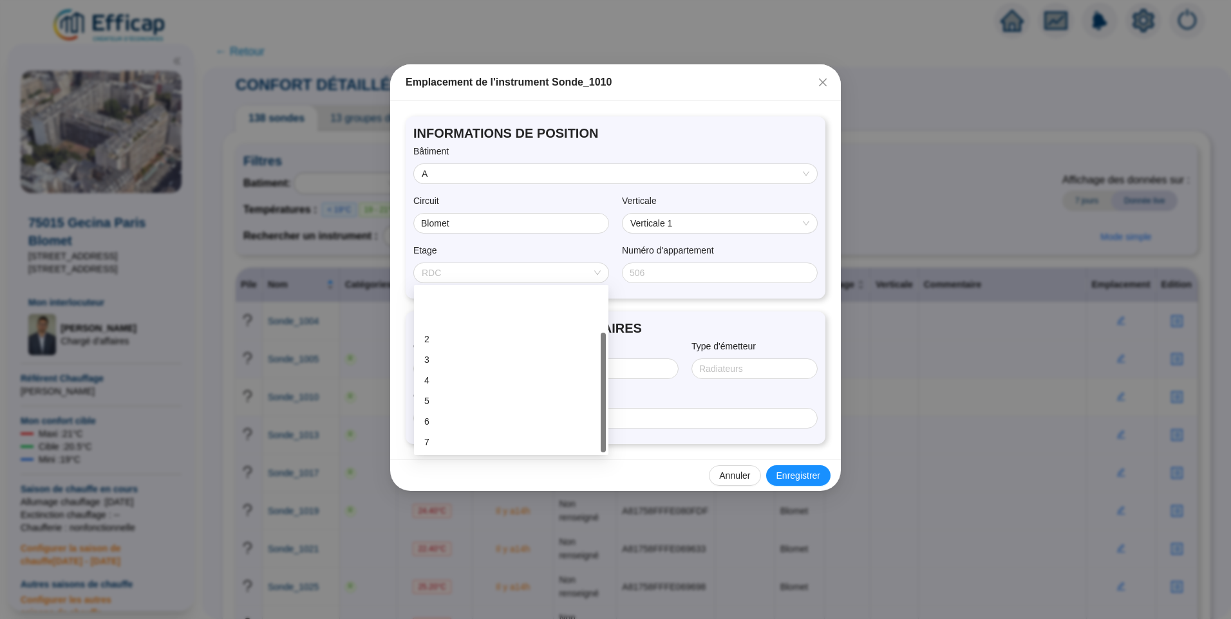
scroll to position [62, 0]
click at [458, 444] on div "10" at bounding box center [511, 443] width 174 height 14
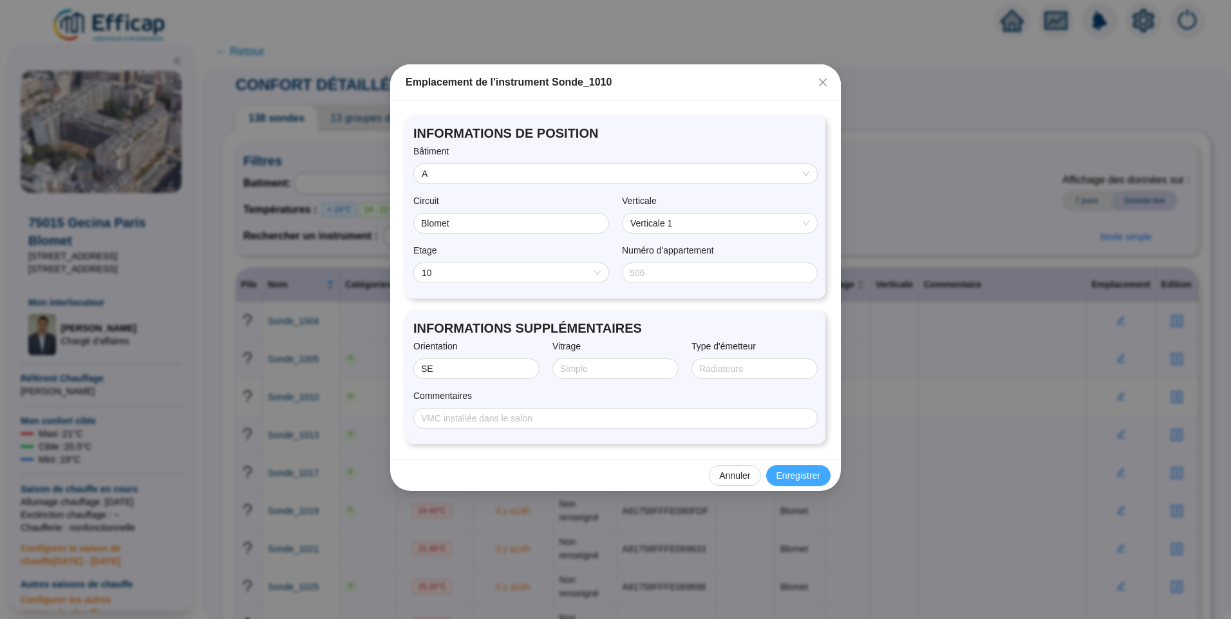
click at [797, 478] on span "Enregistrer" at bounding box center [798, 476] width 44 height 14
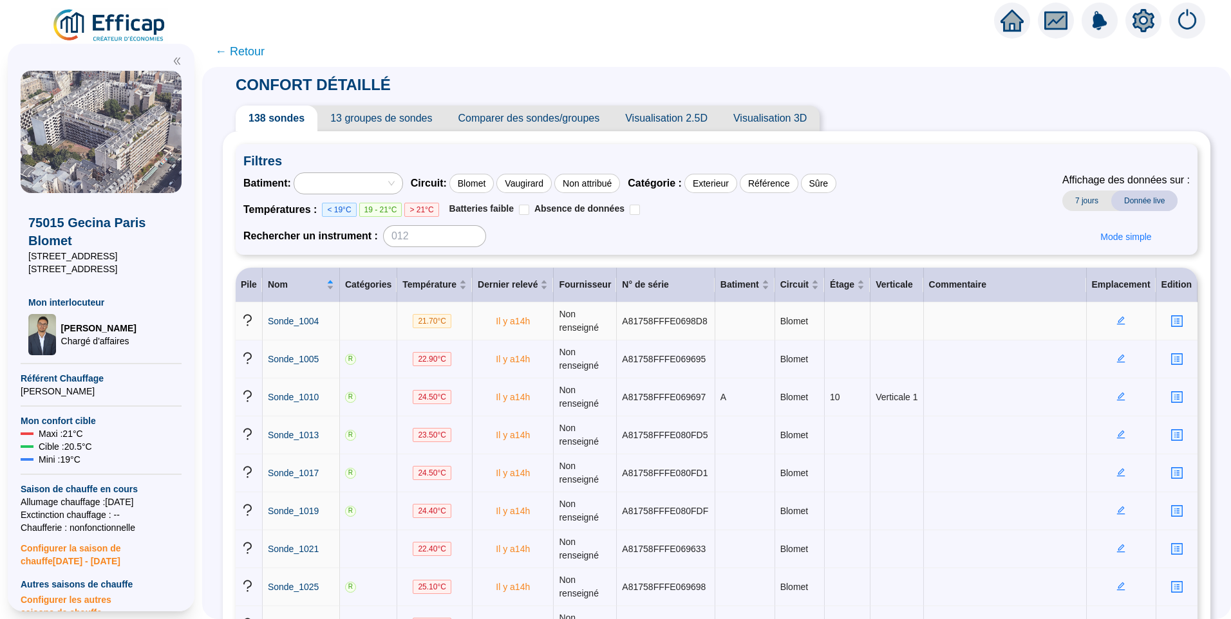
click at [1116, 319] on icon "edit" at bounding box center [1120, 320] width 9 height 9
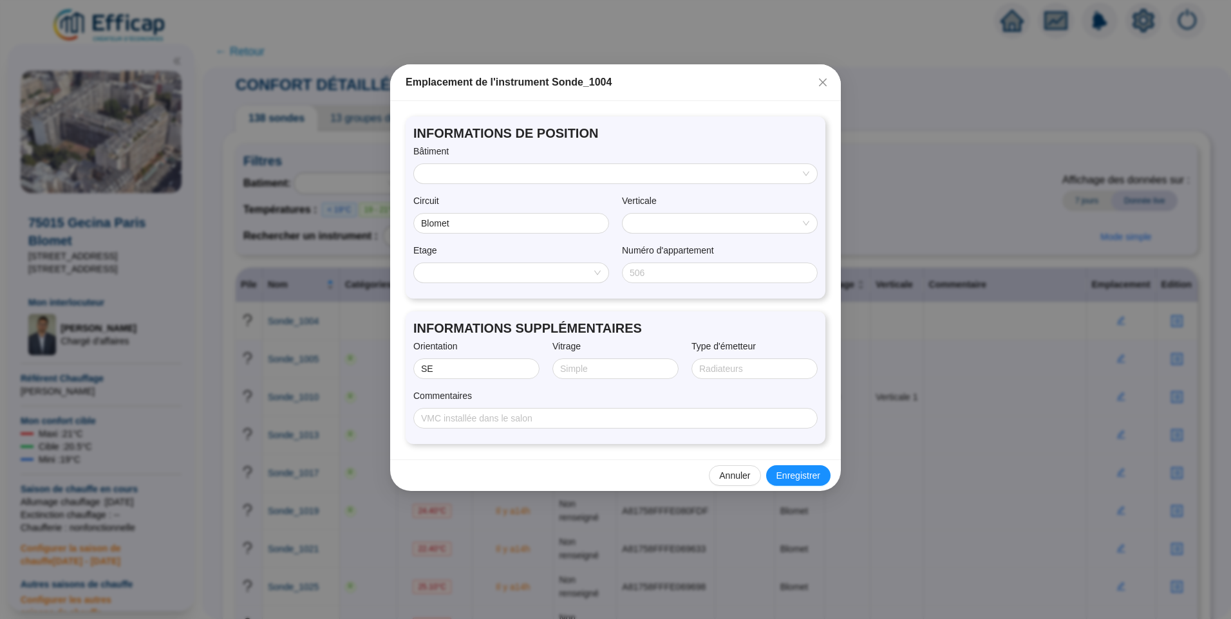
click at [515, 178] on input "search" at bounding box center [610, 173] width 376 height 19
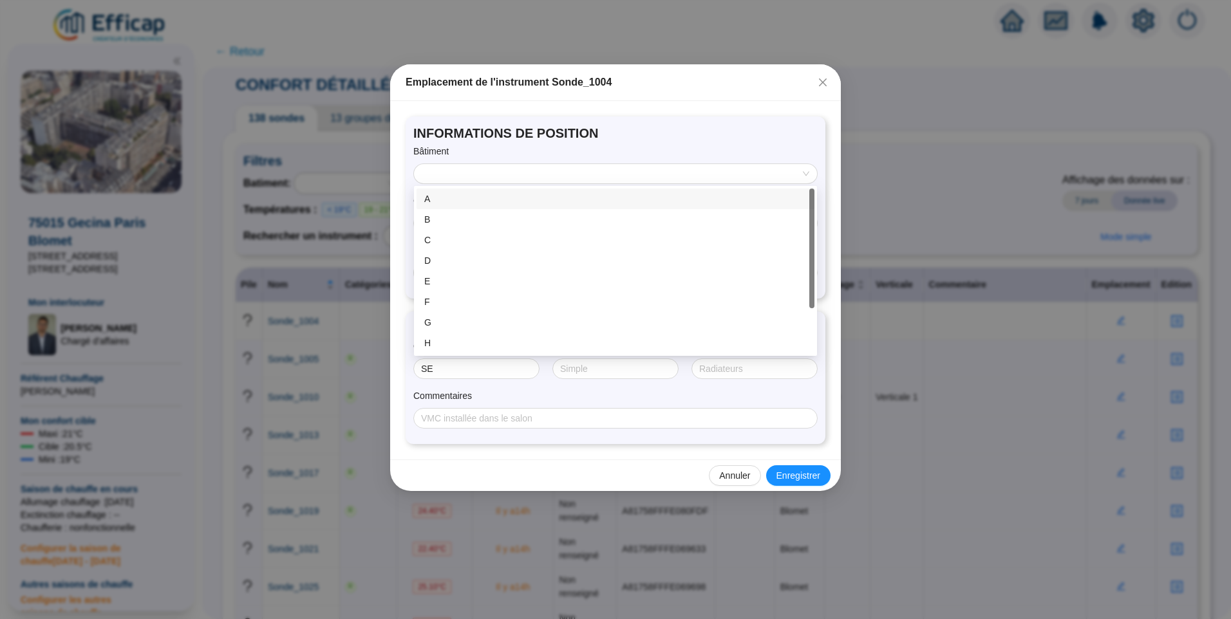
click at [498, 196] on div "A" at bounding box center [615, 199] width 382 height 14
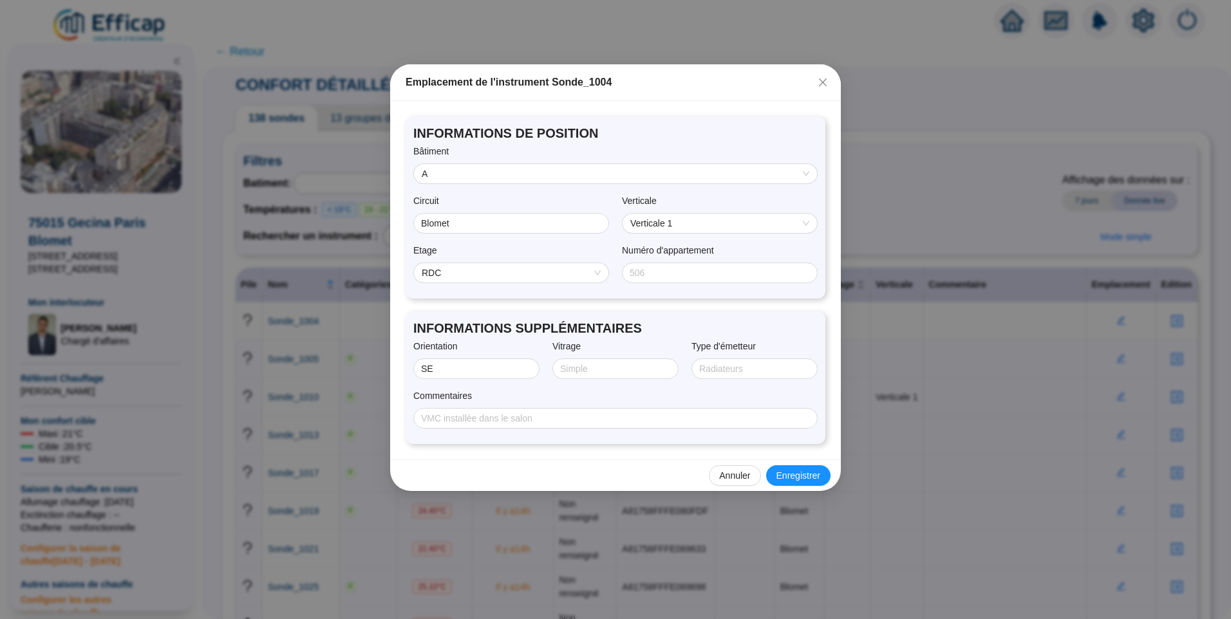
click at [522, 272] on span "RDC" at bounding box center [511, 272] width 179 height 19
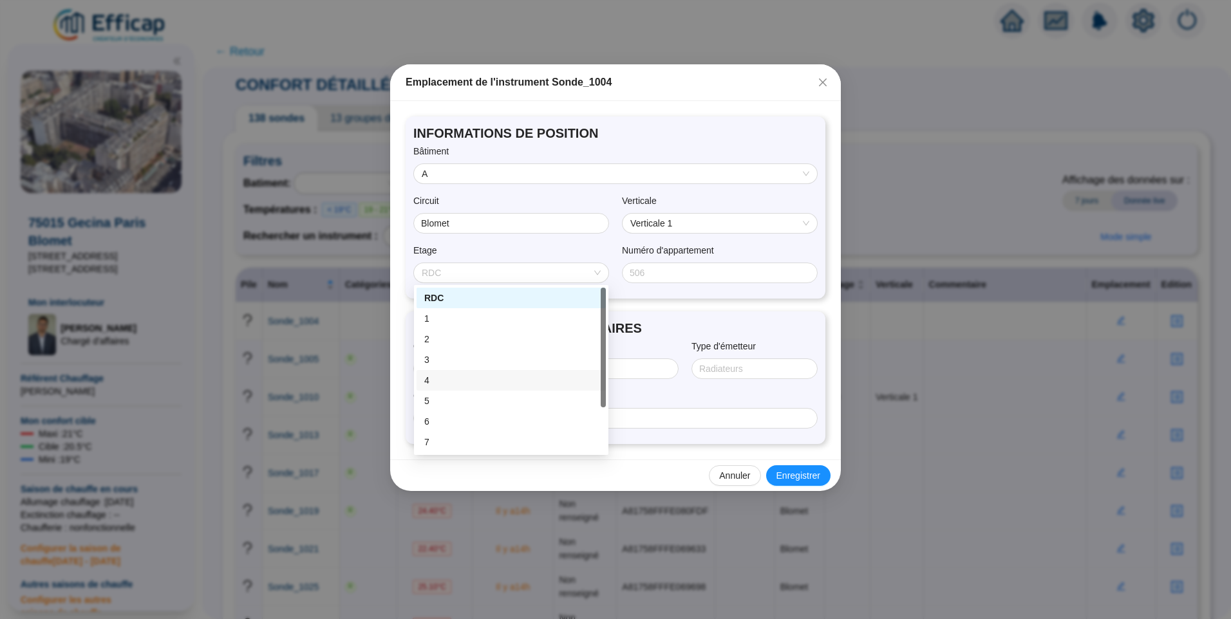
click at [456, 379] on div "4" at bounding box center [511, 381] width 174 height 14
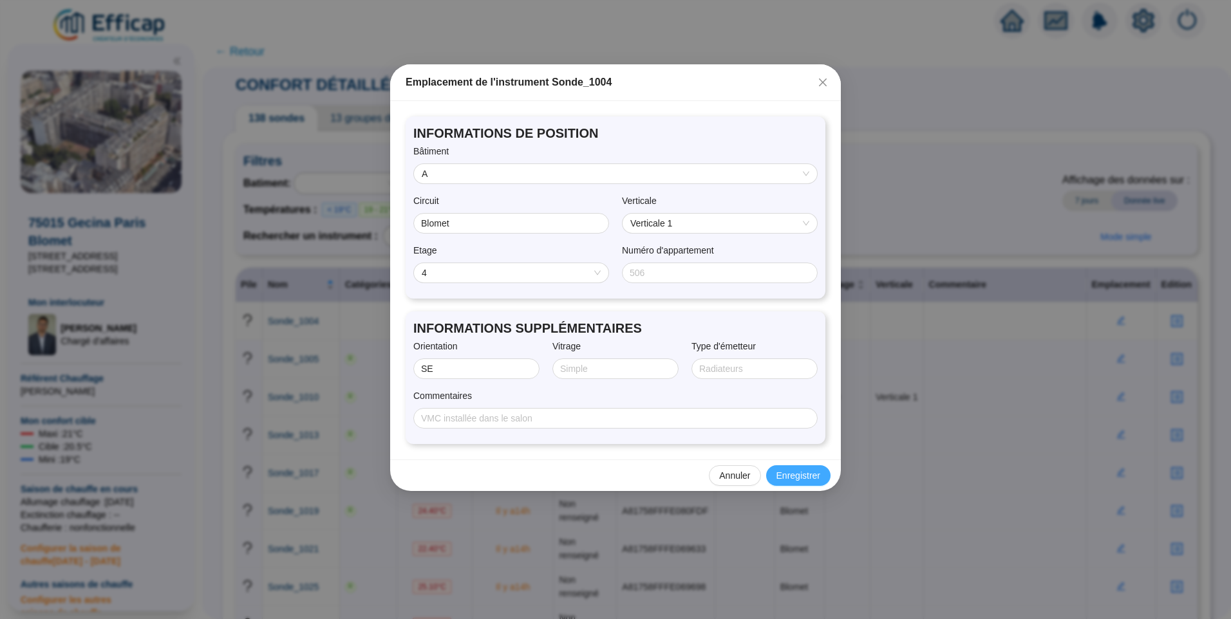
click at [787, 478] on span "Enregistrer" at bounding box center [798, 476] width 44 height 14
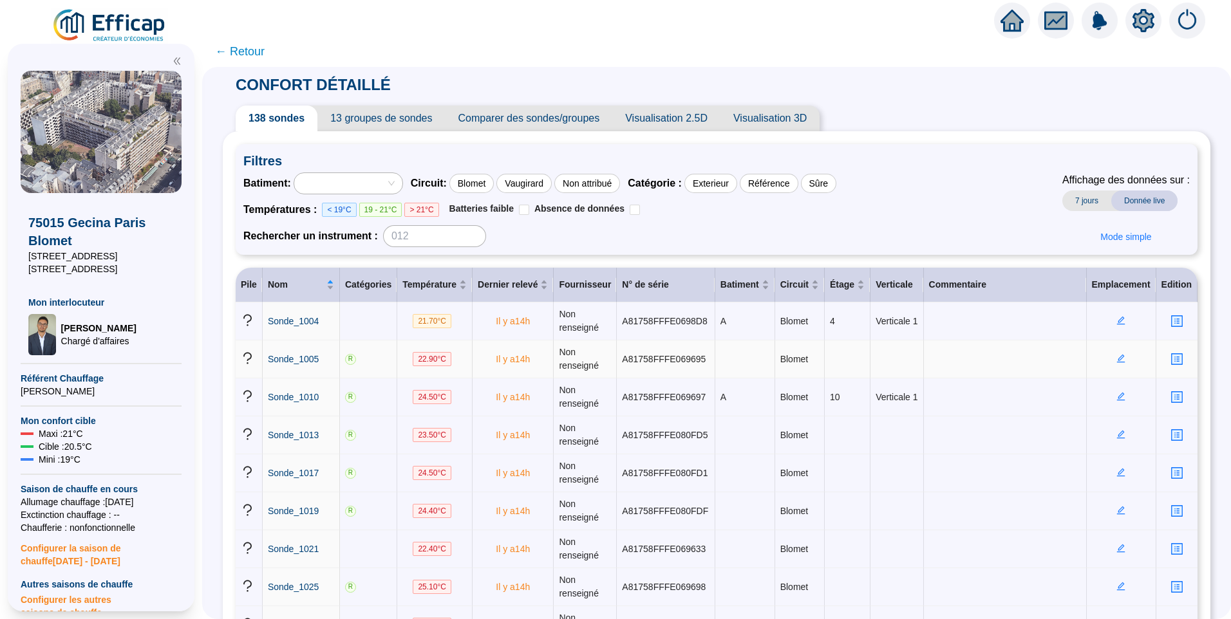
click at [1116, 361] on icon "edit" at bounding box center [1120, 358] width 9 height 9
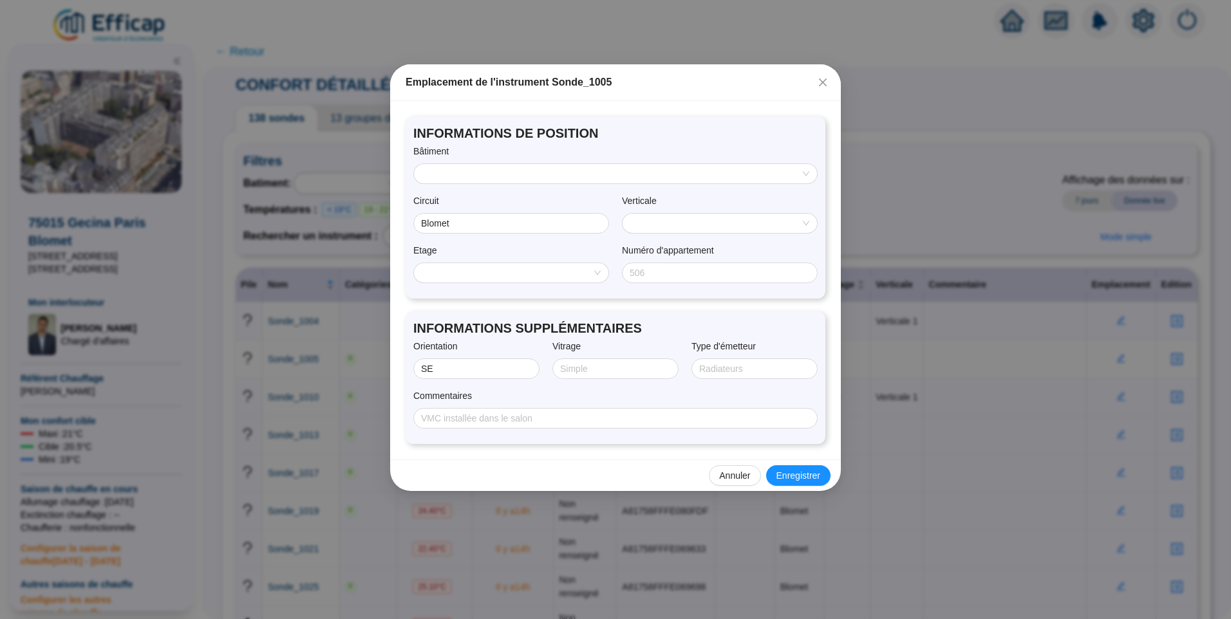
click at [508, 174] on input "search" at bounding box center [610, 173] width 376 height 19
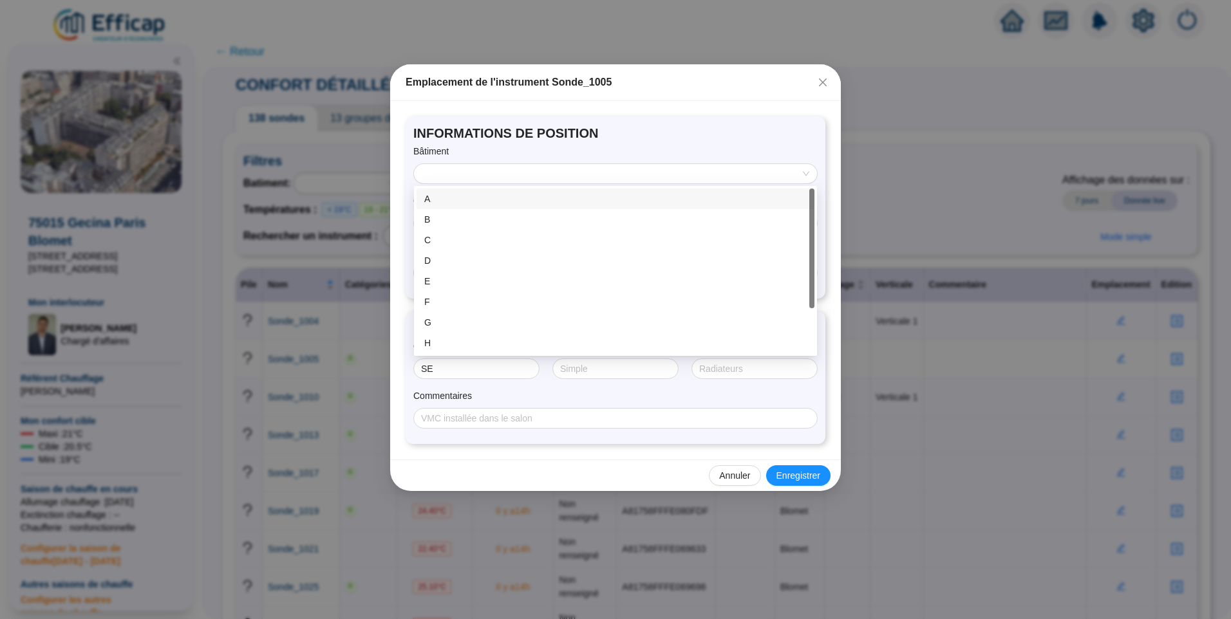
click at [492, 200] on div "A" at bounding box center [615, 199] width 382 height 14
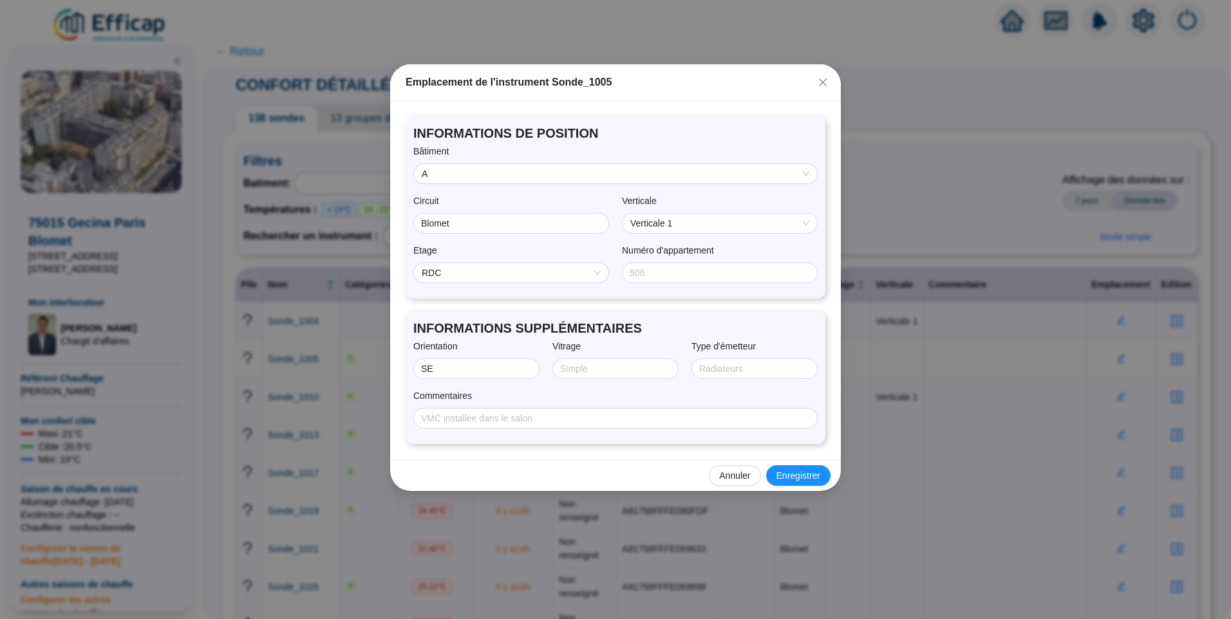
click at [514, 278] on span "RDC" at bounding box center [511, 272] width 179 height 19
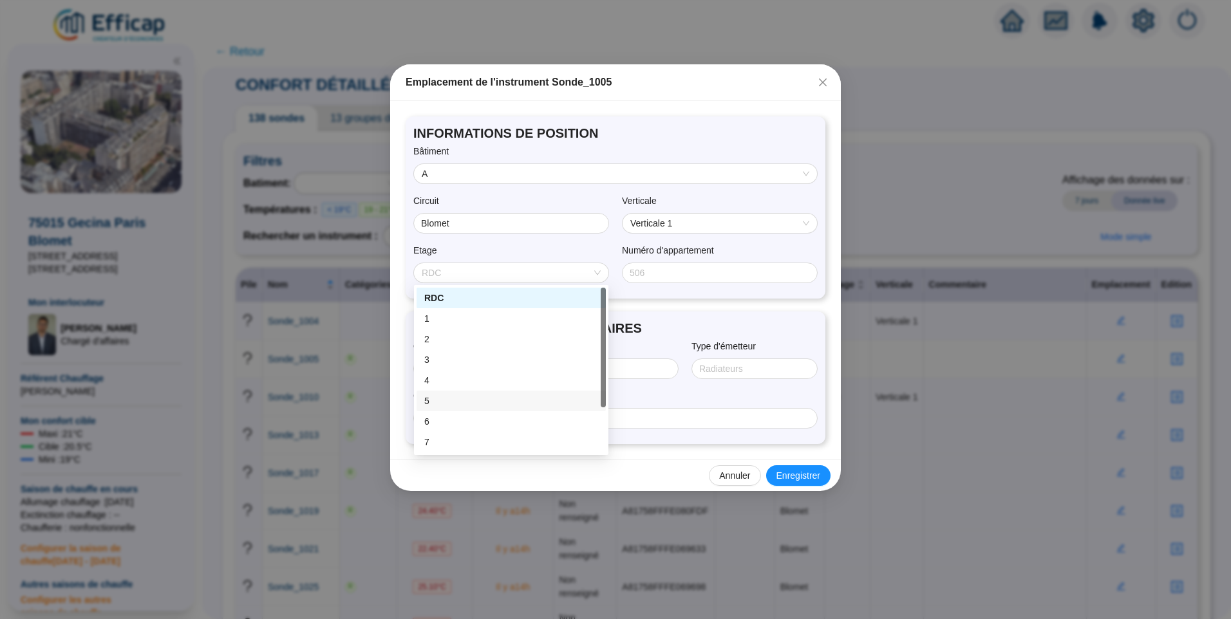
click at [444, 405] on div "5" at bounding box center [511, 402] width 174 height 14
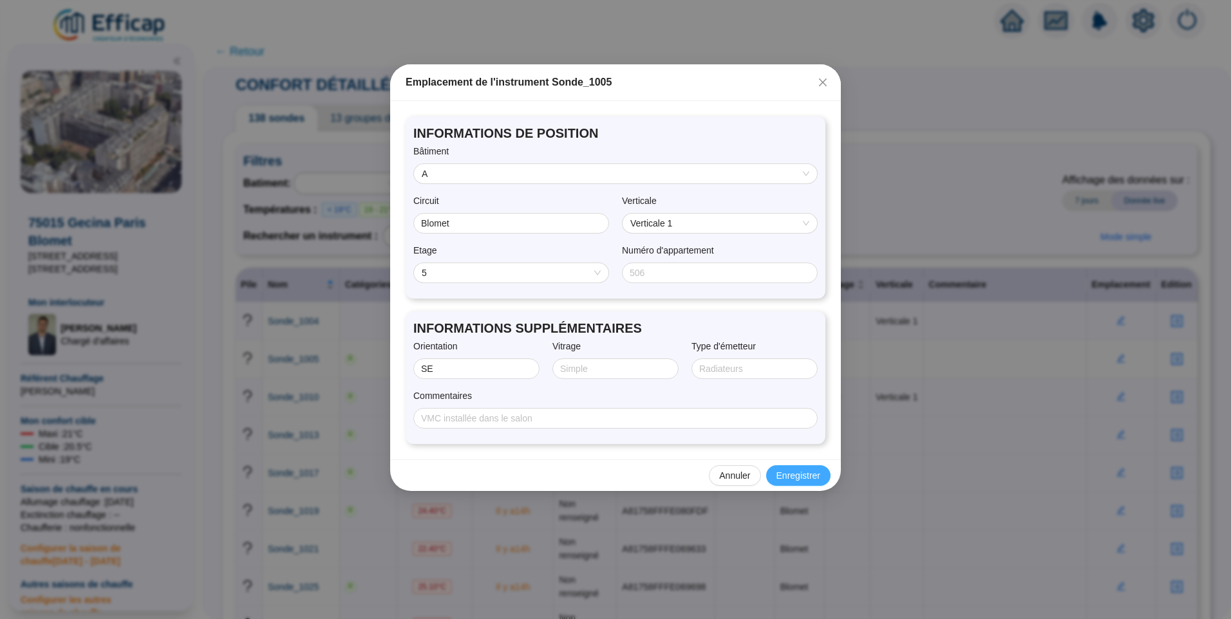
click at [797, 476] on span "Enregistrer" at bounding box center [798, 476] width 44 height 14
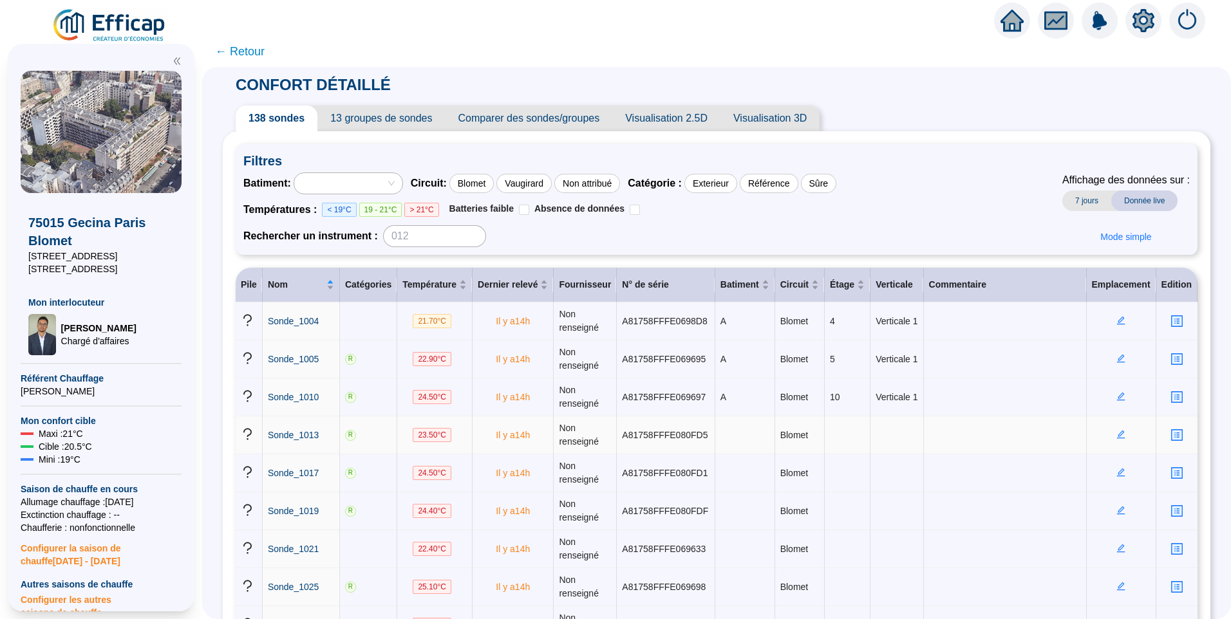
click at [1116, 438] on icon "edit" at bounding box center [1120, 434] width 9 height 9
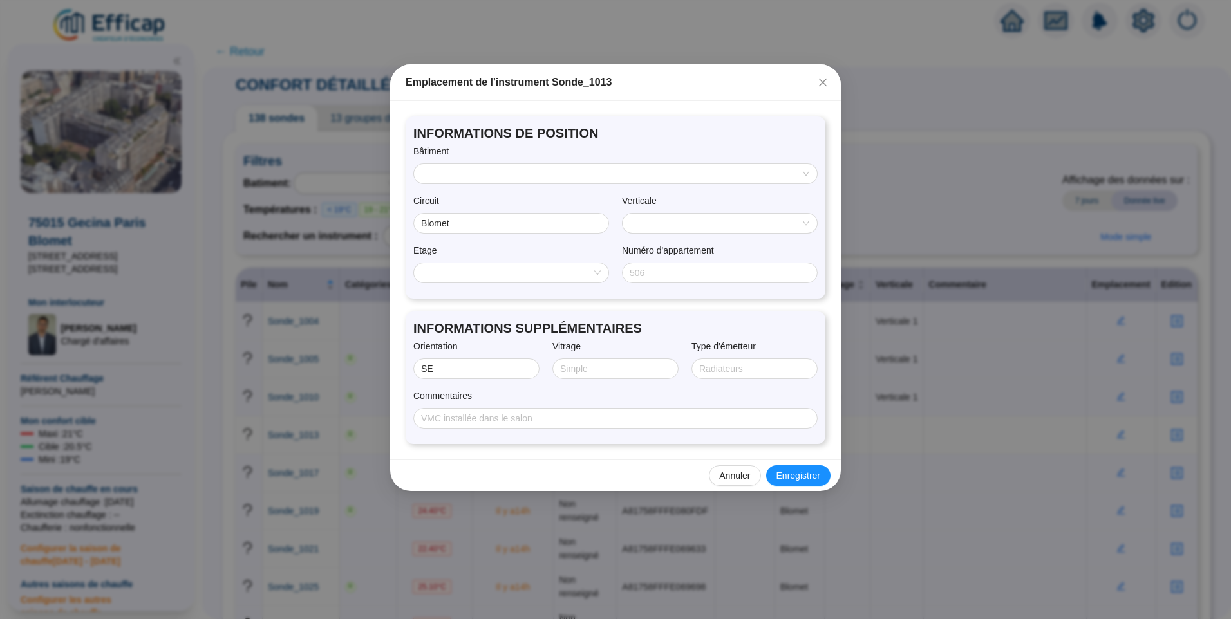
click at [470, 177] on input "search" at bounding box center [610, 173] width 376 height 19
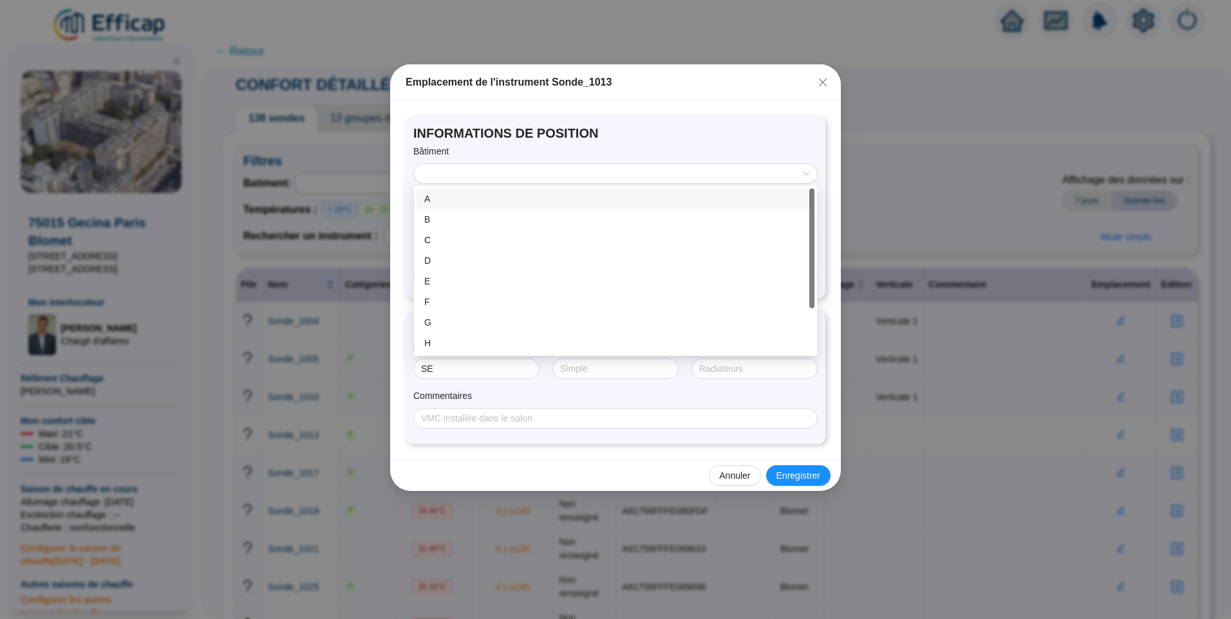
click at [472, 201] on div "A" at bounding box center [615, 199] width 382 height 14
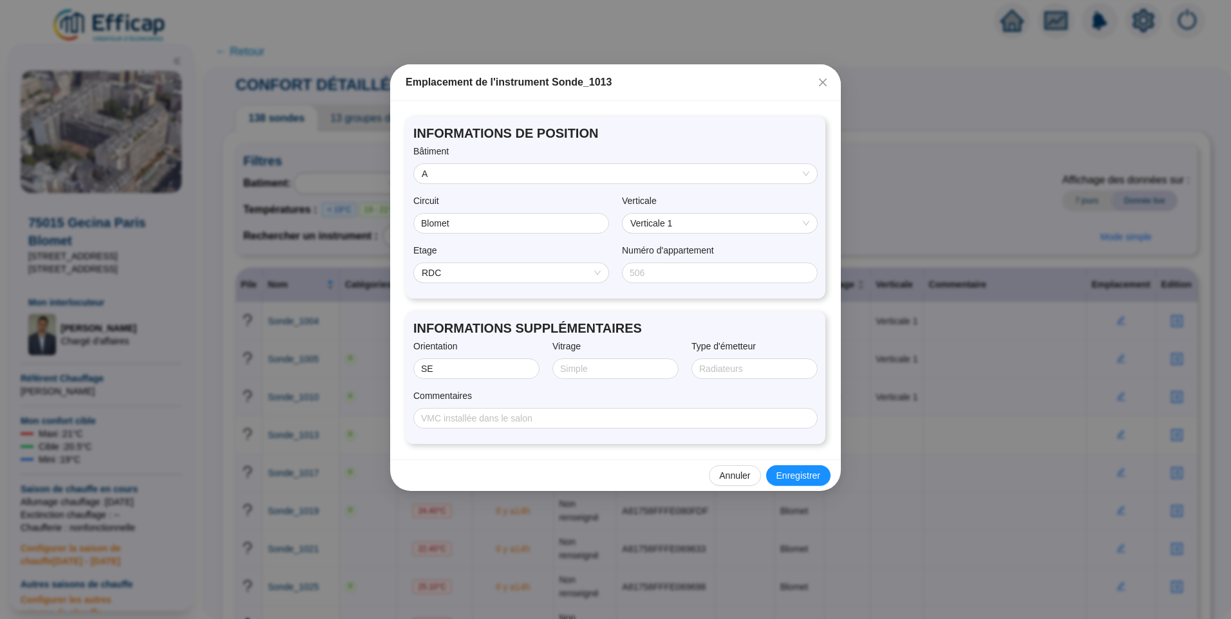
click at [519, 273] on span "RDC" at bounding box center [511, 272] width 179 height 19
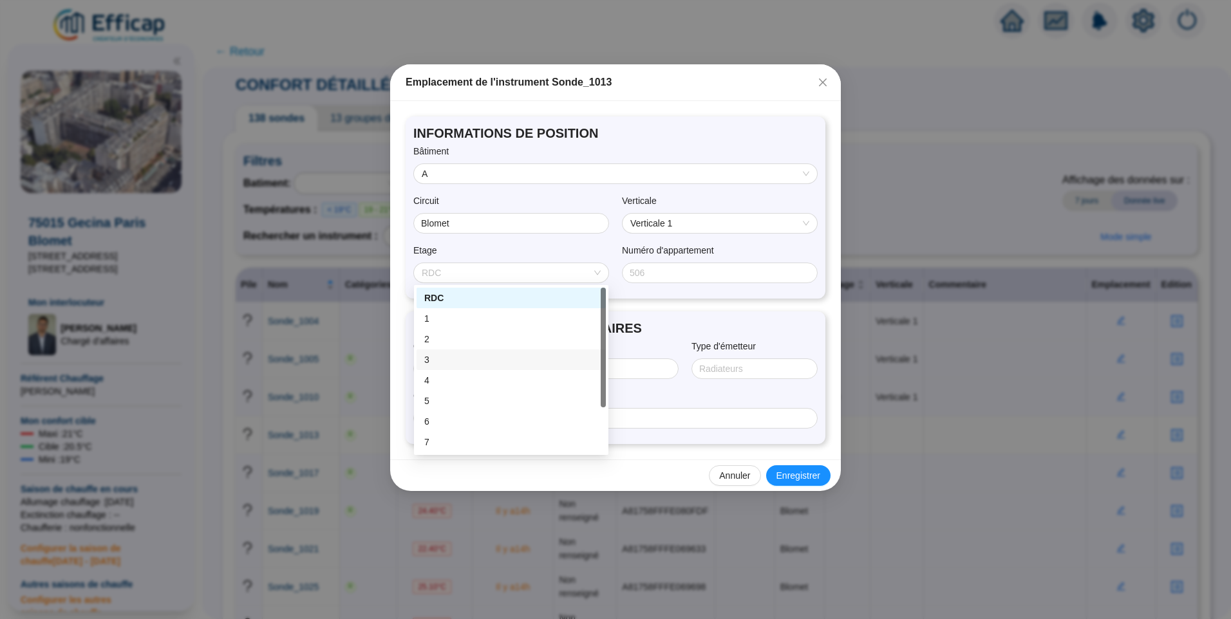
click at [457, 353] on div "3" at bounding box center [511, 360] width 174 height 14
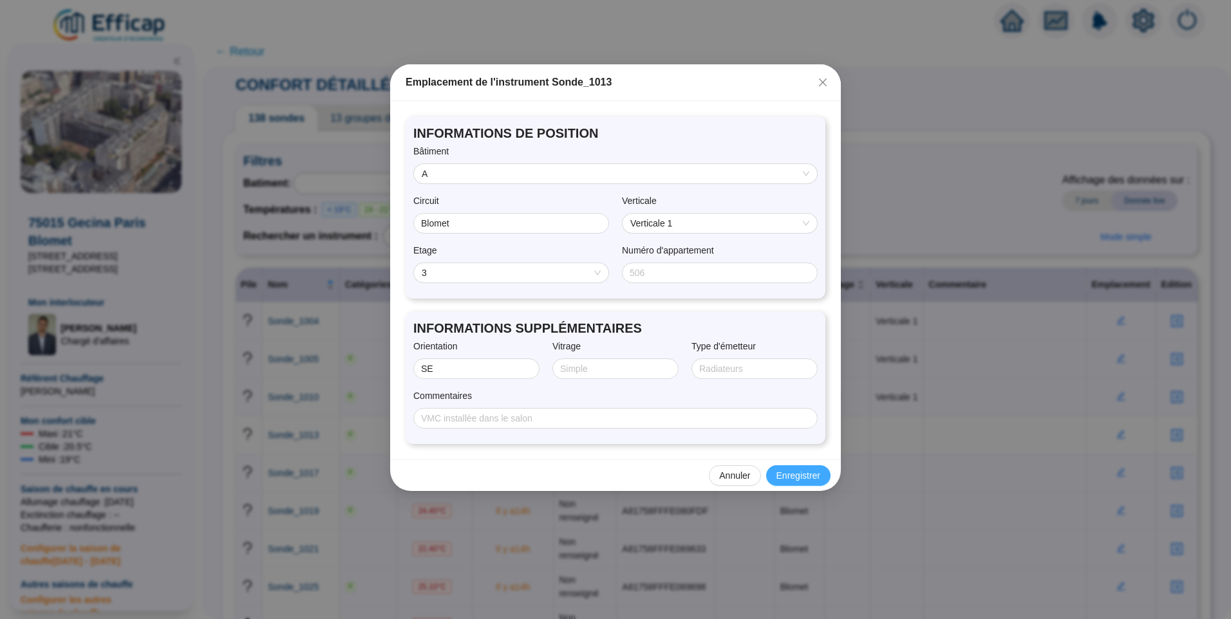
click at [783, 476] on span "Enregistrer" at bounding box center [798, 476] width 44 height 14
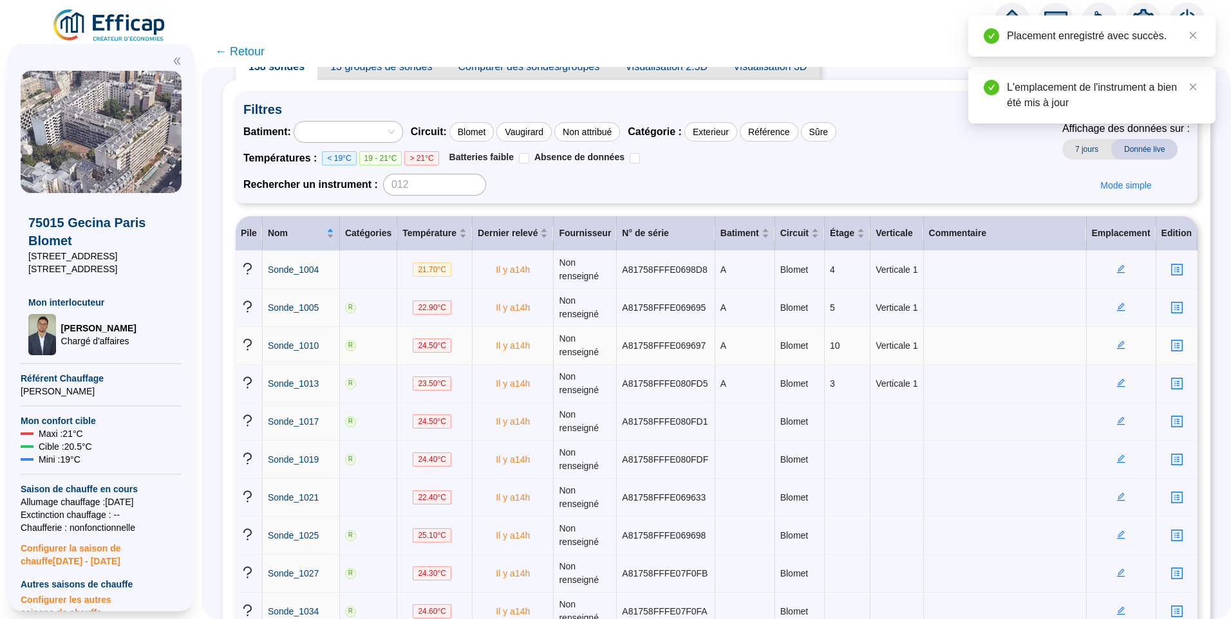
scroll to position [64, 0]
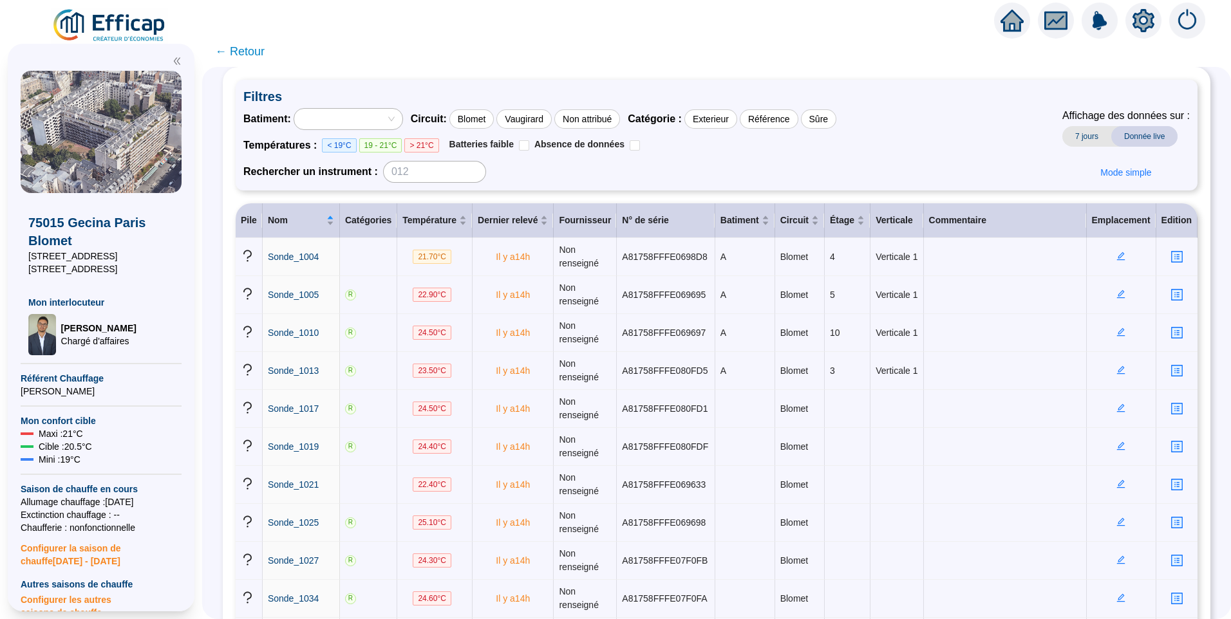
click at [884, 153] on div "Batiment : Circuit : Blomet Vaugirard Non attribué Catégorie : Exterieur Référe…" at bounding box center [716, 145] width 946 height 75
drag, startPoint x: 922, startPoint y: 163, endPoint x: 742, endPoint y: 147, distance: 181.5
click at [922, 162] on div "Batiment : Circuit : Blomet Vaugirard Non attribué Catégorie : Exterieur Référe…" at bounding box center [716, 145] width 946 height 75
click at [1116, 411] on icon "edit" at bounding box center [1120, 408] width 9 height 9
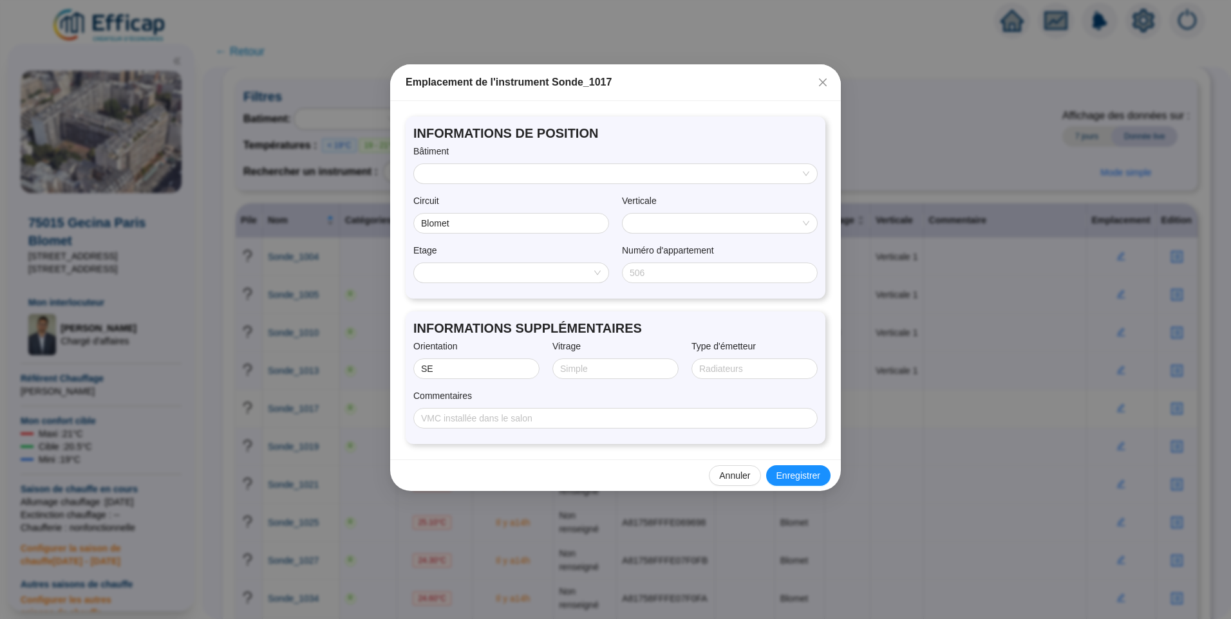
click at [503, 172] on input "search" at bounding box center [610, 173] width 376 height 19
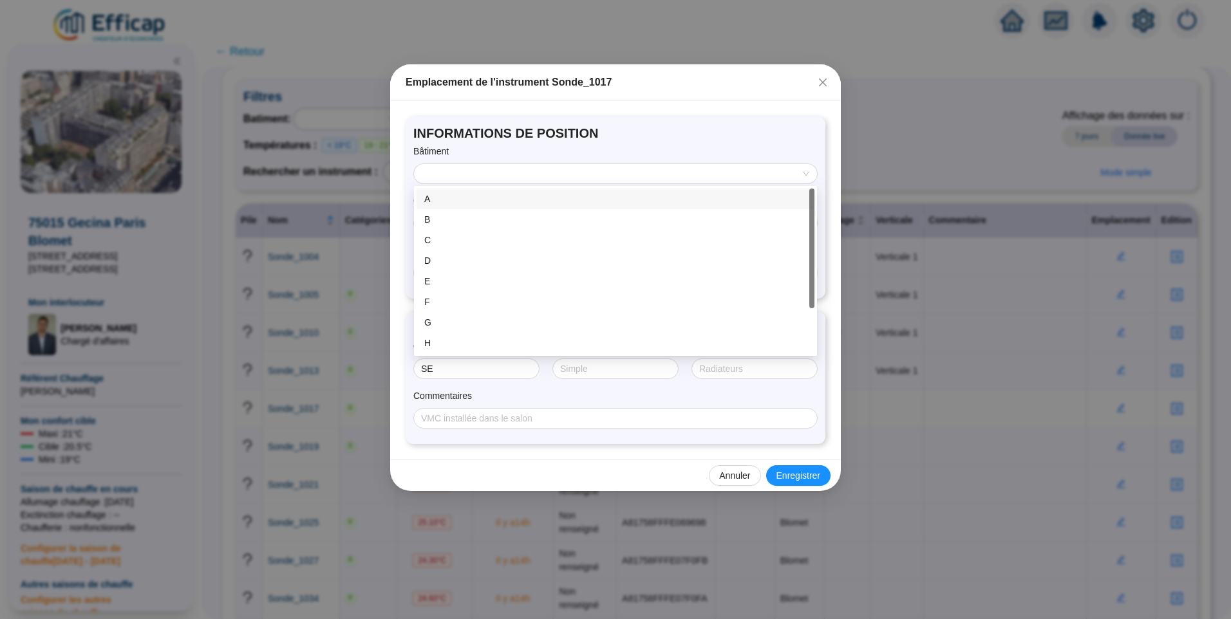
click at [466, 205] on div "A" at bounding box center [615, 199] width 382 height 14
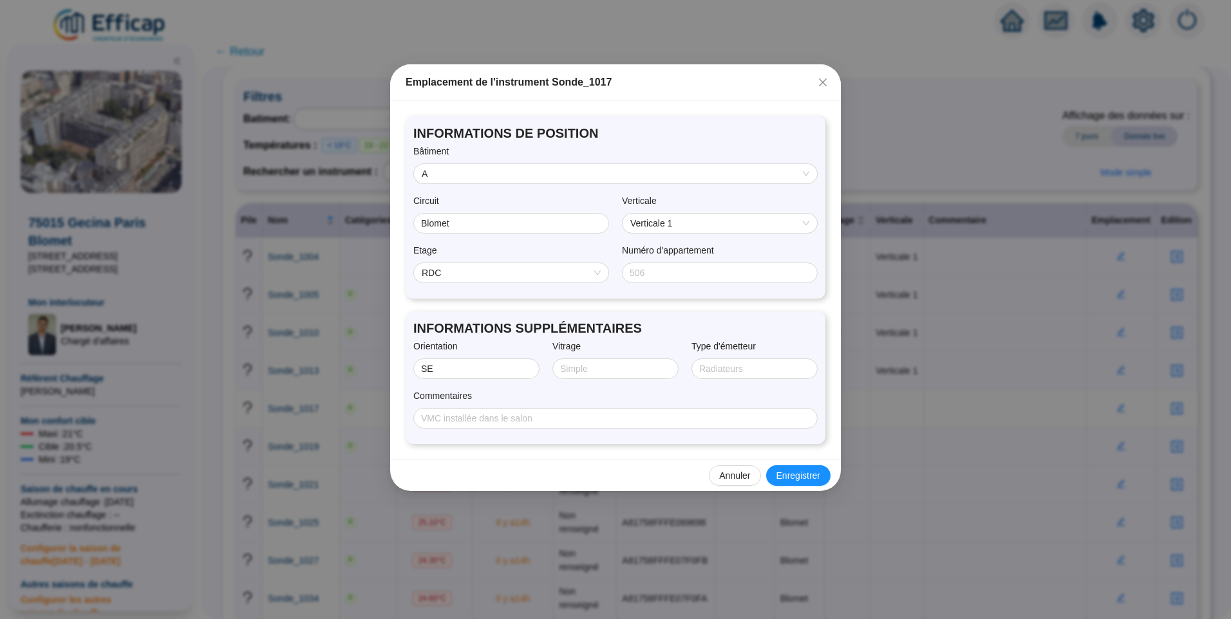
click at [552, 270] on span "RDC" at bounding box center [511, 272] width 179 height 19
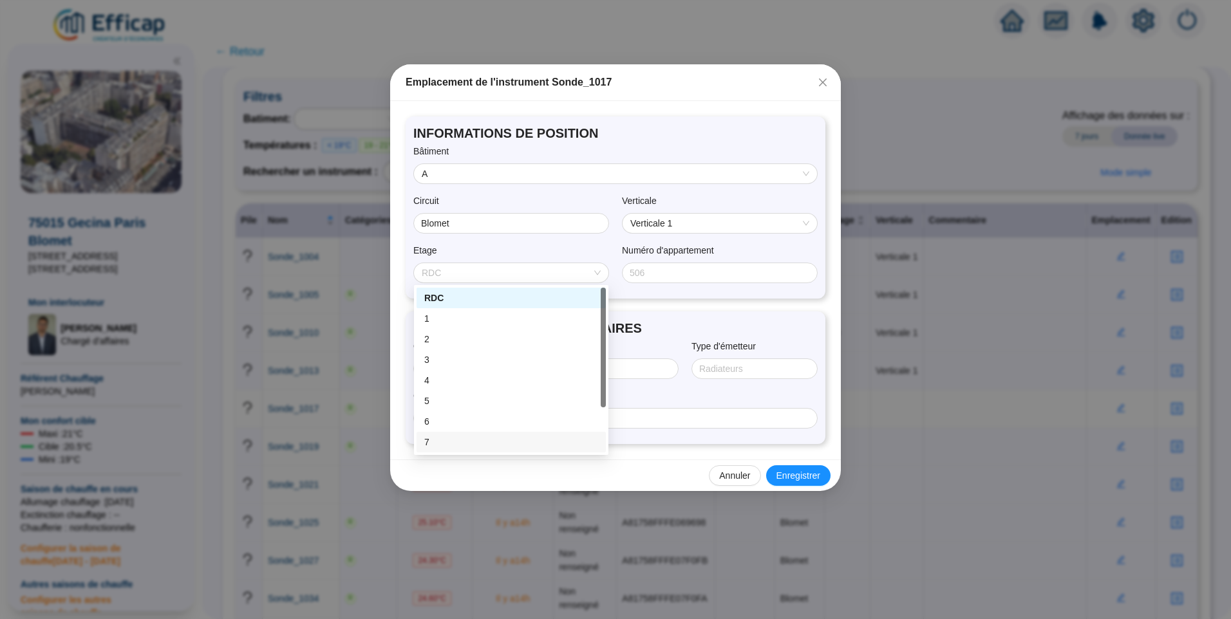
click at [436, 446] on div "7" at bounding box center [511, 443] width 174 height 14
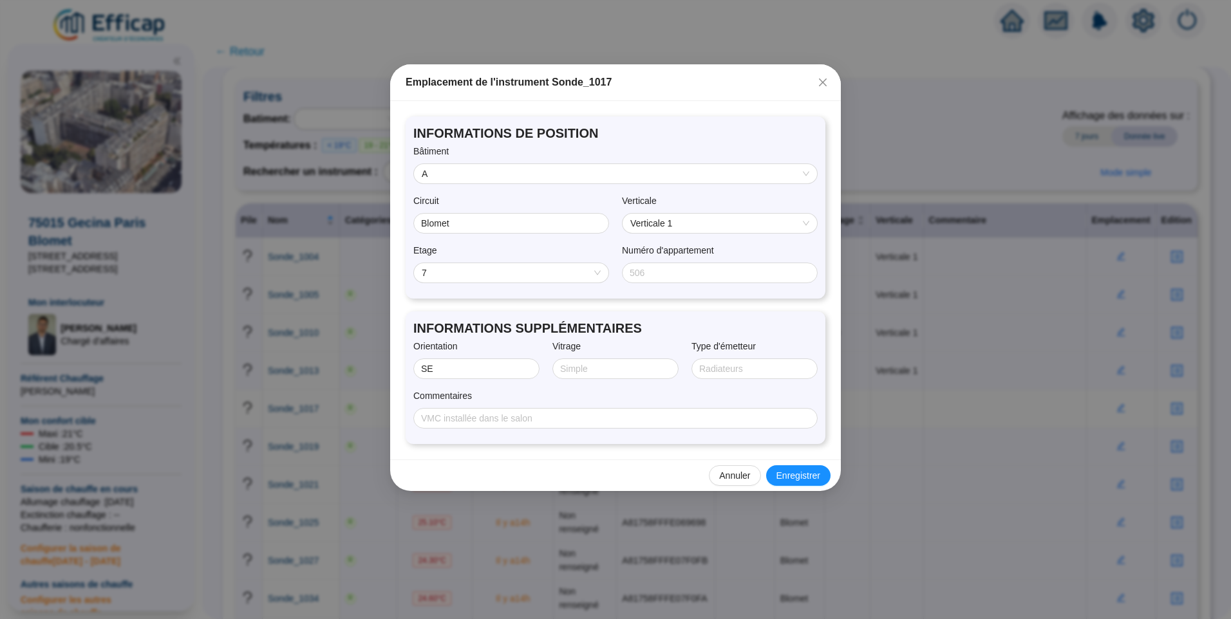
click at [500, 281] on span "7" at bounding box center [511, 272] width 179 height 19
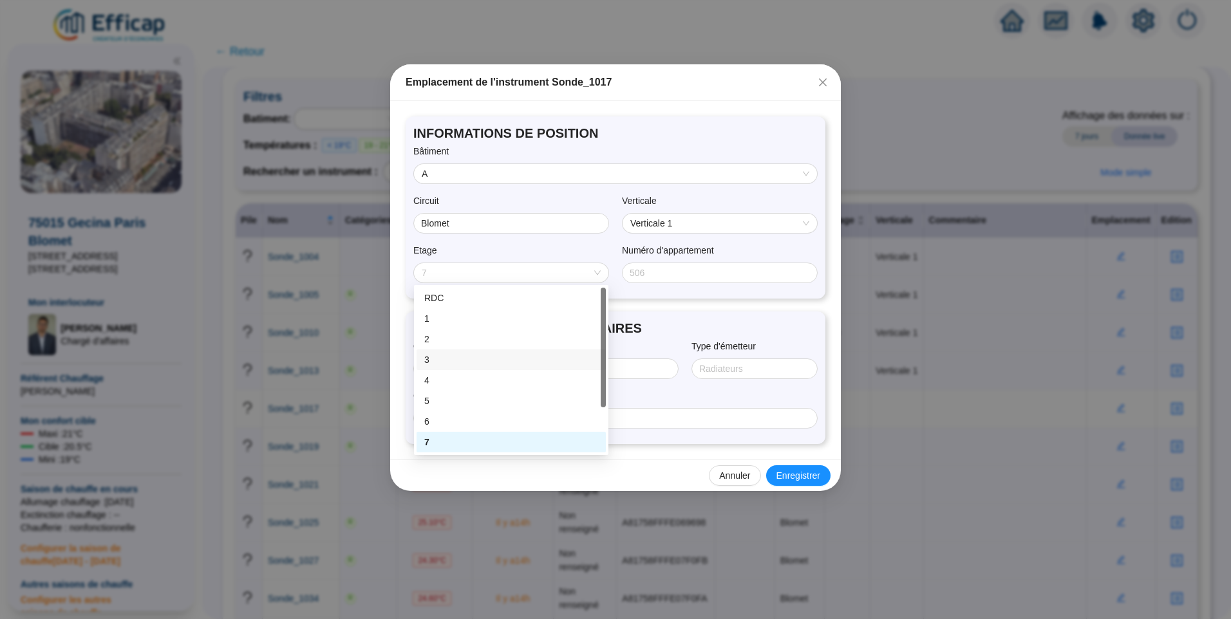
click at [811, 394] on div "Commentaires" at bounding box center [615, 398] width 404 height 19
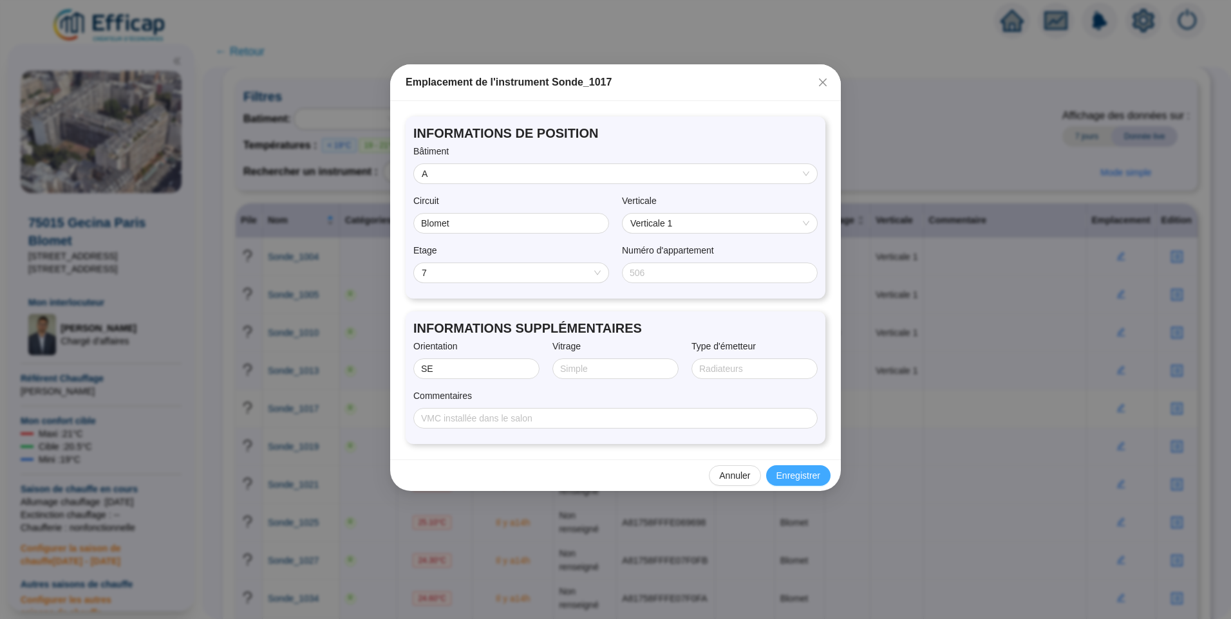
click at [805, 480] on span "Enregistrer" at bounding box center [798, 476] width 44 height 14
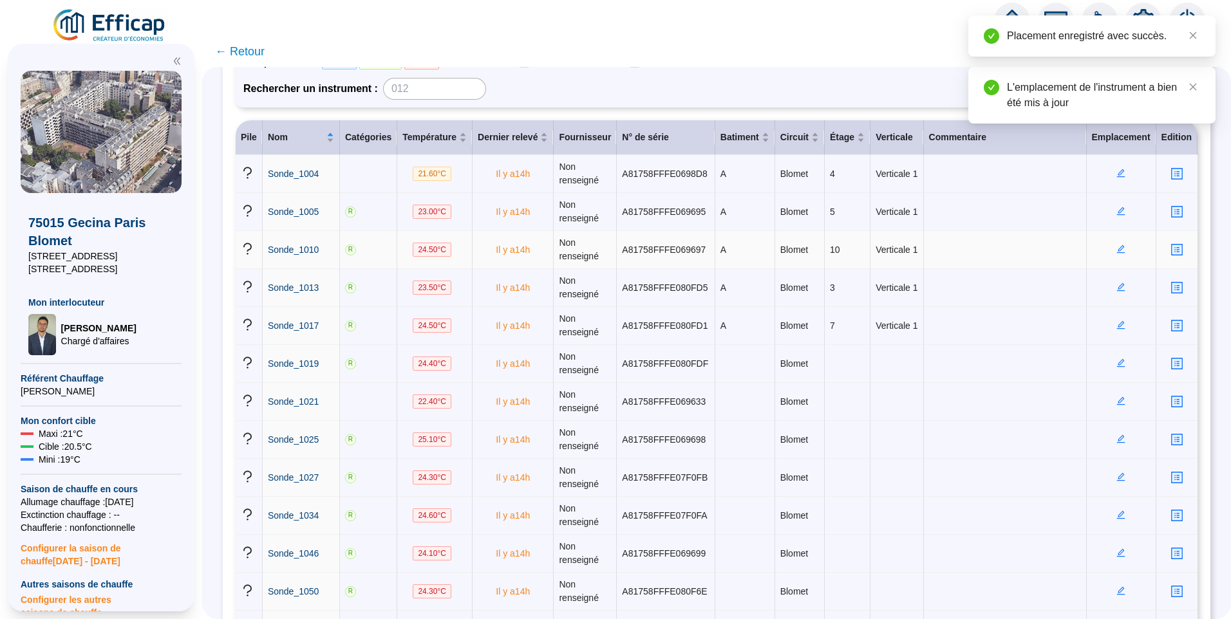
scroll to position [193, 0]
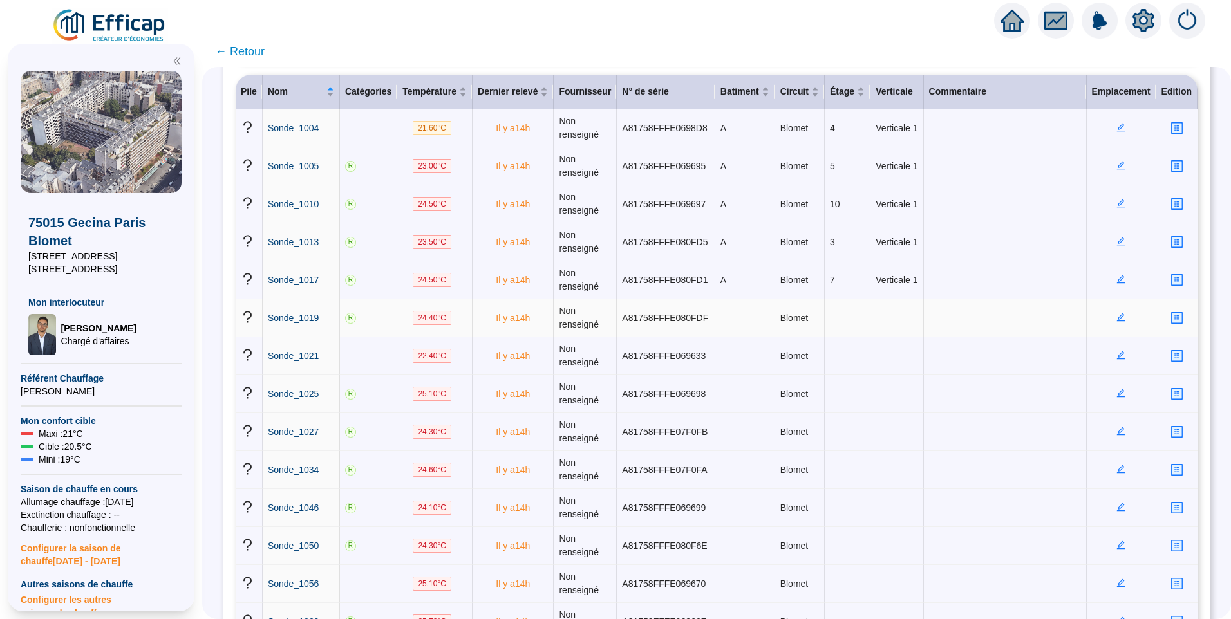
click at [1116, 322] on icon "edit" at bounding box center [1120, 317] width 9 height 9
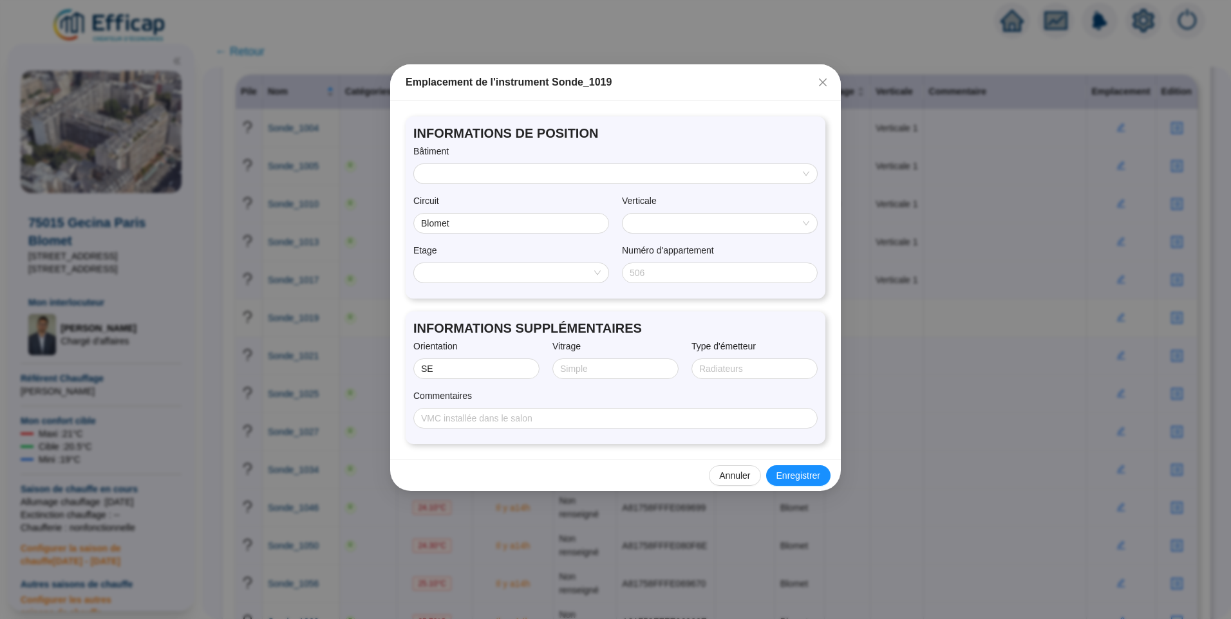
click at [570, 159] on div "Bâtiment" at bounding box center [615, 154] width 404 height 19
click at [556, 187] on div "INFORMATIONS DE POSITION Bâtiment Circuit Blomet Verticale Etage Numéro d'appar…" at bounding box center [616, 208] width 420 height 182
click at [545, 180] on input "search" at bounding box center [610, 173] width 376 height 19
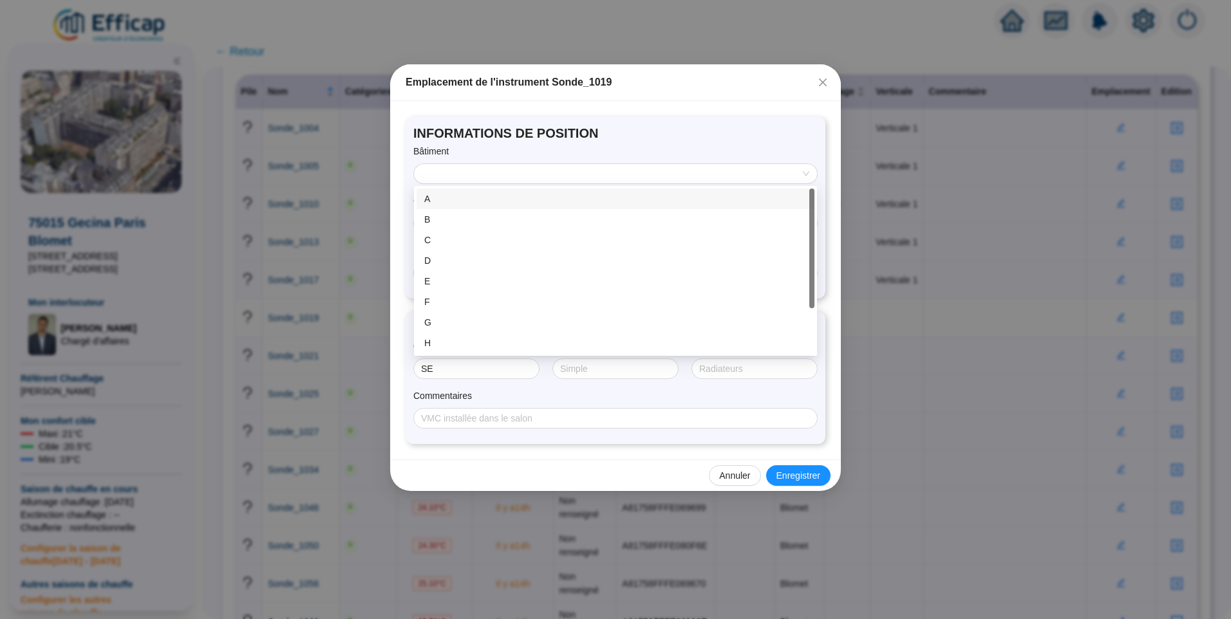
click at [475, 200] on div "A" at bounding box center [615, 199] width 382 height 14
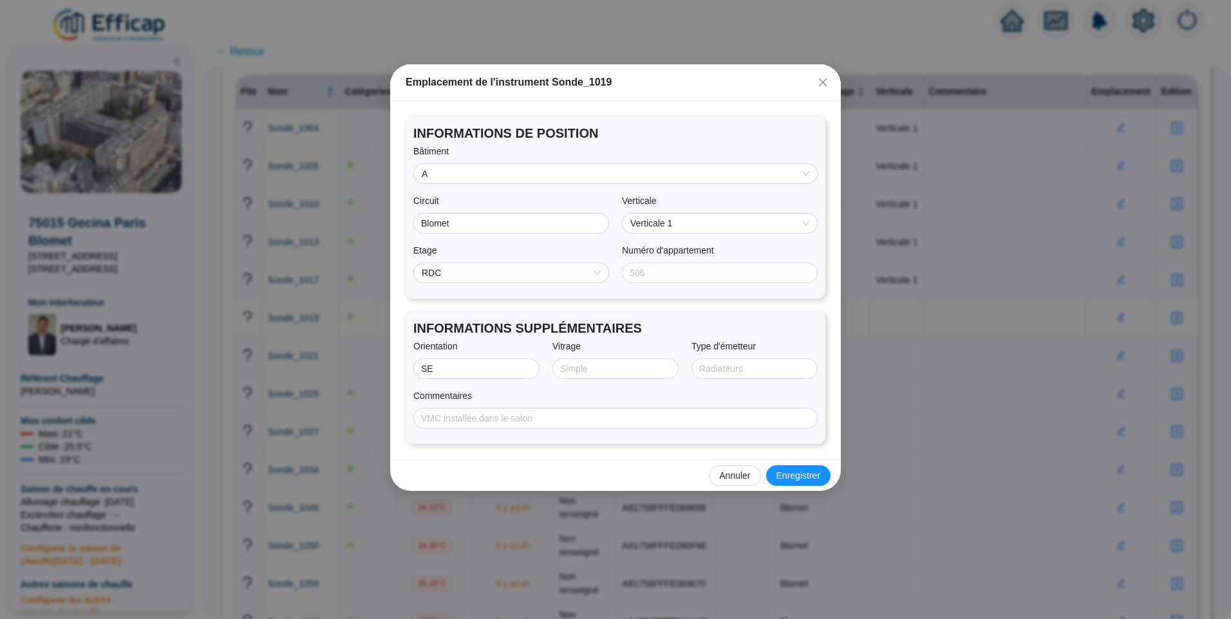
click at [548, 272] on span "RDC" at bounding box center [511, 272] width 179 height 19
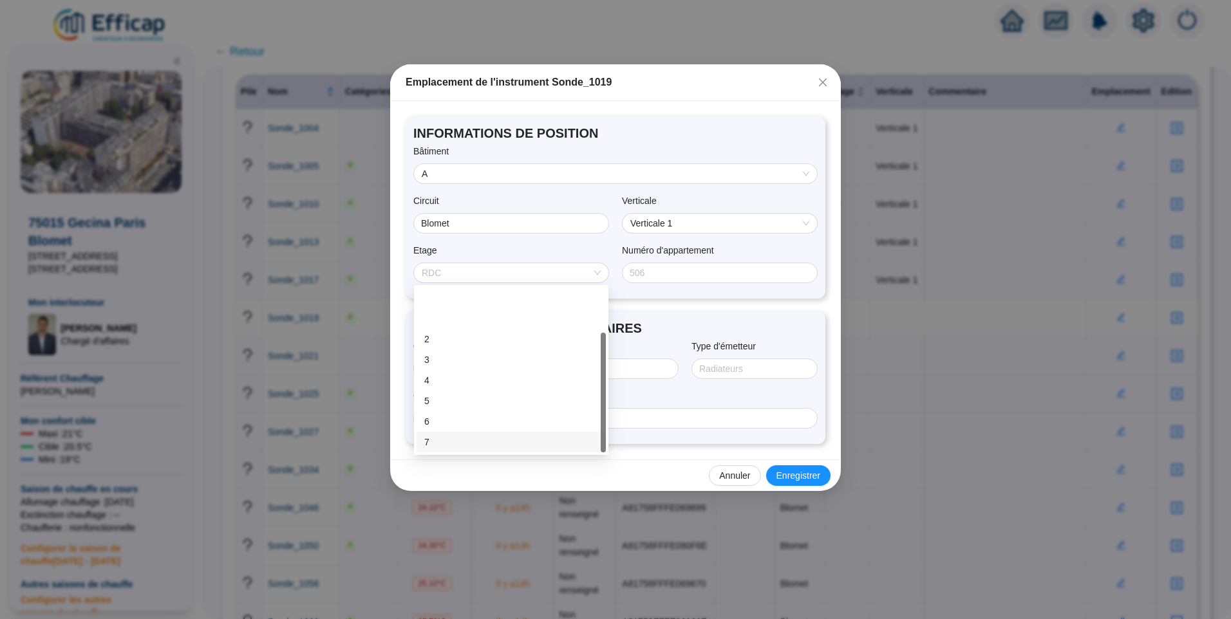
scroll to position [62, 0]
click at [433, 421] on div "9" at bounding box center [511, 422] width 174 height 14
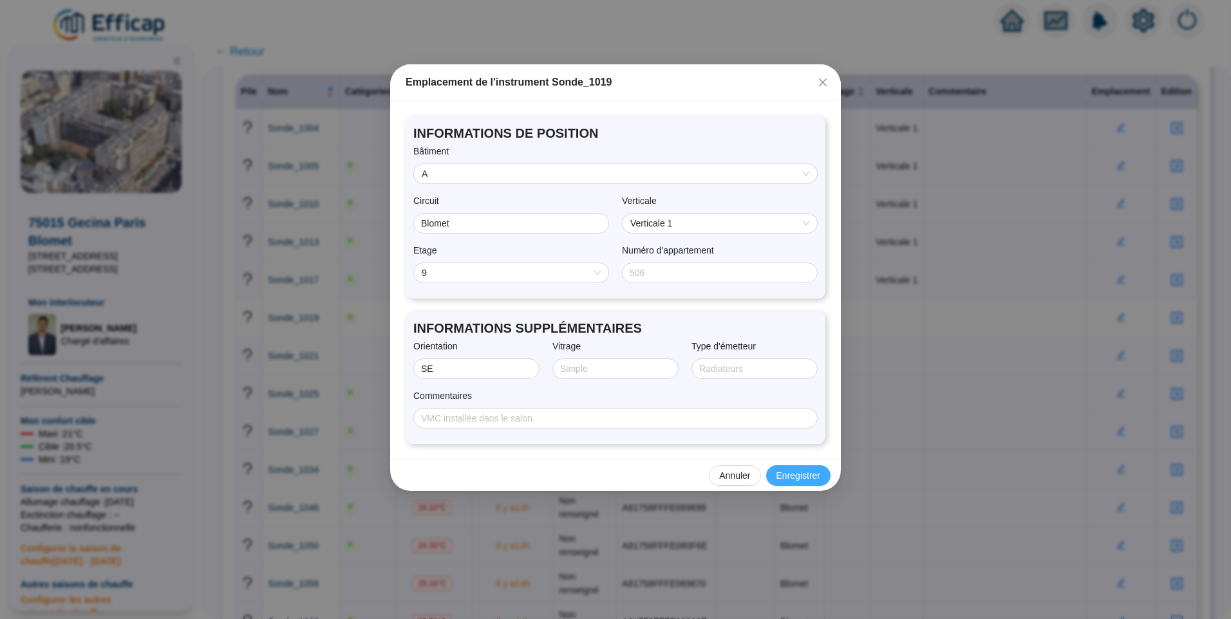
click at [797, 471] on span "Enregistrer" at bounding box center [798, 476] width 44 height 14
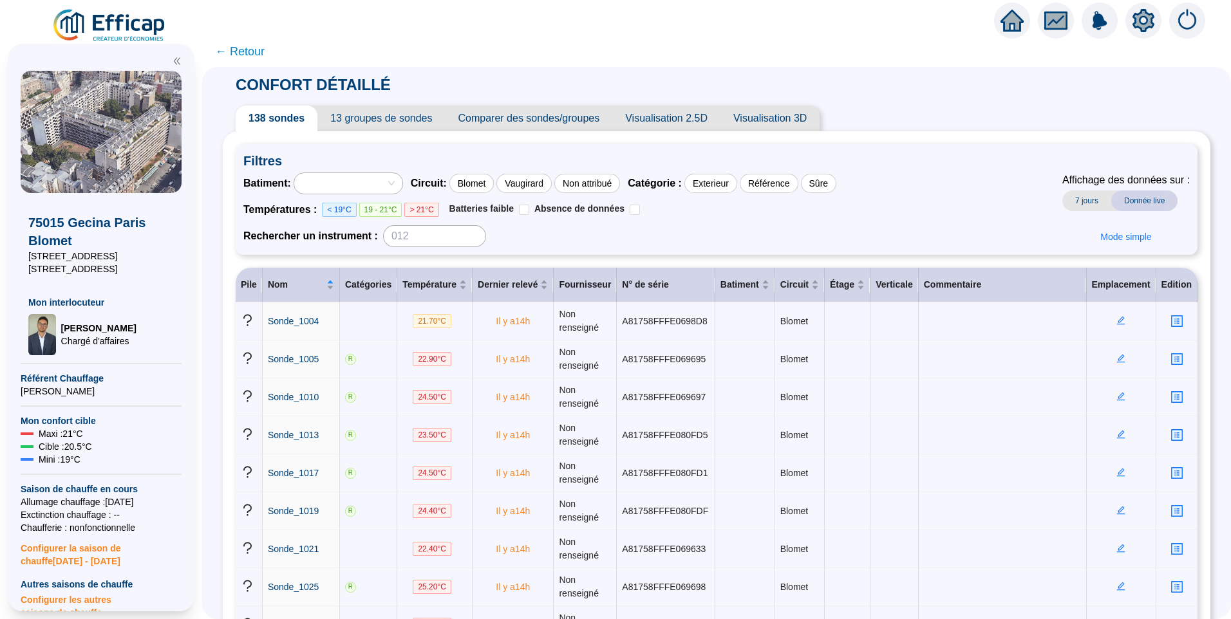
click at [258, 47] on span "← Retour" at bounding box center [240, 51] width 50 height 18
click at [666, 120] on span "Visualisation 2.5D" at bounding box center [666, 119] width 108 height 26
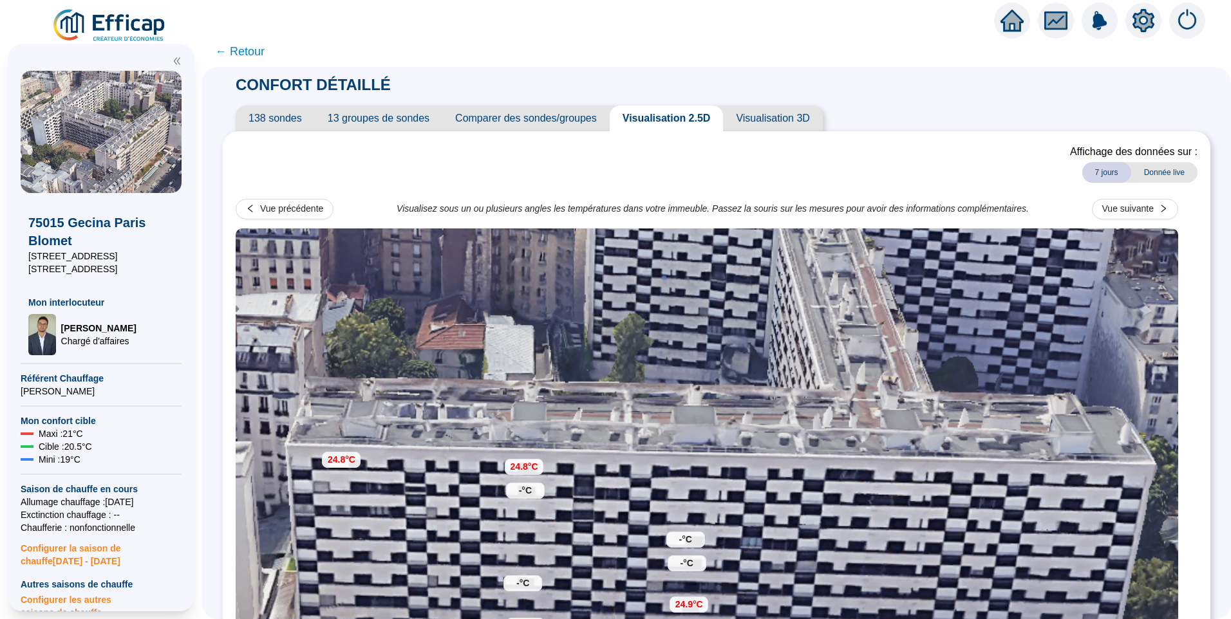
scroll to position [129, 0]
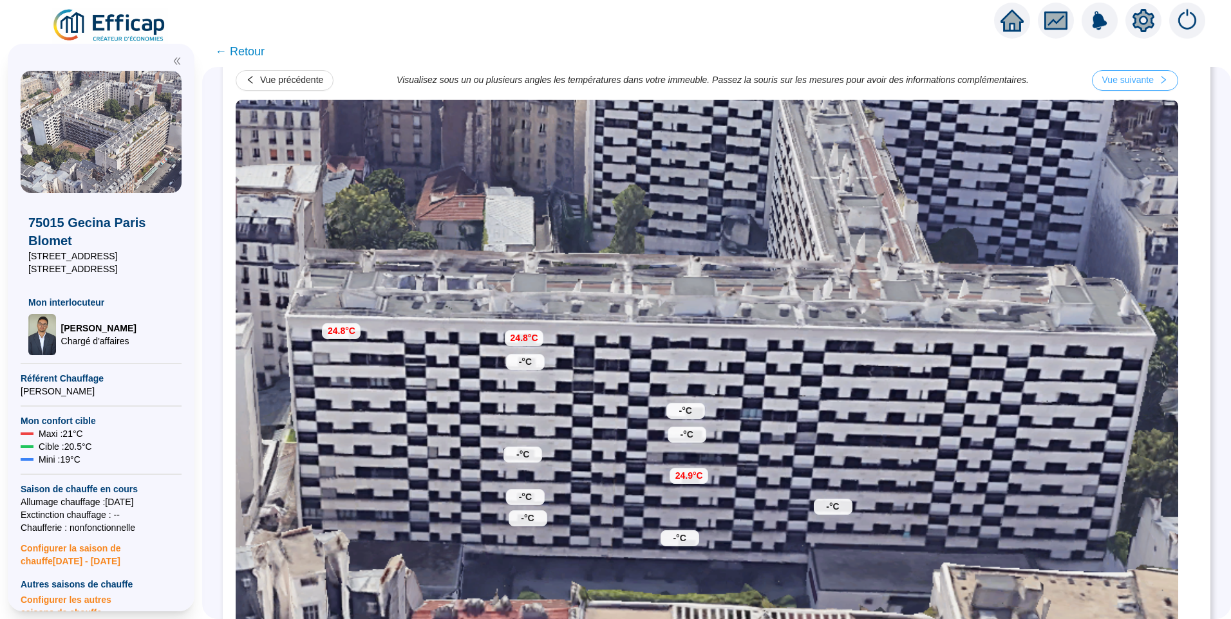
click at [1154, 76] on div "Vue suivante" at bounding box center [1127, 80] width 51 height 14
